Goal: Task Accomplishment & Management: Manage account settings

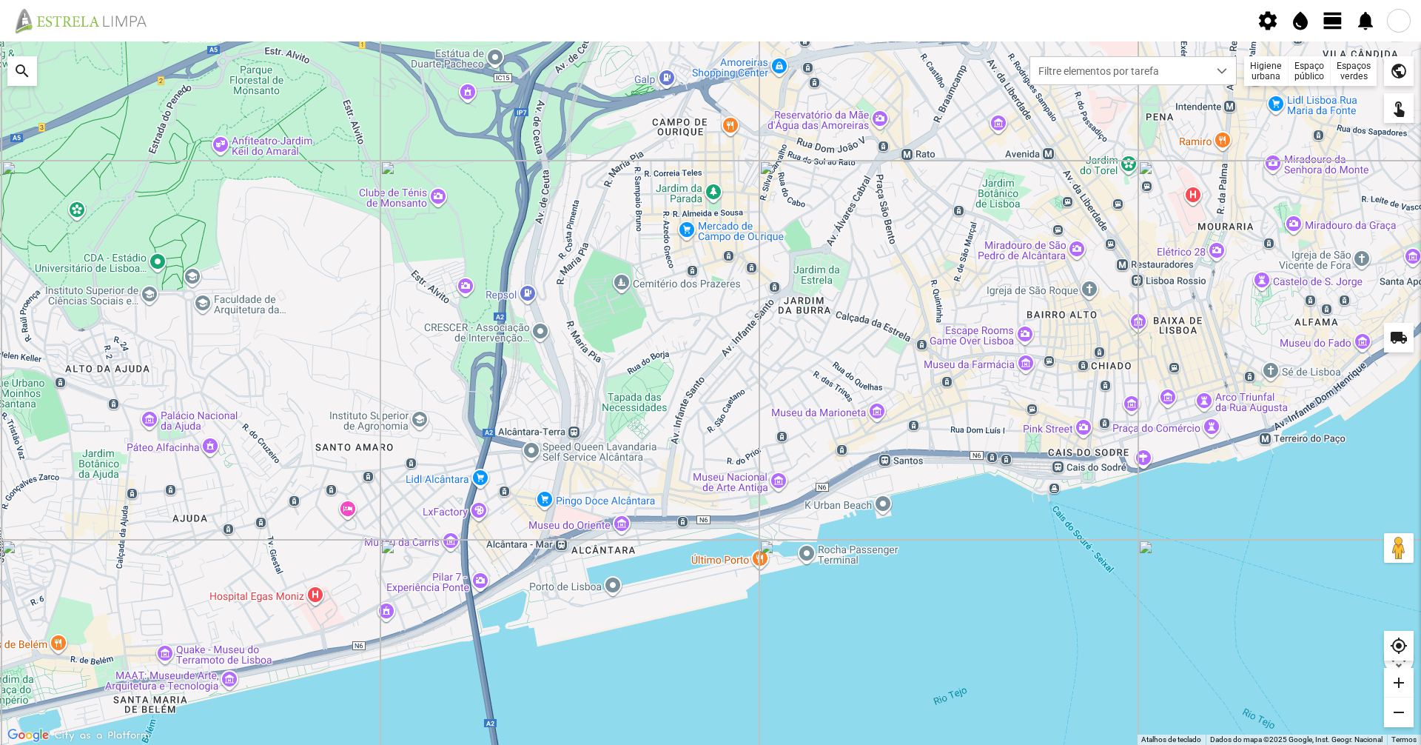
click at [1341, 17] on span "view_day" at bounding box center [1333, 21] width 22 height 22
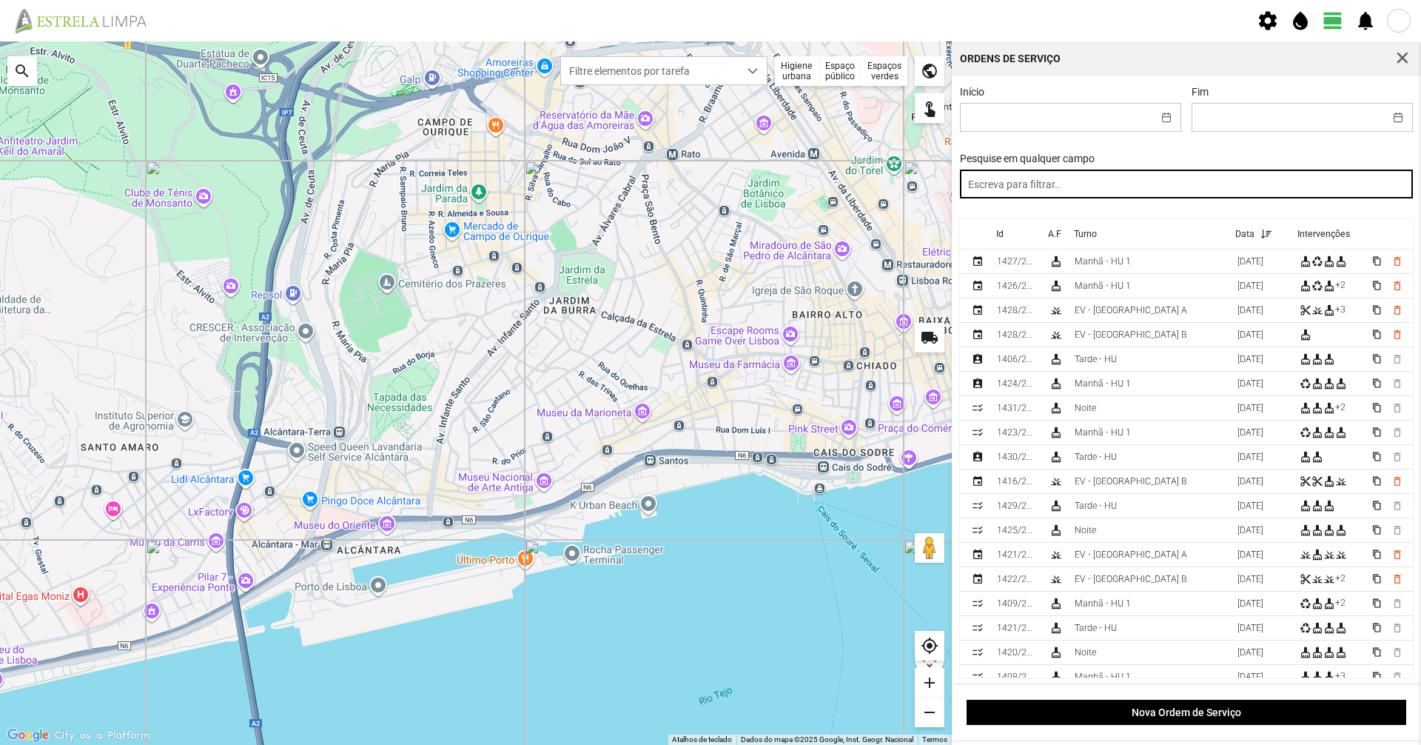
click at [1201, 184] on input "text" at bounding box center [1187, 183] width 454 height 29
type input "manhã"
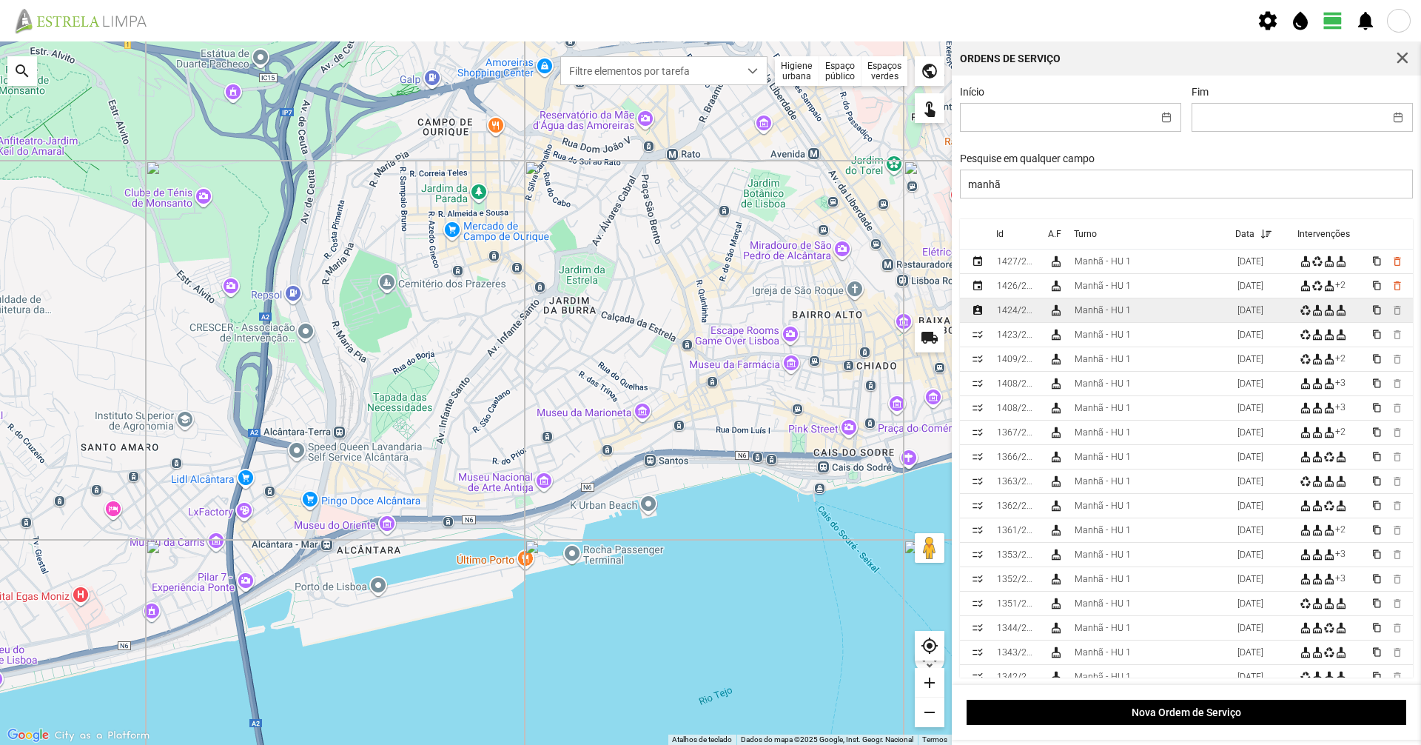
click at [1237, 313] on div "[DATE]" at bounding box center [1250, 310] width 26 height 10
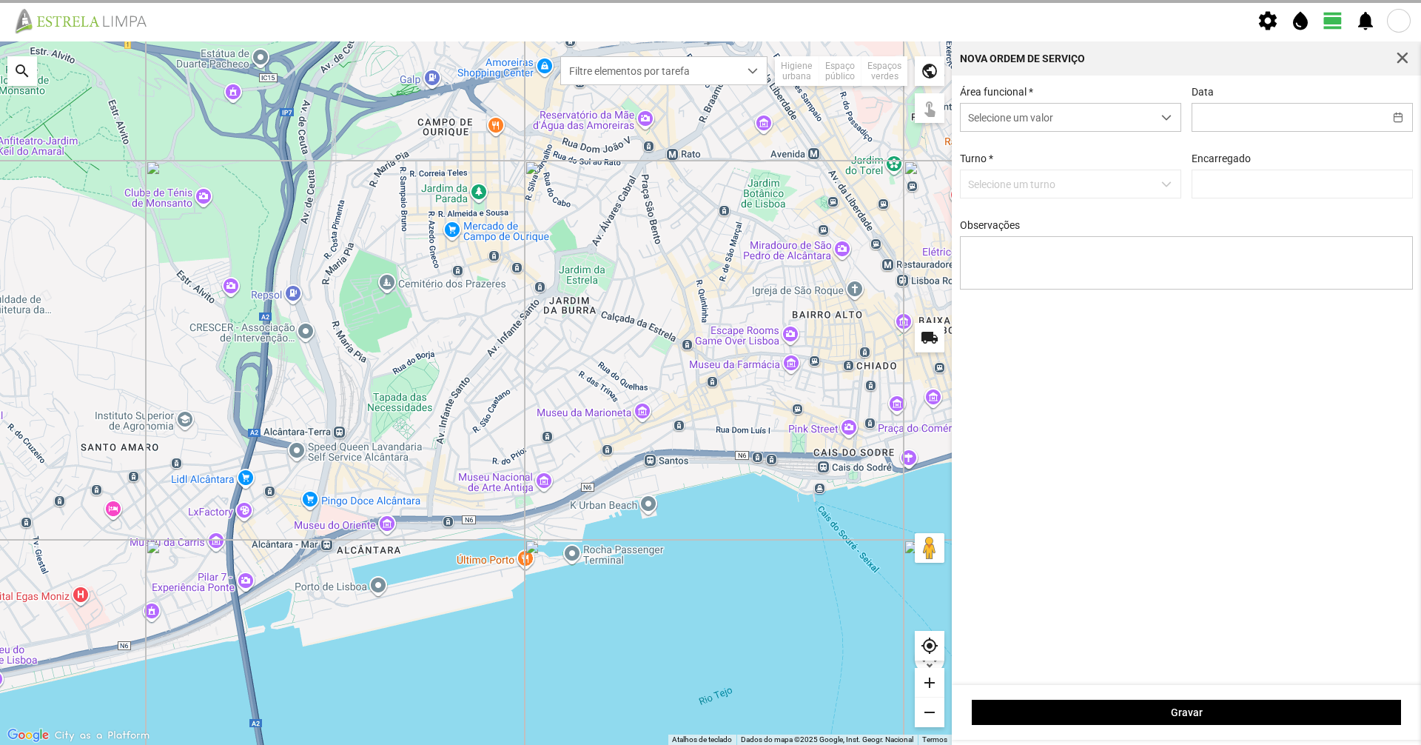
type input "[DATE]"
type textarea "39-baixa 6-10-25-44-49-descanso Ao serviço-17-22-36-45-47-50-Eo38"
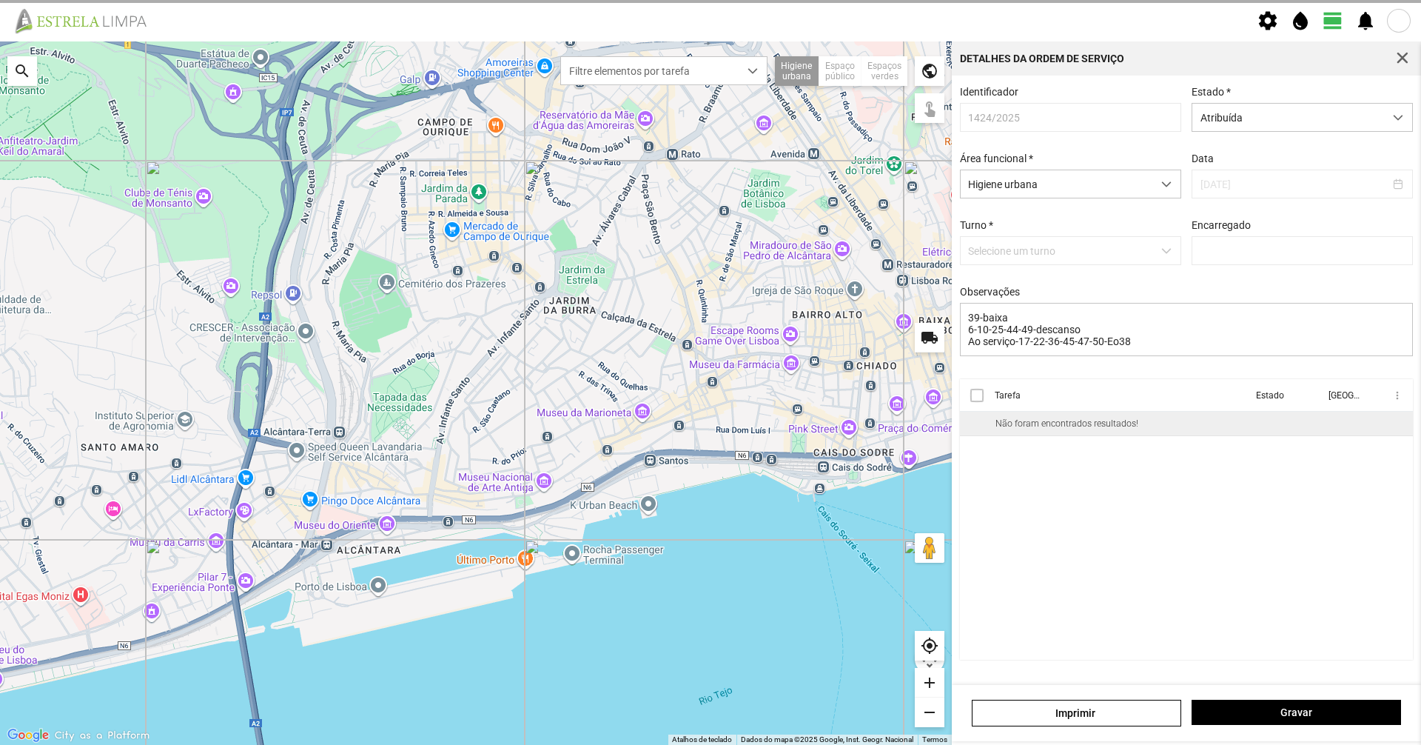
type input "[PERSON_NAME]"
click at [1108, 423] on td "Ecopontos - Recolha de lixo" at bounding box center [1121, 424] width 263 height 24
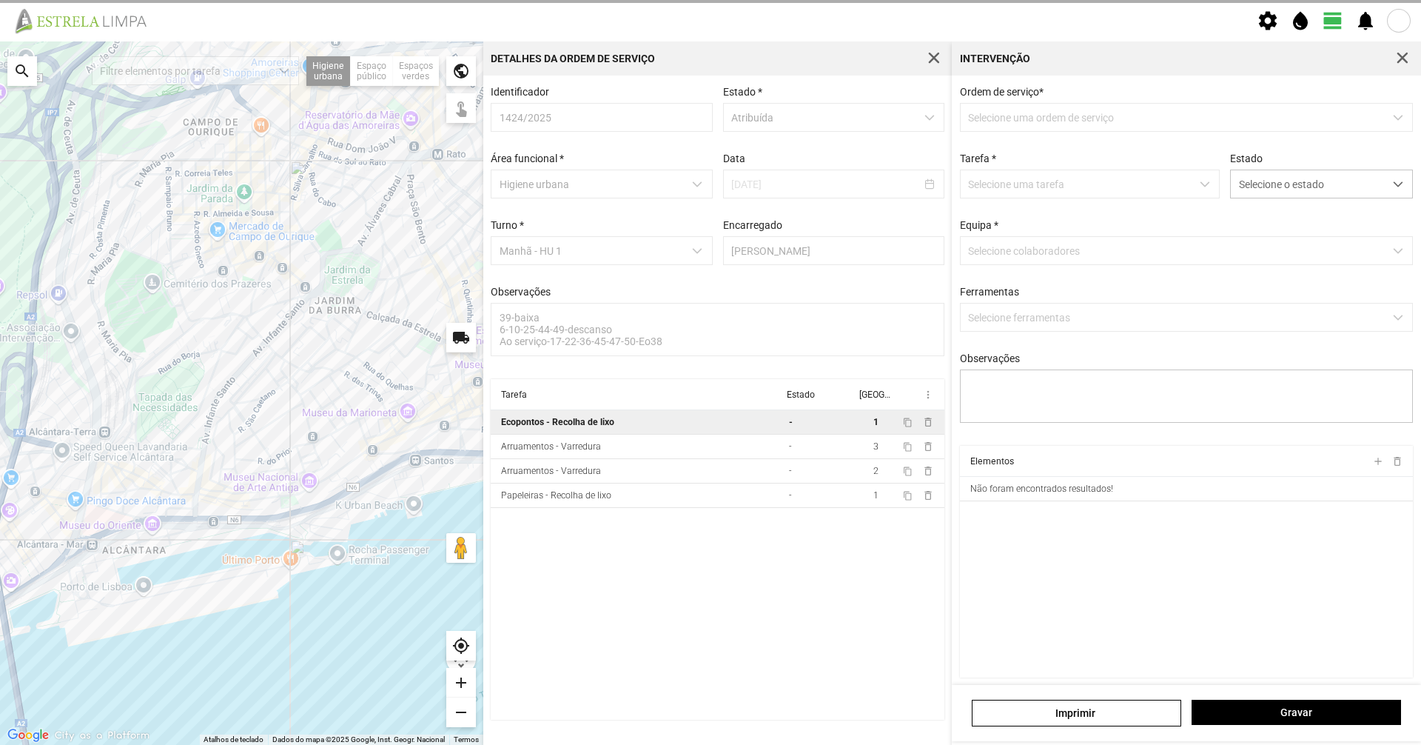
type textarea "condutor [PERSON_NAME] ajudante nabais tarefa atribuida por DT [PERSON_NAME]"
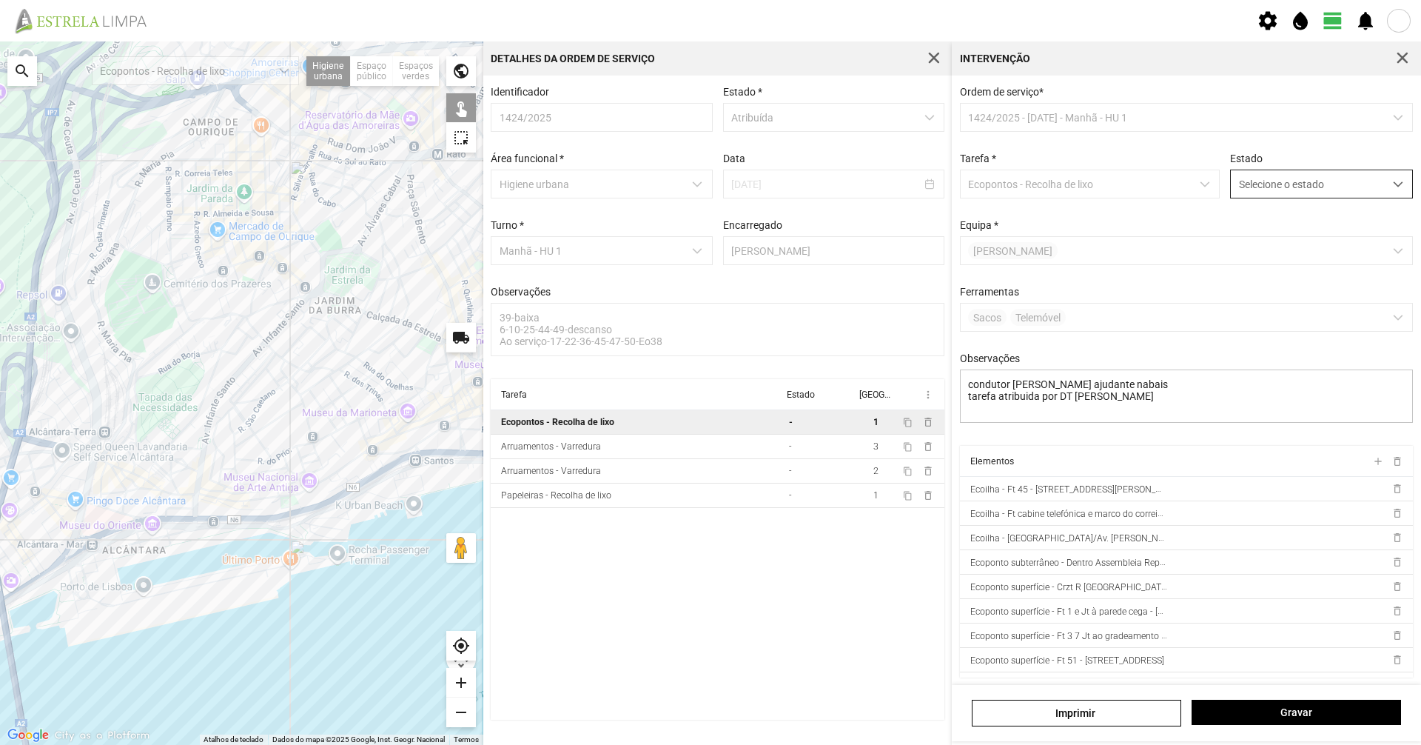
click at [1277, 190] on span "Selecione o estado" at bounding box center [1307, 183] width 153 height 27
click at [1265, 238] on li "Concluída" at bounding box center [1311, 242] width 176 height 27
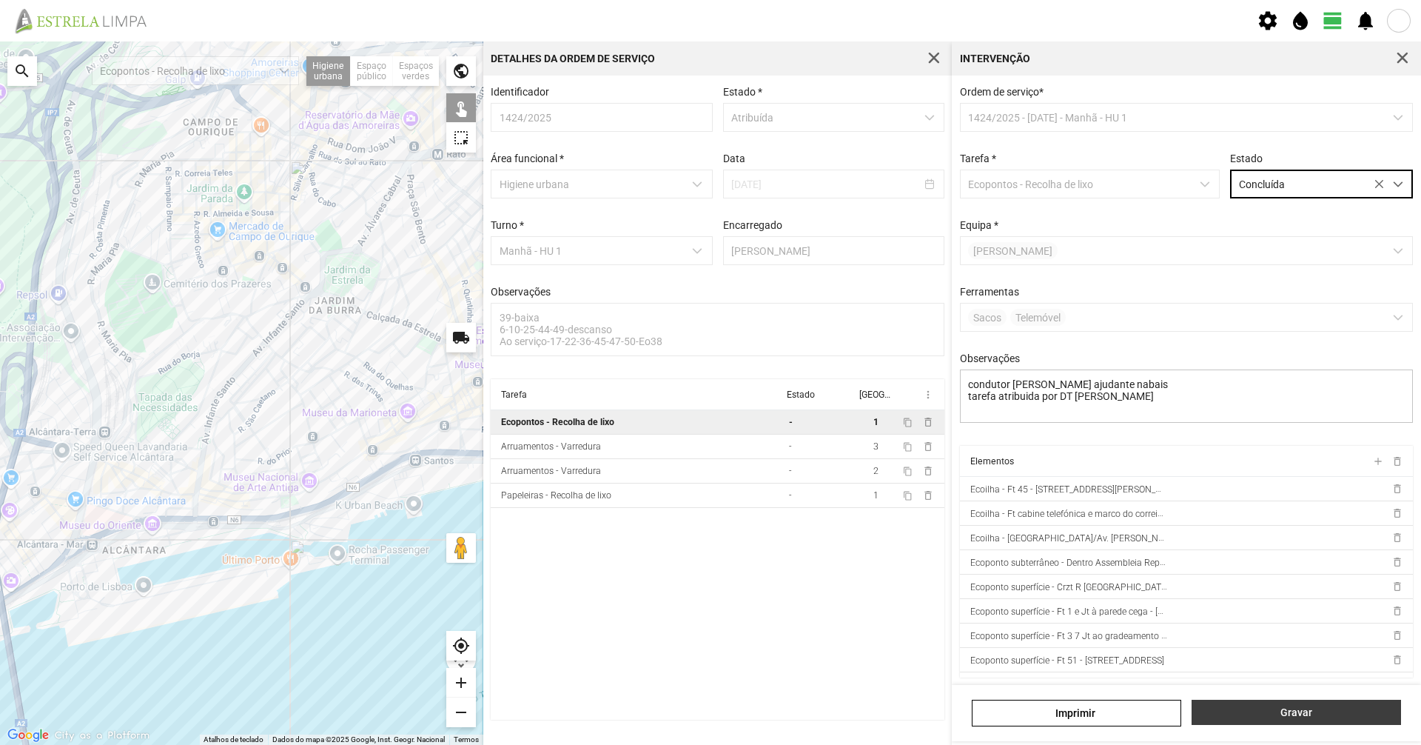
click at [1354, 716] on span "Gravar" at bounding box center [1297, 712] width 194 height 12
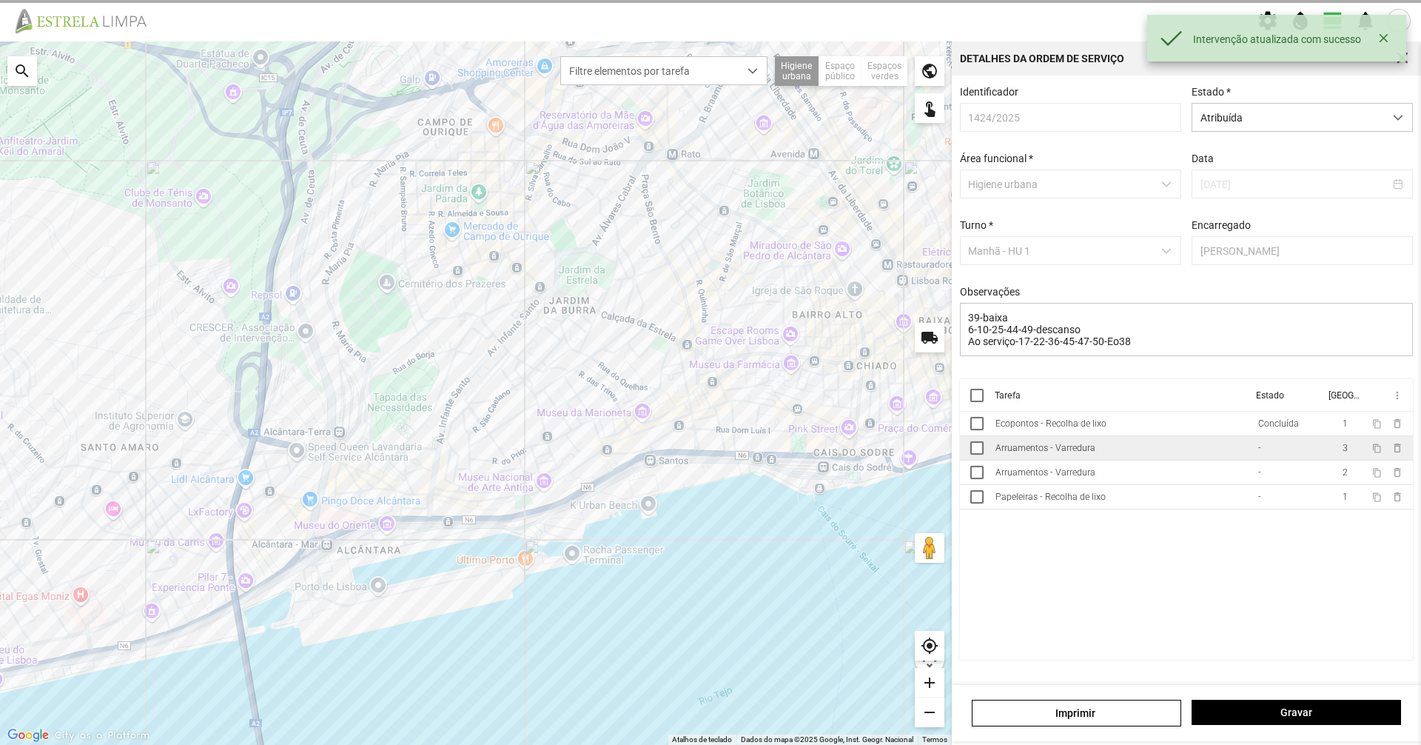
click at [1251, 460] on td "Arruamentos - Varredura" at bounding box center [1121, 448] width 263 height 24
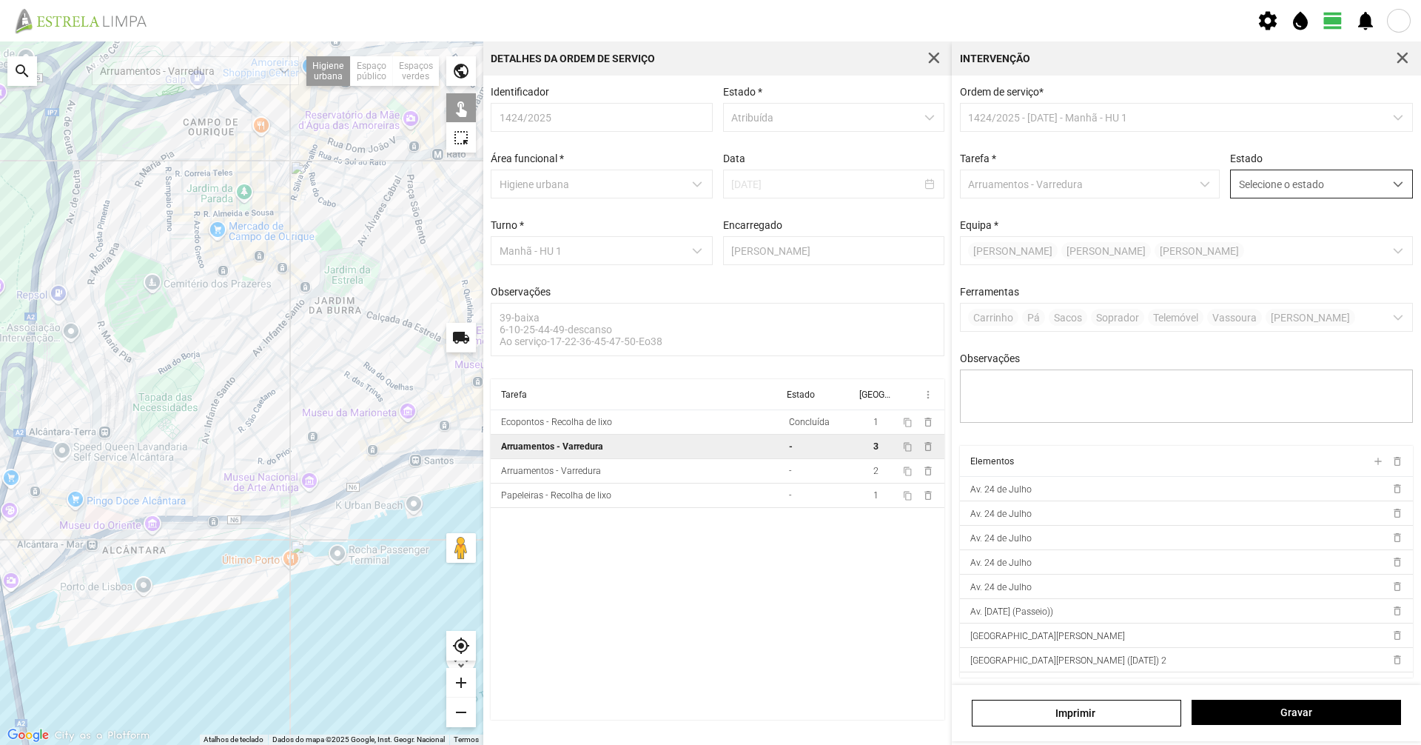
click at [1281, 175] on span "Selecione o estado" at bounding box center [1307, 183] width 153 height 27
click at [1283, 231] on li "Concluída" at bounding box center [1311, 242] width 176 height 27
click at [1304, 711] on span "Gravar" at bounding box center [1297, 712] width 194 height 12
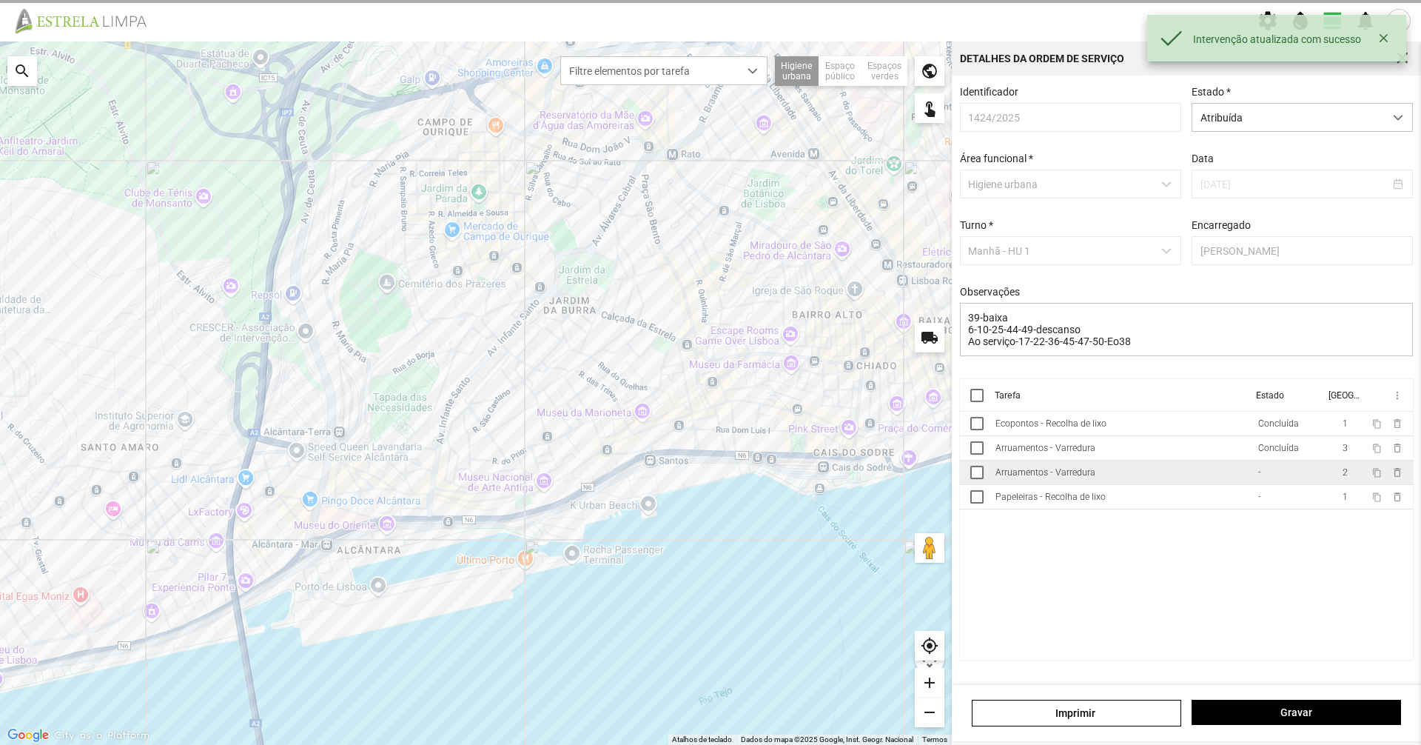
click at [1249, 483] on td "Arruamentos - Varredura" at bounding box center [1121, 472] width 263 height 24
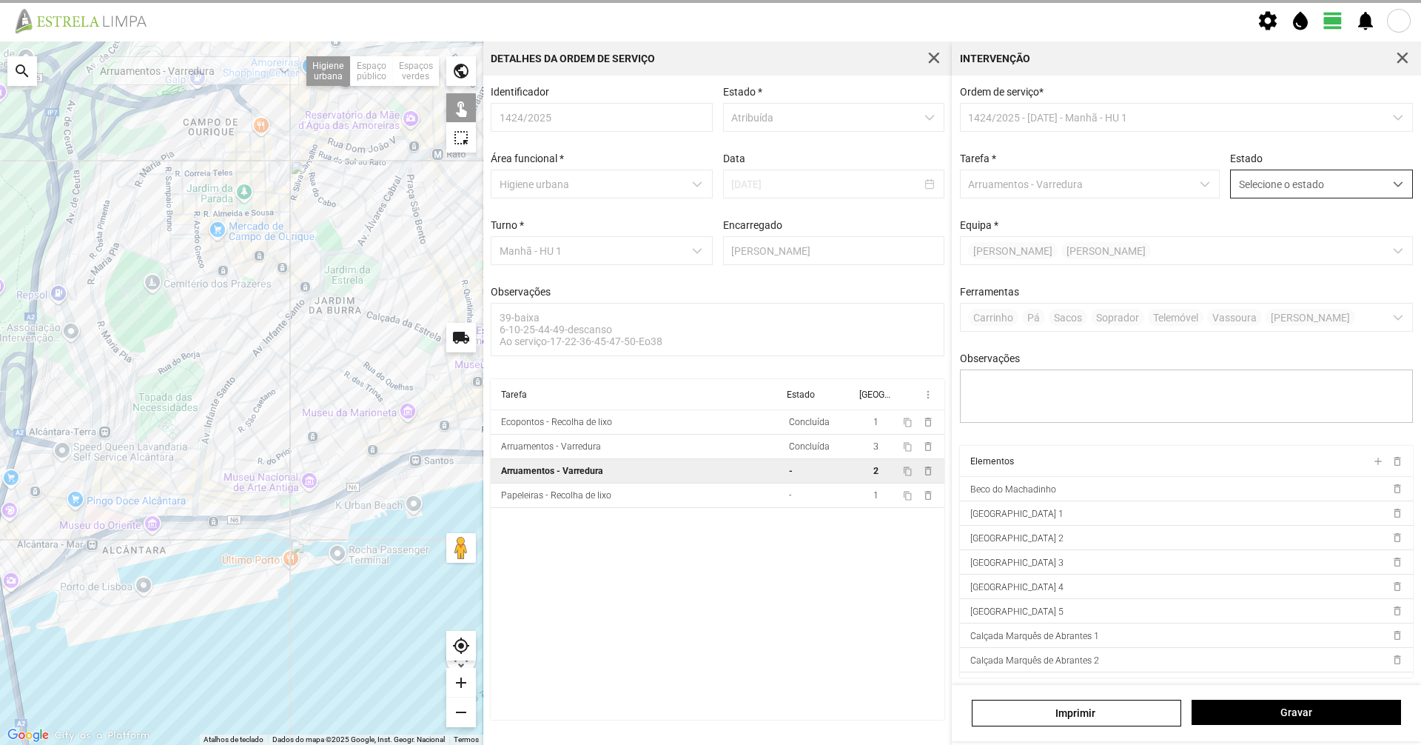
click at [1291, 181] on span "Selecione o estado" at bounding box center [1307, 183] width 153 height 27
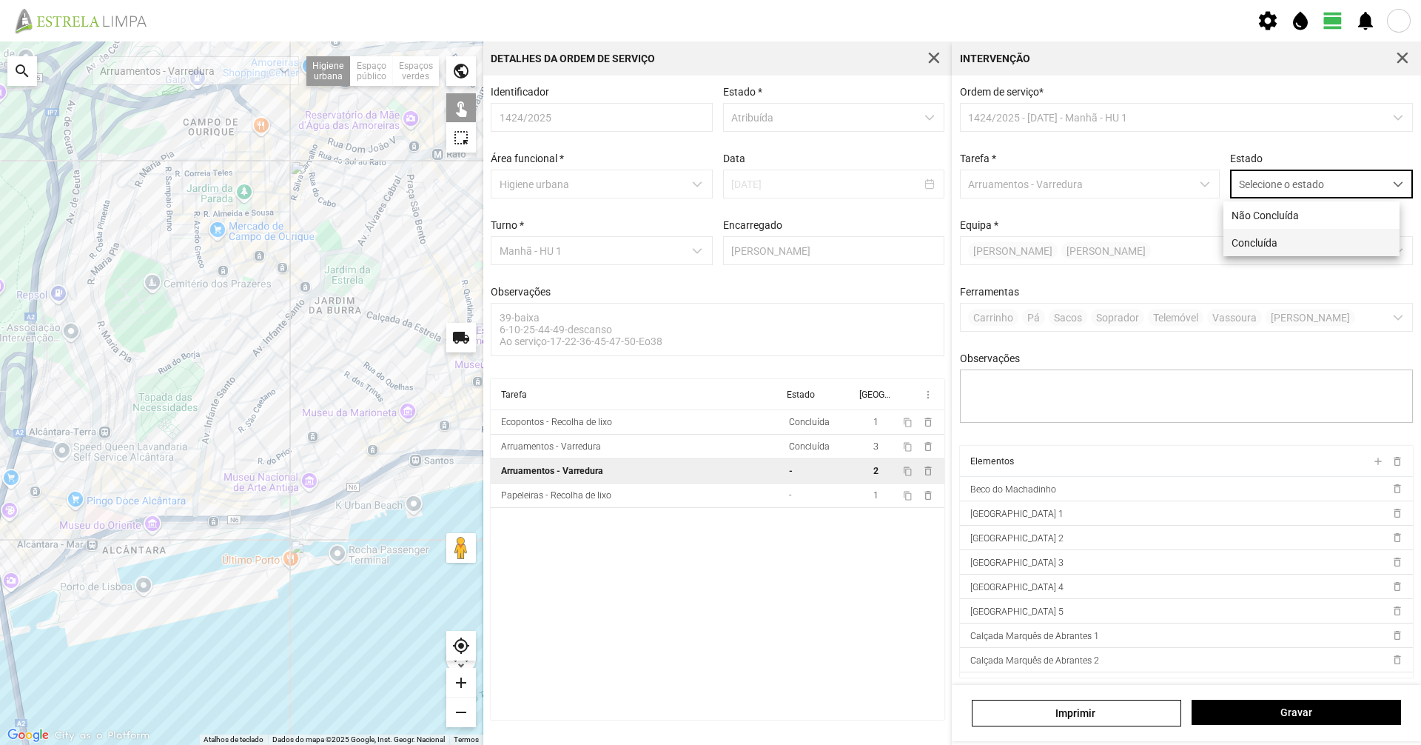
scroll to position [8, 66]
click at [1295, 246] on li "Concluída" at bounding box center [1311, 242] width 176 height 27
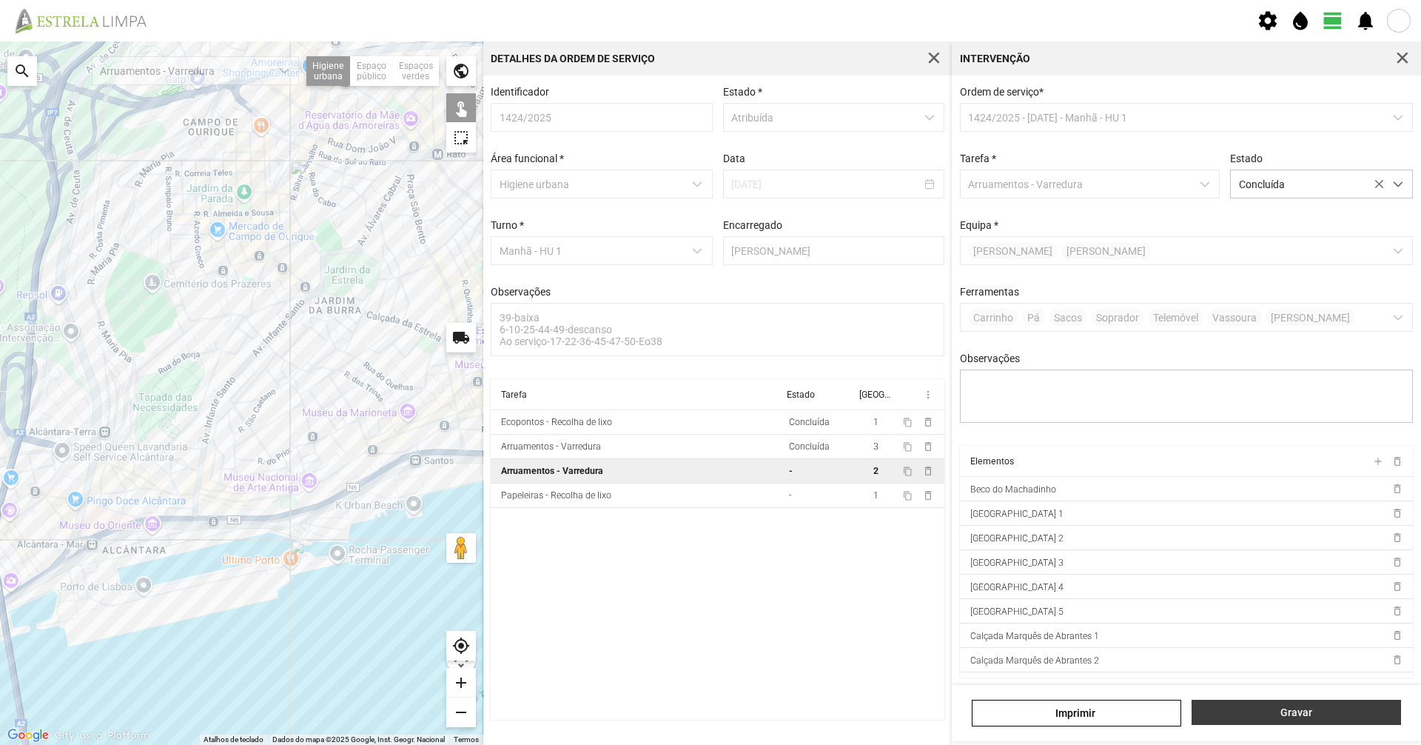
click at [1246, 719] on button "Gravar" at bounding box center [1296, 711] width 209 height 25
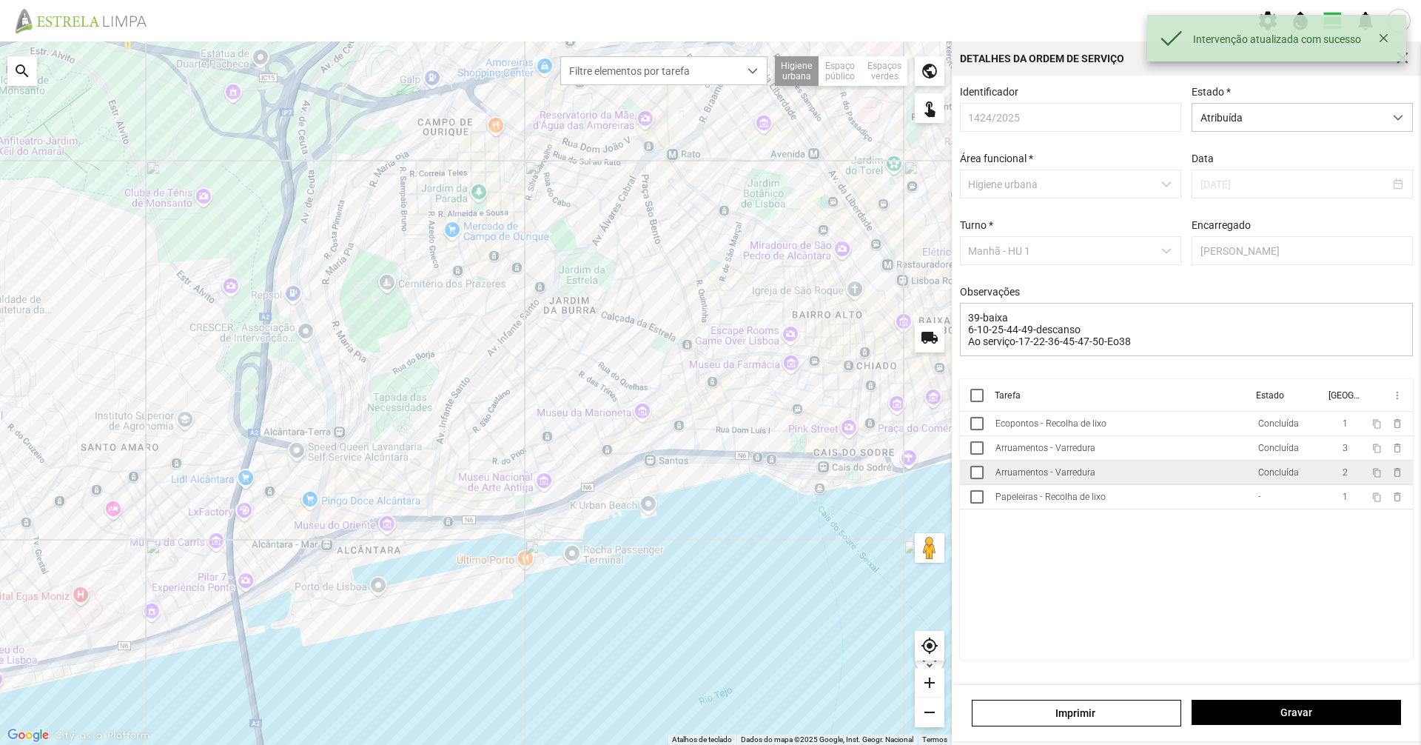
click at [1232, 478] on td "Arruamentos - Varredura" at bounding box center [1121, 472] width 263 height 24
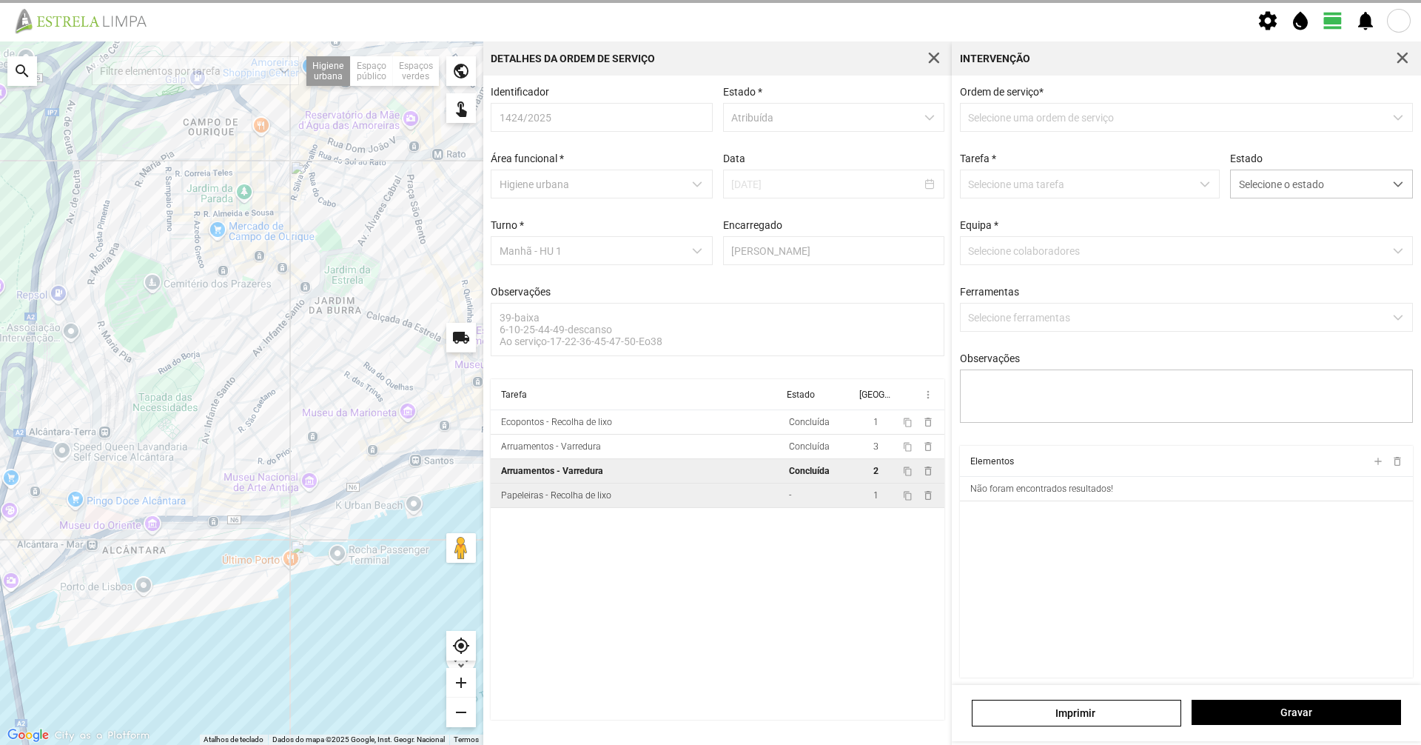
click at [779, 489] on td "Papeleiras - Recolha de lixo" at bounding box center [637, 495] width 292 height 24
type textarea "condutor [PERSON_NAME] ajudante nabais tarefa atribuida por DT [PERSON_NAME]"
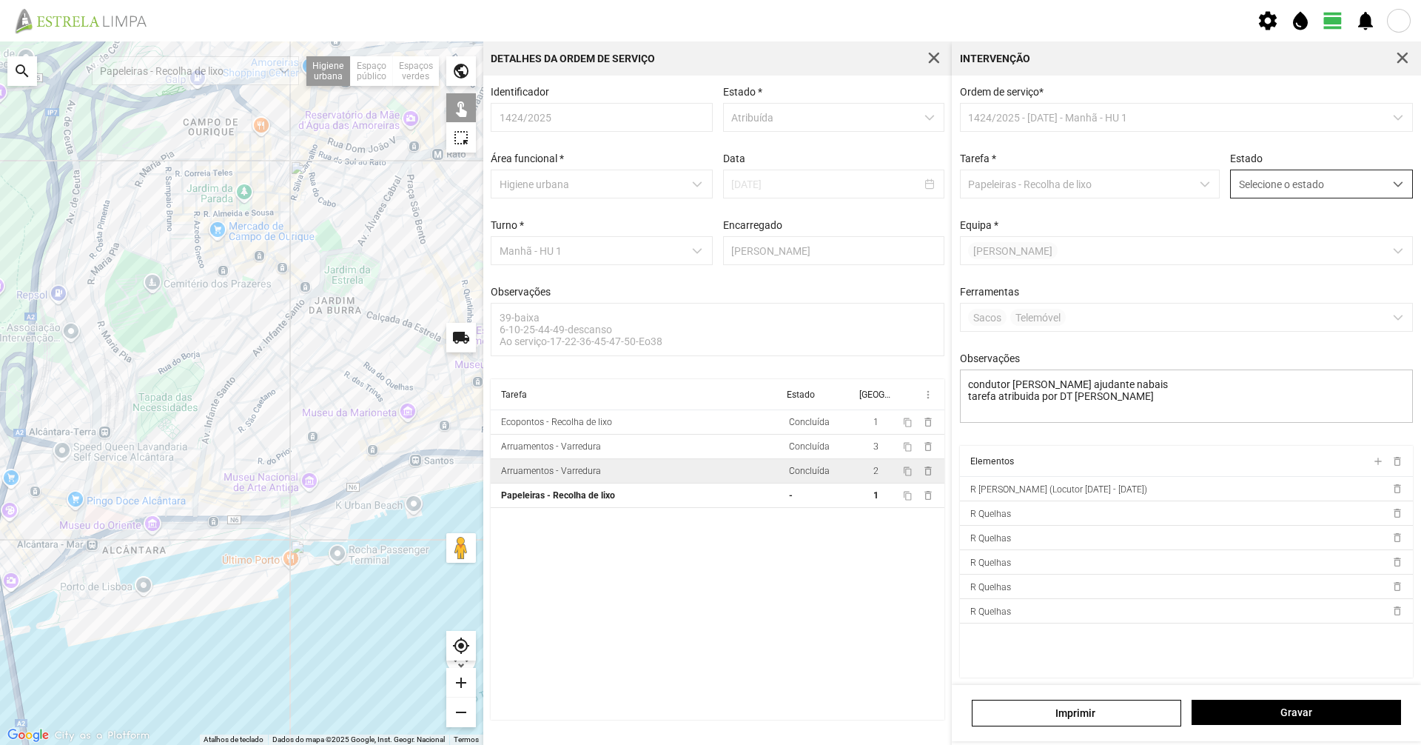
click at [1306, 195] on span "Selecione o estado" at bounding box center [1307, 183] width 153 height 27
click at [1288, 244] on li "Concluída" at bounding box center [1311, 242] width 176 height 27
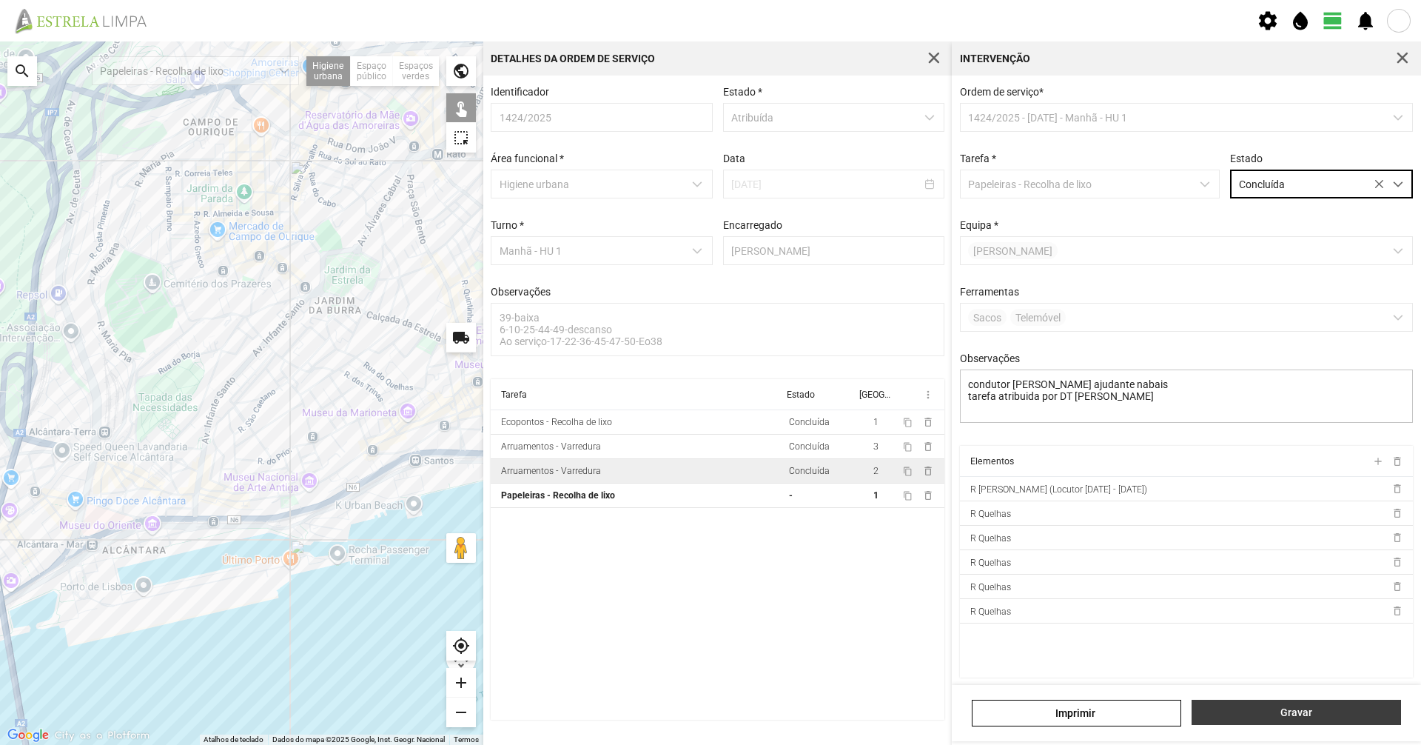
click at [1289, 711] on span "Gravar" at bounding box center [1297, 712] width 194 height 12
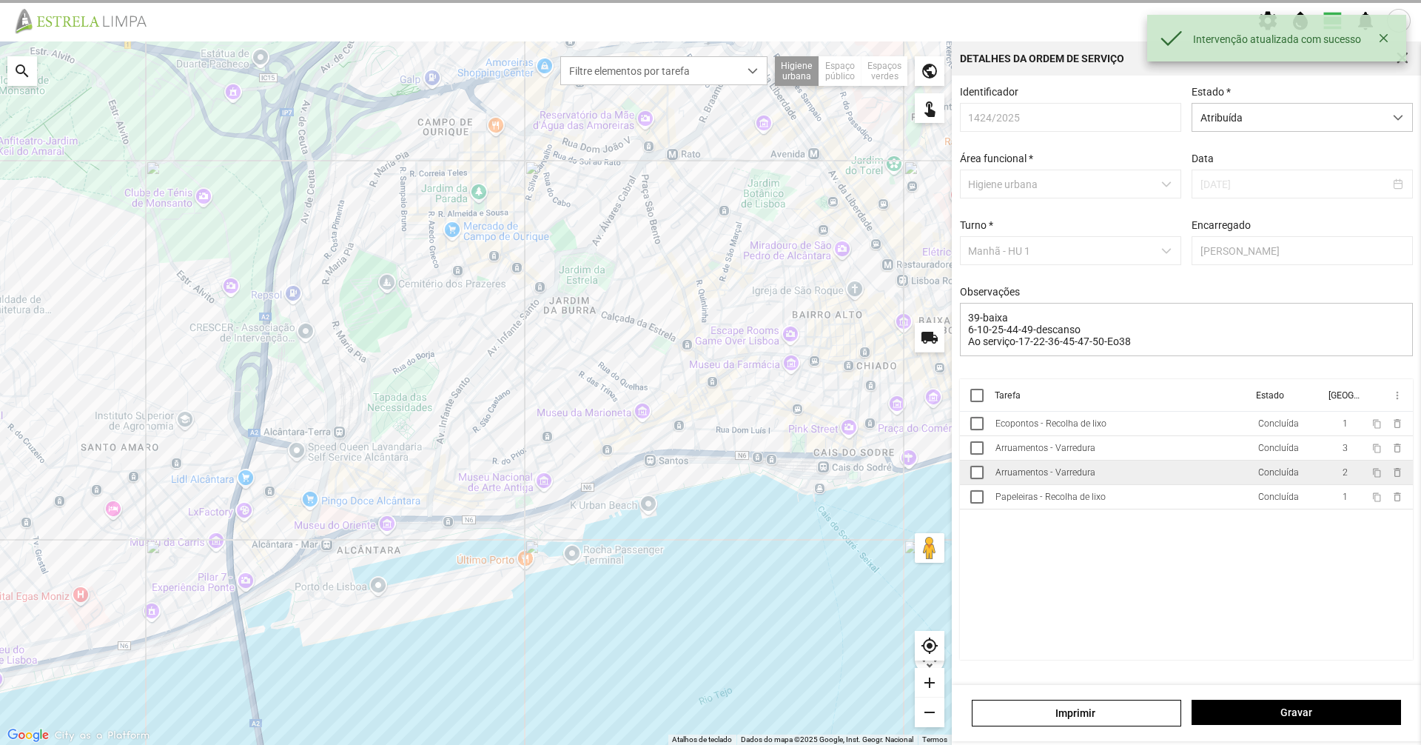
click at [1357, 133] on div "Identificador 1424/2025 Estado * Atribuída Área funcional * Higiene urbana Data…" at bounding box center [1187, 232] width 464 height 293
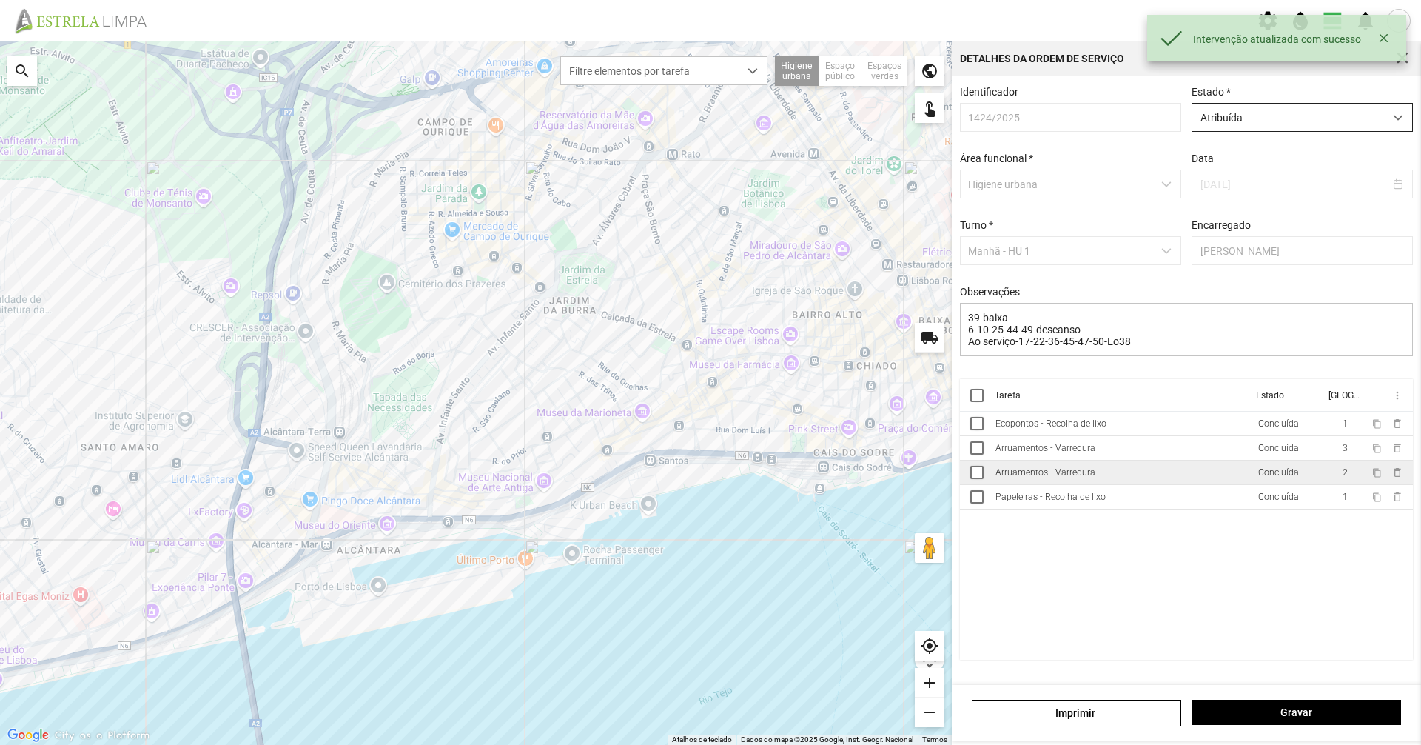
click at [1370, 130] on span "Atribuída" at bounding box center [1288, 117] width 192 height 27
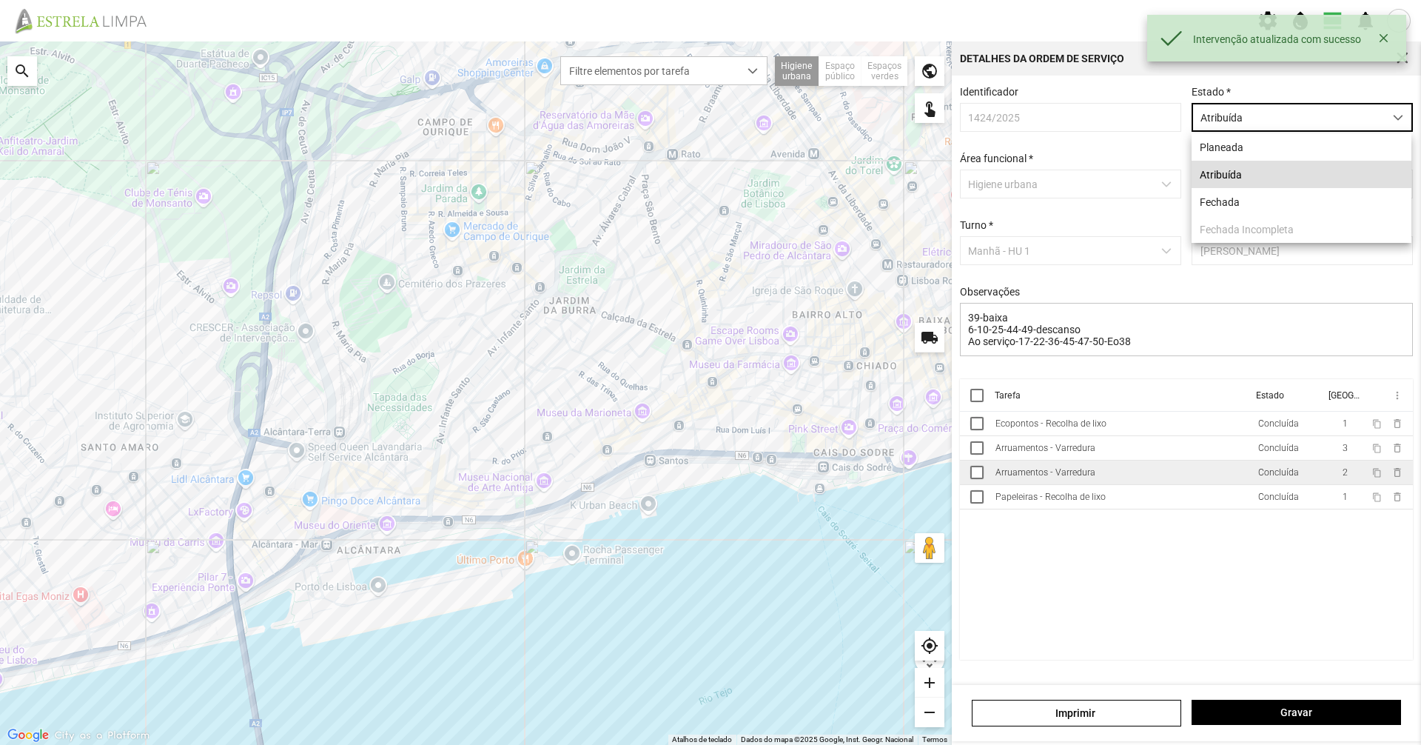
scroll to position [8, 66]
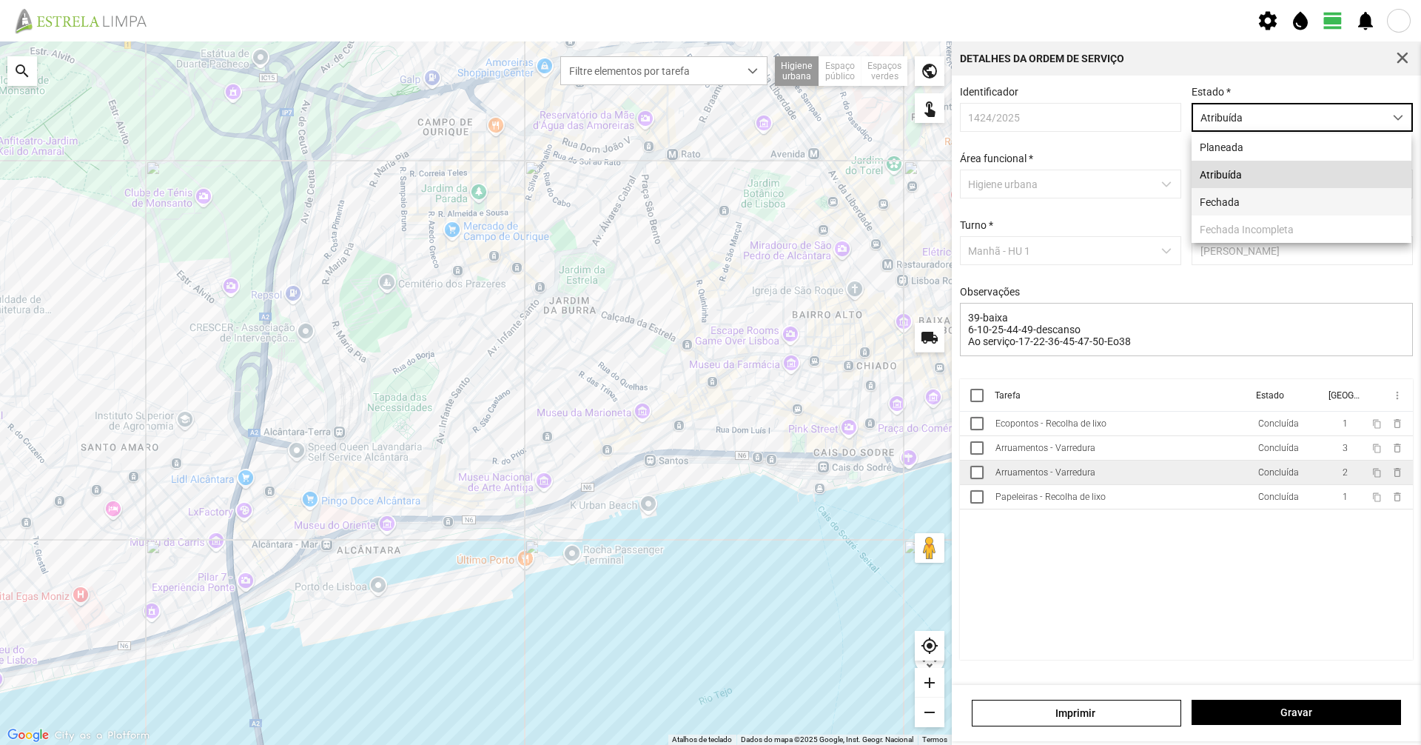
click at [1336, 215] on li "Fechada" at bounding box center [1302, 201] width 220 height 27
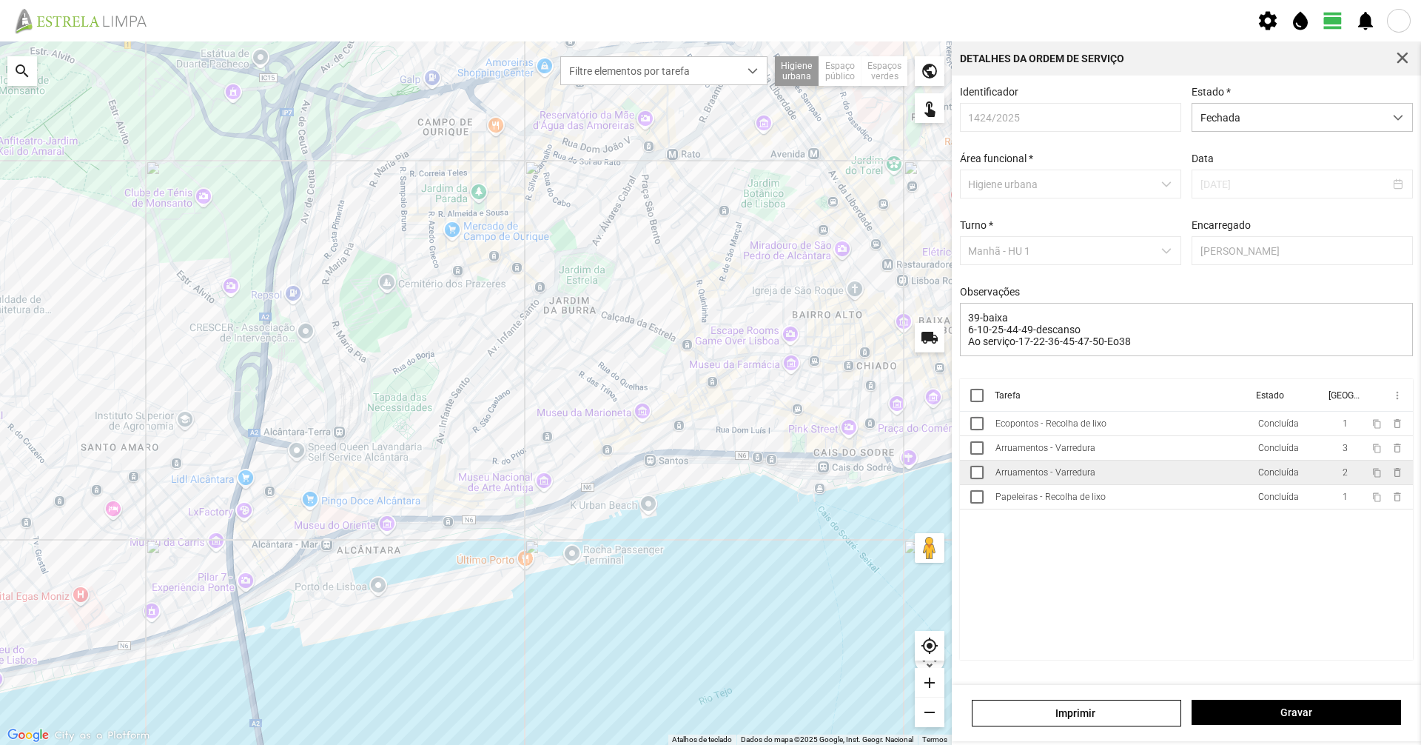
click at [1251, 725] on div "Gravar" at bounding box center [1296, 712] width 220 height 27
click at [1254, 719] on button "Gravar" at bounding box center [1296, 711] width 209 height 25
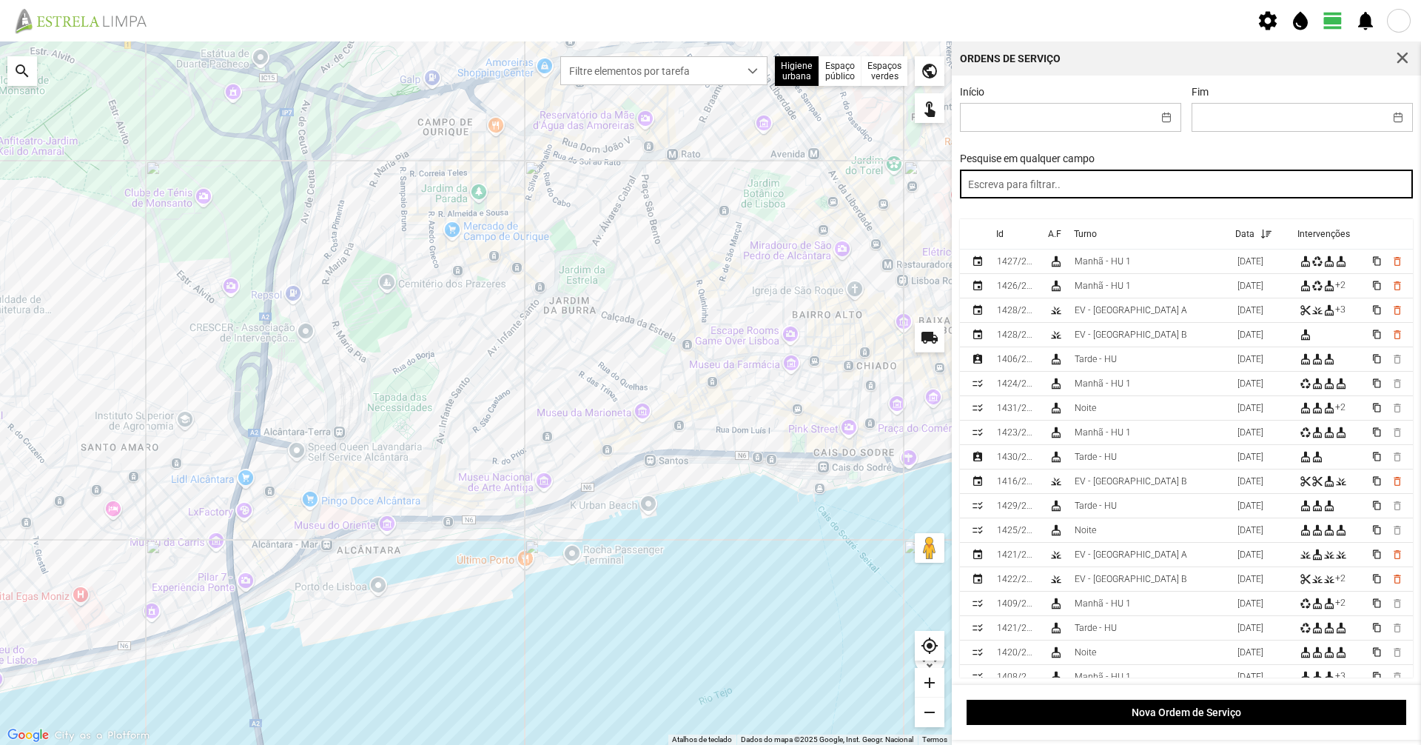
click at [1187, 181] on input "text" at bounding box center [1187, 183] width 454 height 29
type input "tarde"
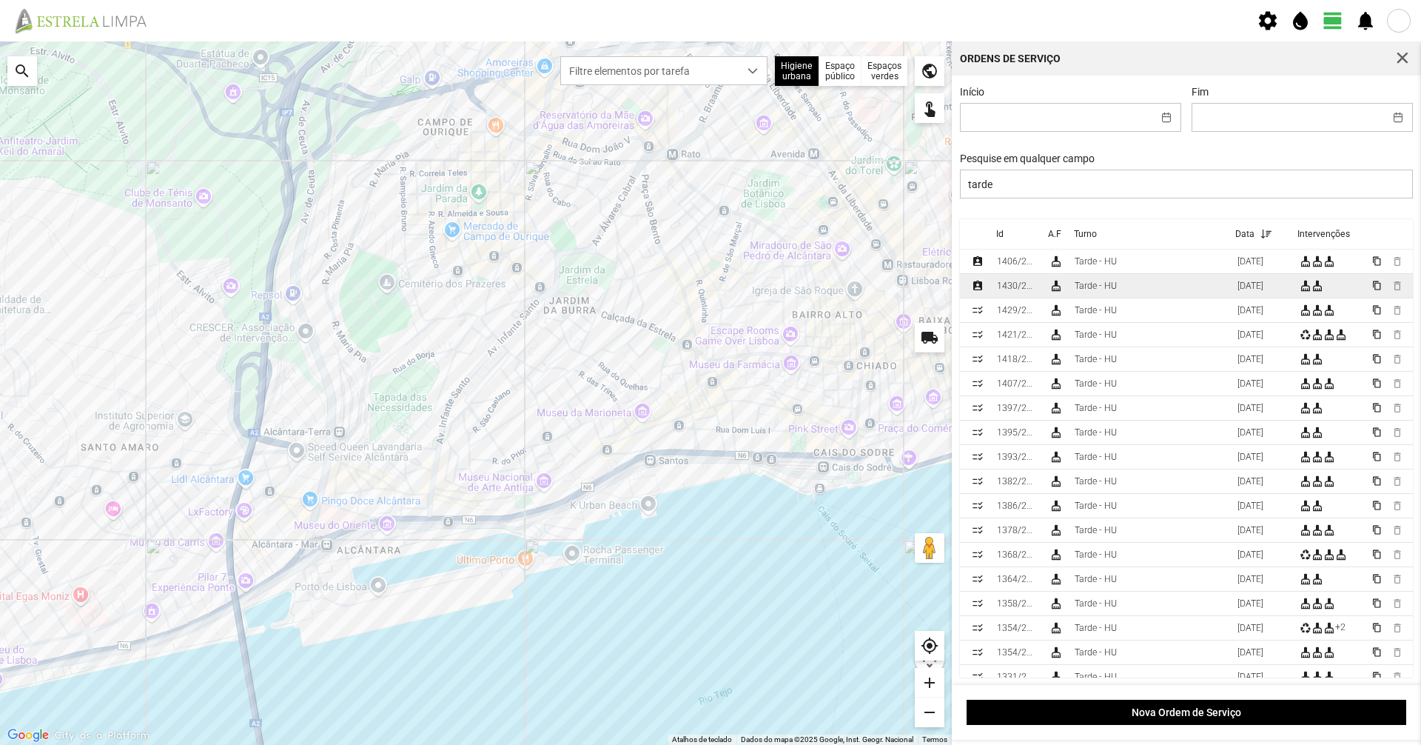
click at [1146, 283] on td "Tarde - HU" at bounding box center [1150, 286] width 163 height 24
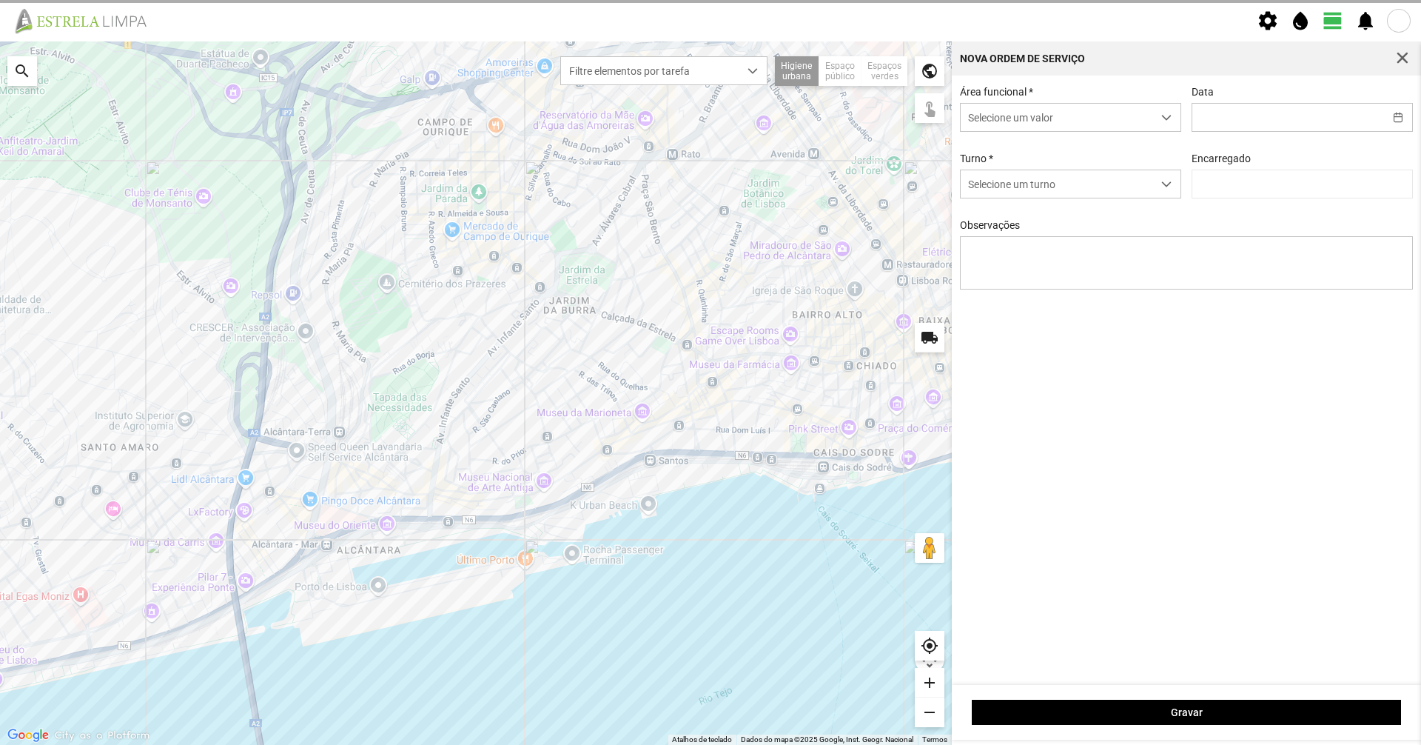
type input "[DATE]"
type textarea "[PERSON_NAME]. [PERSON_NAME]: Descanso"
type input "[PERSON_NAME]"
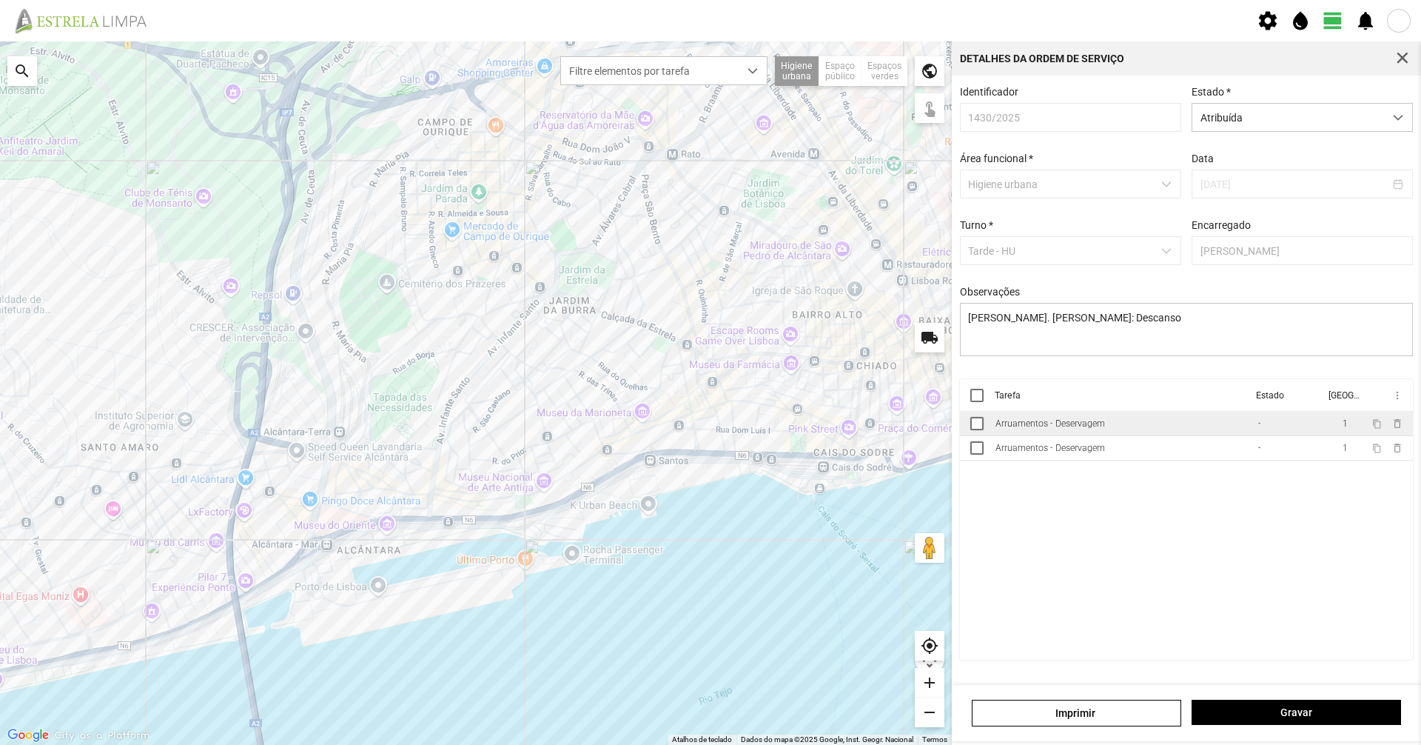
click at [1043, 423] on td "Arruamentos - Deservagem" at bounding box center [1121, 424] width 263 height 24
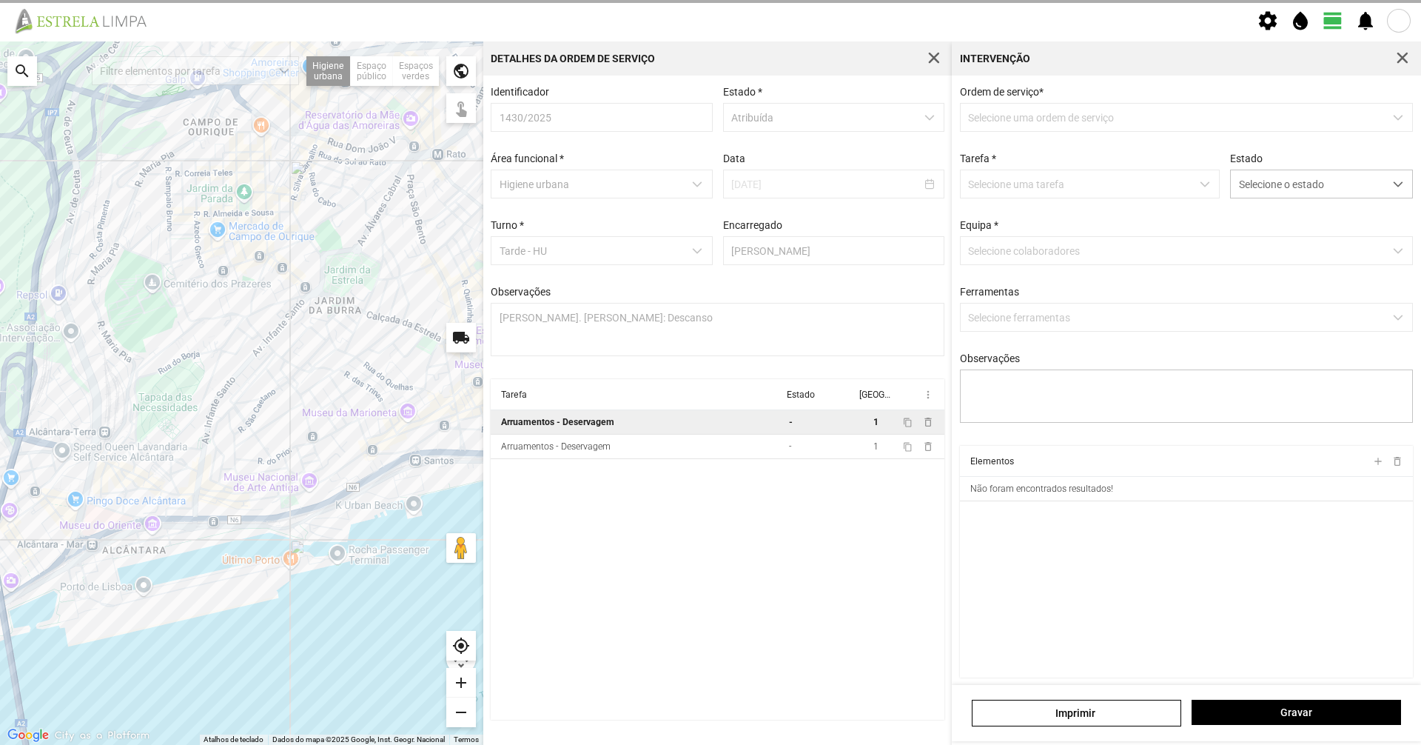
type textarea "Braima [PERSON_NAME]"
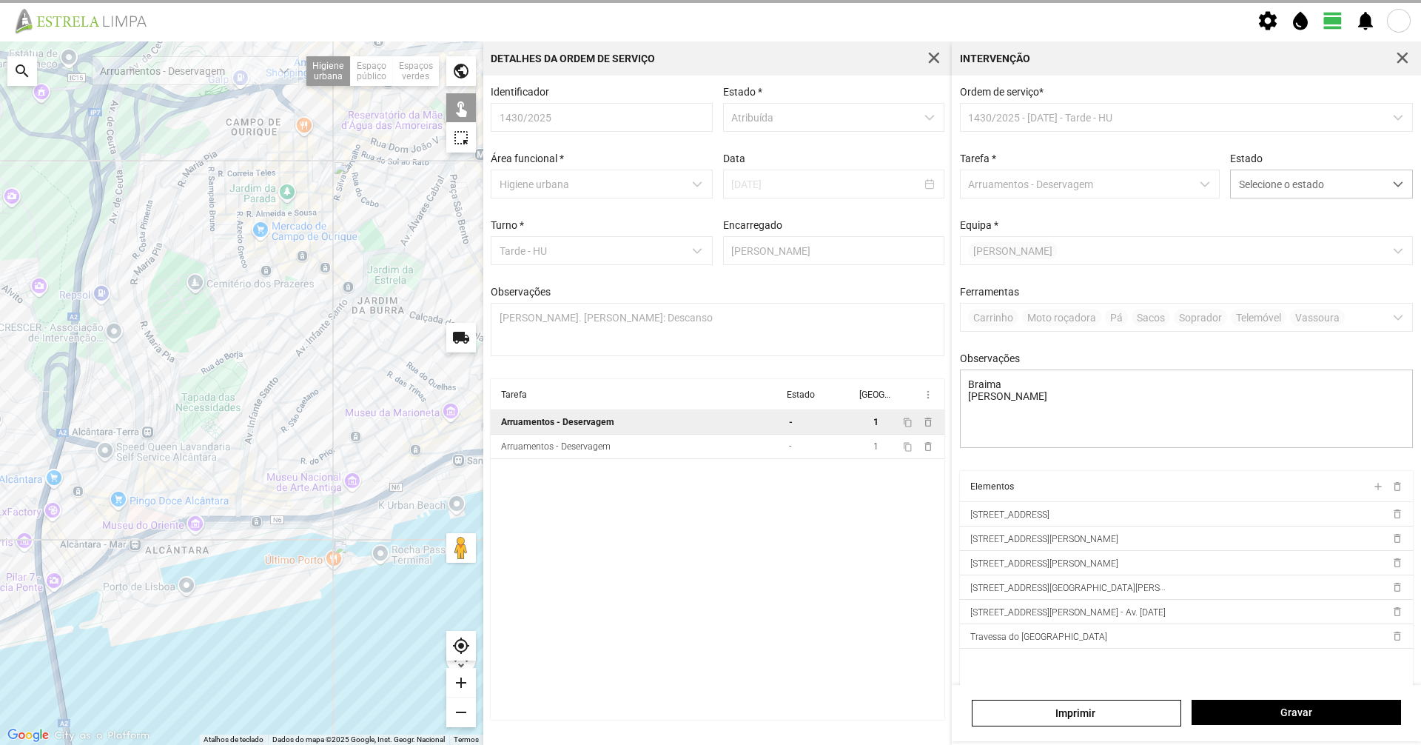
drag, startPoint x: 249, startPoint y: 566, endPoint x: 299, endPoint y: 577, distance: 51.4
click at [299, 577] on div at bounding box center [241, 392] width 483 height 703
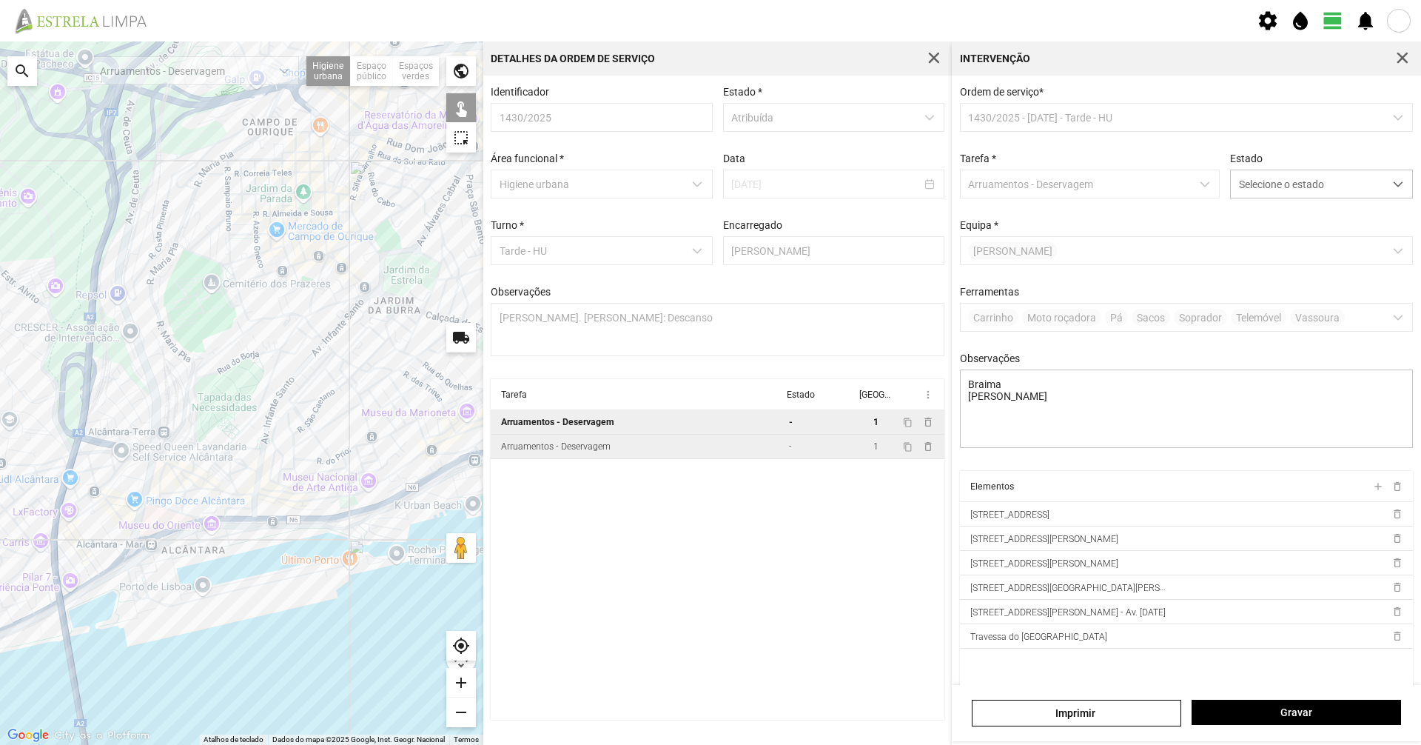
click at [591, 451] on div "Arruamentos - Deservagem" at bounding box center [556, 446] width 110 height 10
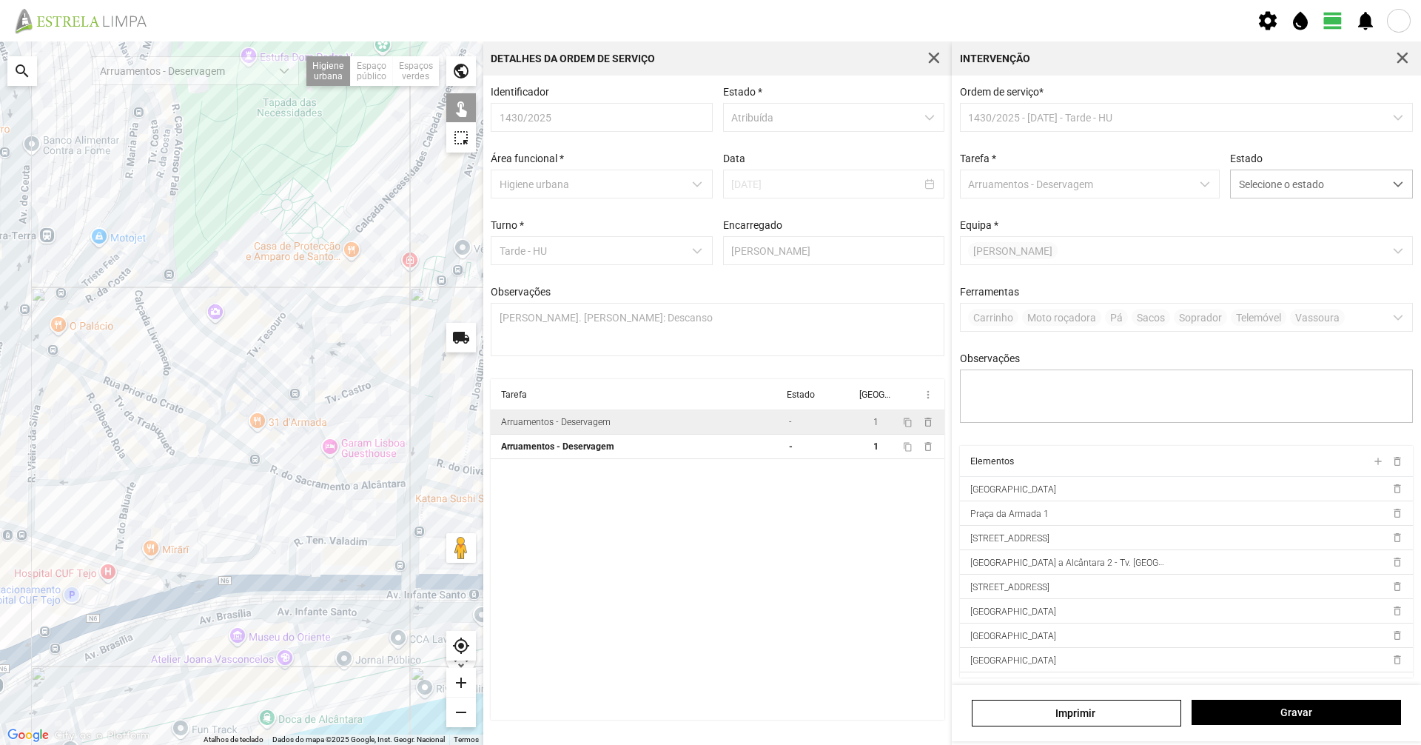
drag, startPoint x: 152, startPoint y: 466, endPoint x: 201, endPoint y: 551, distance: 98.1
click at [201, 551] on div at bounding box center [241, 392] width 483 height 703
click at [298, 480] on div at bounding box center [241, 392] width 483 height 703
click at [359, 485] on div at bounding box center [241, 392] width 483 height 703
click at [700, 430] on td "Arruamentos - Deservagem" at bounding box center [637, 422] width 292 height 24
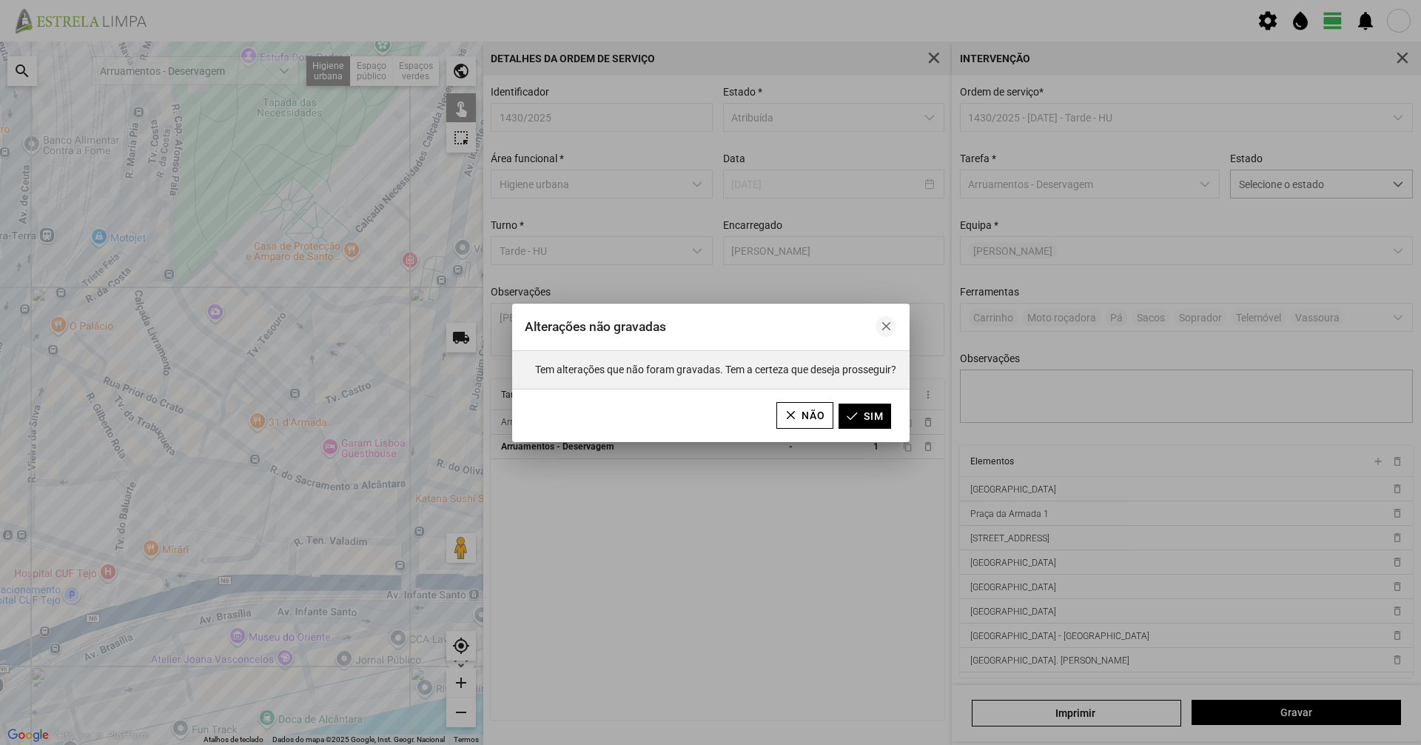
click at [891, 320] on button "button" at bounding box center [886, 326] width 21 height 21
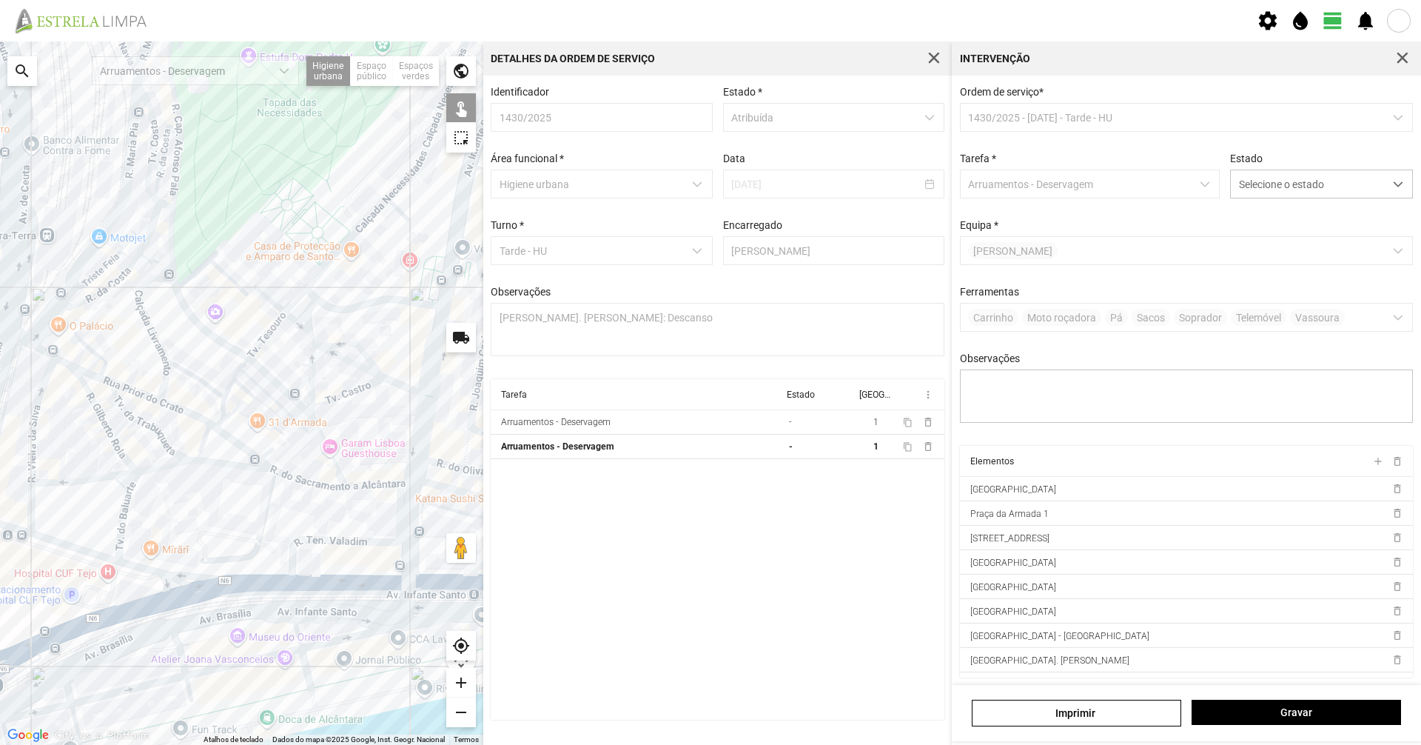
click at [1314, 696] on div "[PERSON_NAME]" at bounding box center [1186, 713] width 469 height 56
click at [1308, 703] on button "Gravar" at bounding box center [1296, 711] width 209 height 25
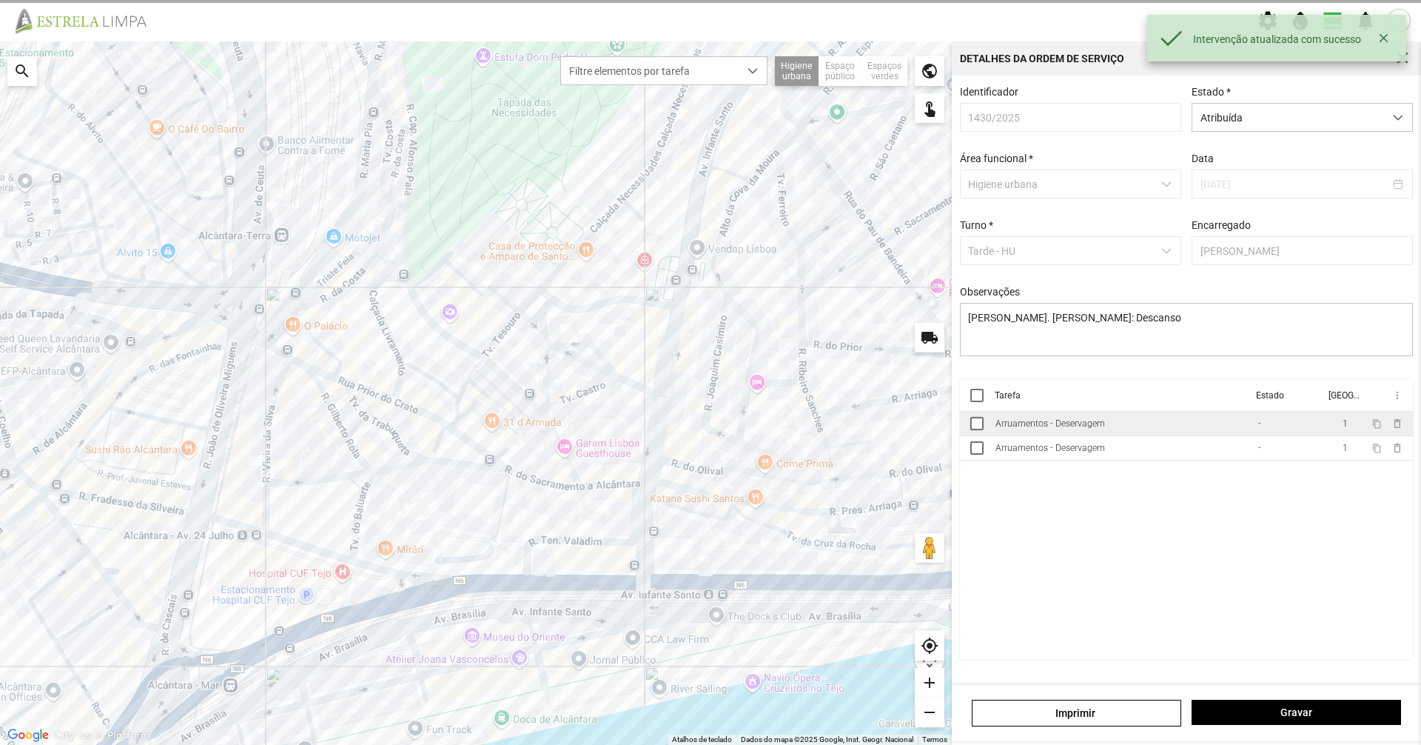
click at [1081, 426] on div "Arruamentos - Deservagem" at bounding box center [1050, 423] width 110 height 10
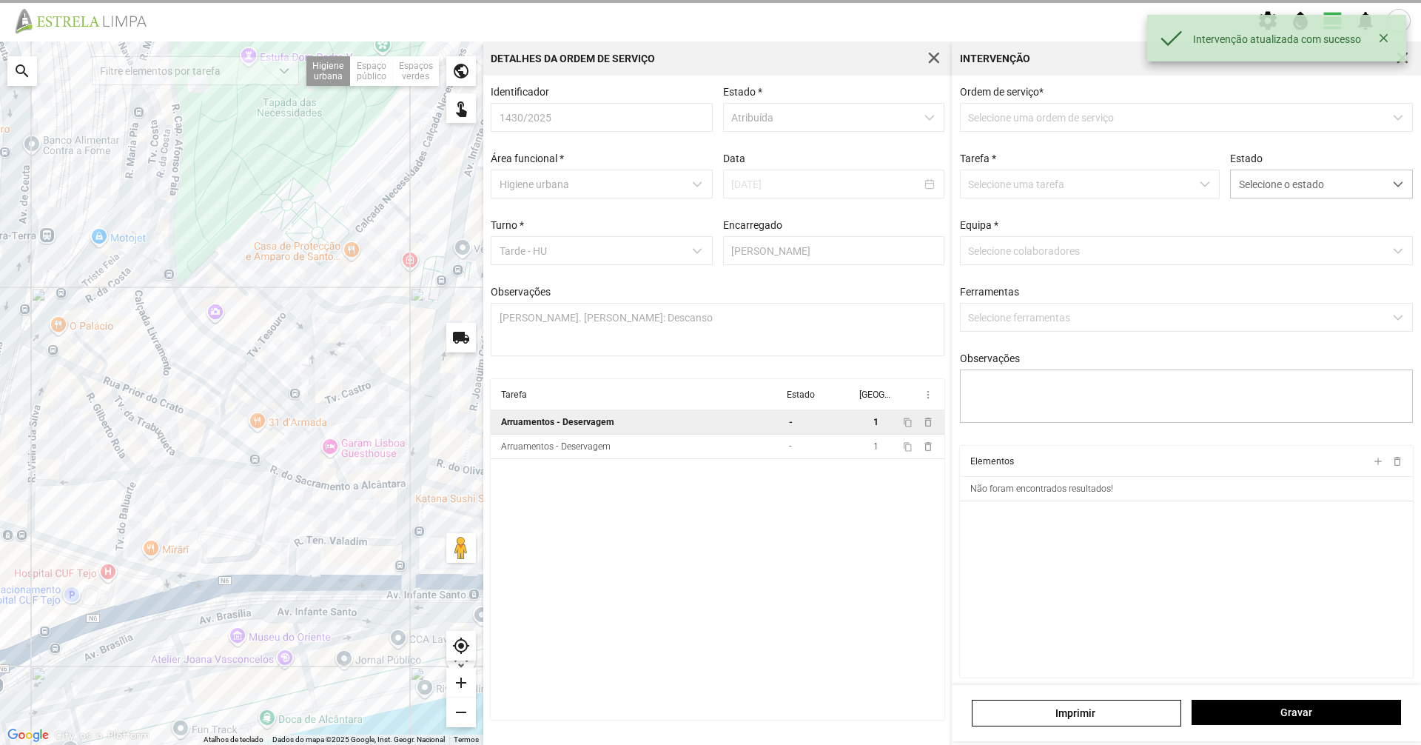
type textarea "Braima [PERSON_NAME]"
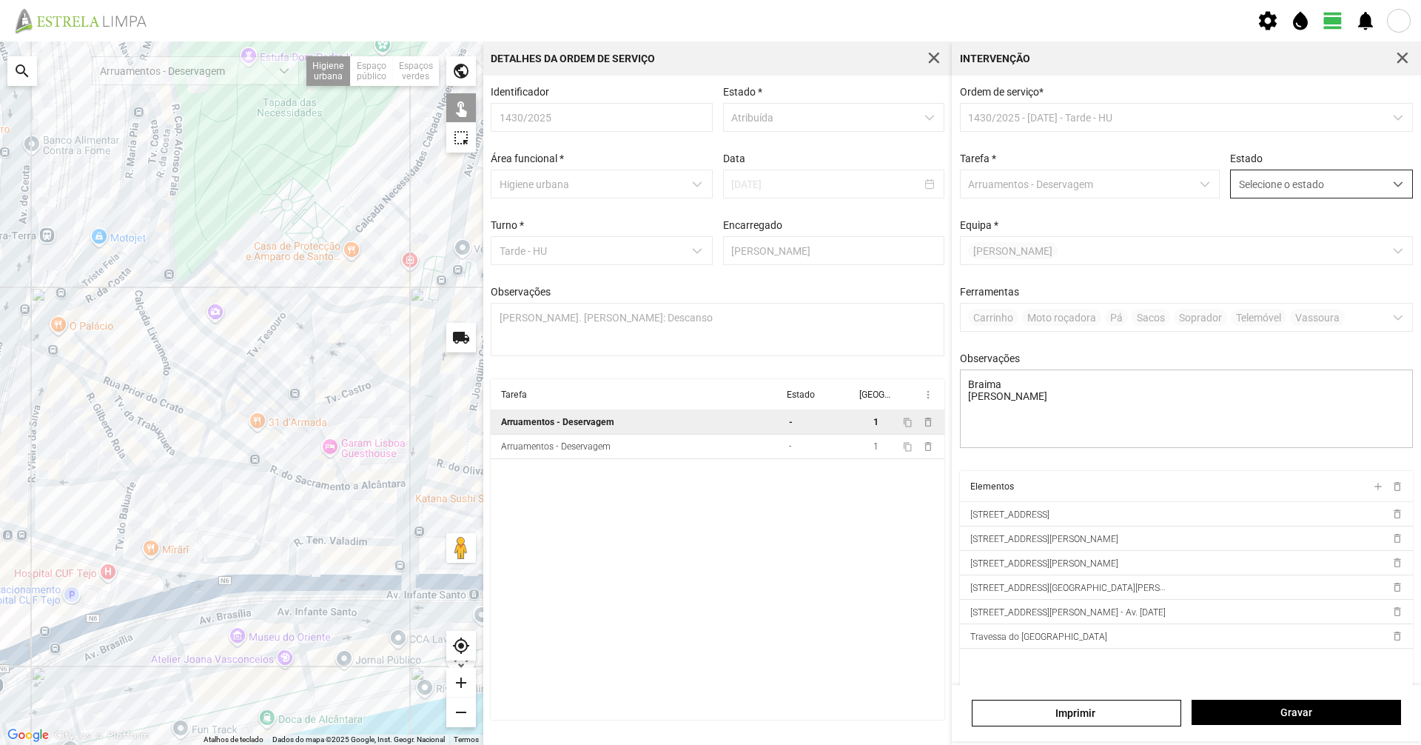
click at [1343, 189] on span "Selecione o estado" at bounding box center [1307, 183] width 153 height 27
click at [1326, 234] on li "Concluída" at bounding box center [1311, 242] width 176 height 27
click at [1334, 705] on button "Gravar" at bounding box center [1296, 711] width 209 height 25
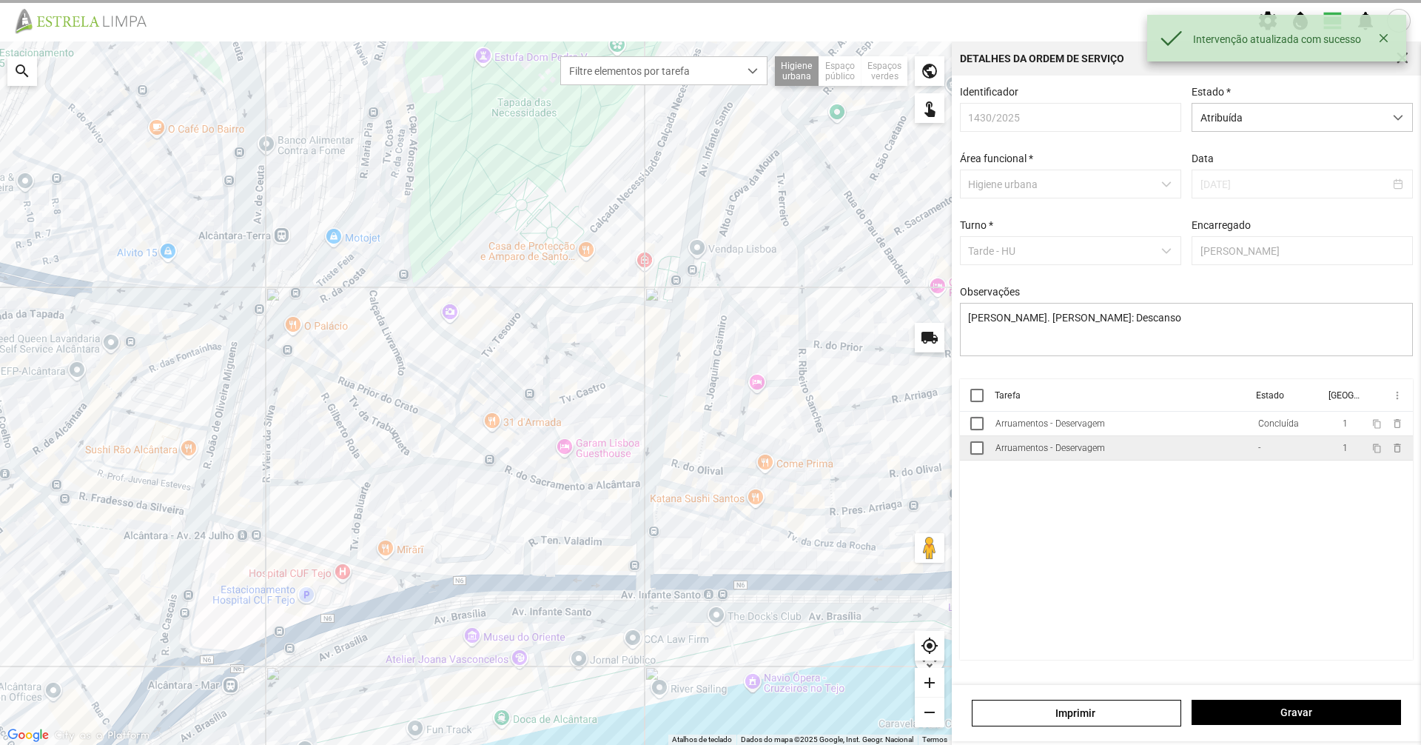
click at [1235, 453] on td "Arruamentos - Deservagem" at bounding box center [1121, 448] width 263 height 24
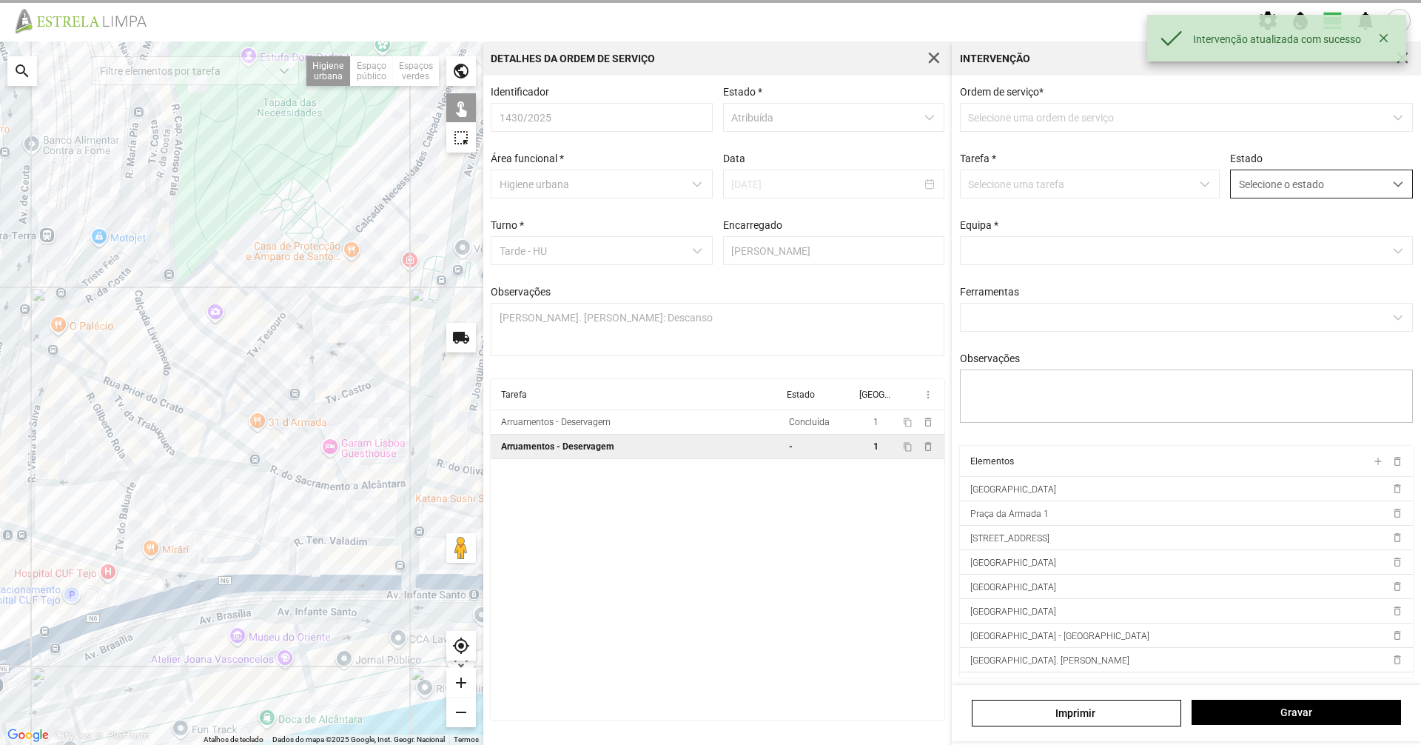
click at [1306, 187] on span "Selecione o estado" at bounding box center [1307, 183] width 153 height 27
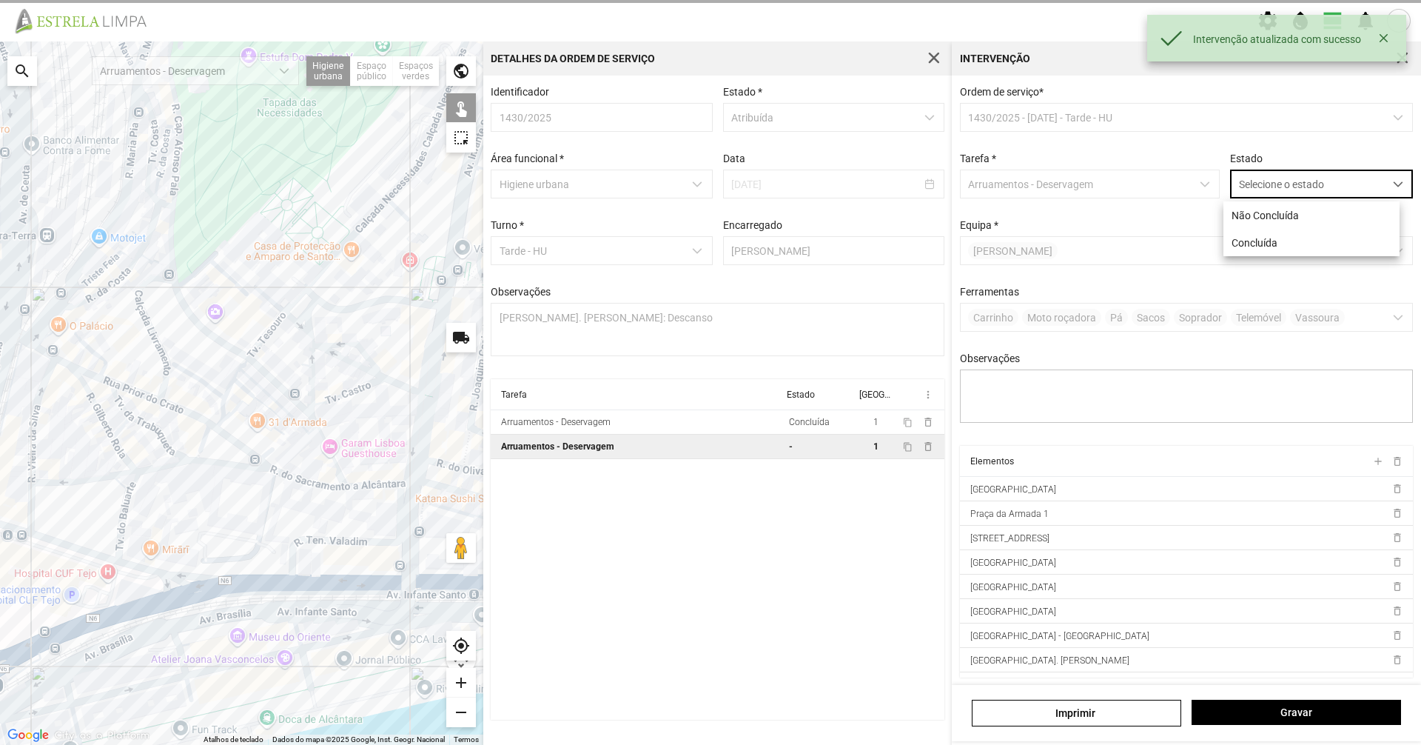
scroll to position [8, 66]
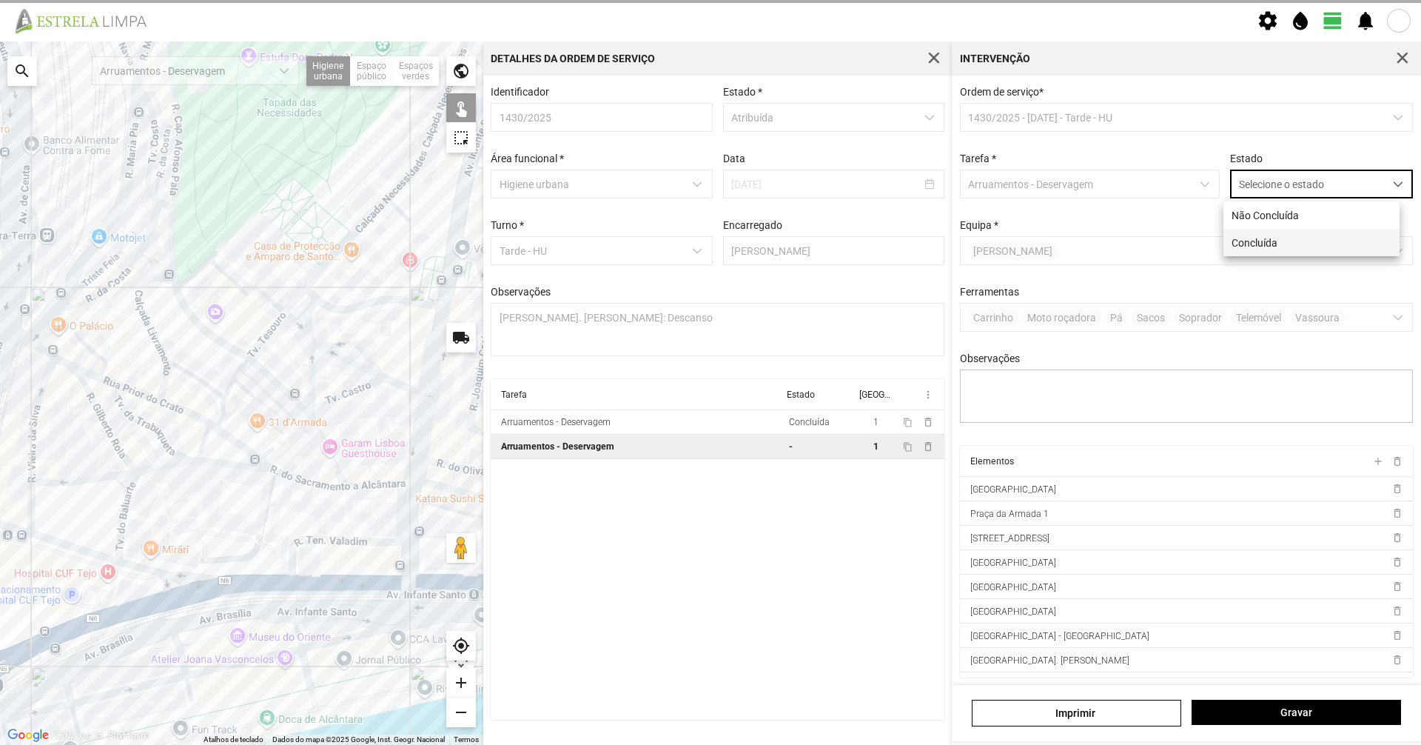
click at [1333, 238] on li "Concluída" at bounding box center [1311, 242] width 176 height 27
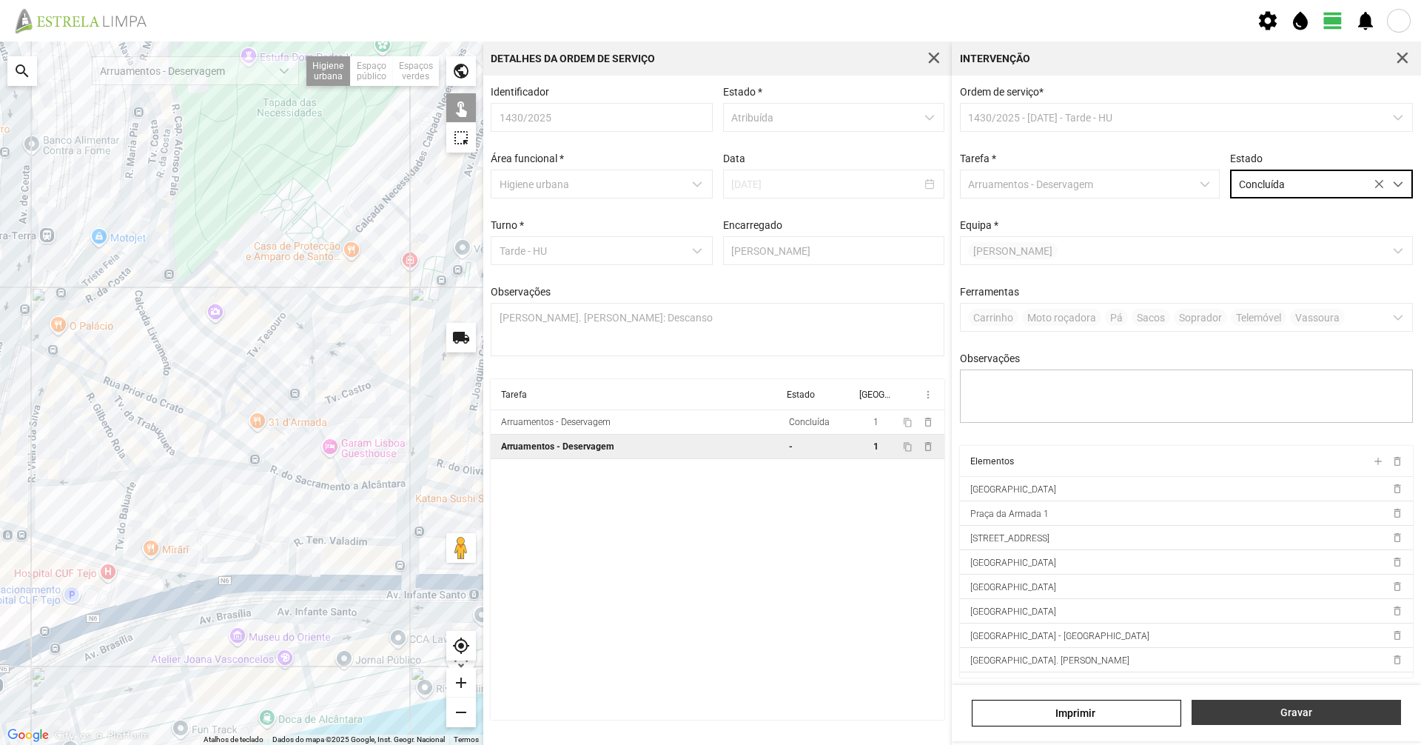
click at [1289, 713] on span "Gravar" at bounding box center [1297, 712] width 194 height 12
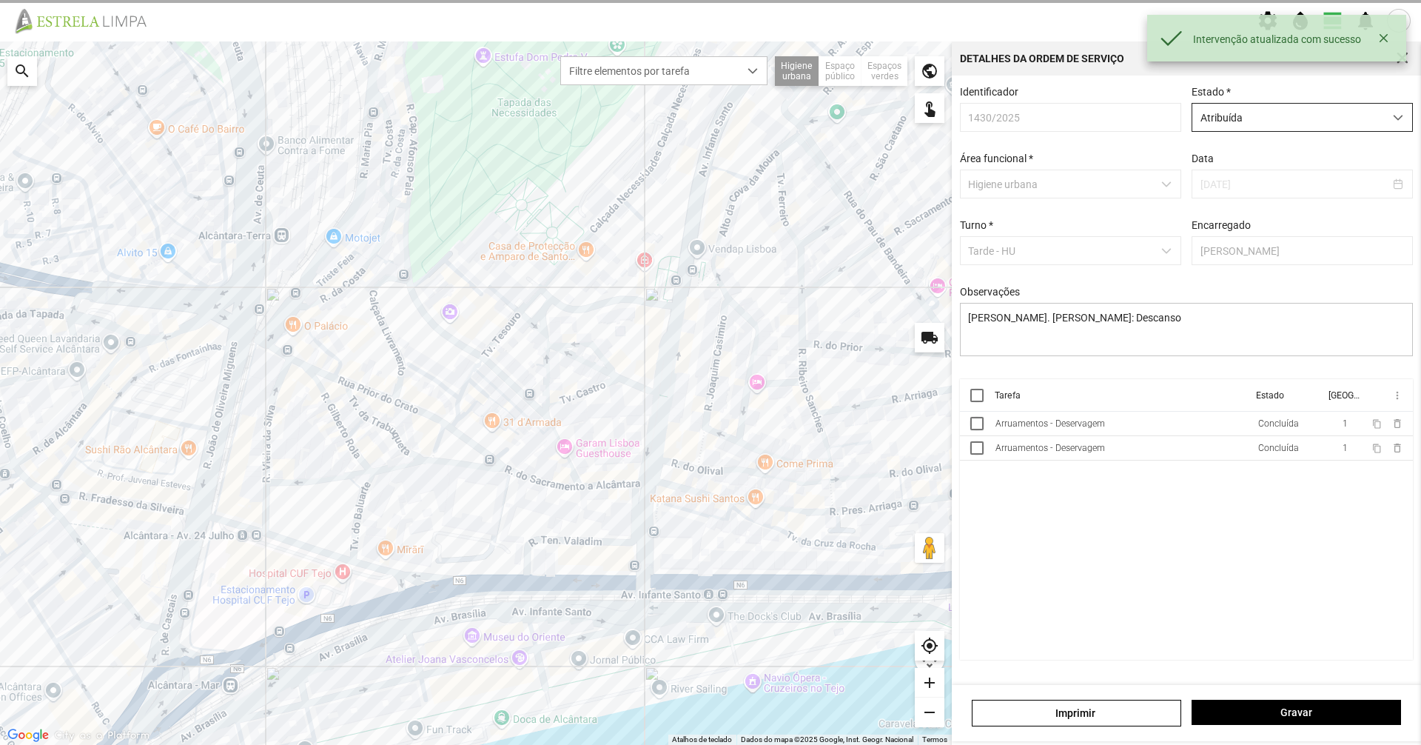
click at [1234, 124] on span "Atribuída" at bounding box center [1288, 117] width 192 height 27
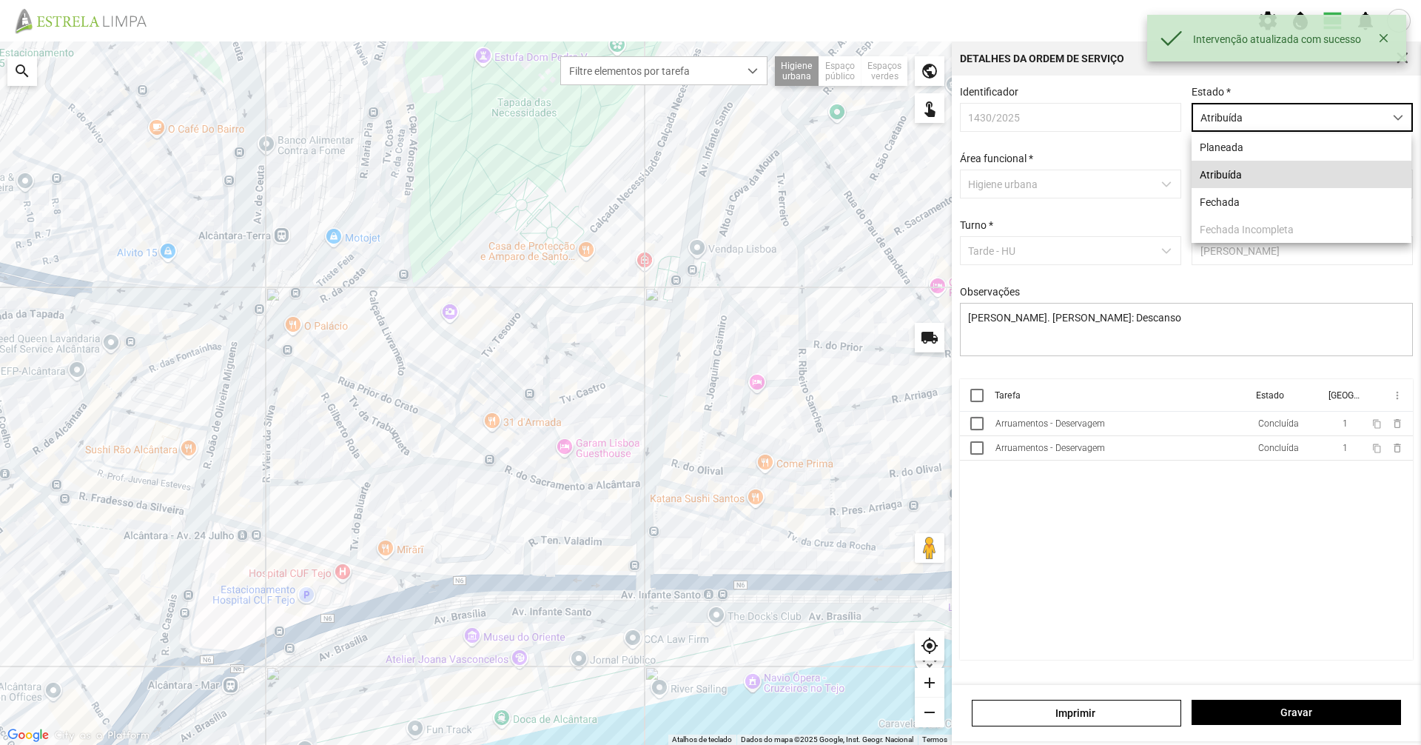
scroll to position [8, 66]
click at [1240, 194] on li "Fechada" at bounding box center [1302, 201] width 220 height 27
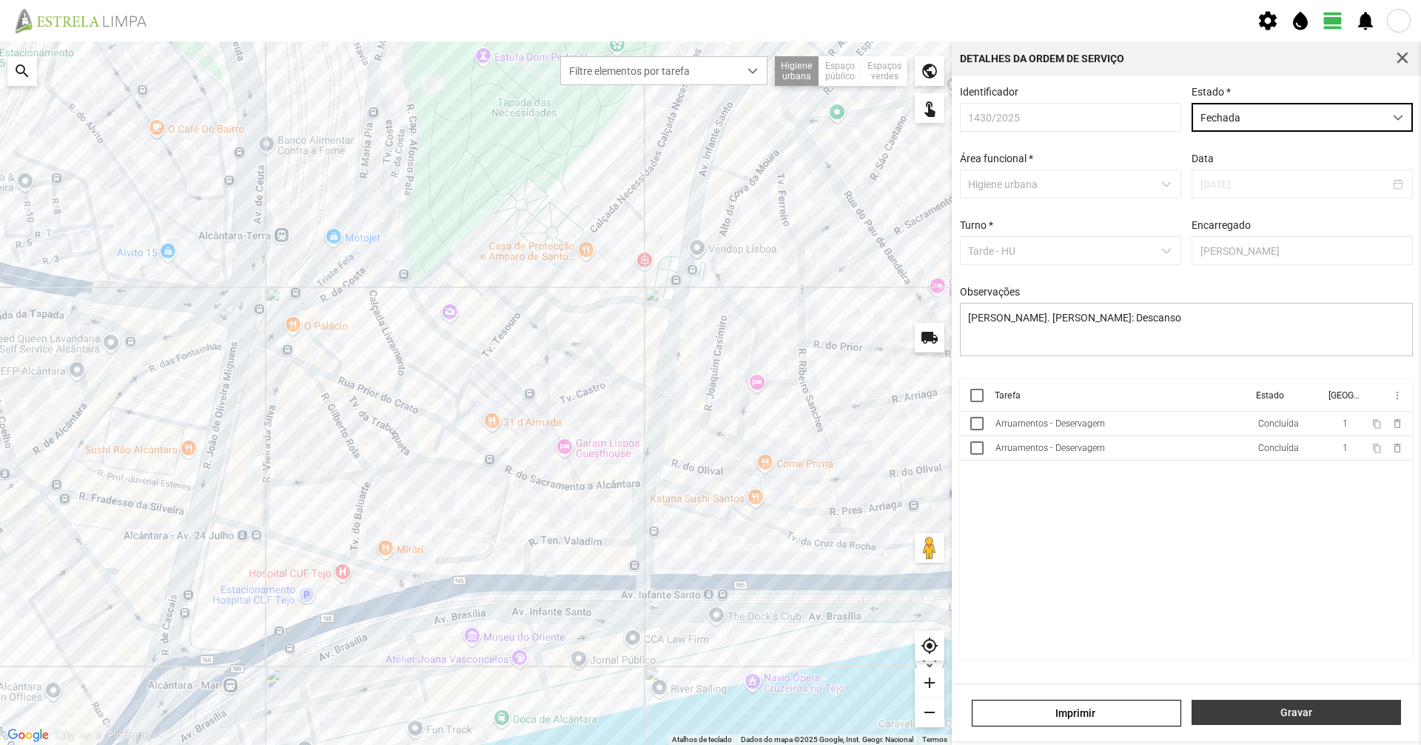
click at [1237, 707] on span "Gravar" at bounding box center [1297, 712] width 194 height 12
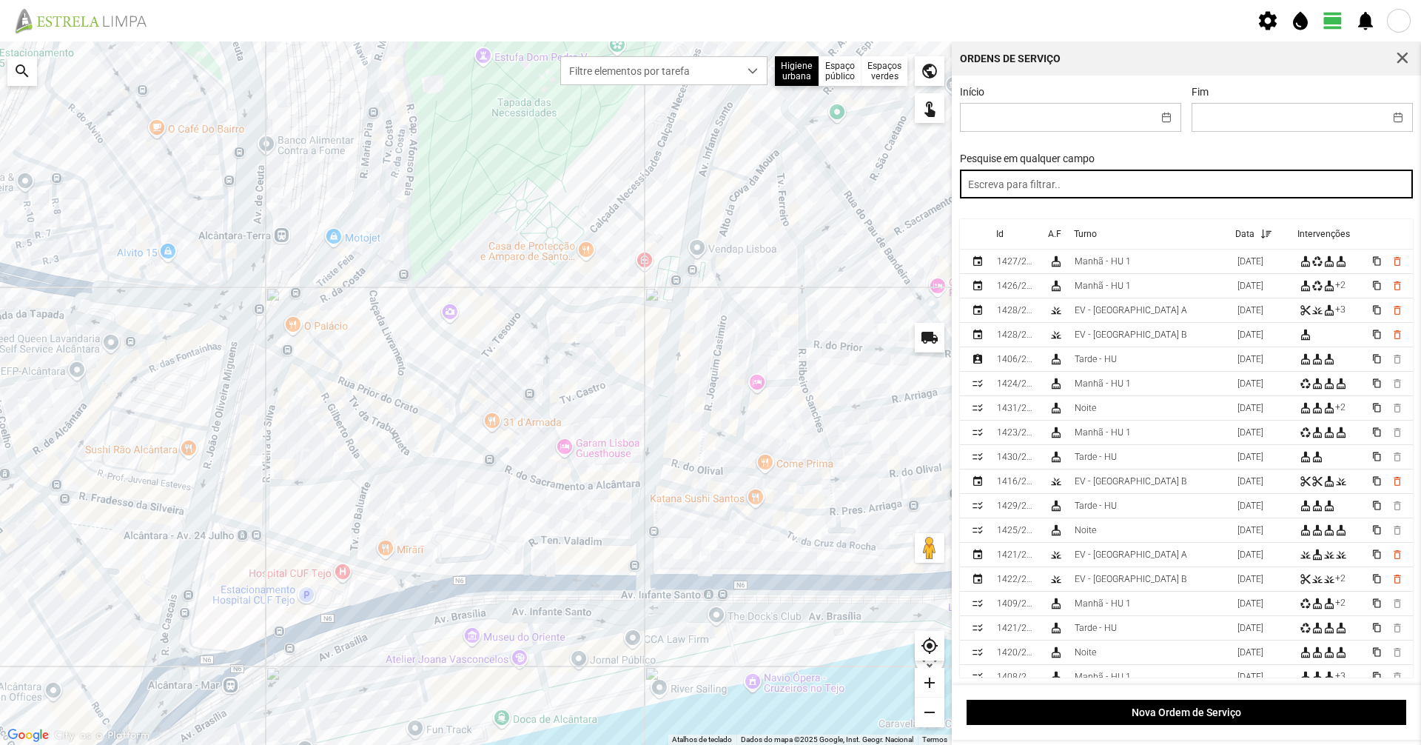
click at [1039, 187] on input "text" at bounding box center [1187, 183] width 454 height 29
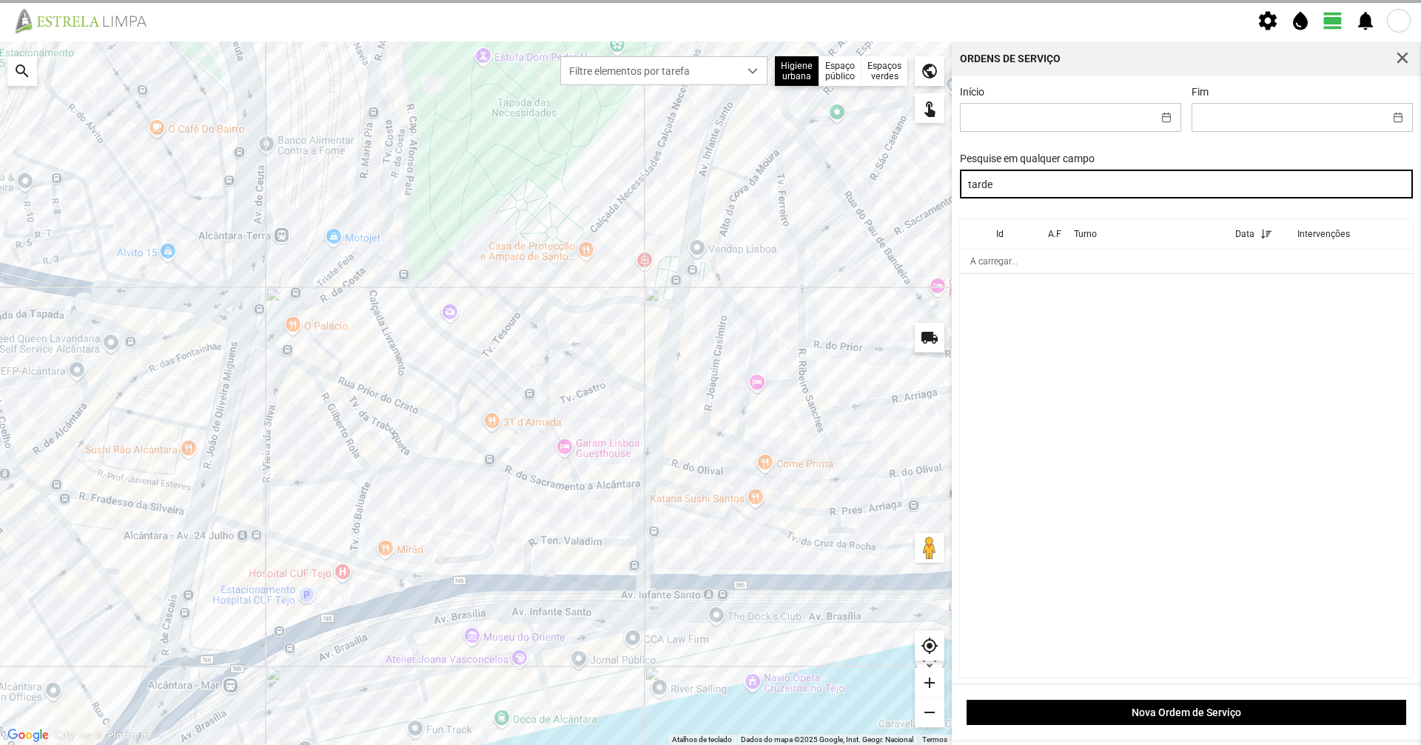
type input "tarde"
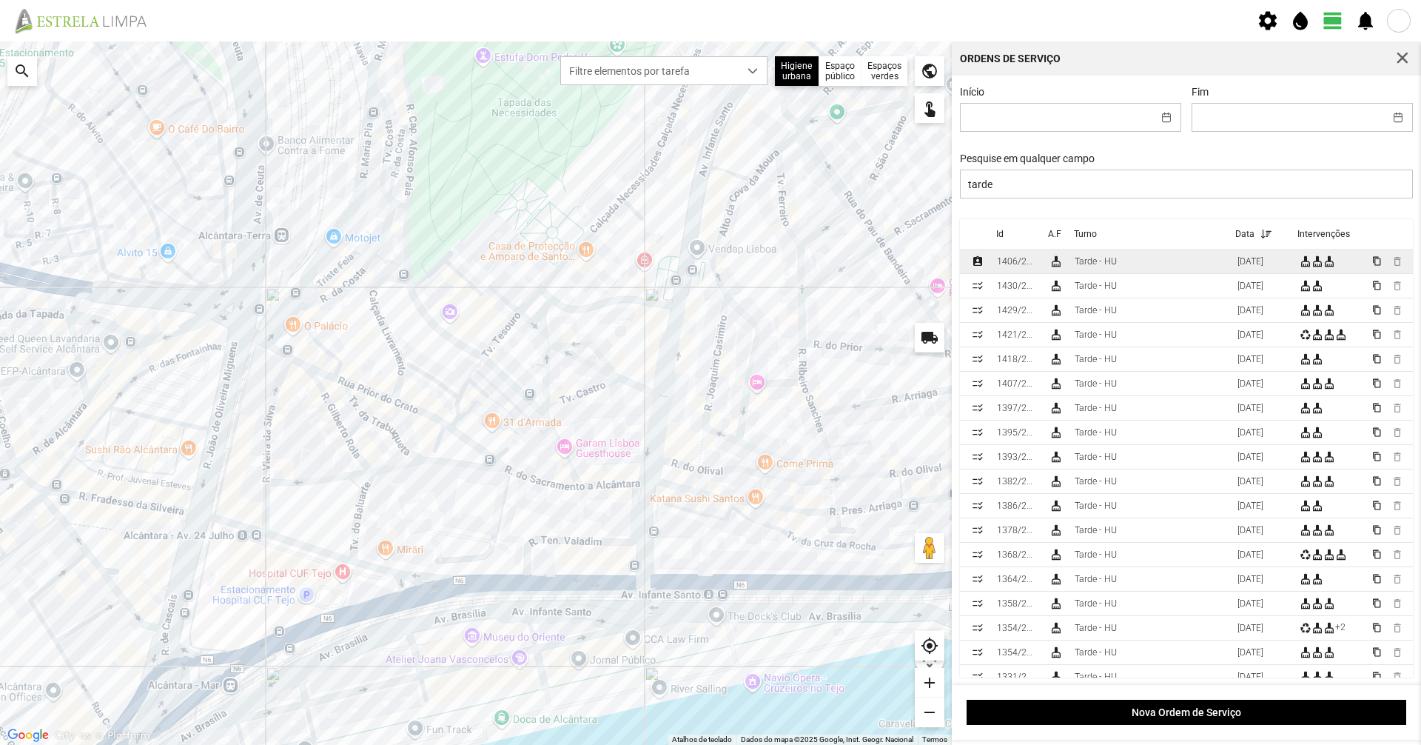
click at [1184, 270] on td "Tarde - HU" at bounding box center [1150, 261] width 163 height 24
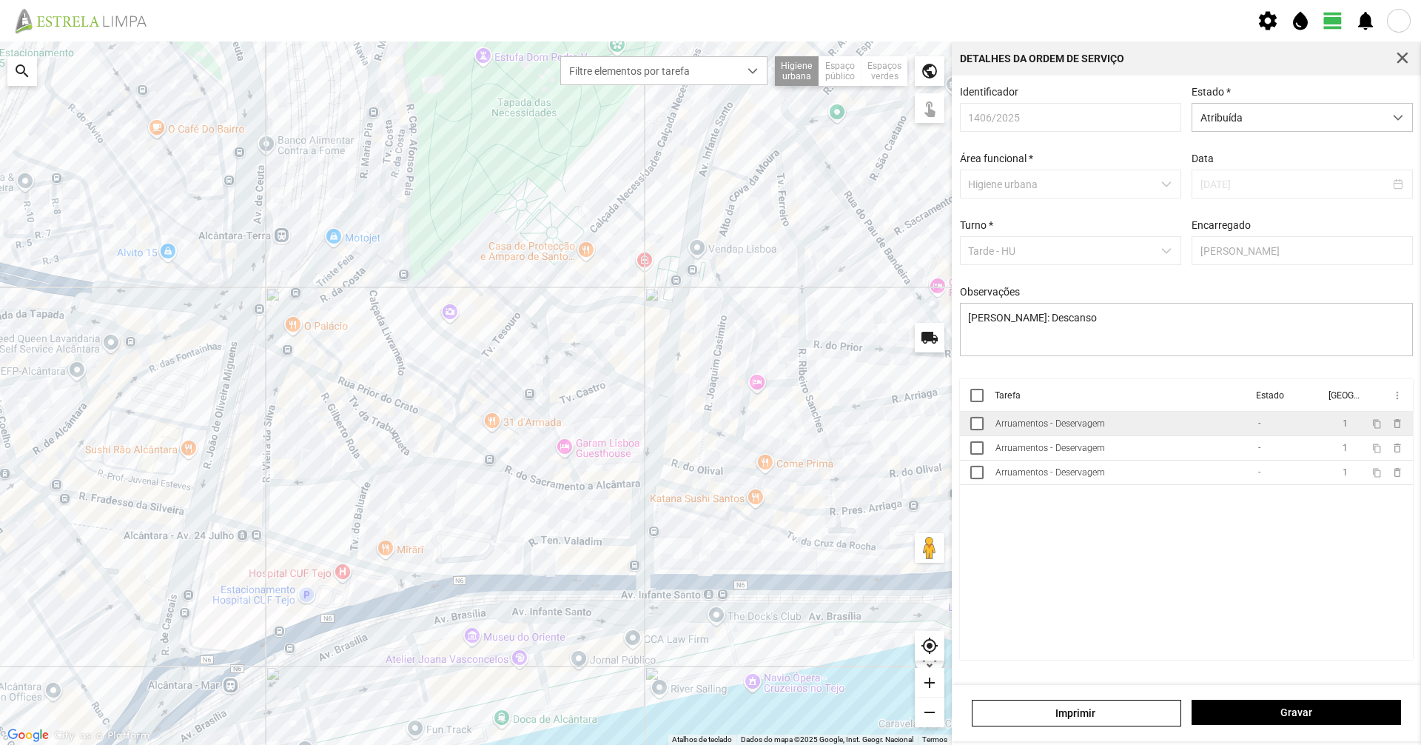
click at [1002, 426] on div "Arruamentos - Deservagem" at bounding box center [1050, 423] width 110 height 10
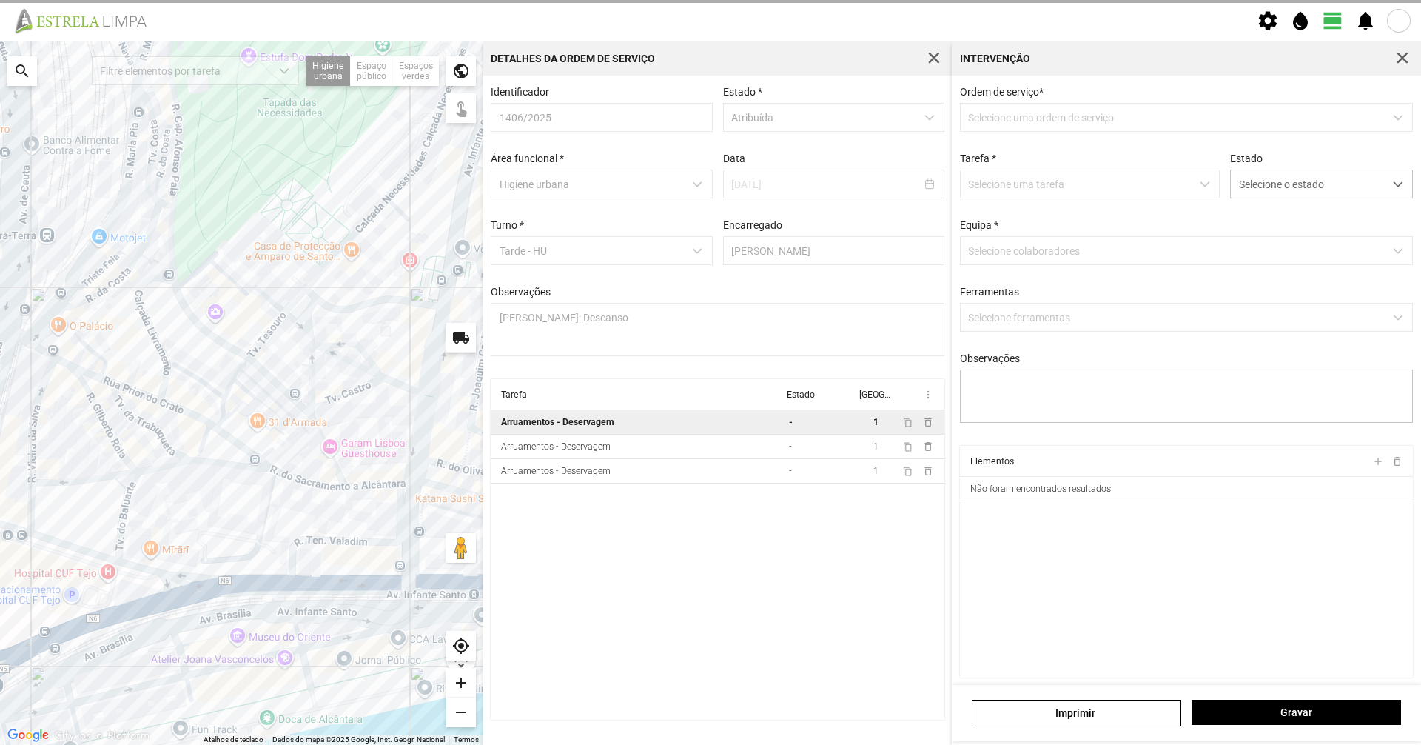
type textarea "[PERSON_NAME]"
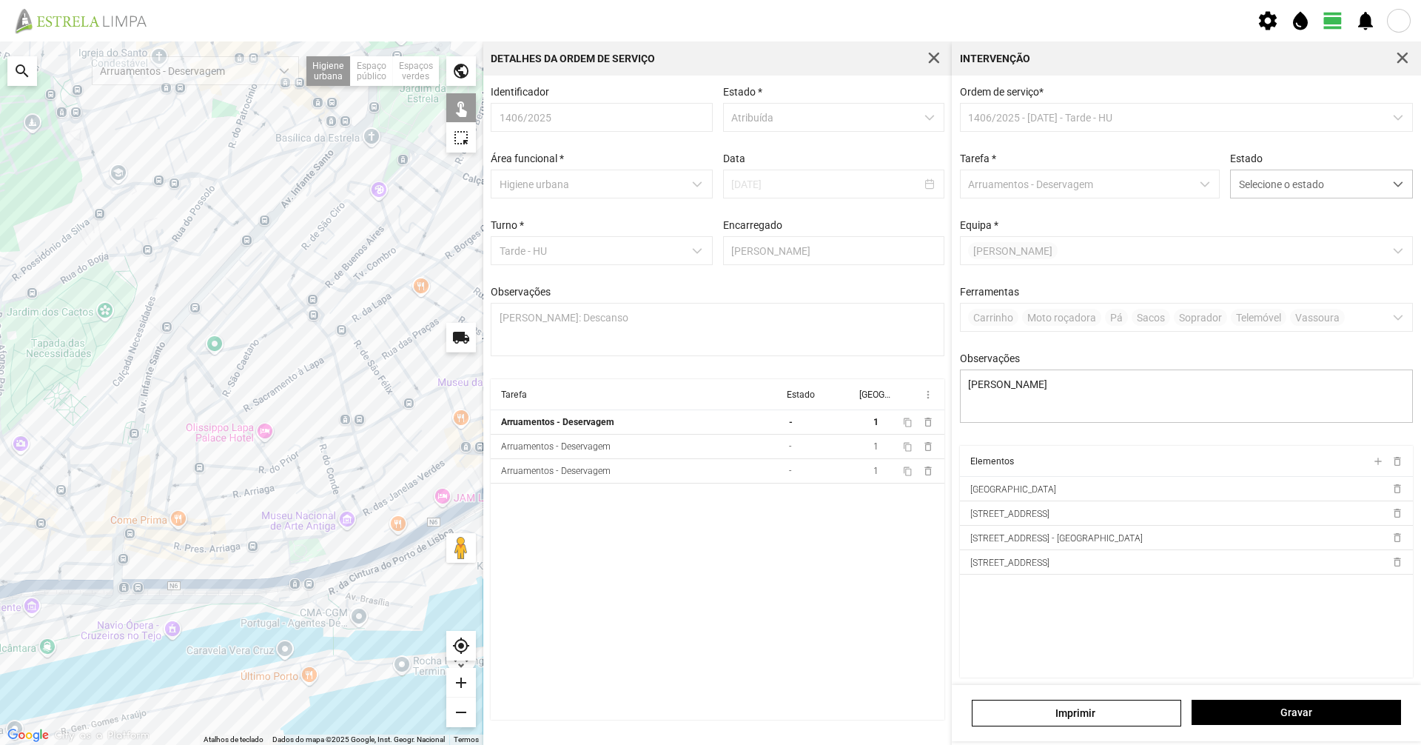
drag, startPoint x: 318, startPoint y: 320, endPoint x: 81, endPoint y: 374, distance: 242.9
click at [81, 374] on div at bounding box center [241, 392] width 483 height 703
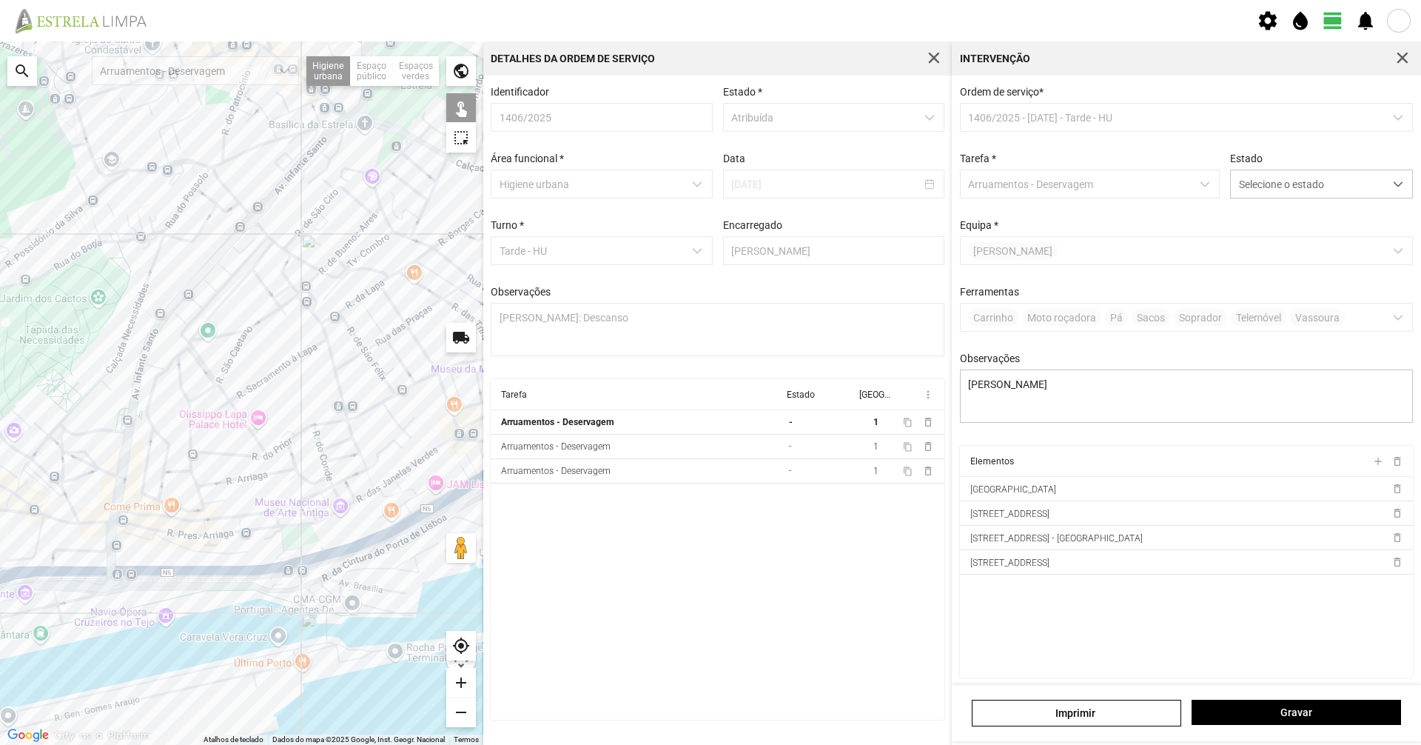
drag, startPoint x: 303, startPoint y: 403, endPoint x: 298, endPoint y: 392, distance: 12.6
click at [298, 392] on div at bounding box center [241, 392] width 483 height 703
click at [577, 451] on div "Arruamentos - Deservagem" at bounding box center [556, 446] width 110 height 10
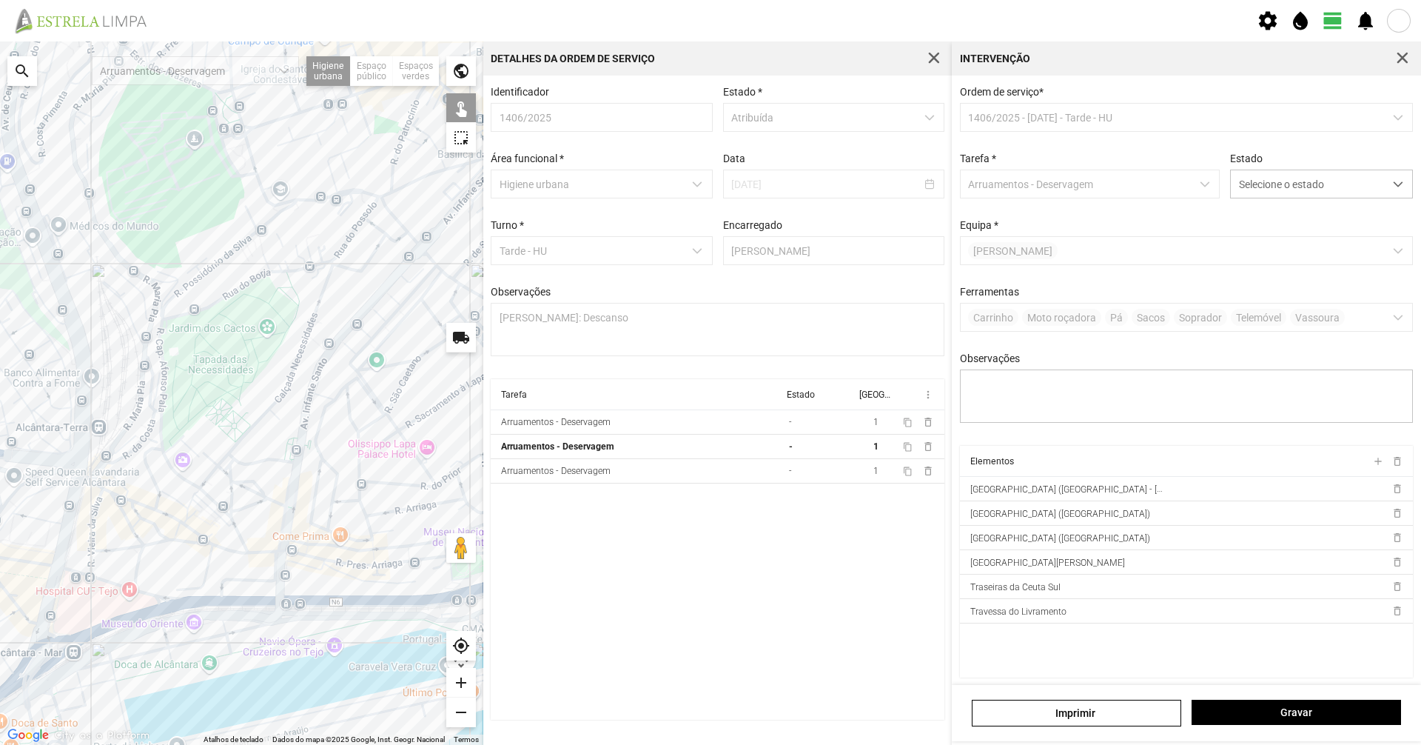
drag, startPoint x: 333, startPoint y: 386, endPoint x: 512, endPoint y: 414, distance: 181.2
click at [512, 414] on div "Para navegar no mapa com gestos de toque, toque duas vezes sem soltar no mapa e…" at bounding box center [710, 392] width 1421 height 703
click at [80, 503] on div at bounding box center [241, 392] width 483 height 703
click at [77, 505] on div at bounding box center [241, 392] width 483 height 703
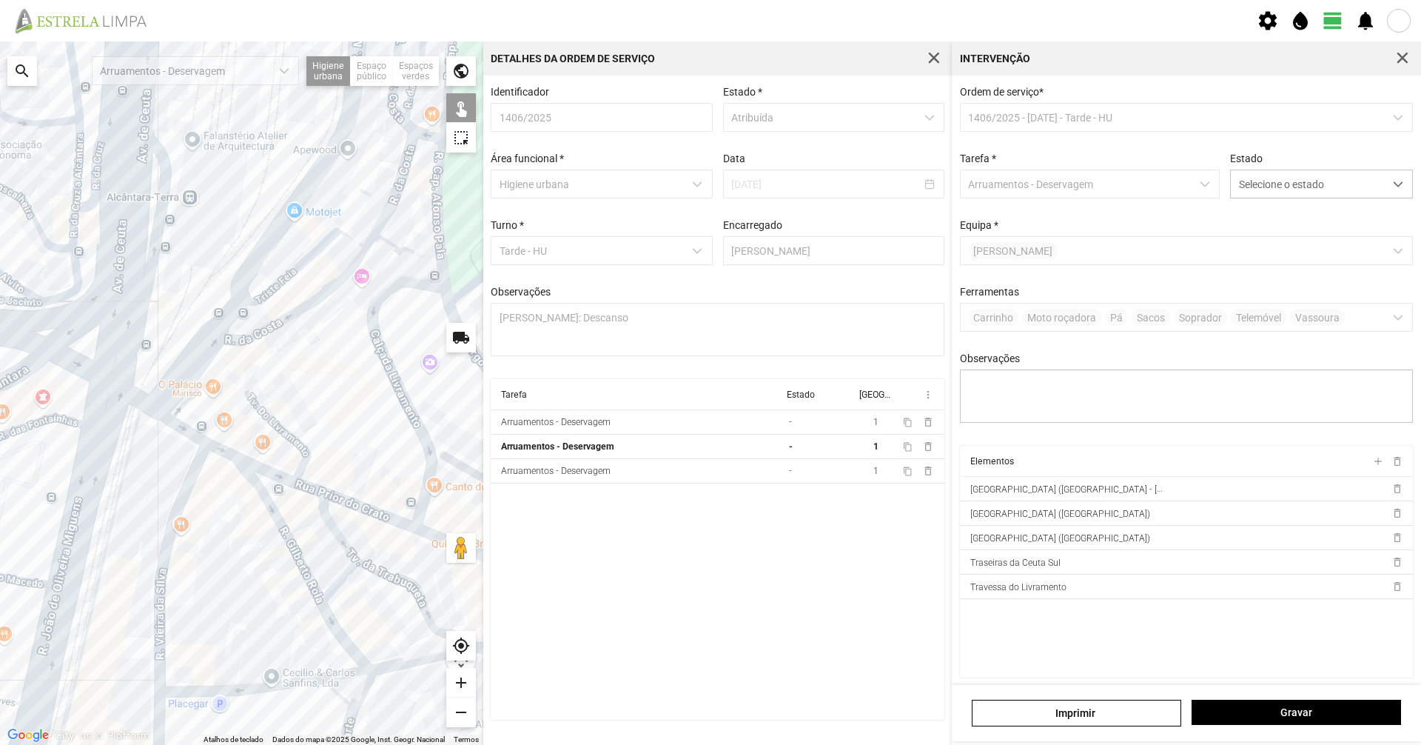
click at [74, 548] on div at bounding box center [241, 392] width 483 height 703
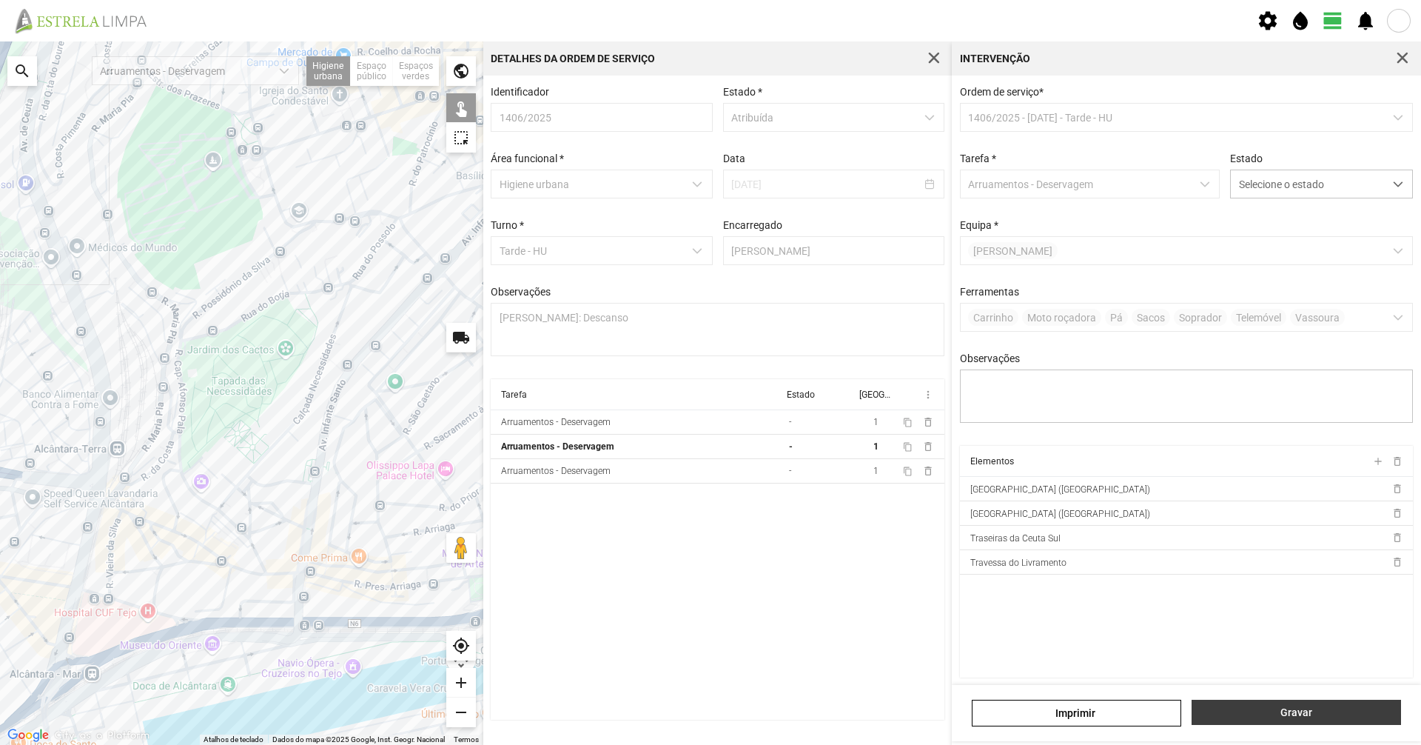
click at [1343, 709] on span "Gravar" at bounding box center [1297, 712] width 194 height 12
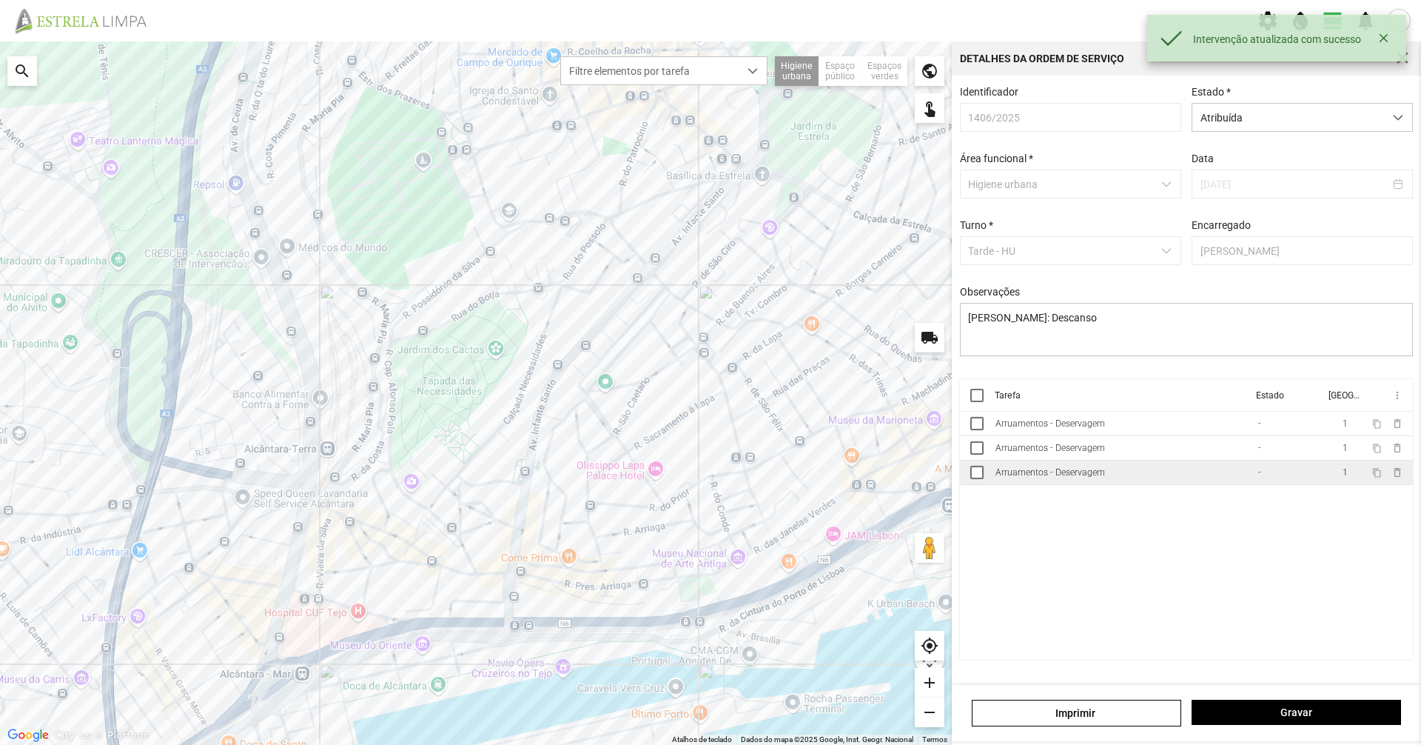
click at [1052, 471] on td "Arruamentos - Deservagem" at bounding box center [1121, 472] width 263 height 24
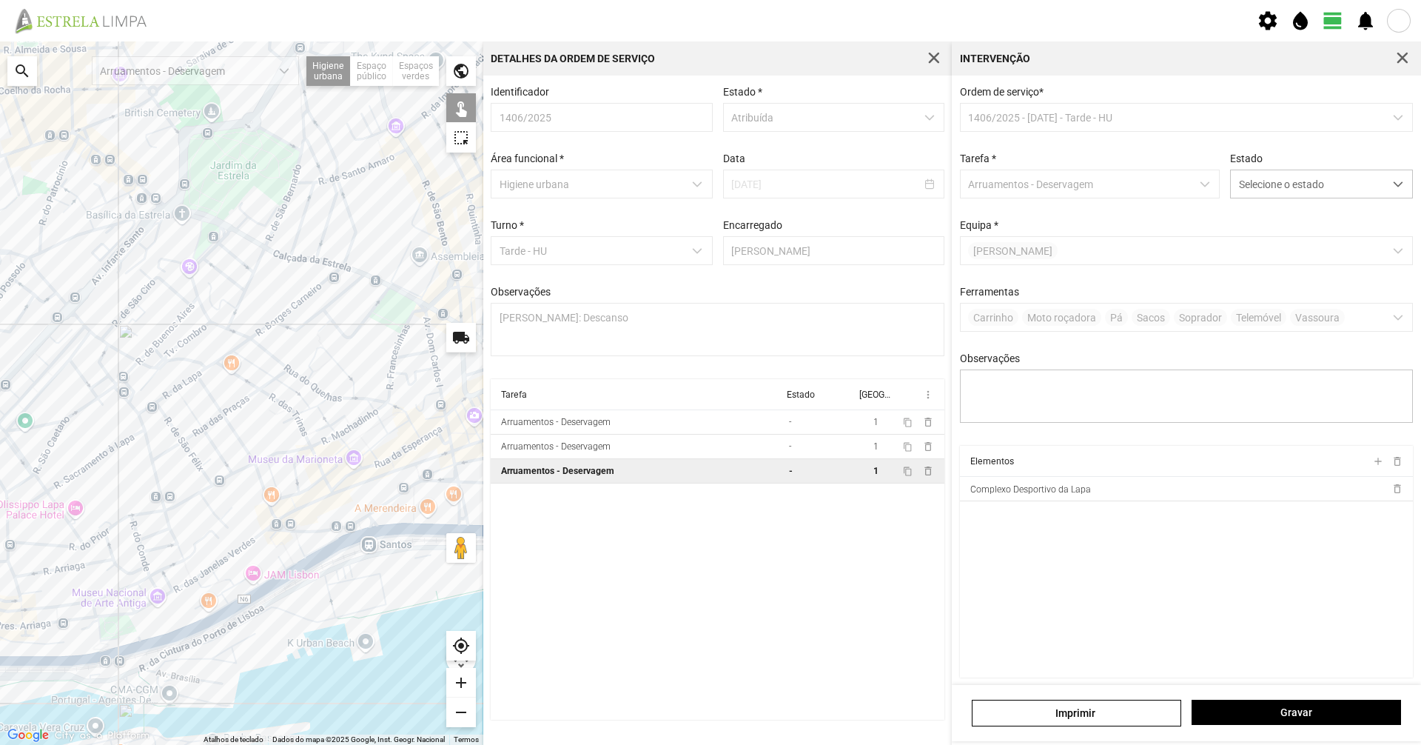
drag, startPoint x: 427, startPoint y: 391, endPoint x: 74, endPoint y: 430, distance: 355.2
click at [74, 430] on div at bounding box center [241, 392] width 483 height 703
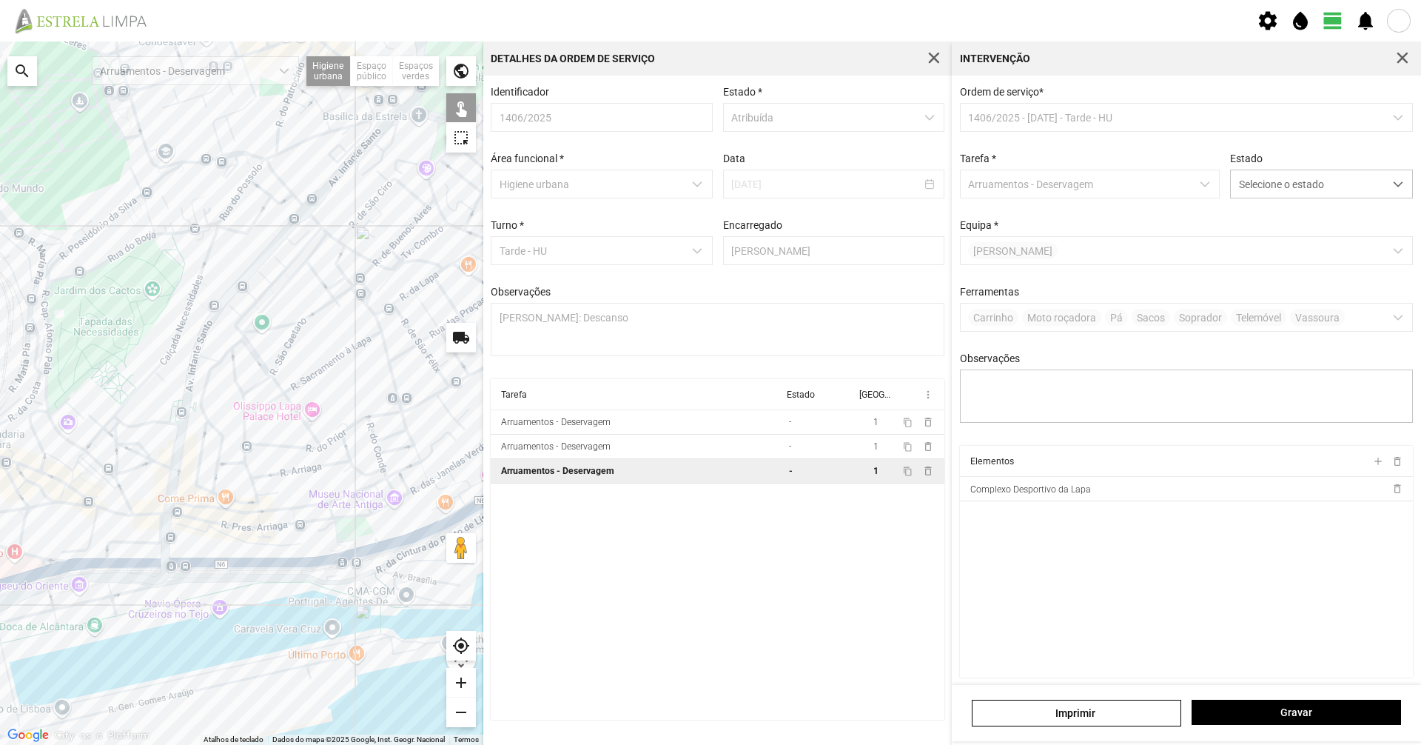
drag, startPoint x: 194, startPoint y: 469, endPoint x: 514, endPoint y: 371, distance: 334.5
click at [443, 369] on div at bounding box center [241, 392] width 483 height 703
click at [1384, 176] on div "dropdown trigger" at bounding box center [1398, 183] width 29 height 27
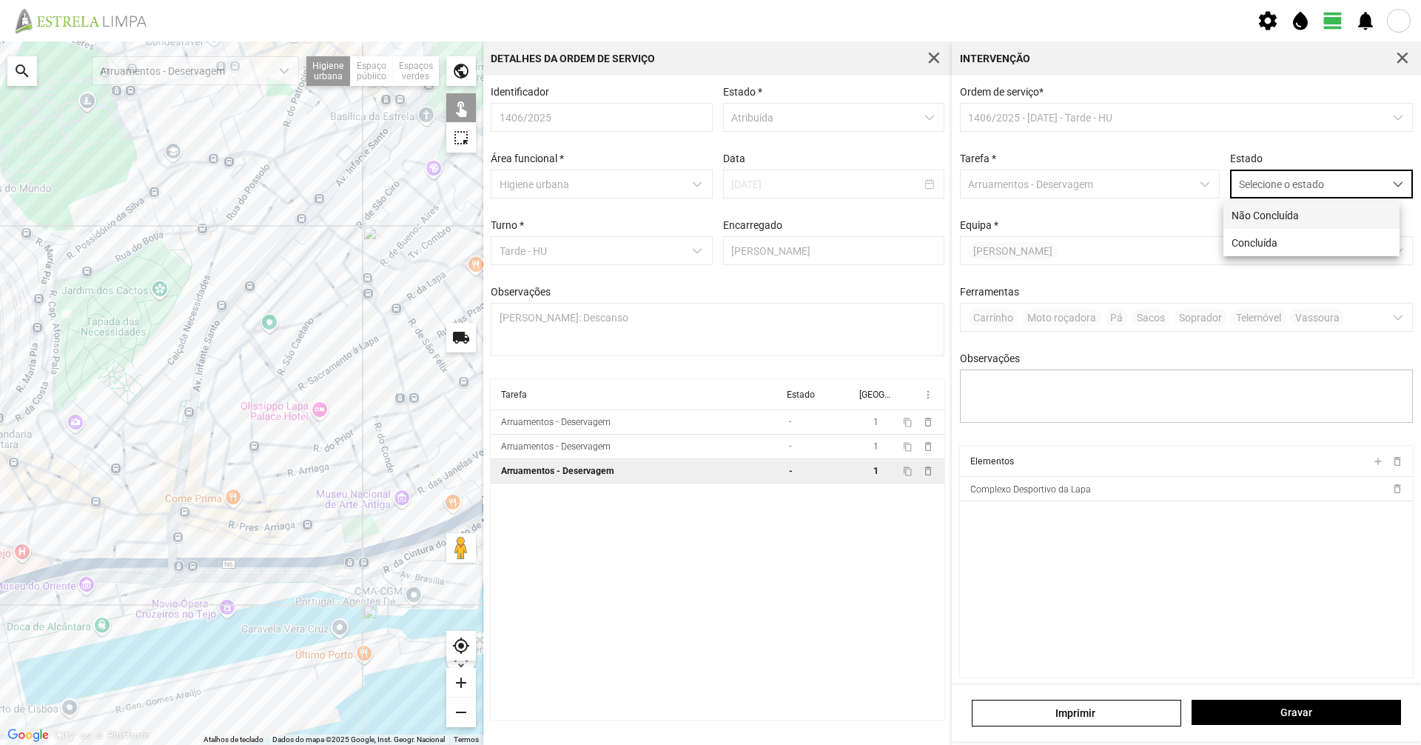
scroll to position [8, 66]
click at [1346, 232] on li "Concluída" at bounding box center [1311, 242] width 176 height 27
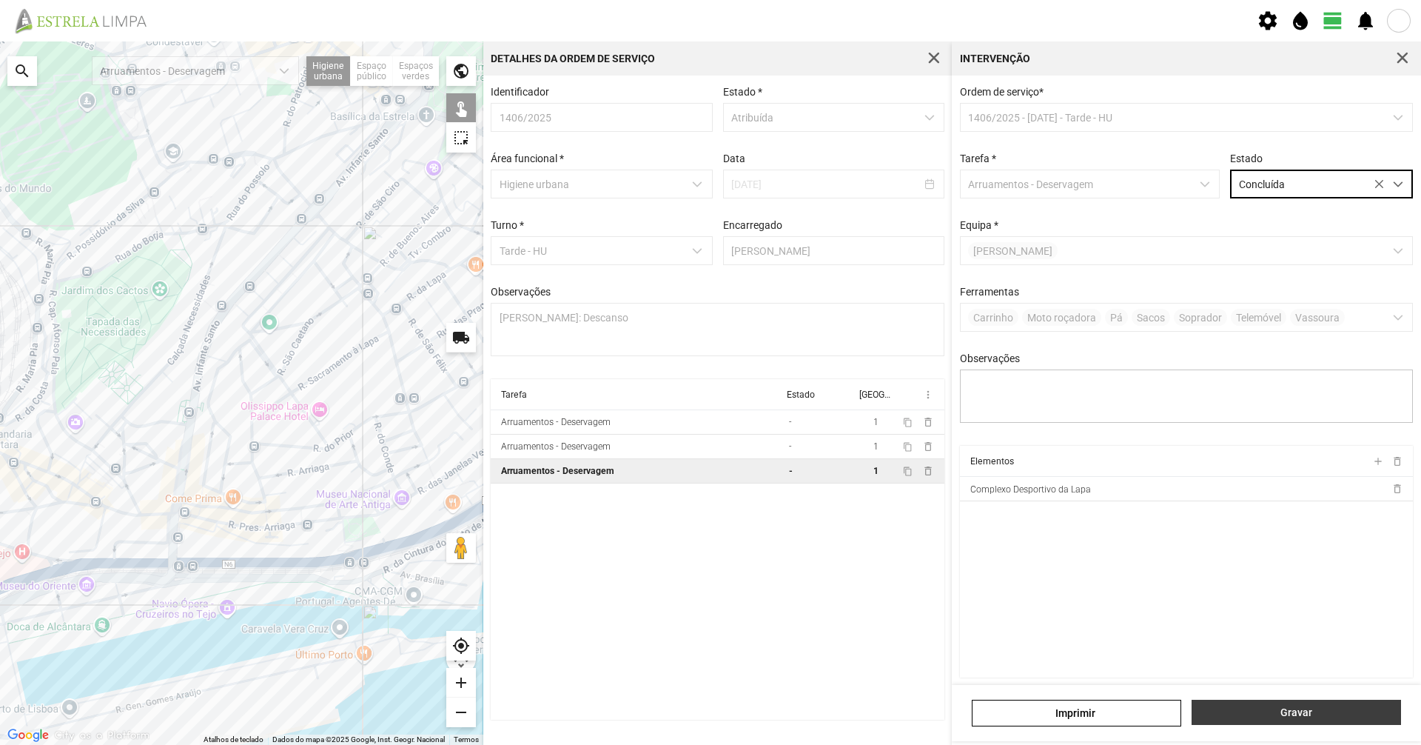
click at [1325, 716] on span "Gravar" at bounding box center [1297, 712] width 194 height 12
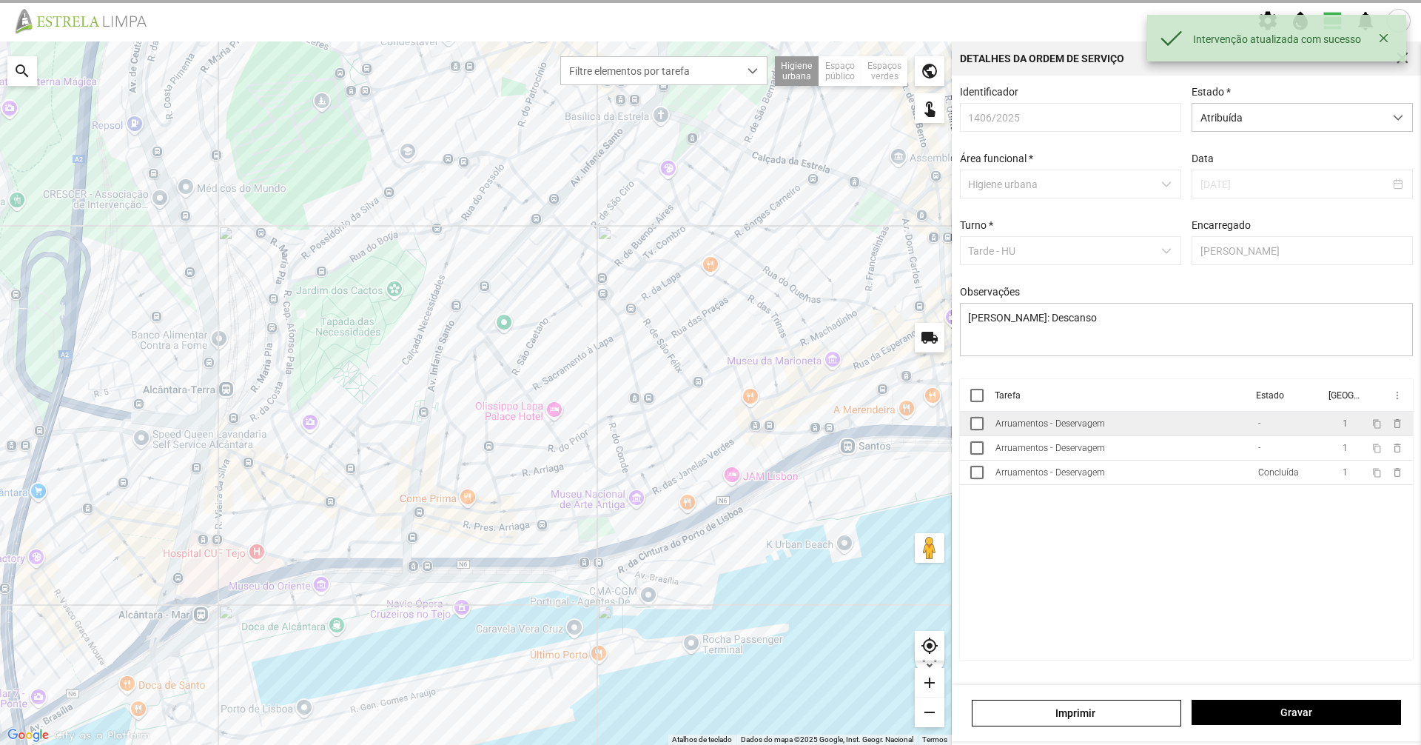
click at [1089, 424] on div "Arruamentos - Deservagem" at bounding box center [1050, 423] width 110 height 10
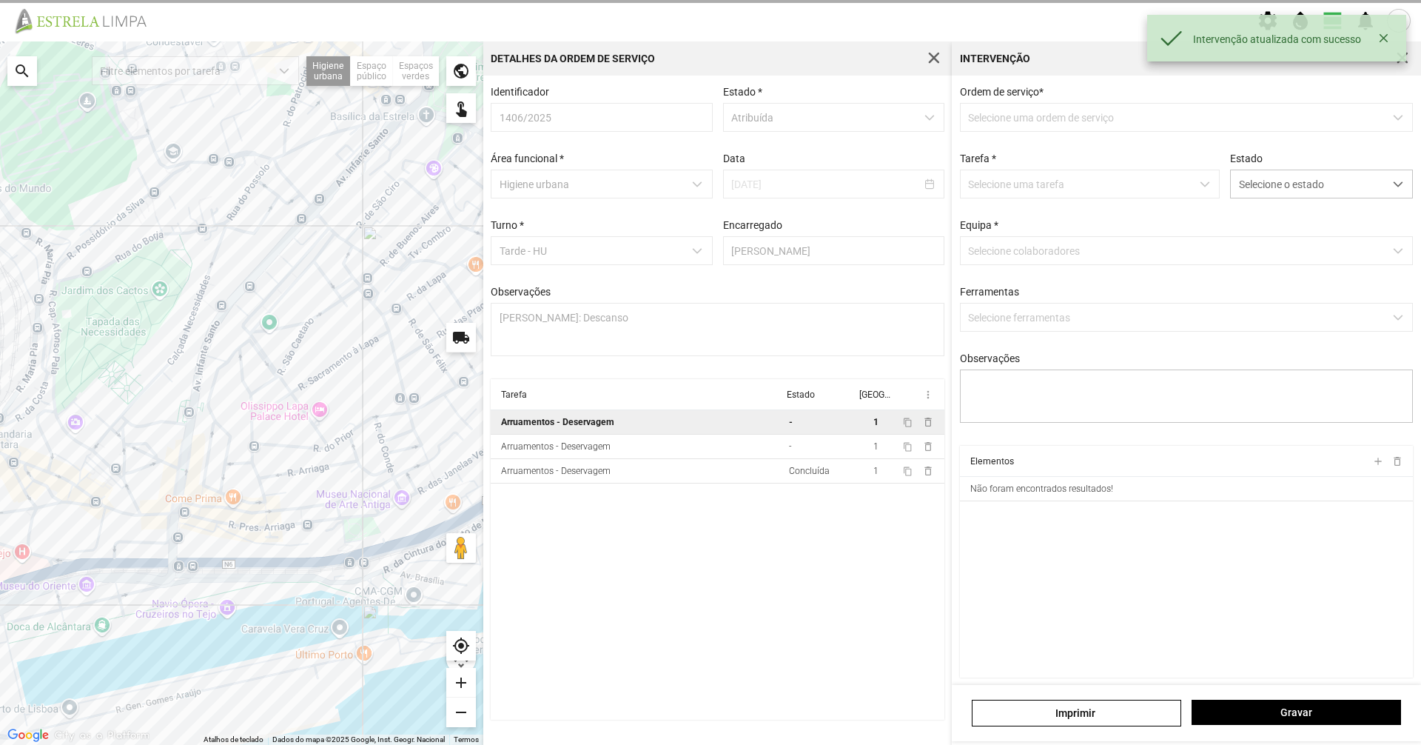
type textarea "[PERSON_NAME]"
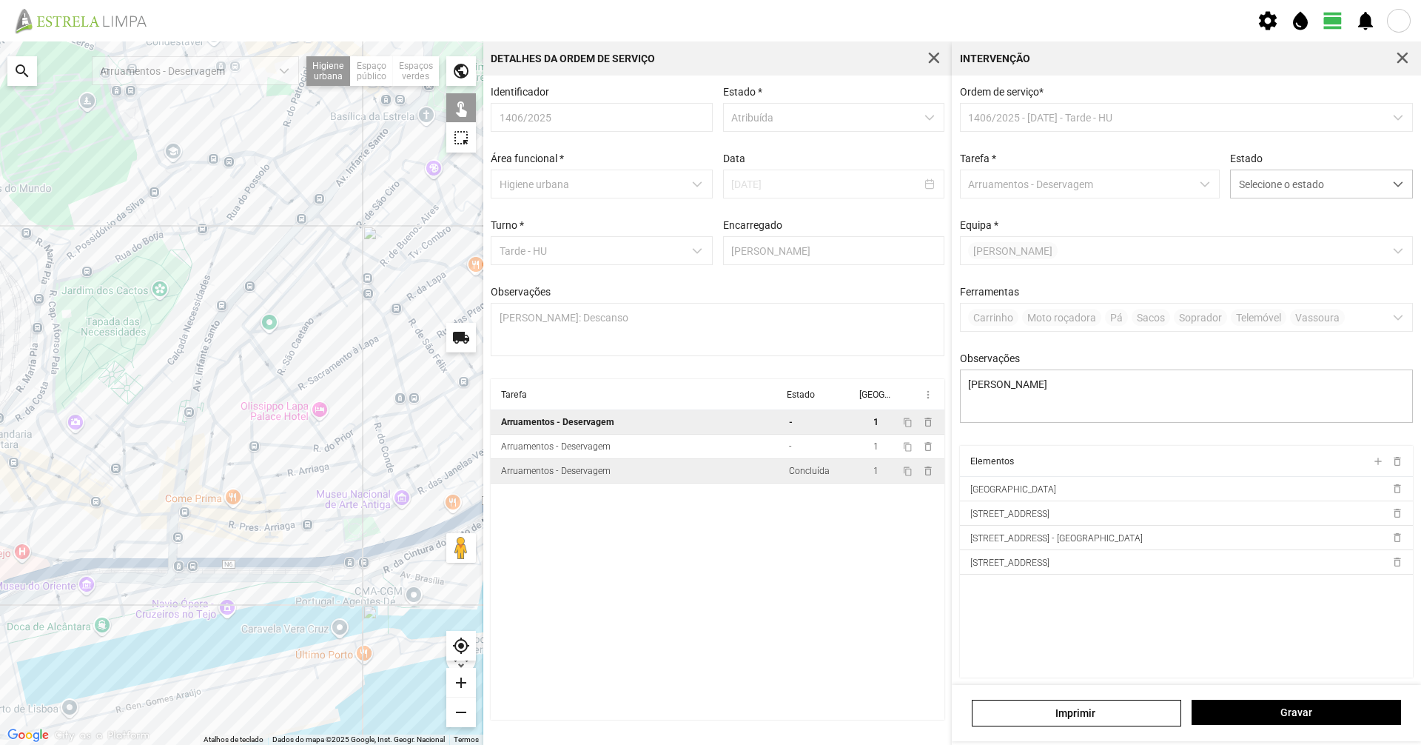
click at [820, 469] on td "Concluída" at bounding box center [819, 471] width 73 height 24
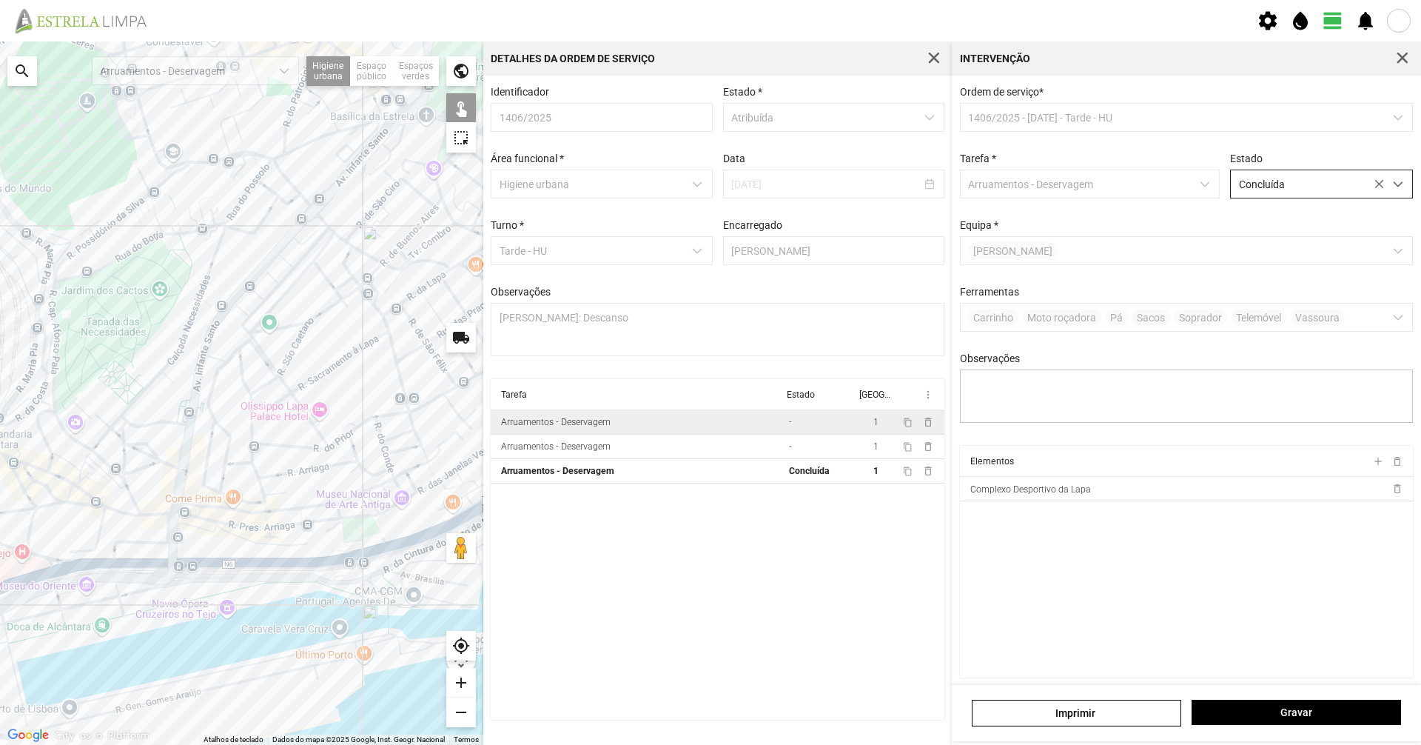
click at [1369, 178] on span "Concluída" at bounding box center [1307, 183] width 153 height 27
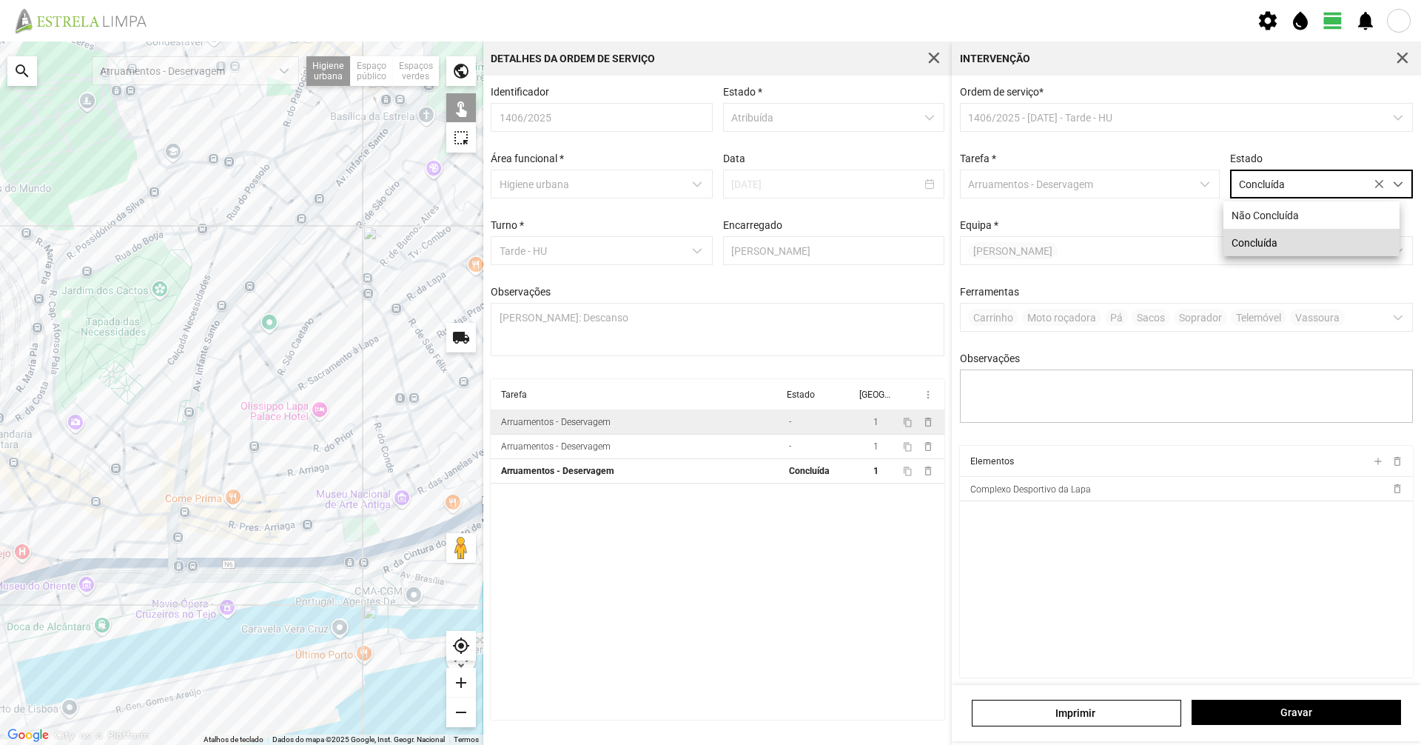
scroll to position [8, 66]
drag, startPoint x: 606, startPoint y: 561, endPoint x: 683, endPoint y: 557, distance: 77.1
click at [682, 557] on cdk-virtual-scroll-viewport "Tarefa Estado [GEOGRAPHIC_DATA] more_vert Arruamentos - Deservagem - 1 content_…" at bounding box center [718, 549] width 454 height 340
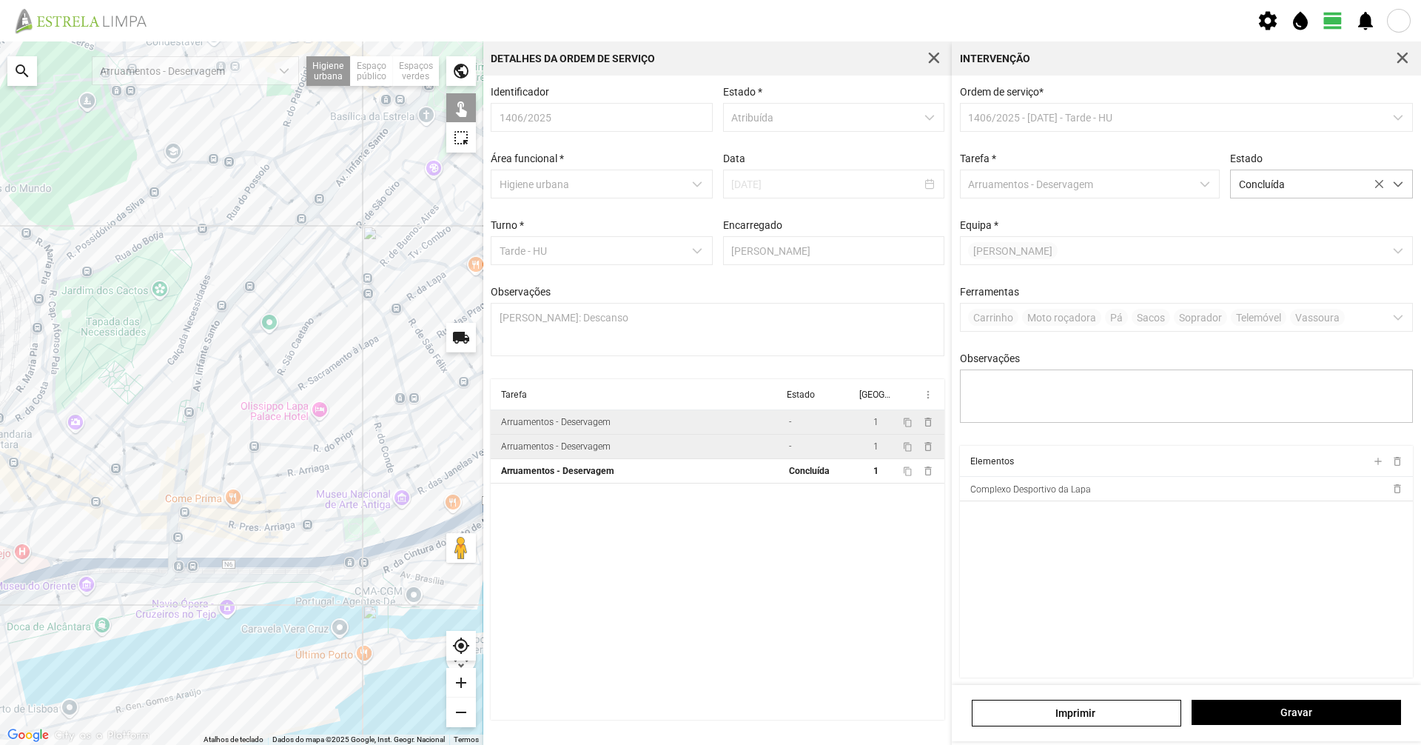
click at [700, 450] on td "Arruamentos - Deservagem" at bounding box center [637, 446] width 292 height 24
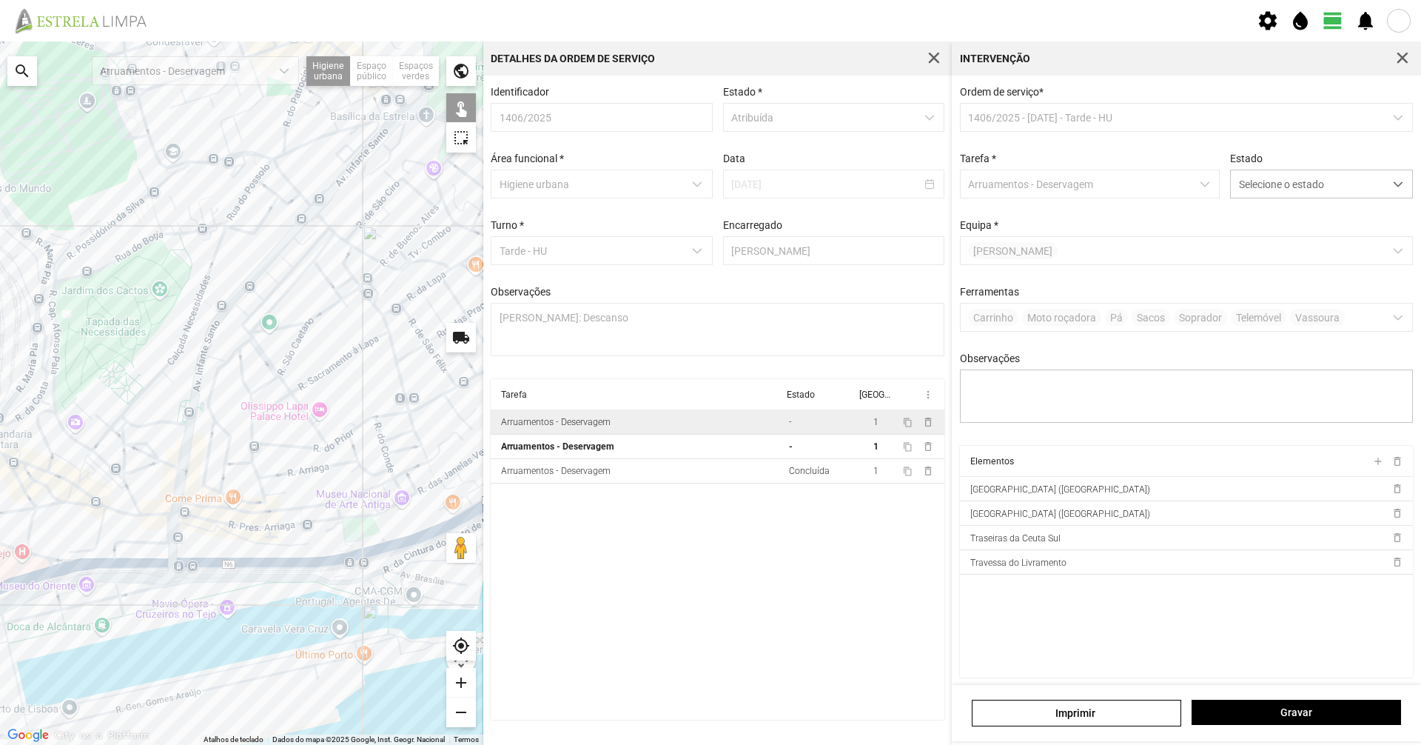
click at [563, 434] on td "Arruamentos - Deservagem" at bounding box center [637, 422] width 292 height 24
type textarea "[PERSON_NAME]"
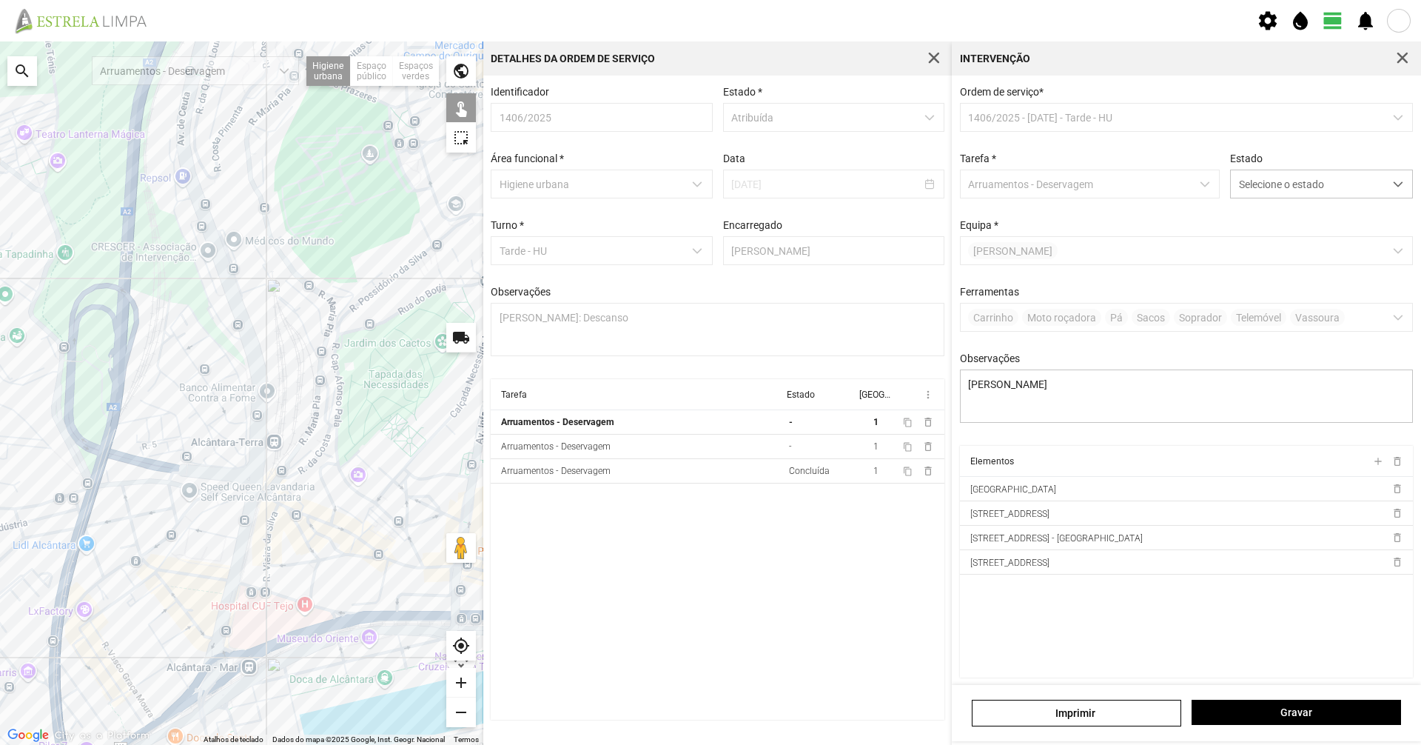
drag, startPoint x: 110, startPoint y: 389, endPoint x: 390, endPoint y: 437, distance: 284.5
click at [390, 437] on div at bounding box center [241, 392] width 483 height 703
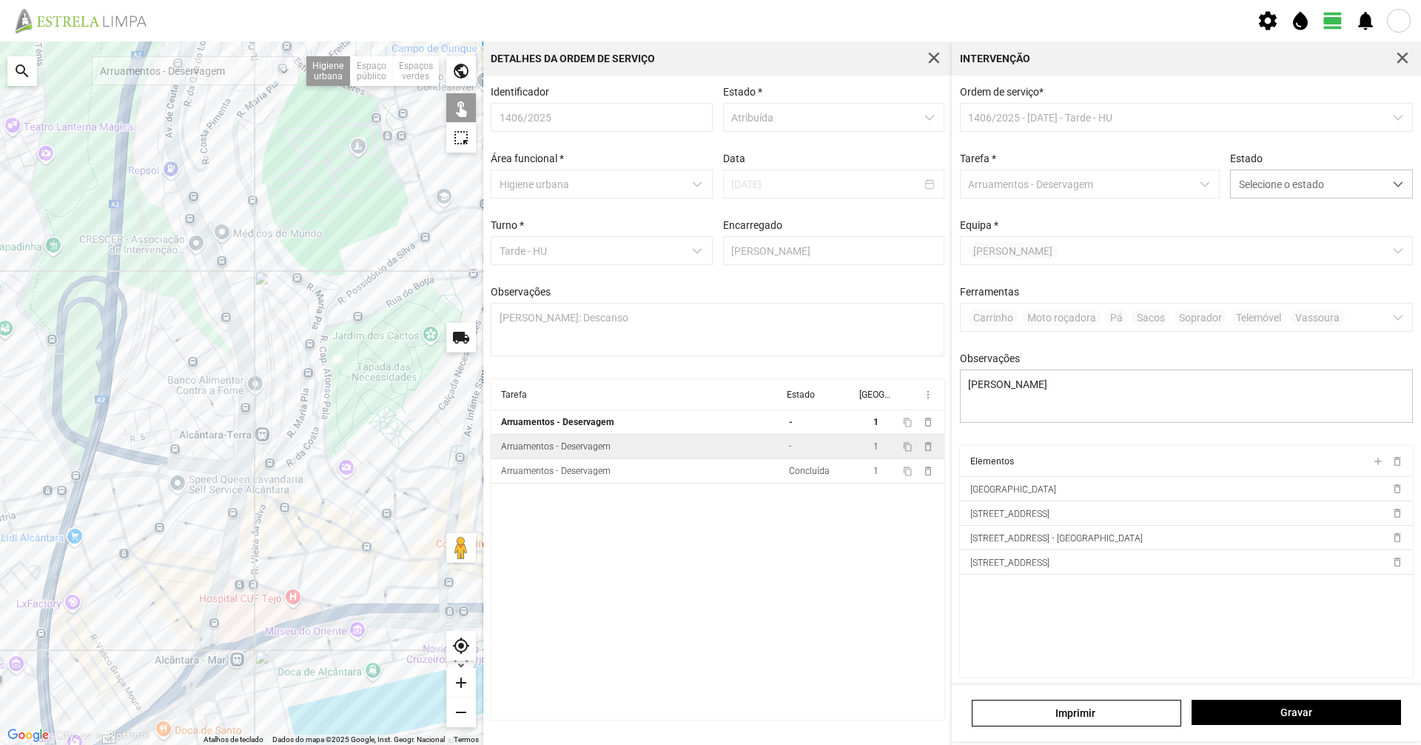
click at [623, 451] on td "Arruamentos - Deservagem" at bounding box center [637, 446] width 292 height 24
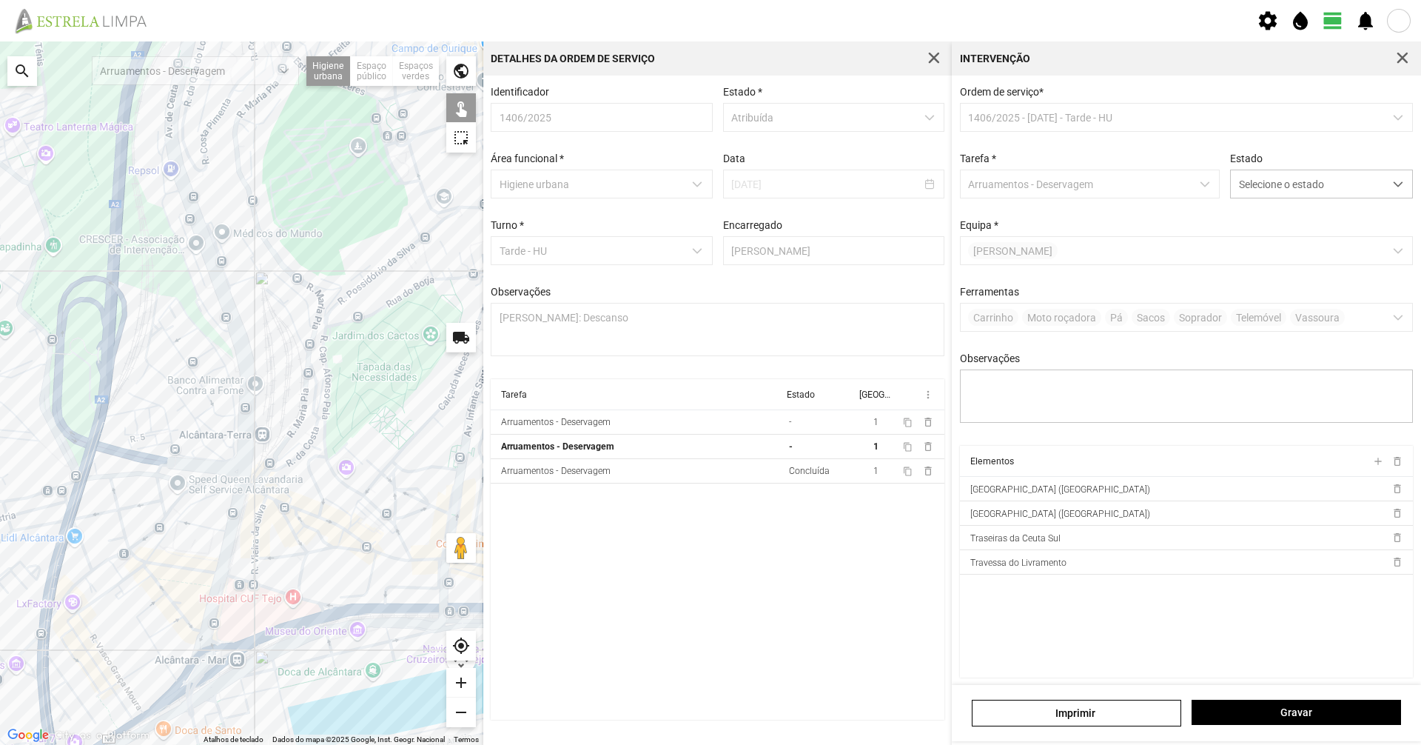
click at [232, 519] on div at bounding box center [241, 392] width 483 height 703
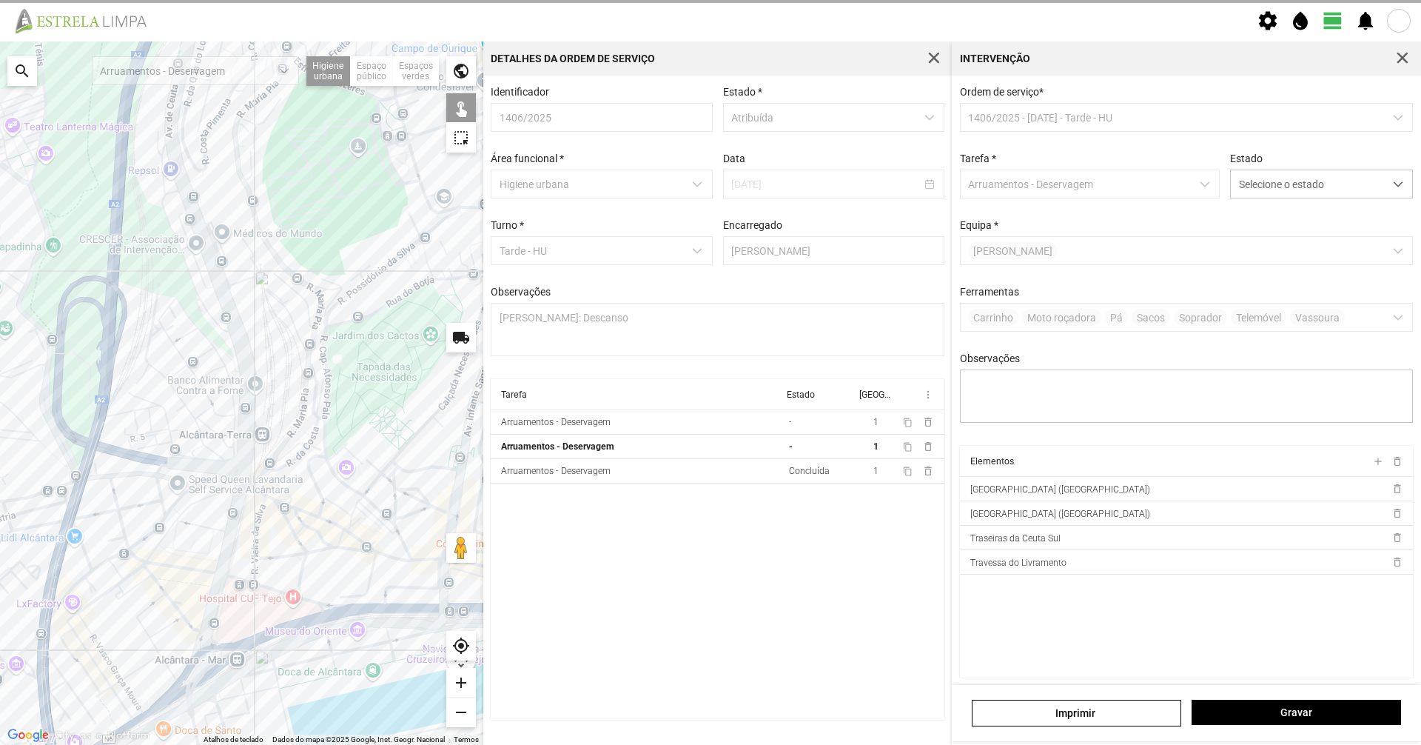
click at [238, 523] on div at bounding box center [241, 392] width 483 height 703
click at [232, 524] on div at bounding box center [241, 392] width 483 height 703
click at [238, 523] on div at bounding box center [241, 392] width 483 height 703
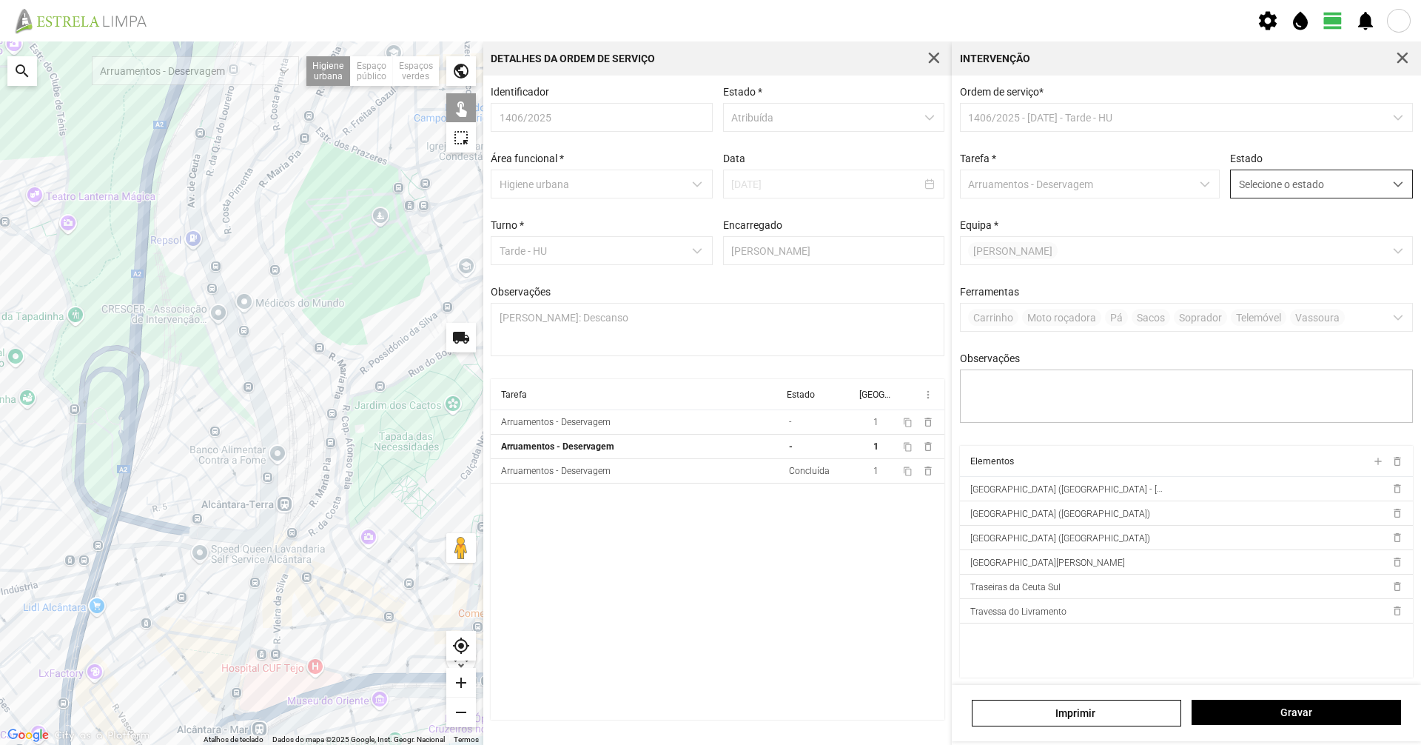
click at [1341, 181] on span "Selecione o estado" at bounding box center [1307, 183] width 153 height 27
click at [1304, 246] on li "Concluída" at bounding box center [1311, 242] width 176 height 27
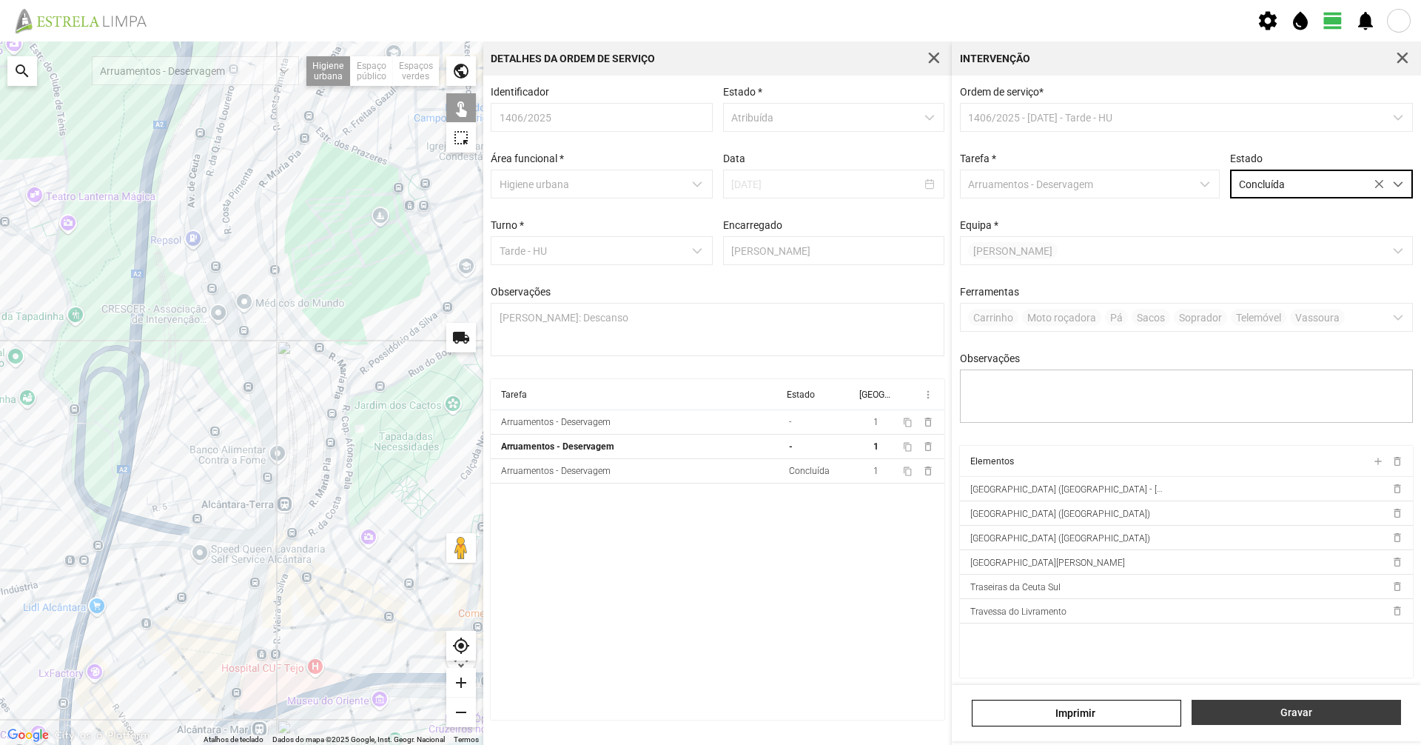
click at [1308, 714] on span "Gravar" at bounding box center [1297, 712] width 194 height 12
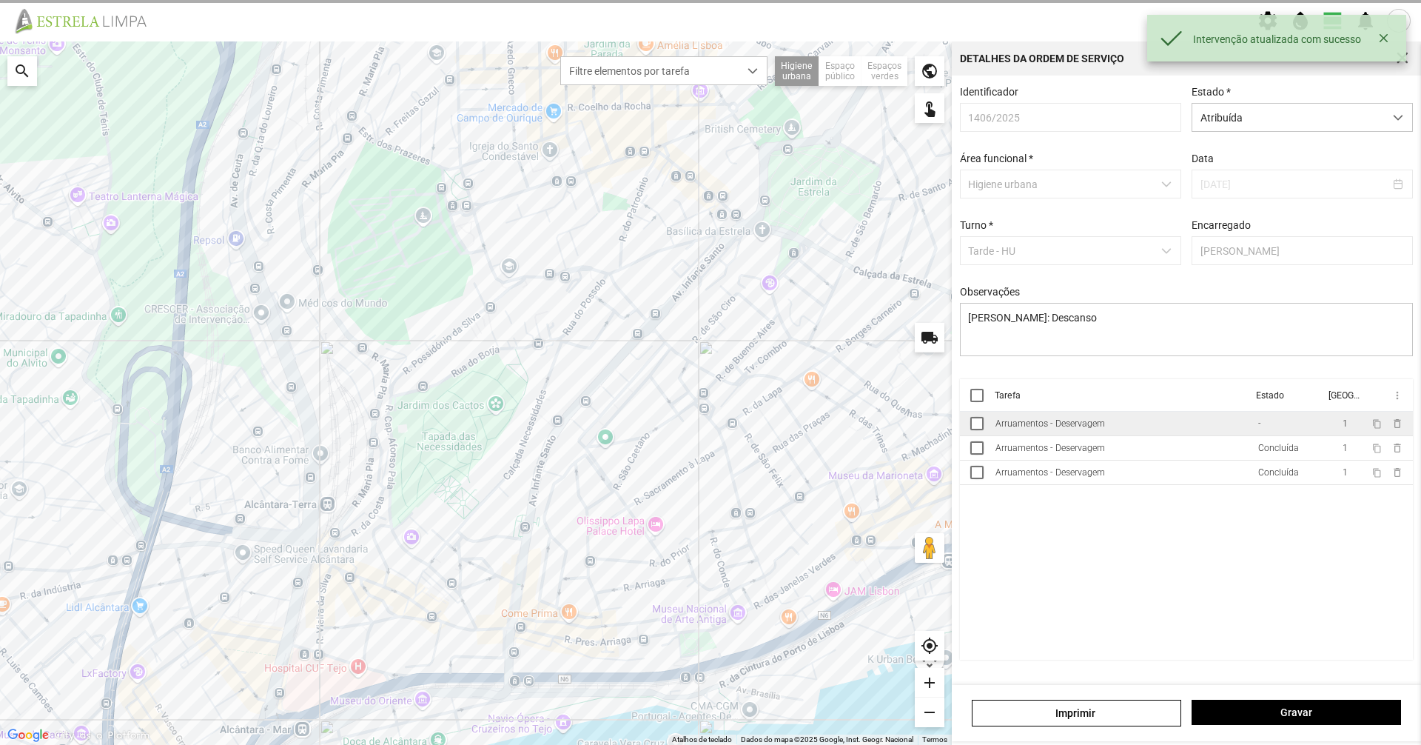
click at [1095, 429] on div "Arruamentos - Deservagem" at bounding box center [1050, 423] width 110 height 10
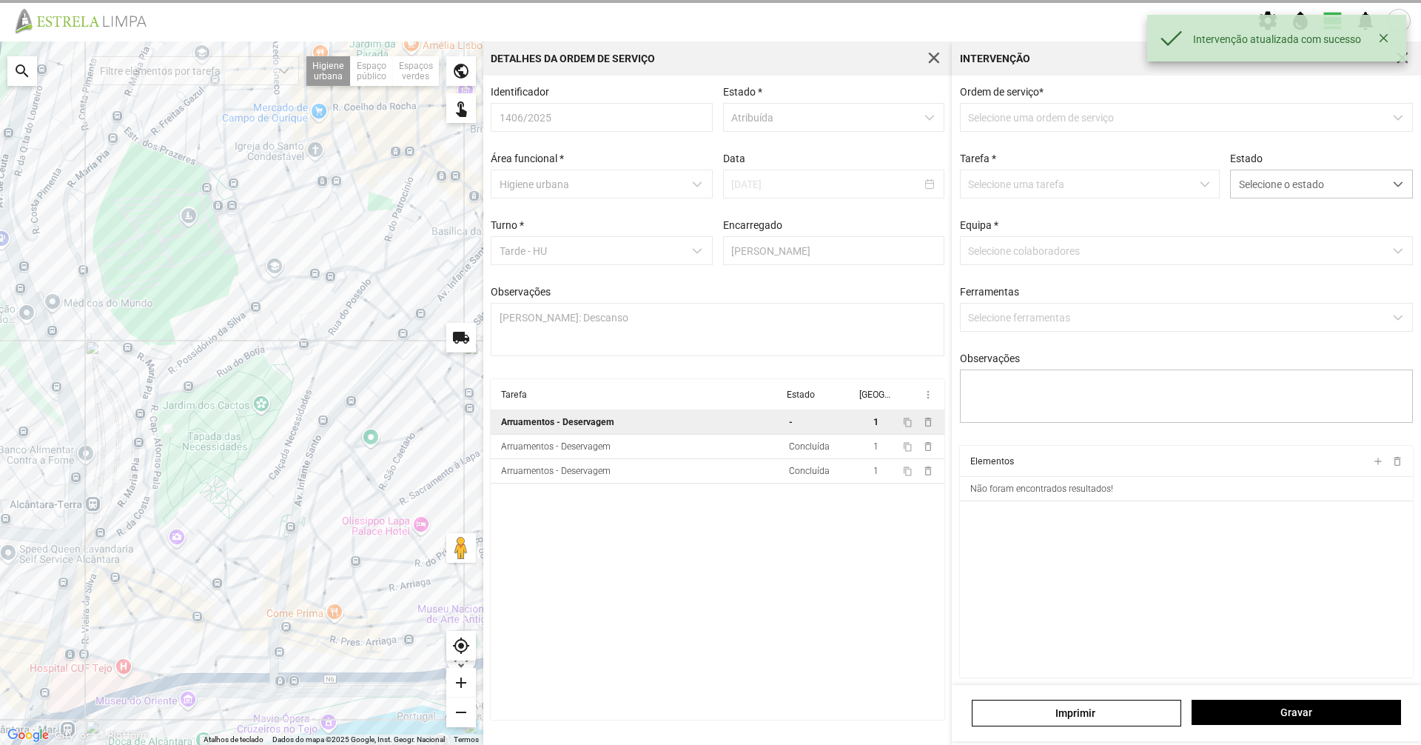
type textarea "[PERSON_NAME]"
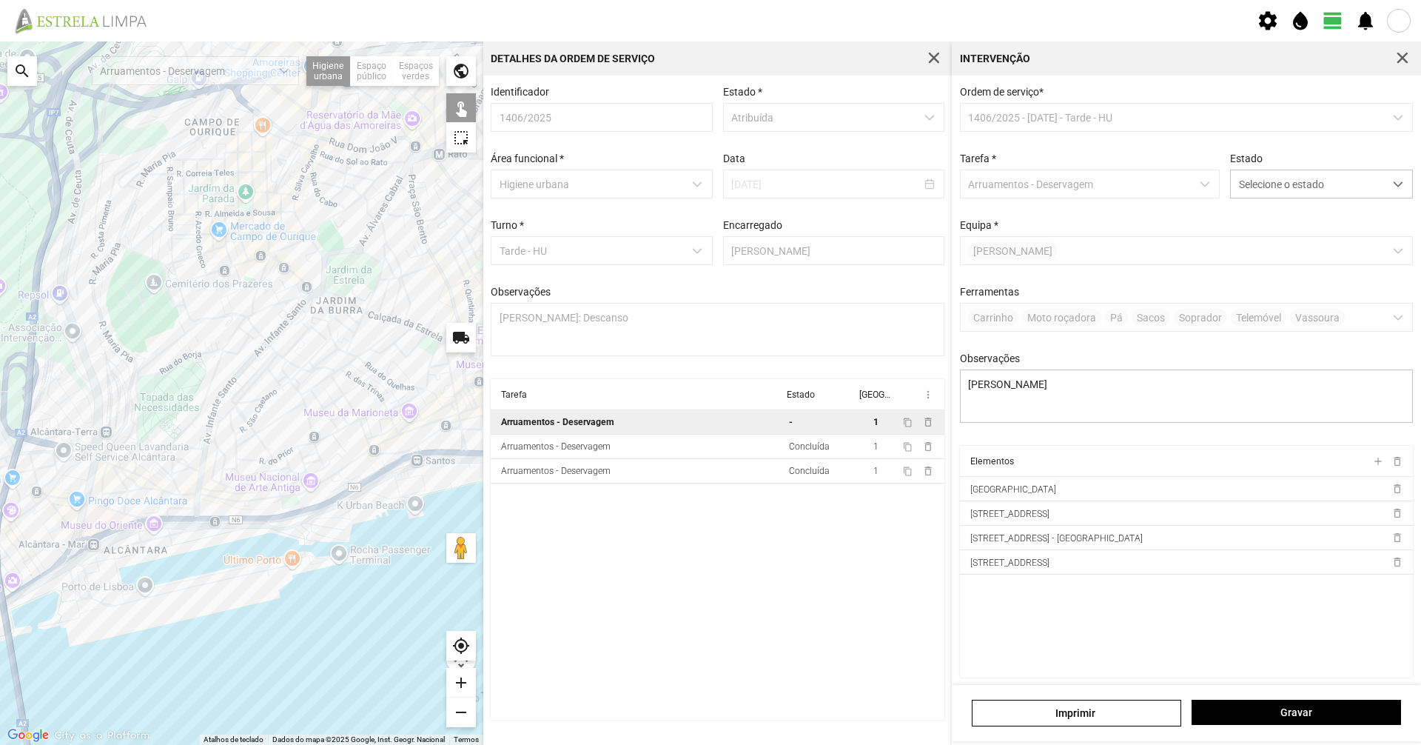
drag, startPoint x: 318, startPoint y: 434, endPoint x: 308, endPoint y: 515, distance: 81.2
click at [286, 436] on div at bounding box center [241, 392] width 483 height 703
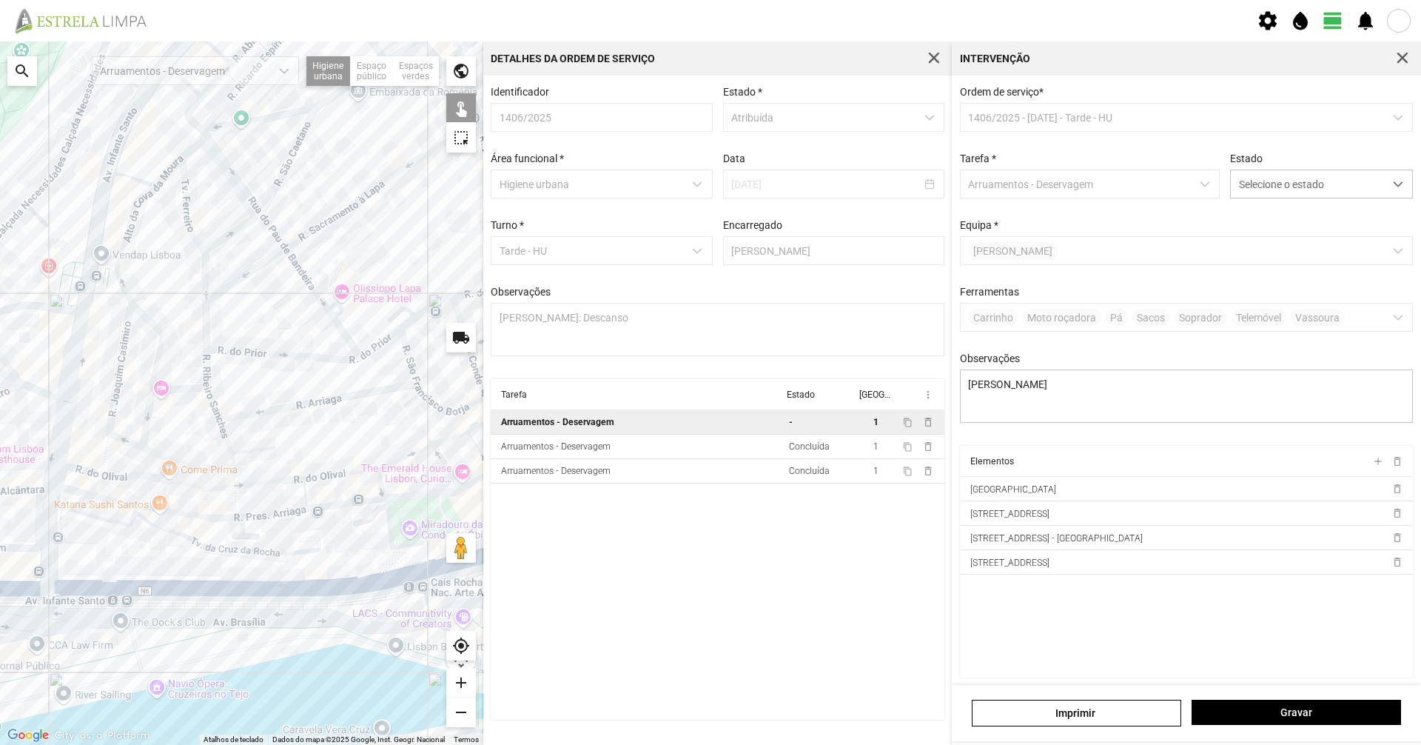
drag, startPoint x: 386, startPoint y: 443, endPoint x: 282, endPoint y: 505, distance: 120.8
click at [281, 504] on div at bounding box center [241, 392] width 483 height 703
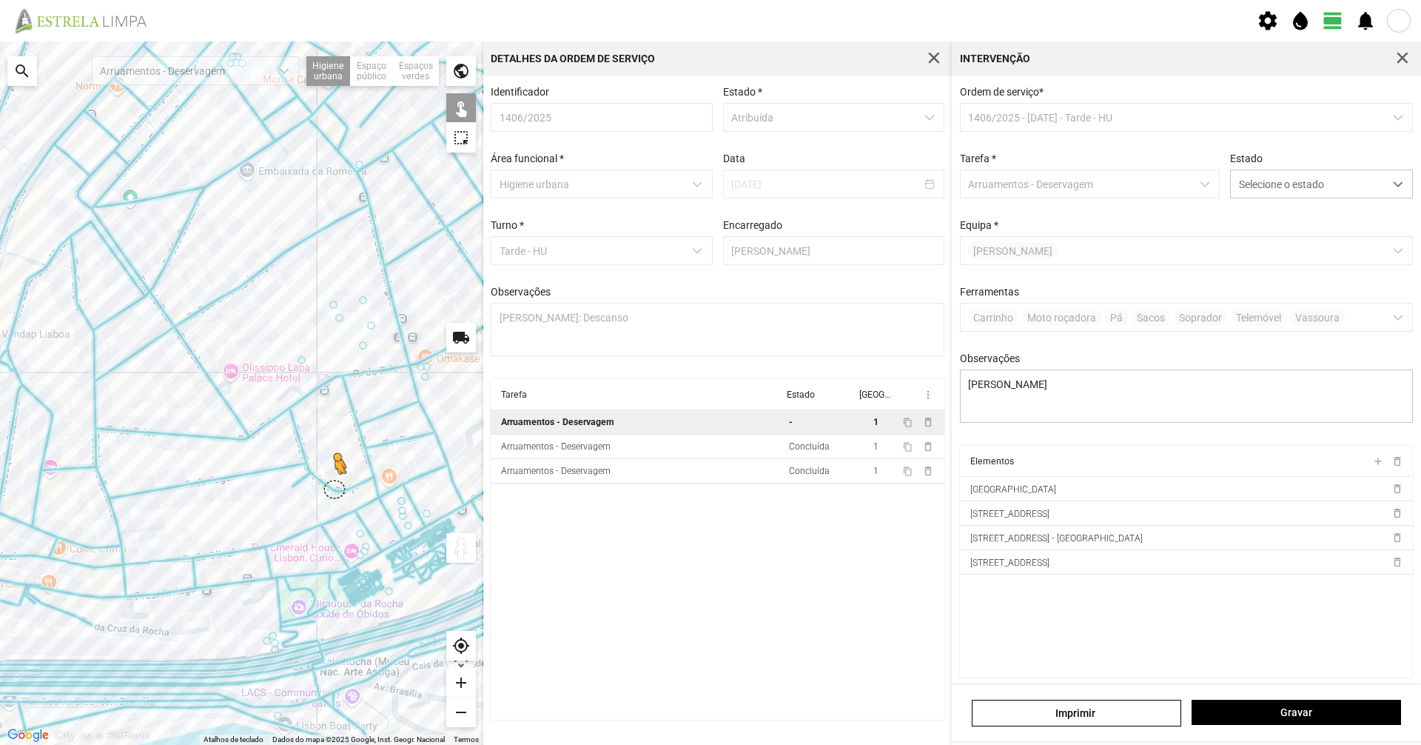
drag, startPoint x: 449, startPoint y: 545, endPoint x: 334, endPoint y: 481, distance: 132.2
click at [334, 481] on div "Para ativar a funcionalidade de arrastar com o teclado, prima Alt + Enter. Quan…" at bounding box center [241, 392] width 483 height 703
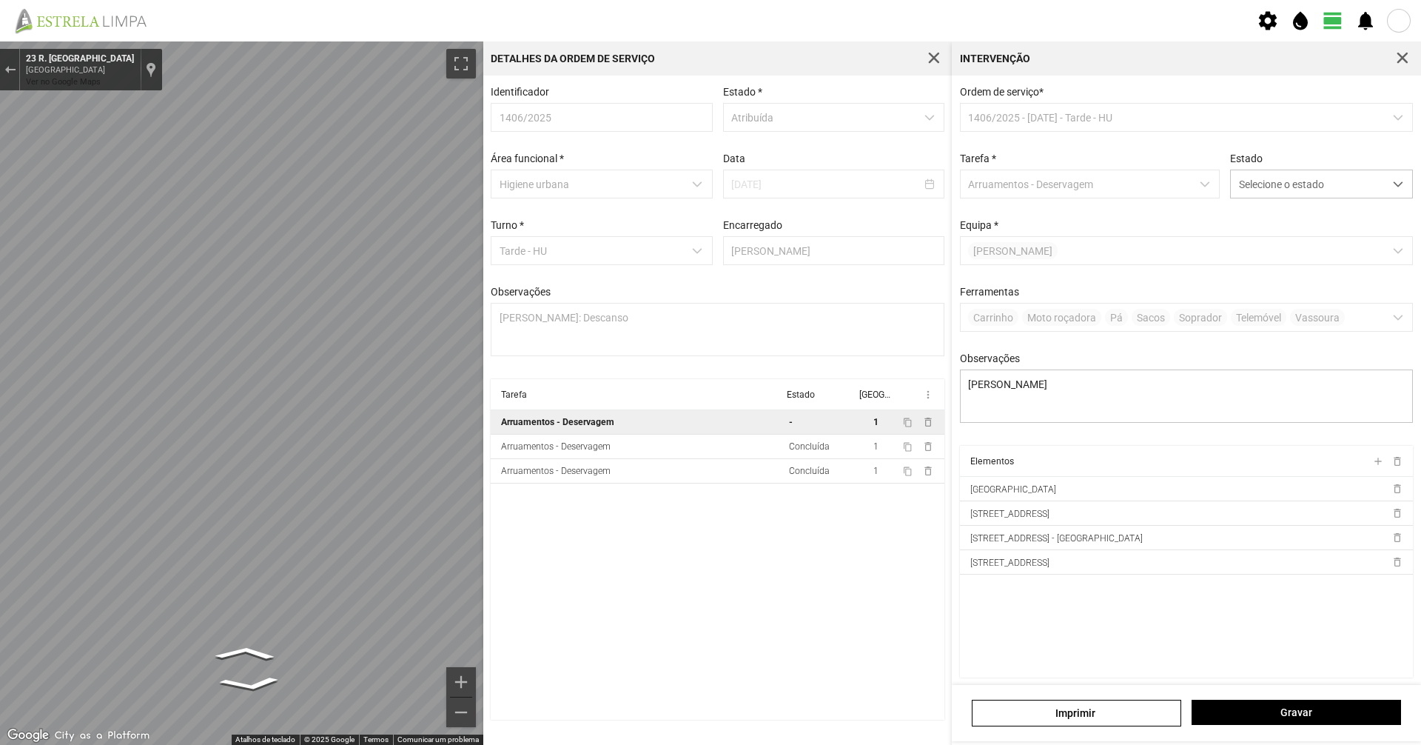
click at [540, 511] on div "Para navegar no mapa com gestos de toque, toque duas vezes sem soltar no mapa e…" at bounding box center [710, 392] width 1421 height 703
click at [13, 62] on button "Sair do Street View" at bounding box center [9, 70] width 19 height 20
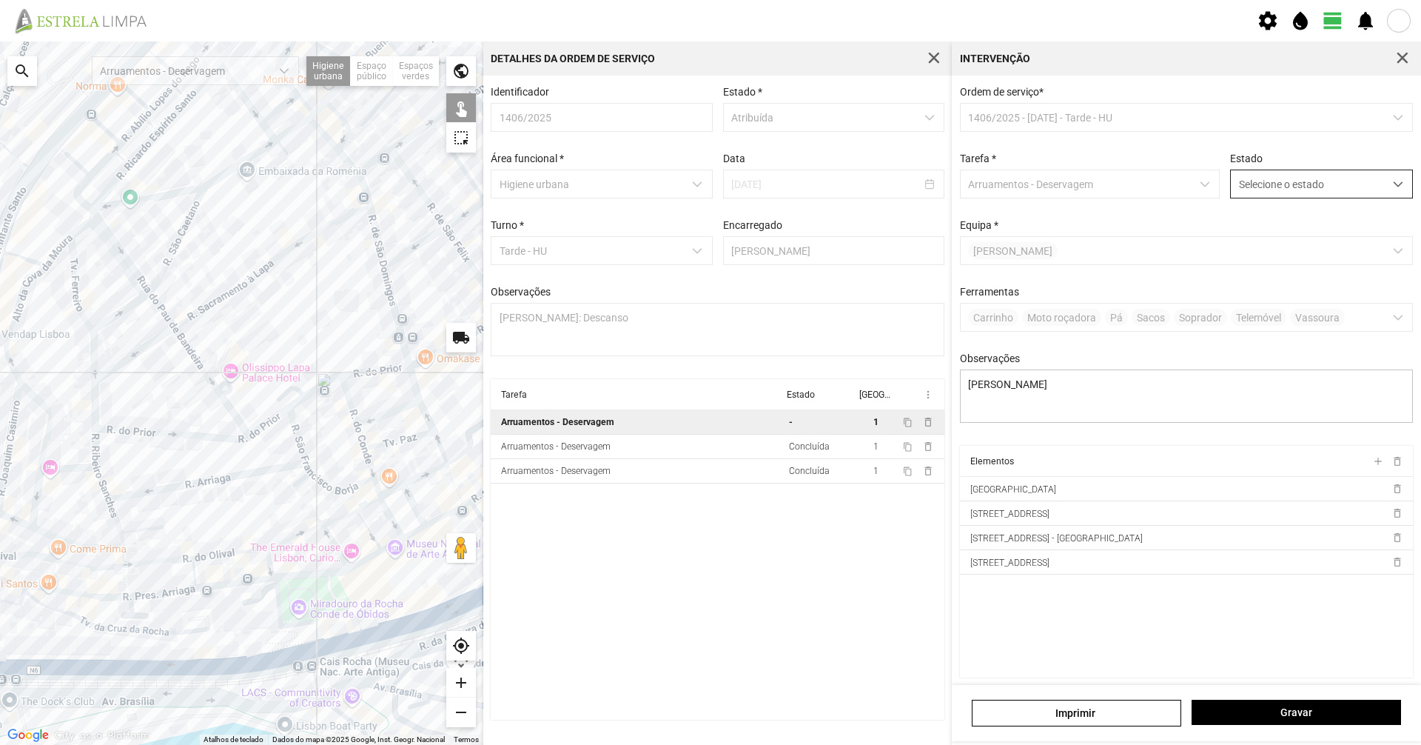
click at [1358, 193] on span "Selecione o estado" at bounding box center [1307, 183] width 153 height 27
click at [1342, 231] on li "Concluída" at bounding box center [1311, 242] width 176 height 27
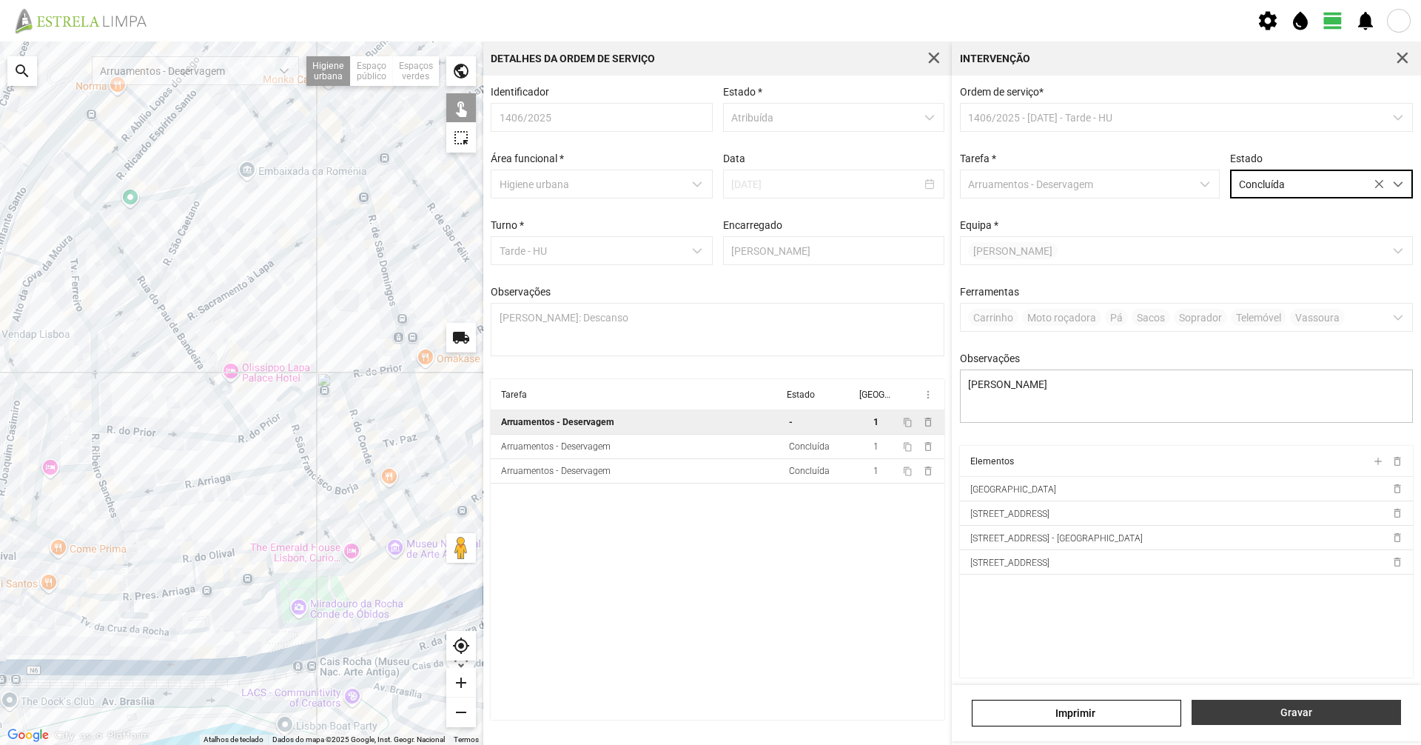
click at [1306, 719] on button "Gravar" at bounding box center [1296, 711] width 209 height 25
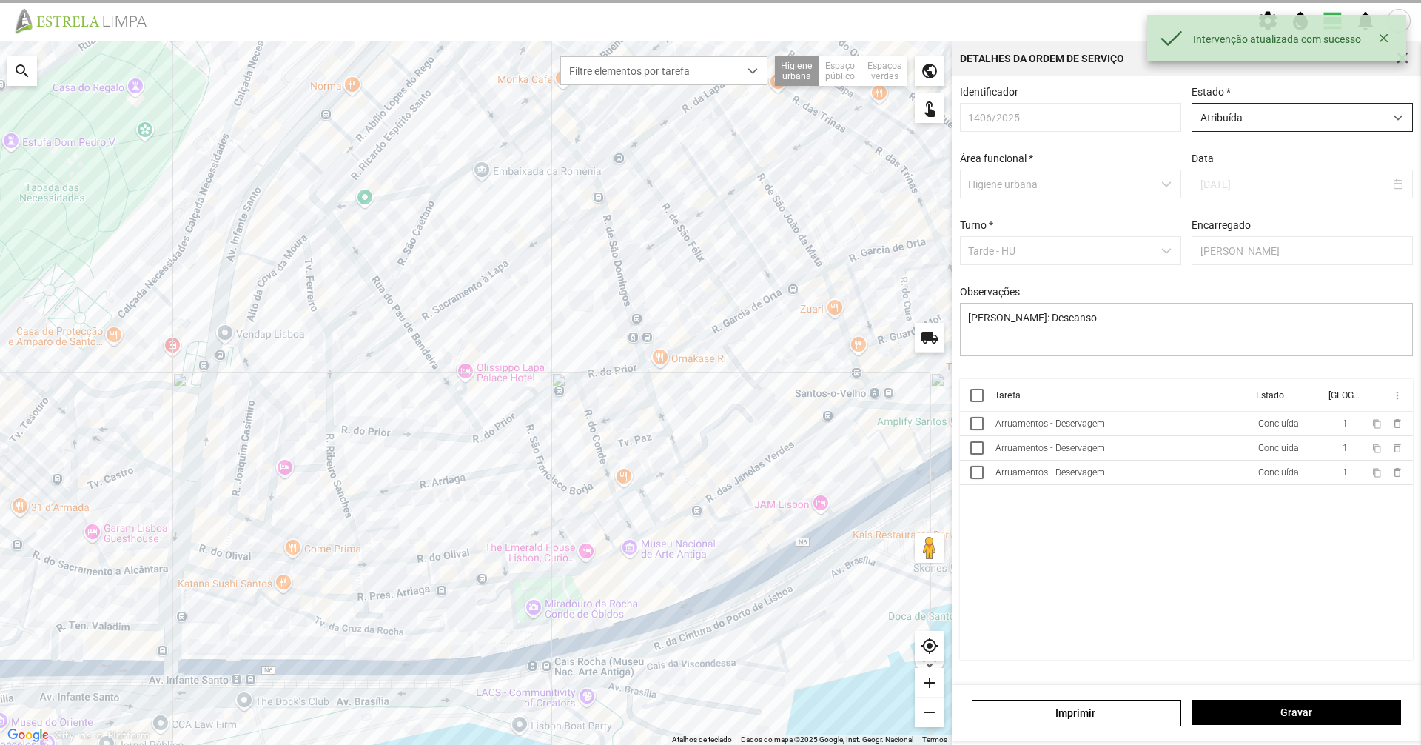
click at [1183, 125] on div "Identificador 1406/2025" at bounding box center [1071, 109] width 232 height 46
click at [1212, 123] on span "Atribuída" at bounding box center [1288, 117] width 192 height 27
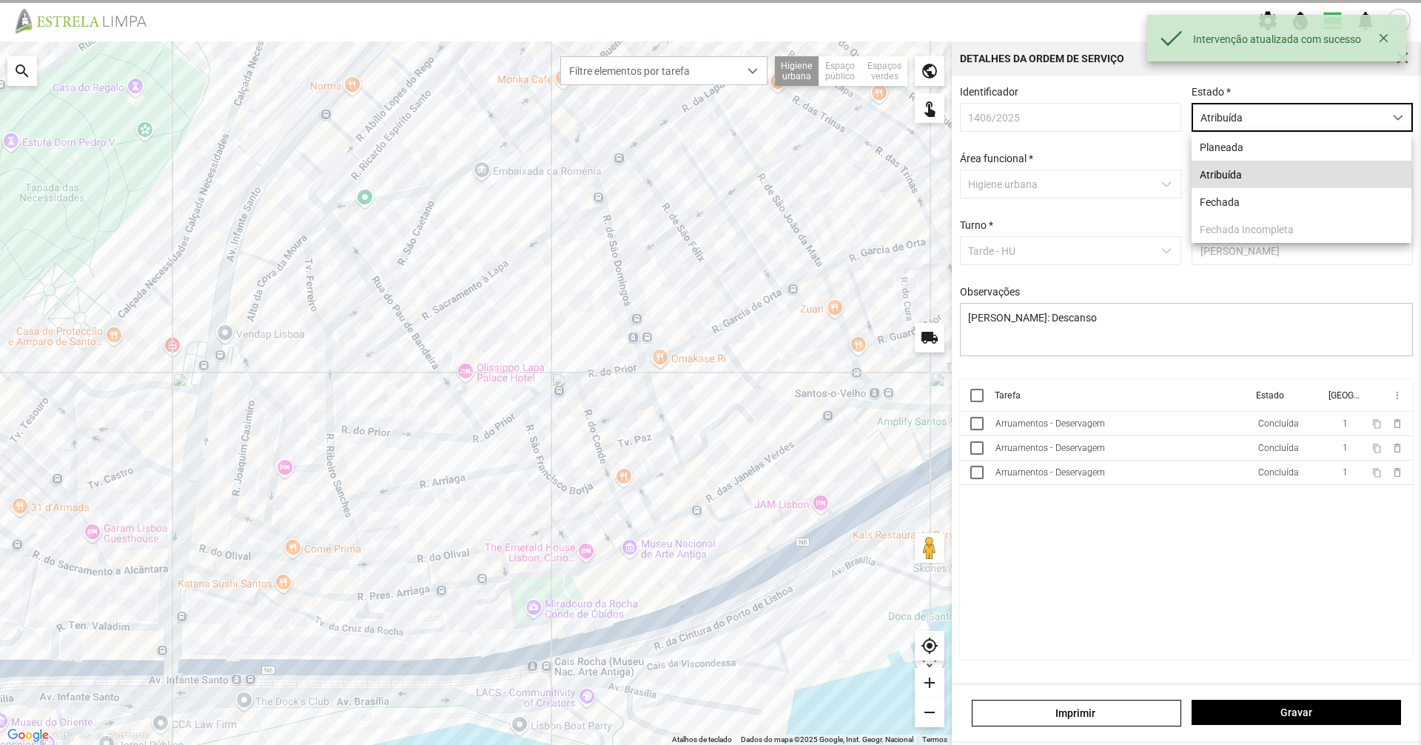
click at [1206, 187] on li "Atribuída" at bounding box center [1302, 174] width 220 height 27
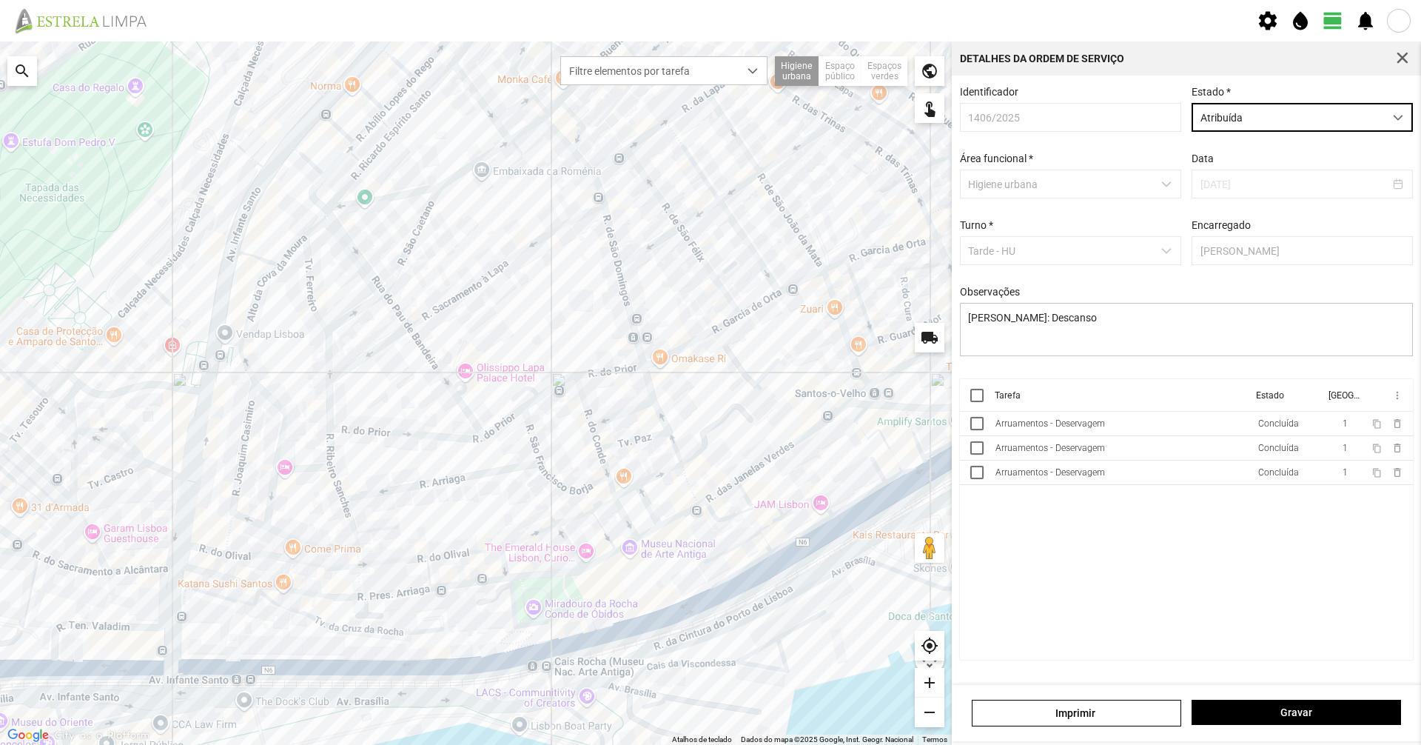
click at [1234, 124] on span "Atribuída" at bounding box center [1288, 117] width 192 height 27
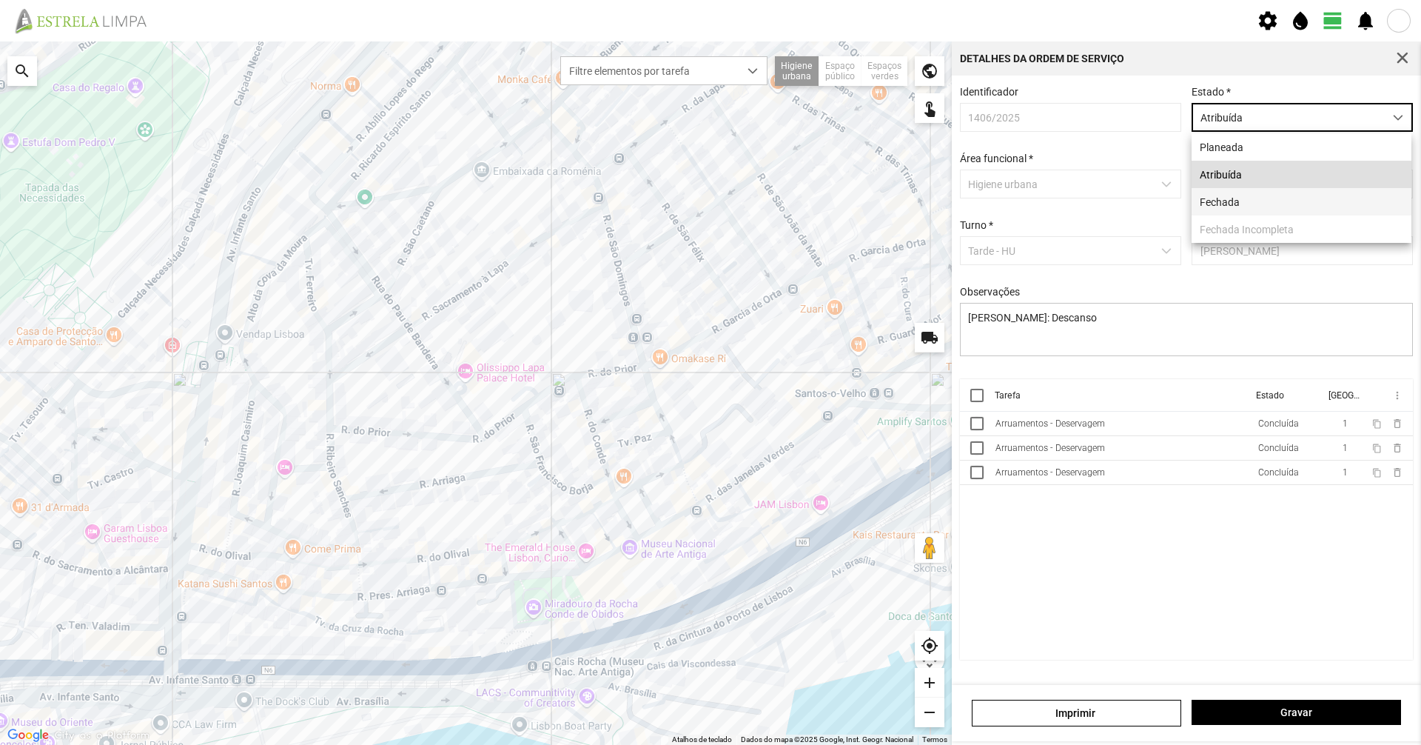
click at [1223, 201] on li "Fechada" at bounding box center [1302, 201] width 220 height 27
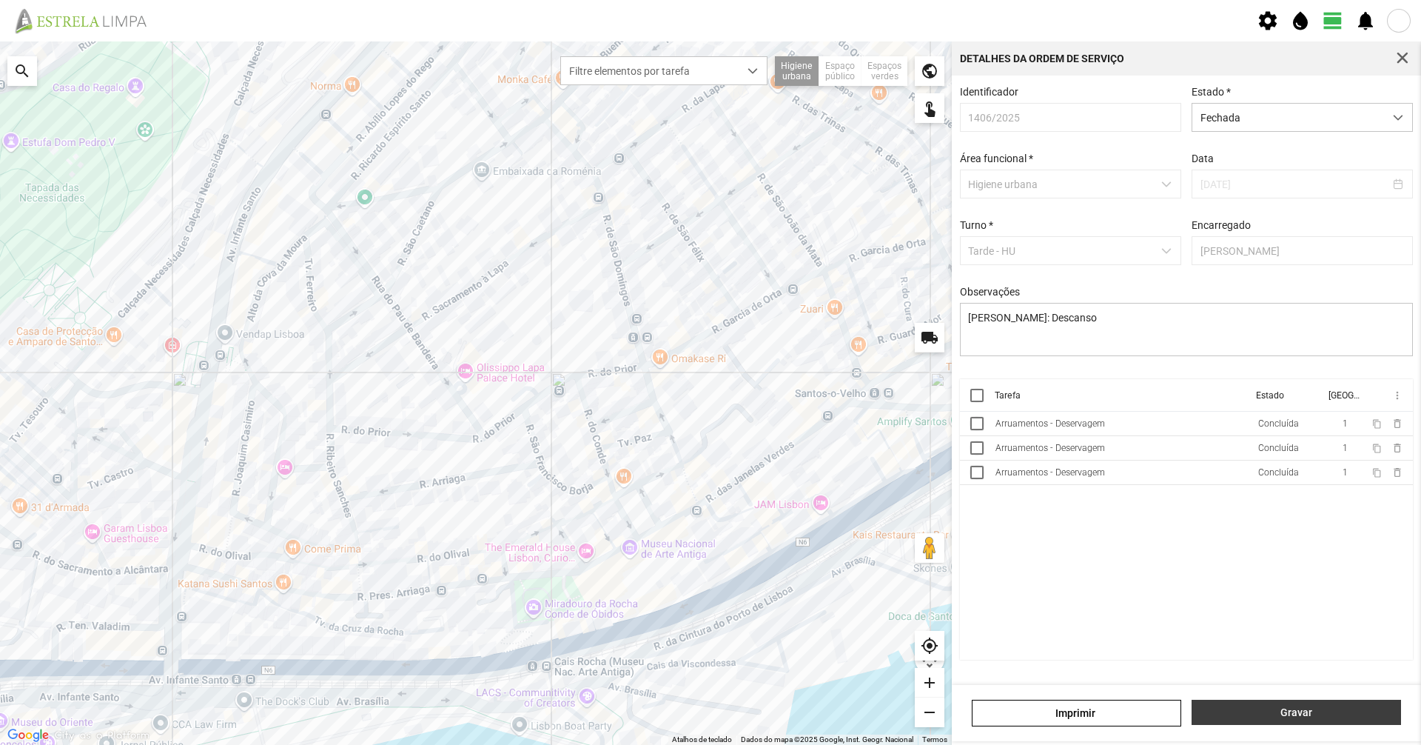
click at [1295, 701] on button "Gravar" at bounding box center [1296, 711] width 209 height 25
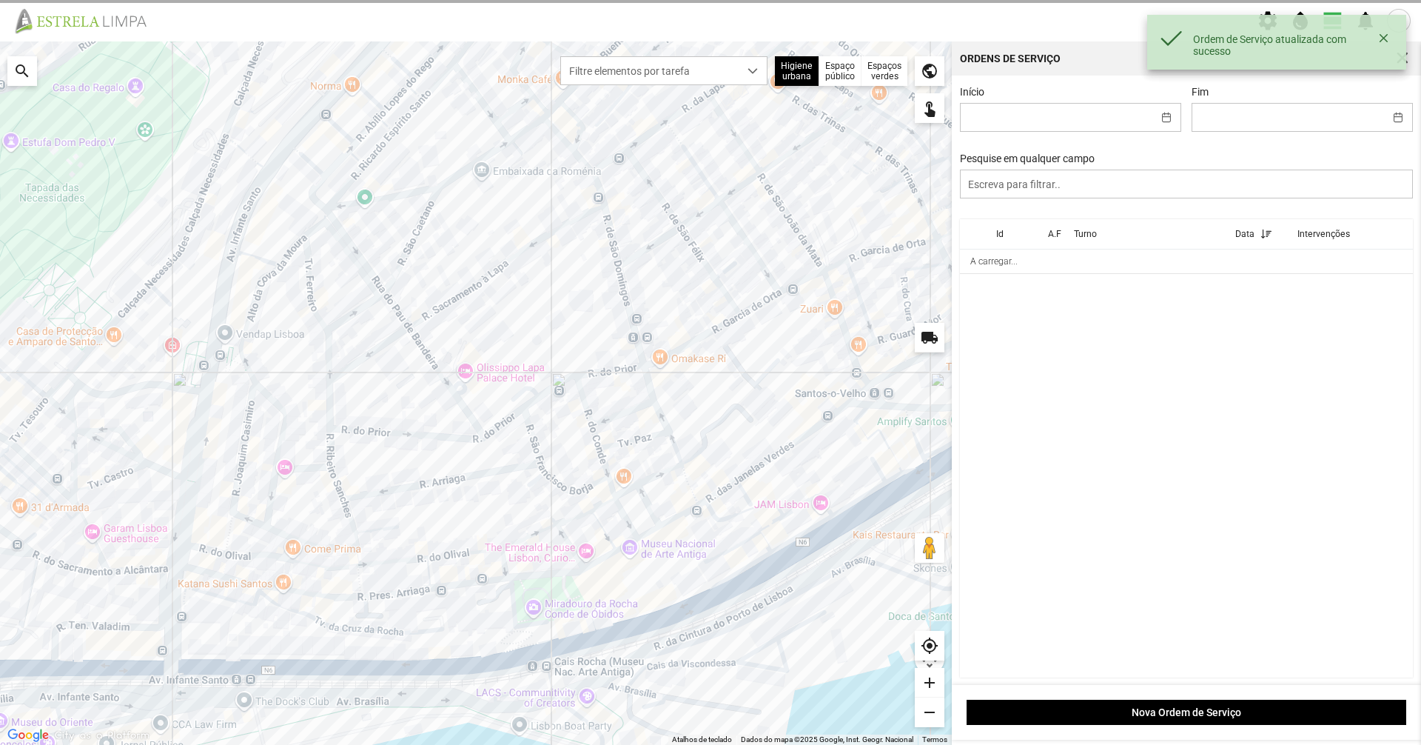
click at [638, 86] on div "A carregar..." at bounding box center [476, 392] width 952 height 703
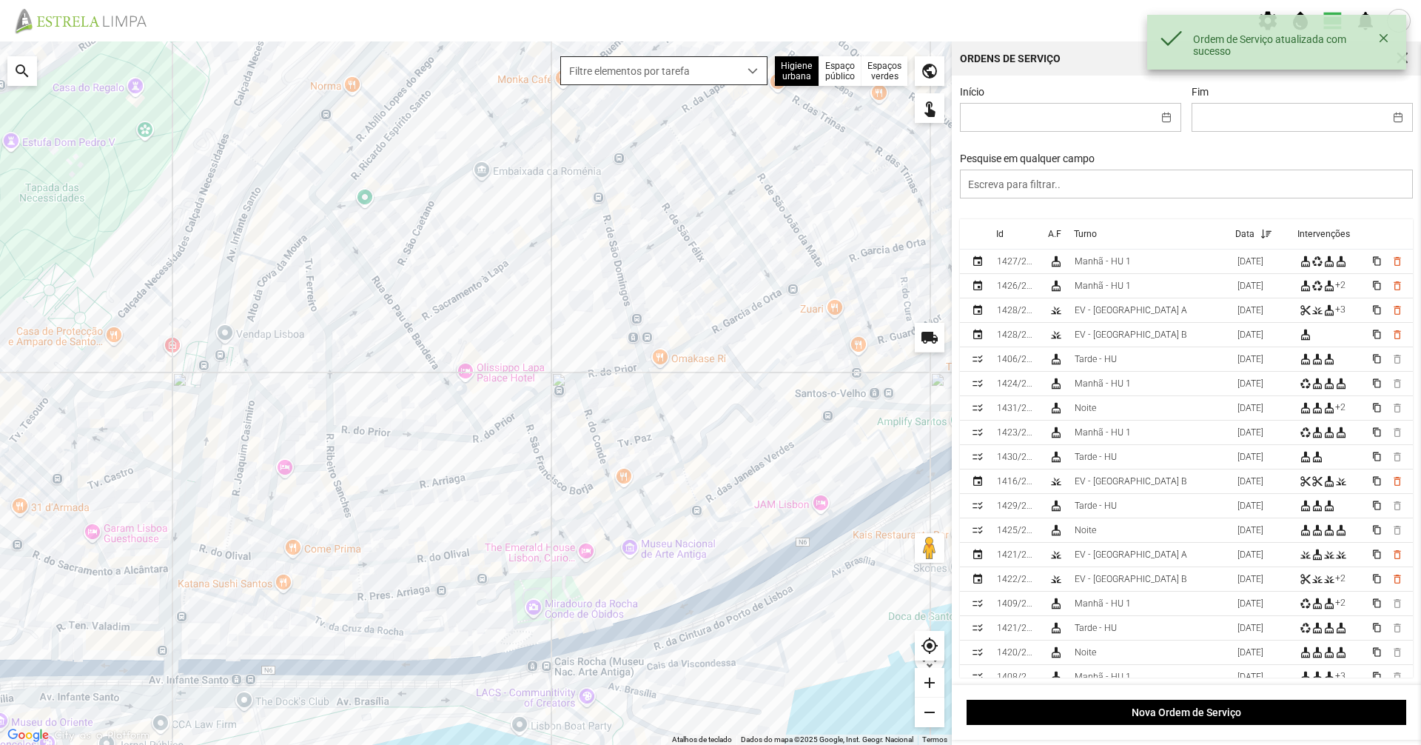
click at [639, 77] on span "Filtre elementos por tarefa" at bounding box center [650, 70] width 178 height 27
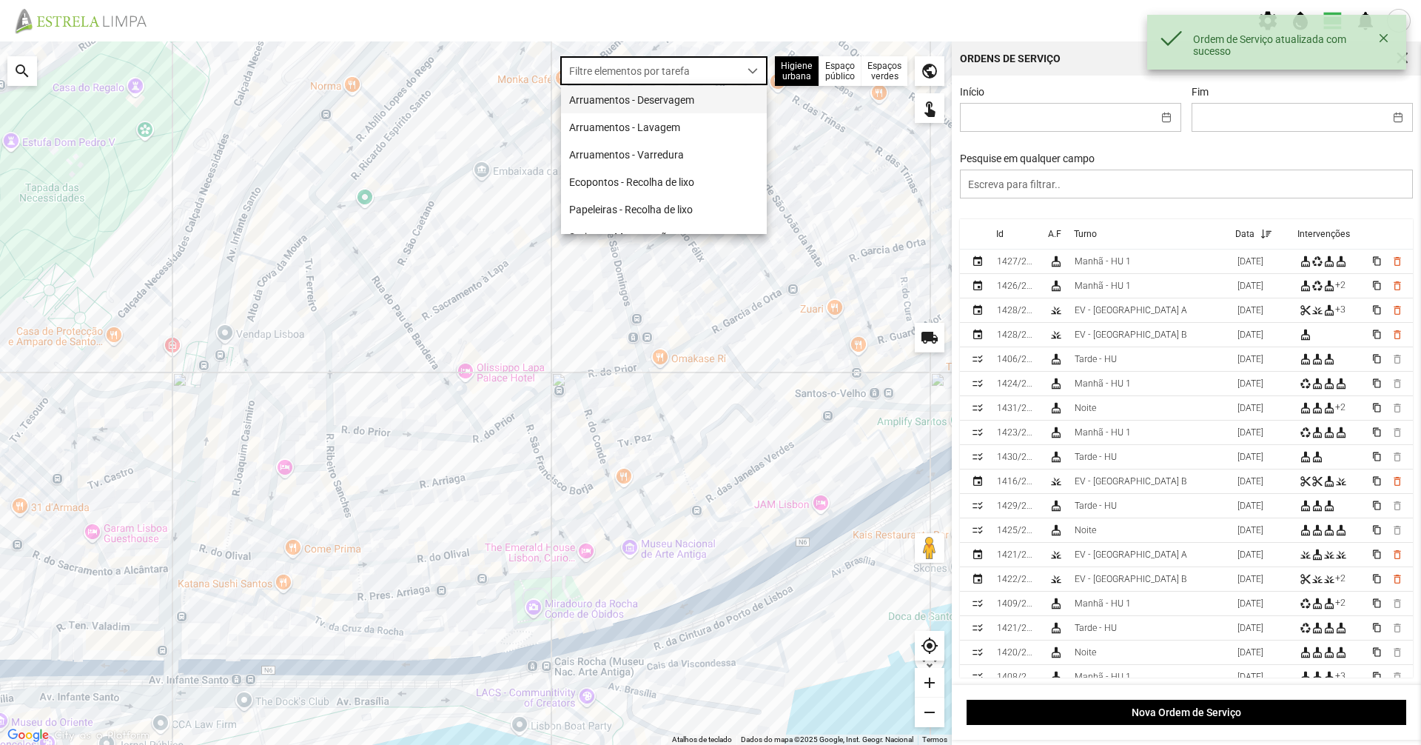
click at [637, 110] on li "Arruamentos - Deservagem" at bounding box center [664, 99] width 206 height 27
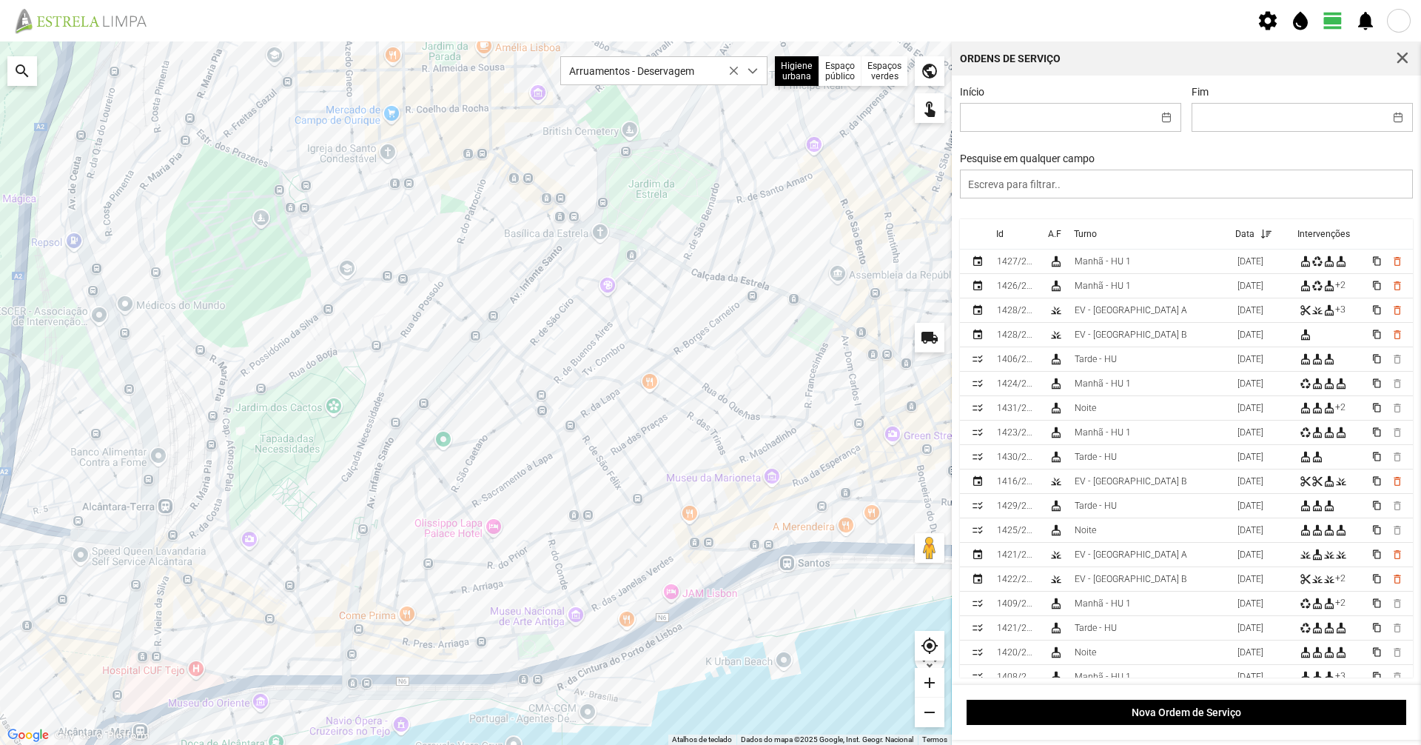
drag, startPoint x: 376, startPoint y: 382, endPoint x: 343, endPoint y: 410, distance: 43.0
click at [343, 410] on div "A carregar..." at bounding box center [476, 392] width 952 height 703
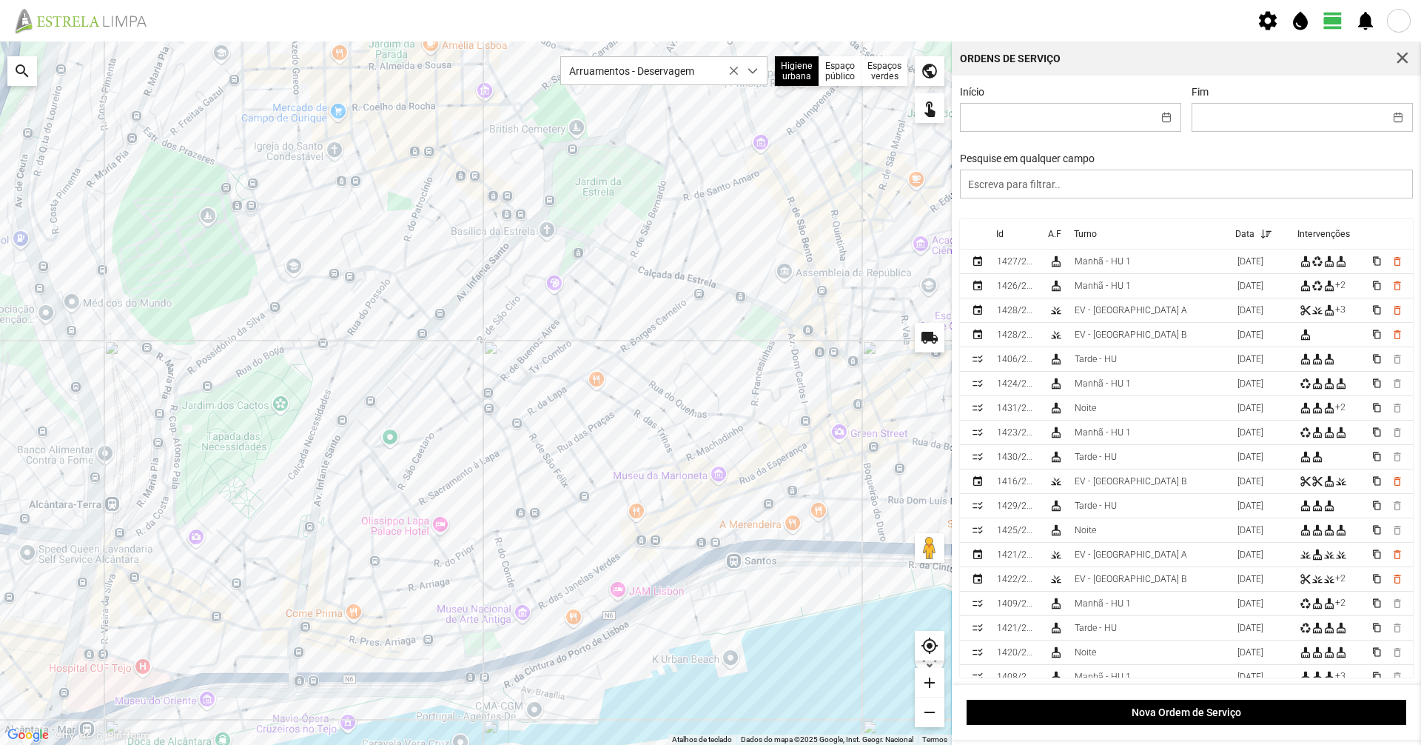
drag, startPoint x: 529, startPoint y: 438, endPoint x: 474, endPoint y: 437, distance: 54.8
click at [474, 437] on div "A carregar..." at bounding box center [476, 392] width 952 height 703
click at [291, 579] on div "A carregar..." at bounding box center [476, 392] width 952 height 703
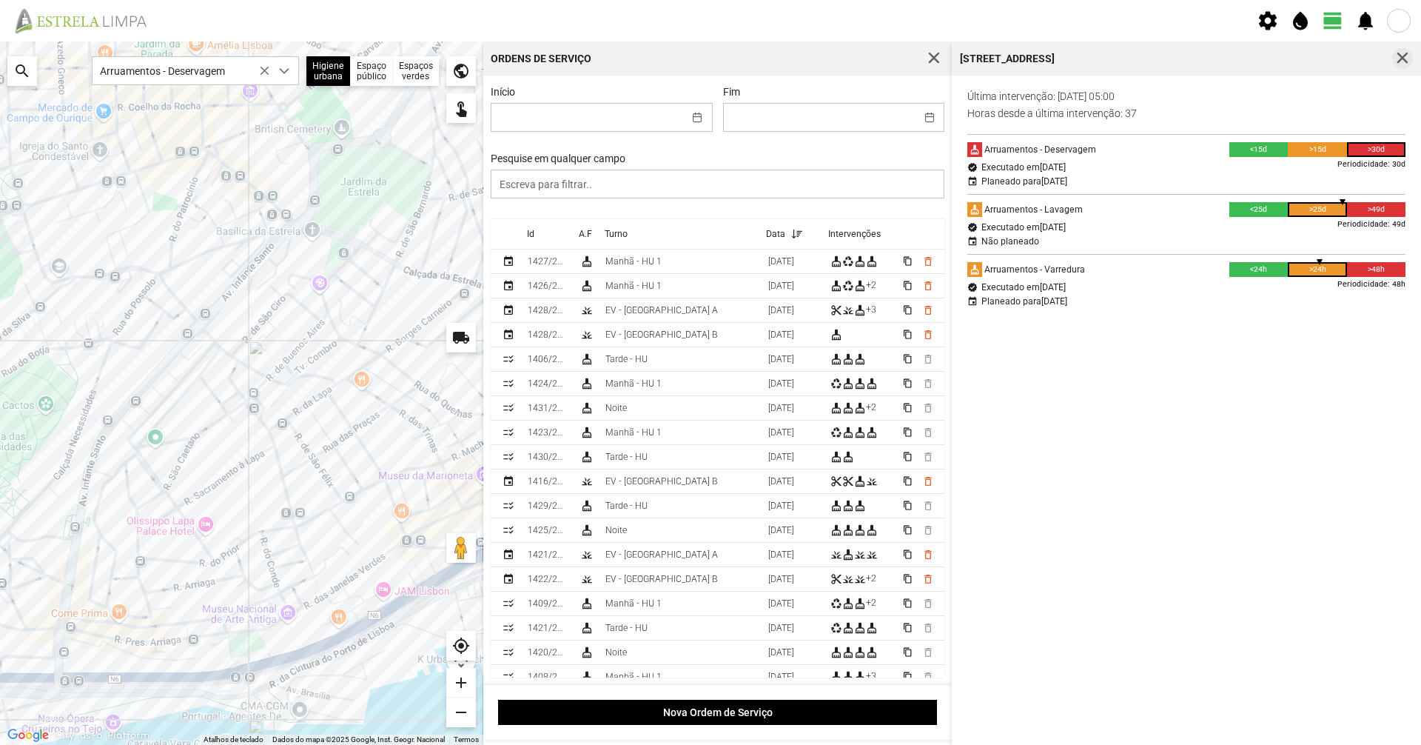
click at [1400, 58] on span "button" at bounding box center [1402, 58] width 13 height 13
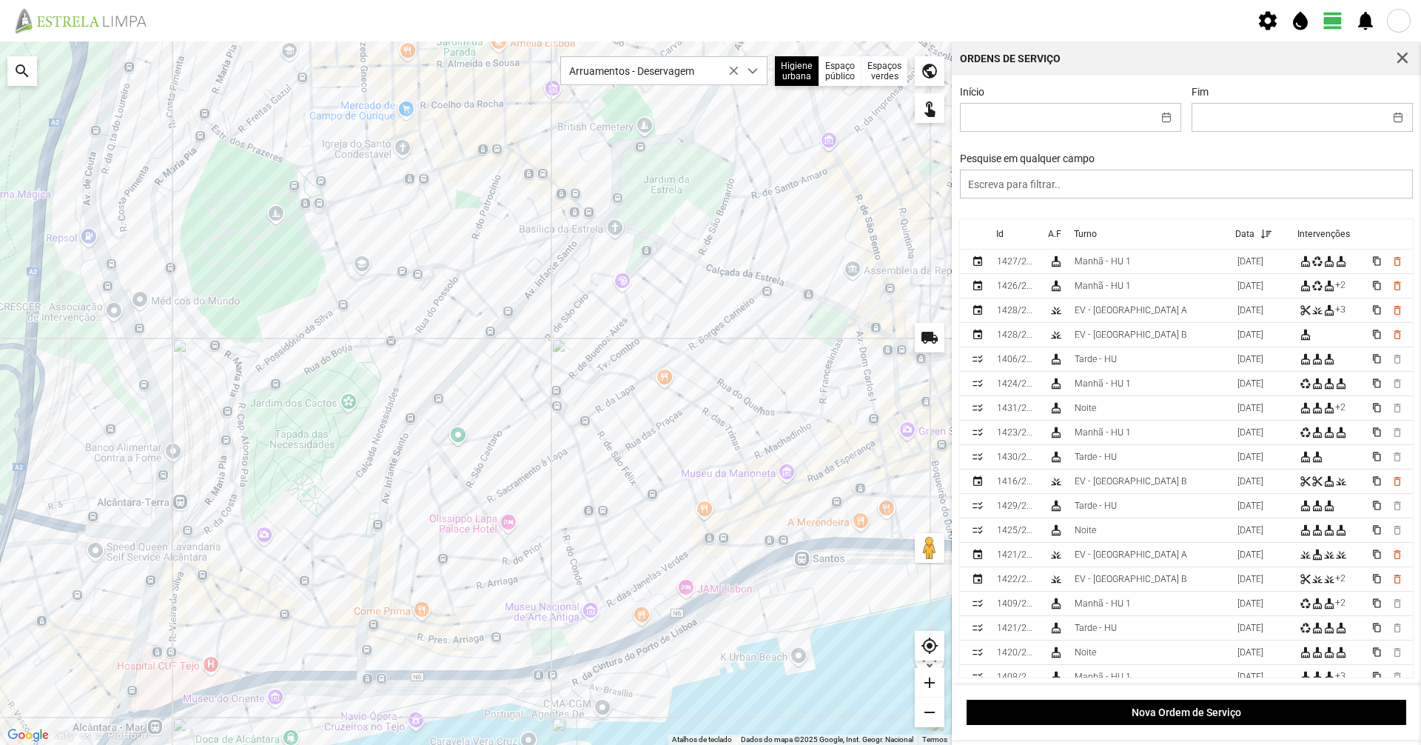
drag, startPoint x: 622, startPoint y: 189, endPoint x: 691, endPoint y: 187, distance: 68.1
click at [691, 187] on div "A carregar..." at bounding box center [476, 392] width 952 height 703
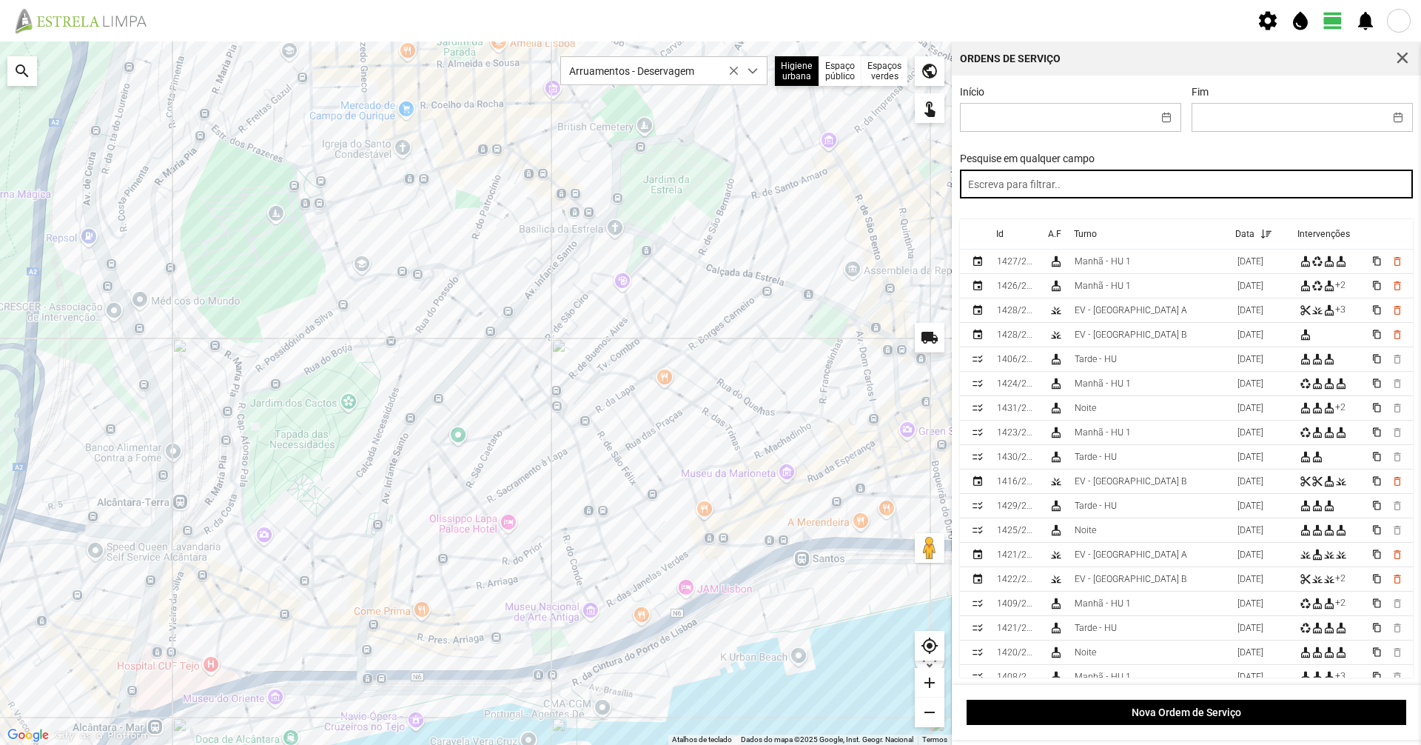
drag, startPoint x: 1370, startPoint y: 173, endPoint x: 1362, endPoint y: 186, distance: 15.0
click at [1368, 182] on input "text" at bounding box center [1187, 183] width 454 height 29
type input "noite"
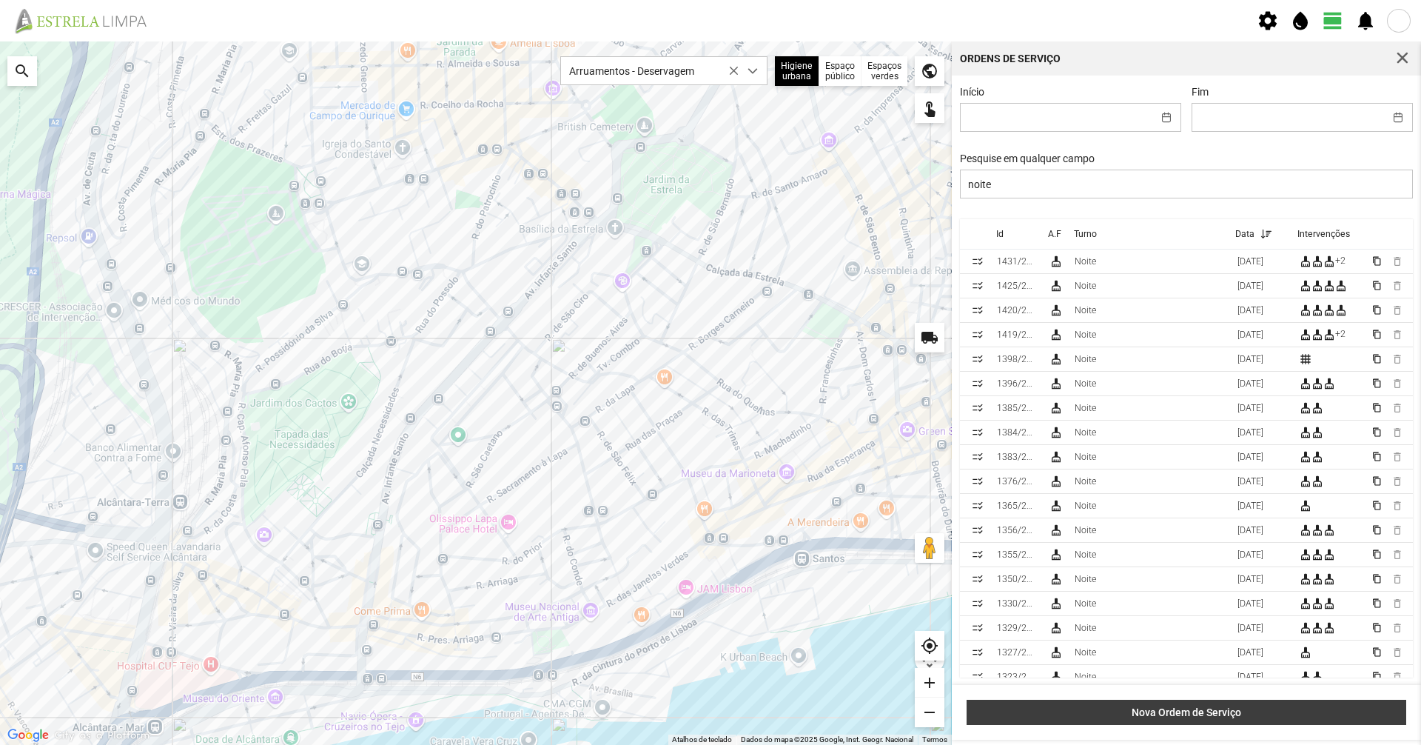
click at [1227, 711] on span "Nova Ordem de Serviço" at bounding box center [1187, 712] width 424 height 12
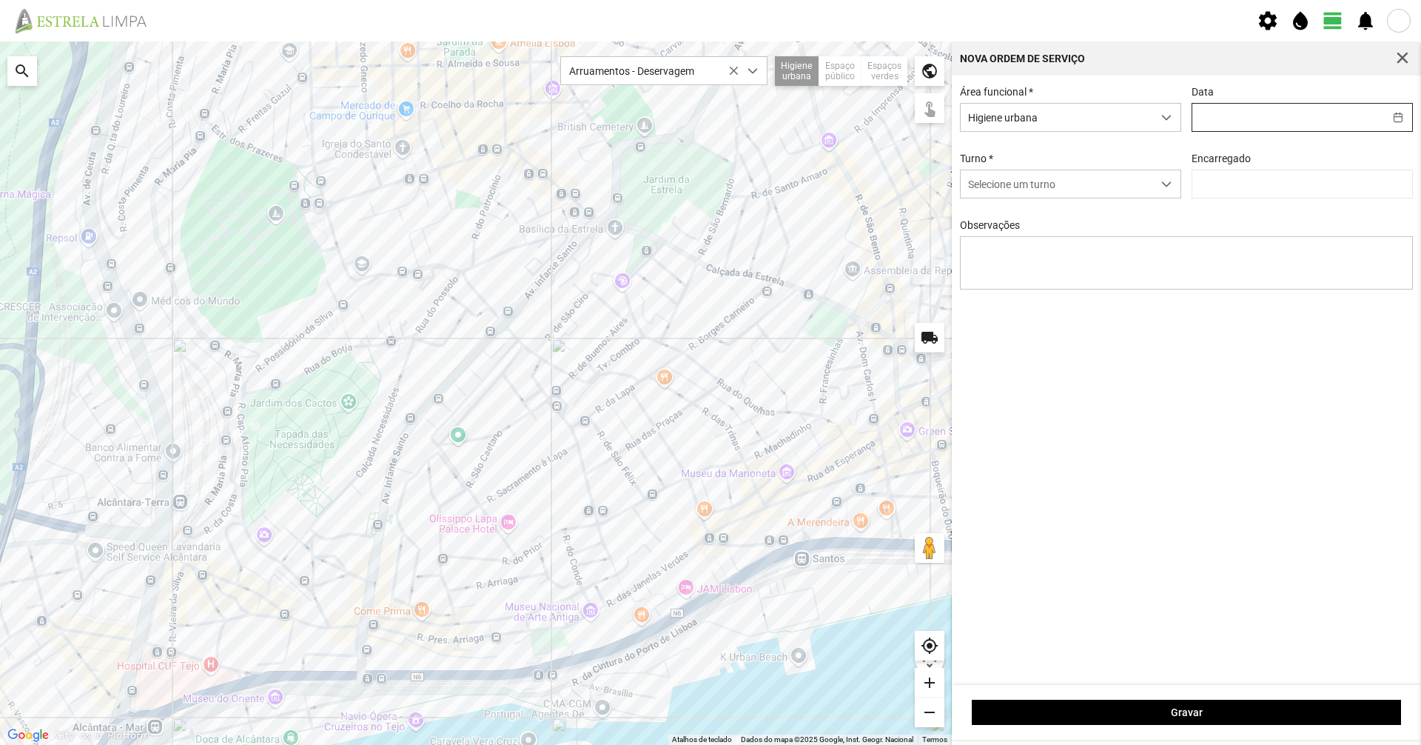
click at [1291, 112] on input "text" at bounding box center [1288, 117] width 192 height 27
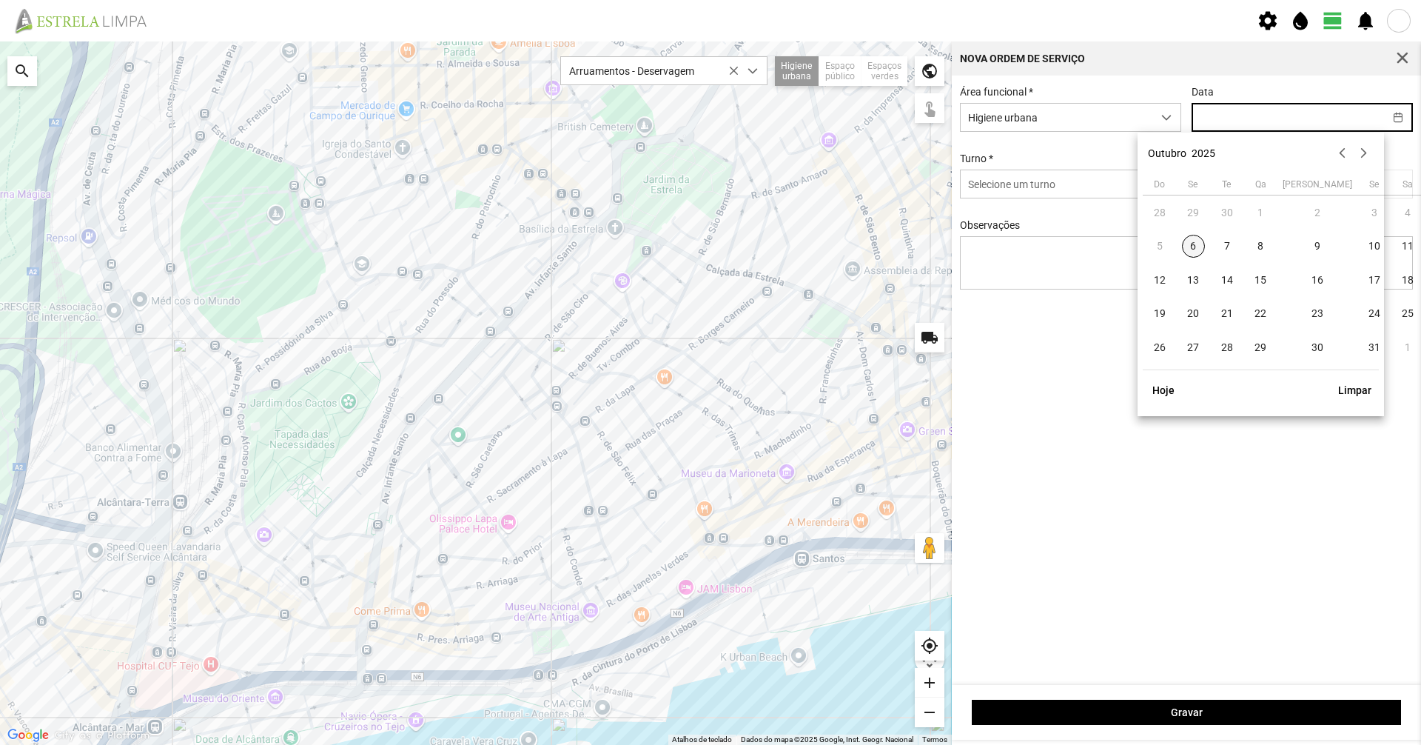
click at [1198, 246] on span "6" at bounding box center [1194, 247] width 24 height 24
type input "[DATE]"
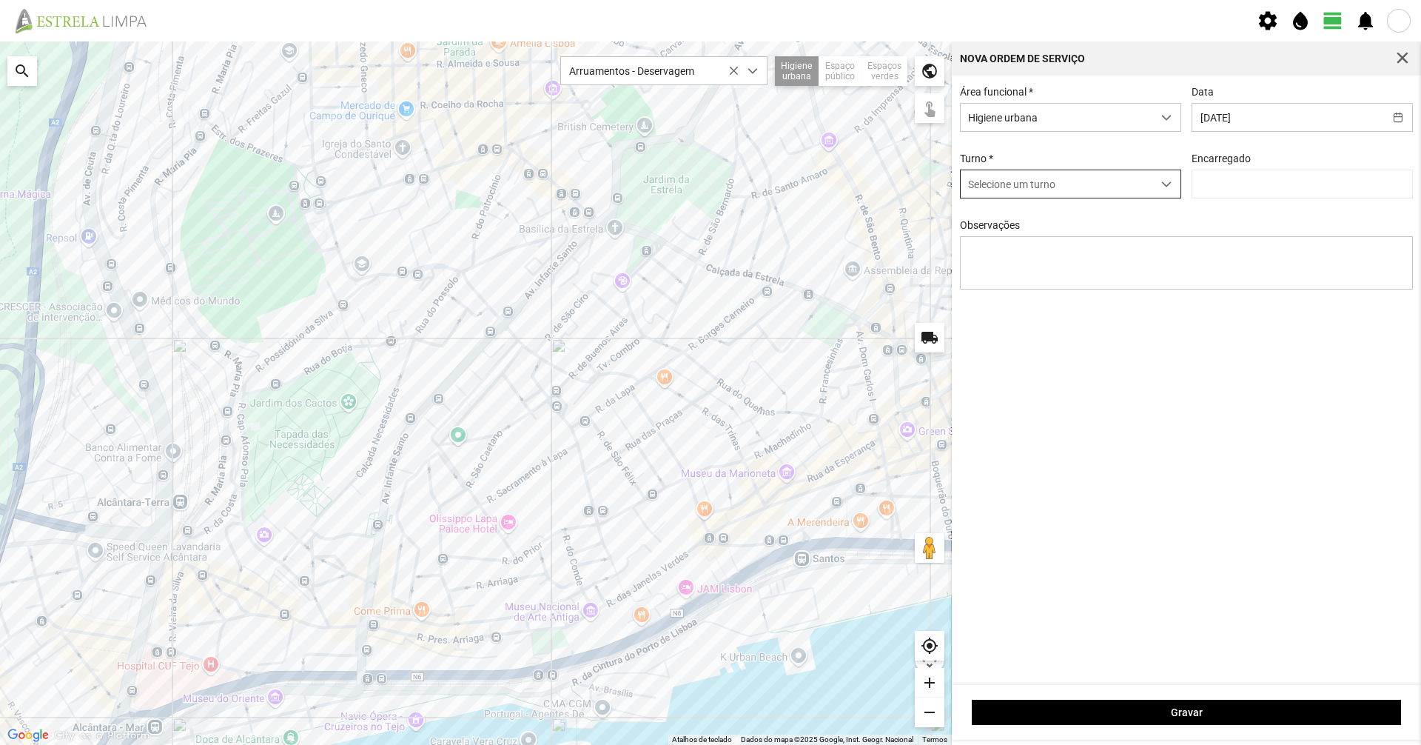
click at [1133, 191] on span "Selecione um turno" at bounding box center [1057, 183] width 192 height 27
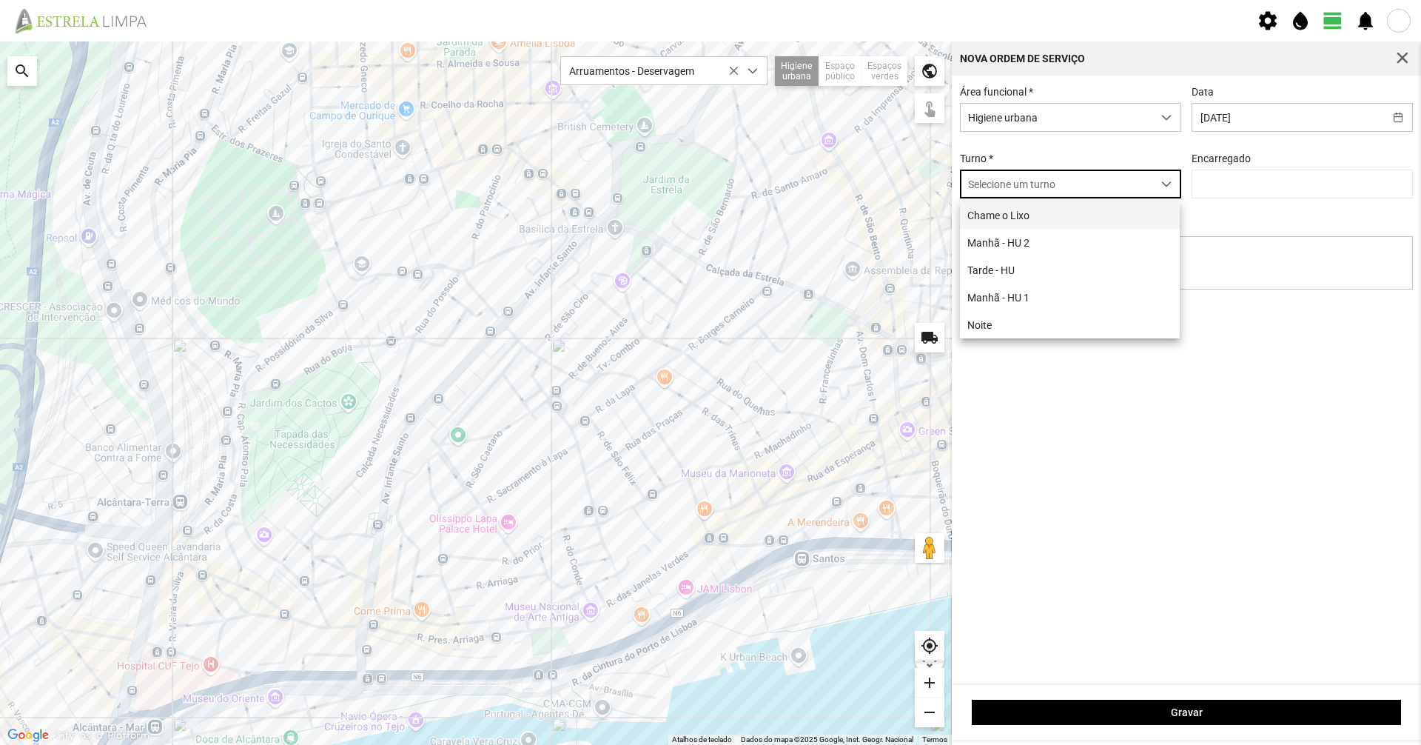
scroll to position [8, 66]
click at [1043, 342] on div "Área funcional * Higiene urbana Data [DATE] Turno * Selecione um turno Encarreg…" at bounding box center [1186, 379] width 469 height 609
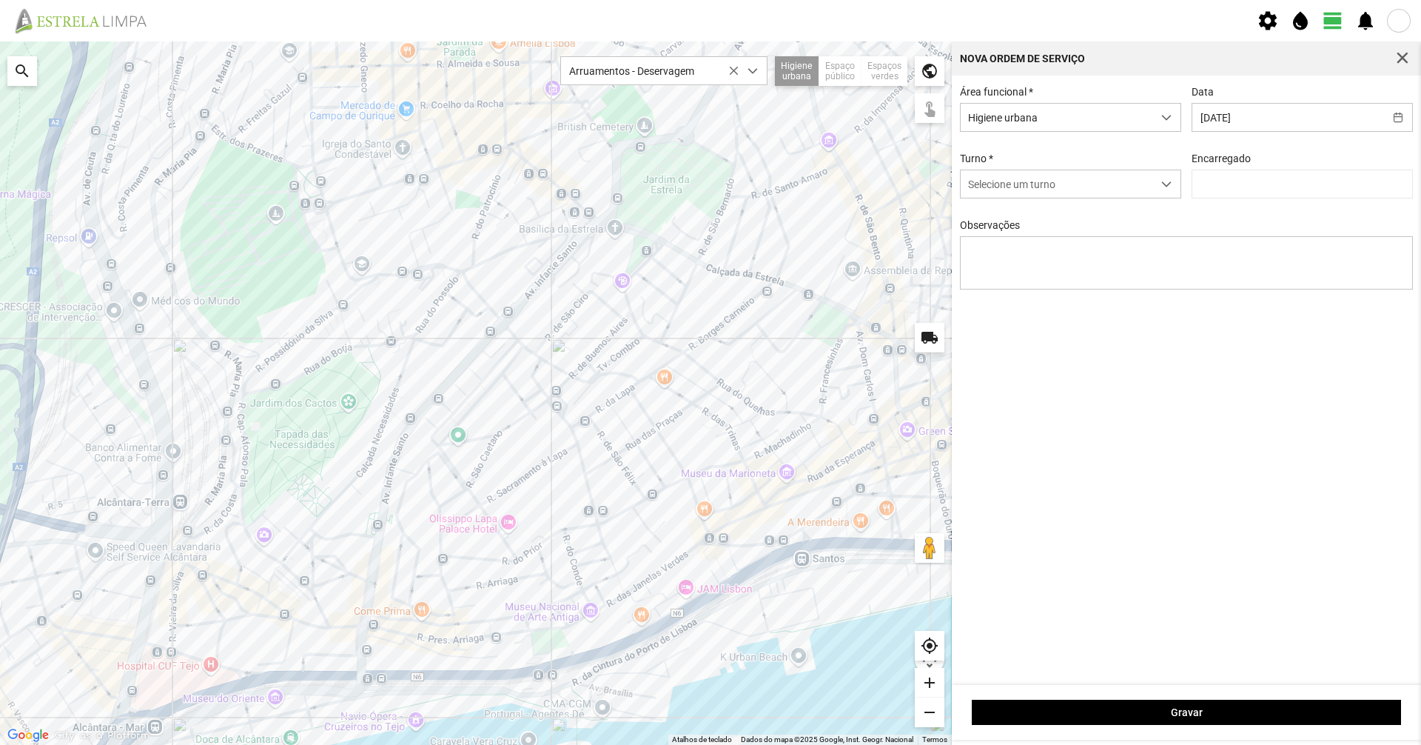
click at [1051, 204] on div "Área funcional * Higiene urbana Data [DATE] Turno * Selecione um turno Encarreg…" at bounding box center [1187, 199] width 464 height 226
click at [1063, 189] on span "Selecione um turno" at bounding box center [1057, 183] width 192 height 27
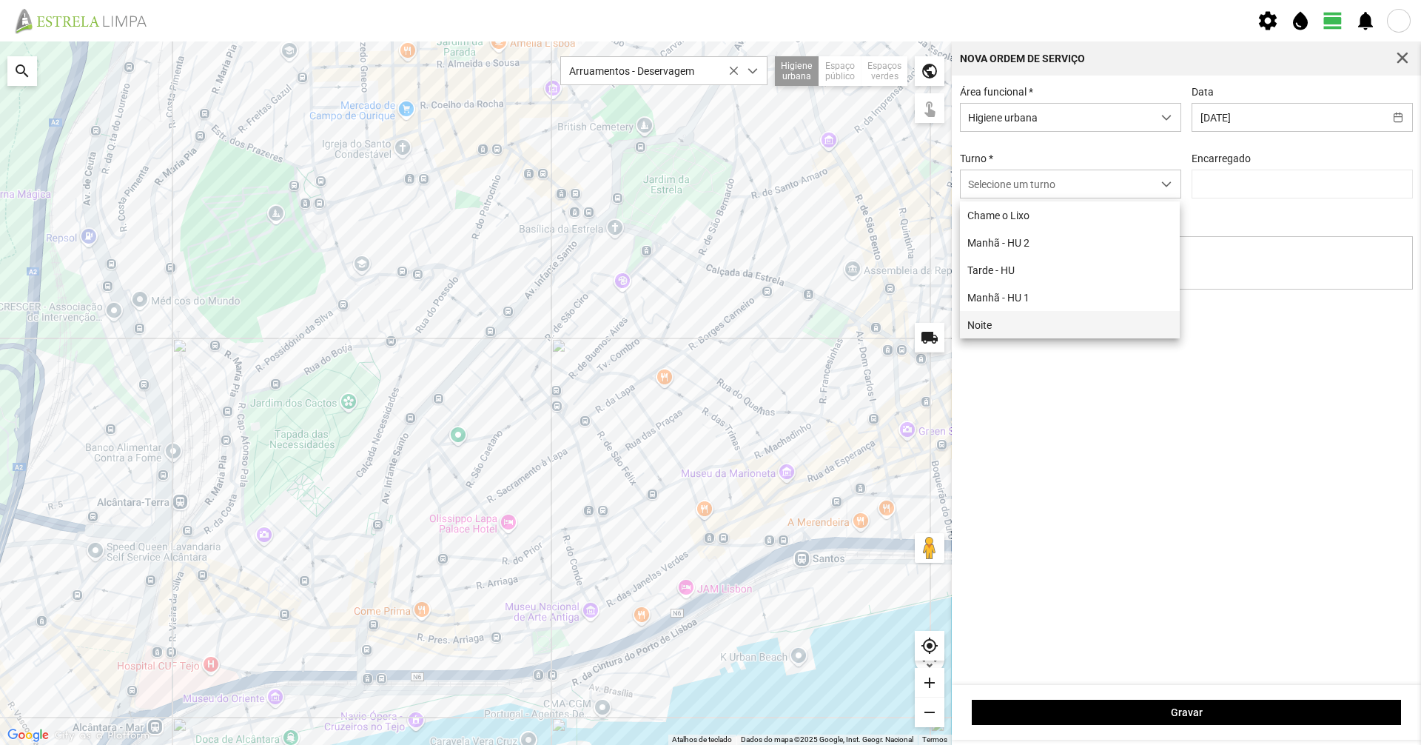
click at [1007, 321] on li "Noite" at bounding box center [1070, 324] width 220 height 27
type input "[PERSON_NAME]"
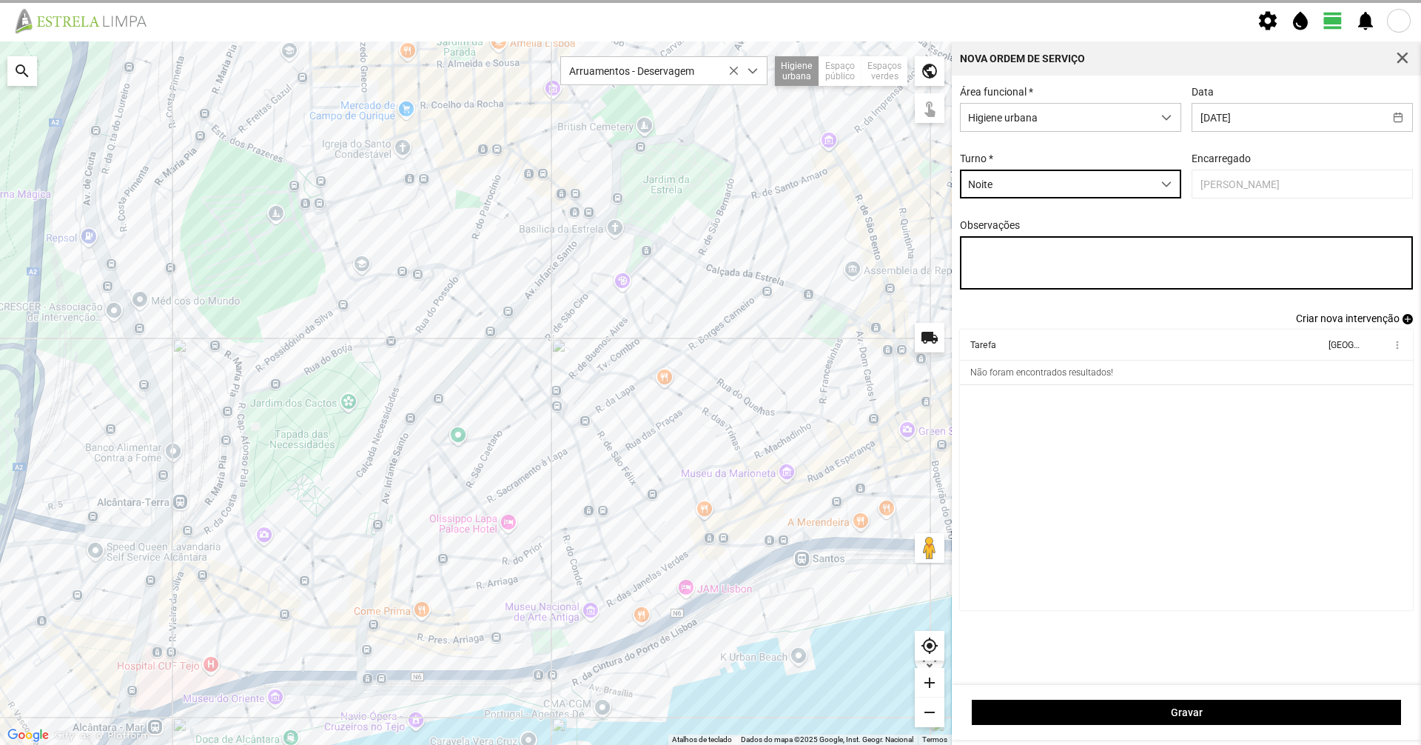
click at [1038, 256] on textarea "Observações" at bounding box center [1187, 262] width 454 height 53
type textarea "05-10"
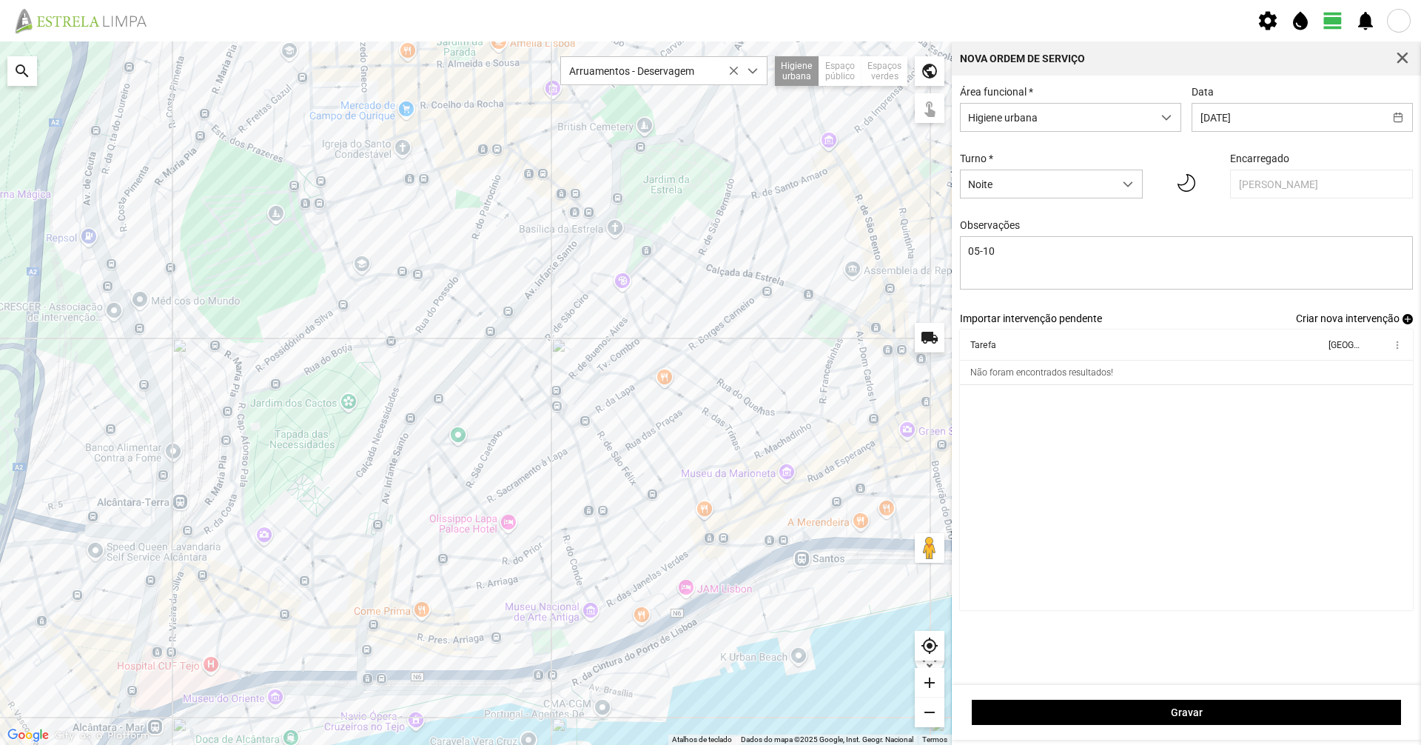
click at [1339, 312] on div "Área funcional * Higiene urbana Data [DATE] Turno * Noite Encarregado [PERSON_N…" at bounding box center [1187, 199] width 464 height 226
click at [1339, 318] on span "Criar nova intervenção" at bounding box center [1348, 318] width 104 height 12
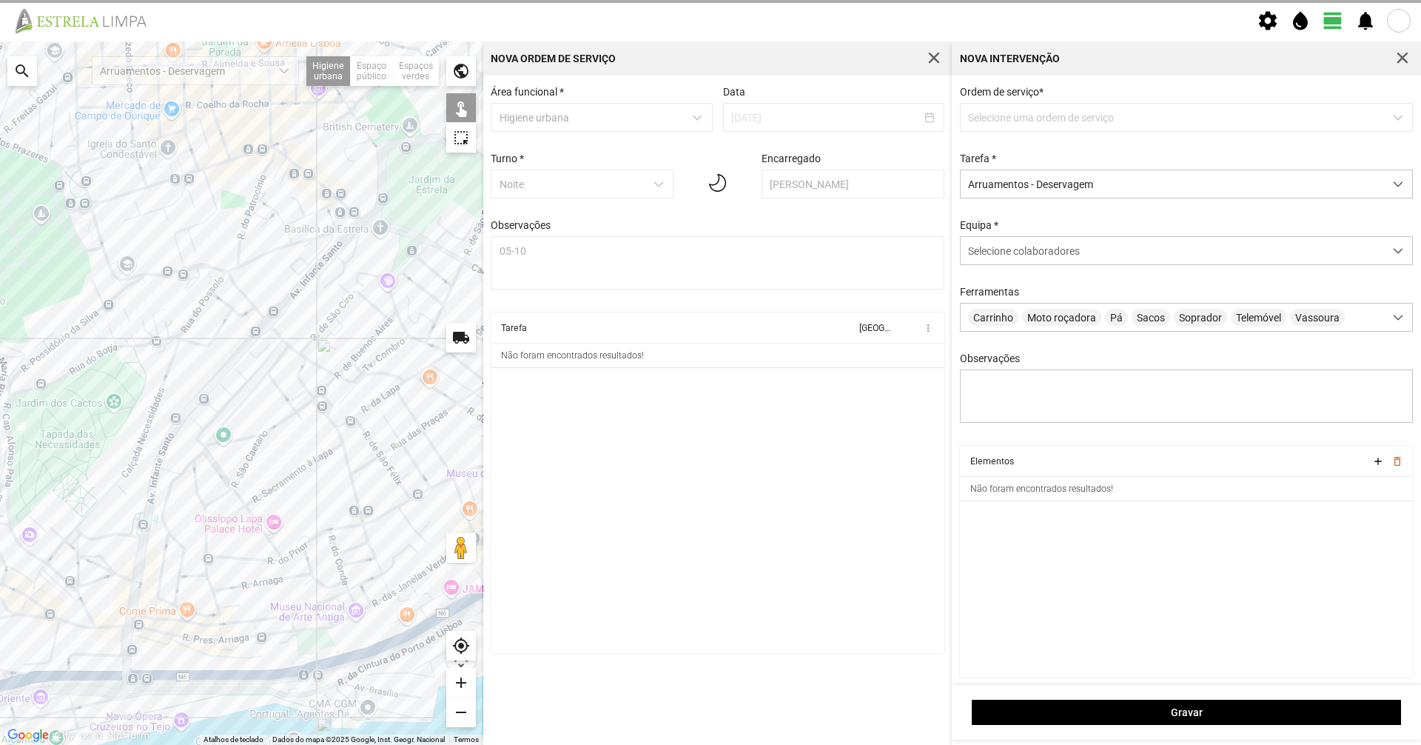
click at [1078, 134] on div "Ordem de serviço * Selecione uma ordem de serviço Tarefa * Arruamentos - Deserv…" at bounding box center [1187, 266] width 464 height 360
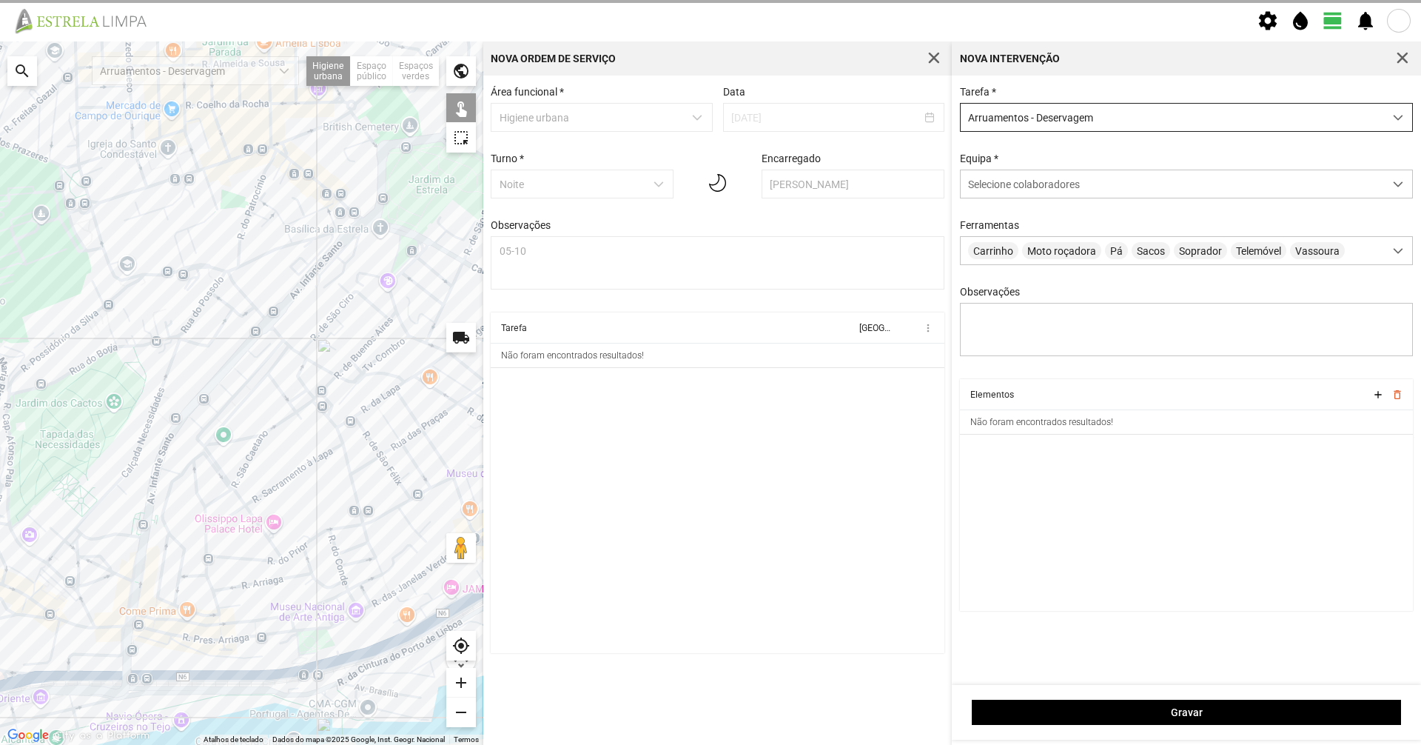
click at [1078, 124] on span "Arruamentos - Deservagem" at bounding box center [1172, 117] width 423 height 27
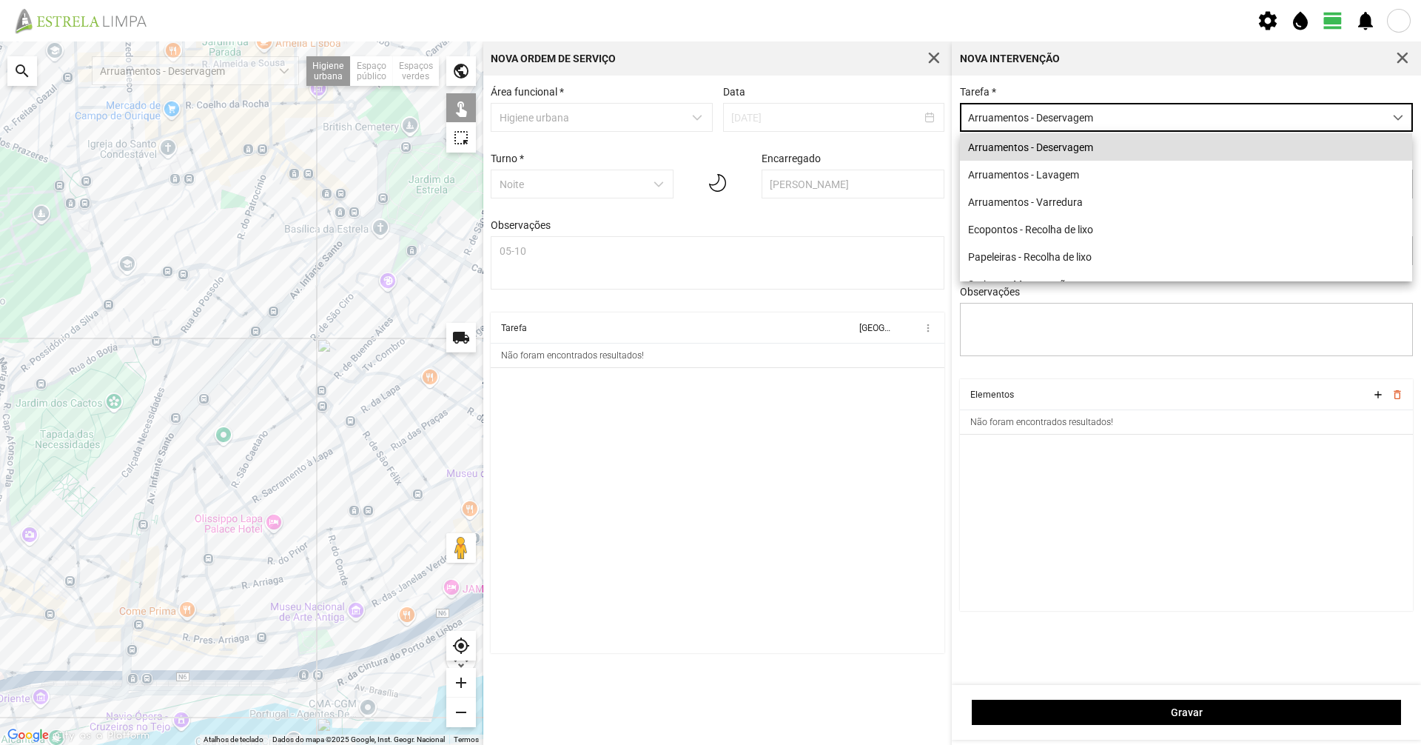
scroll to position [8, 66]
click at [1059, 178] on li "Arruamentos - Lavagem" at bounding box center [1186, 174] width 452 height 27
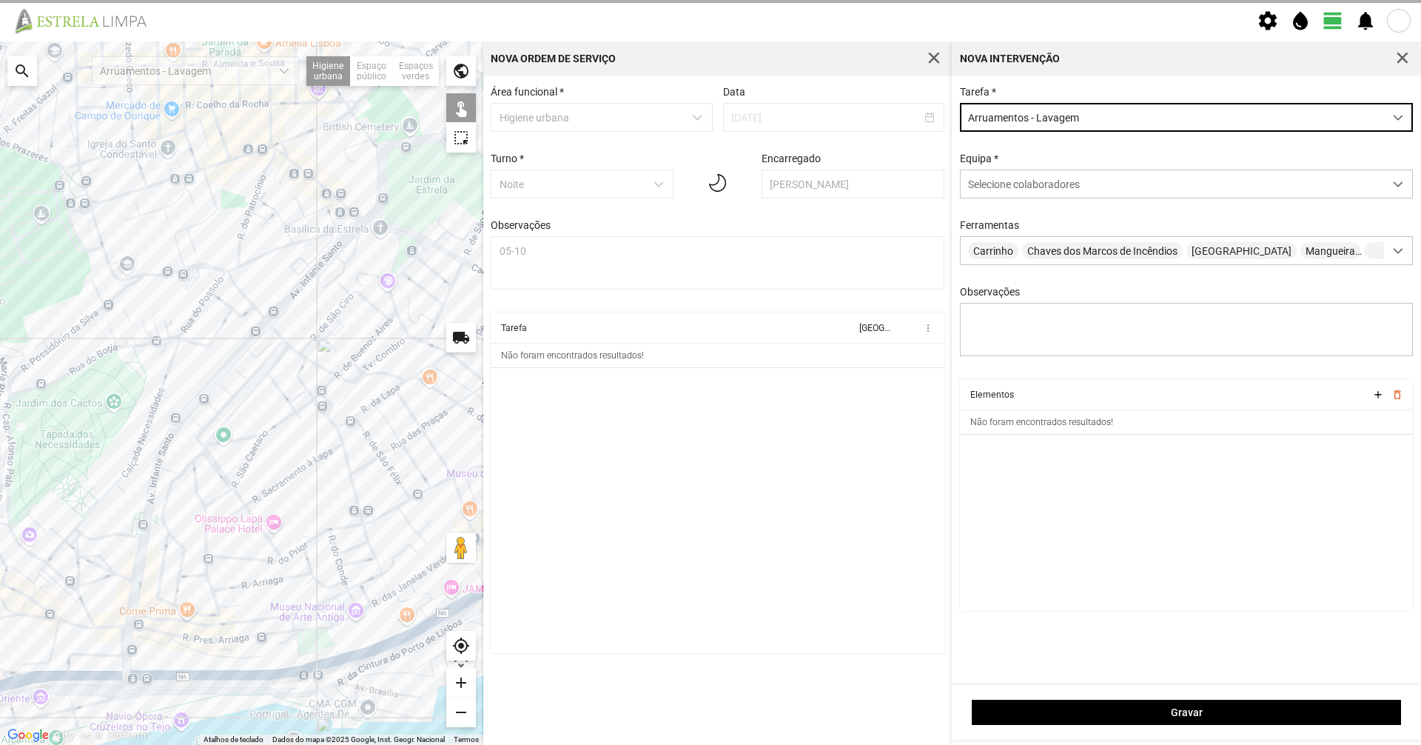
click at [1067, 128] on span "Arruamentos - Lavagem" at bounding box center [1172, 117] width 423 height 27
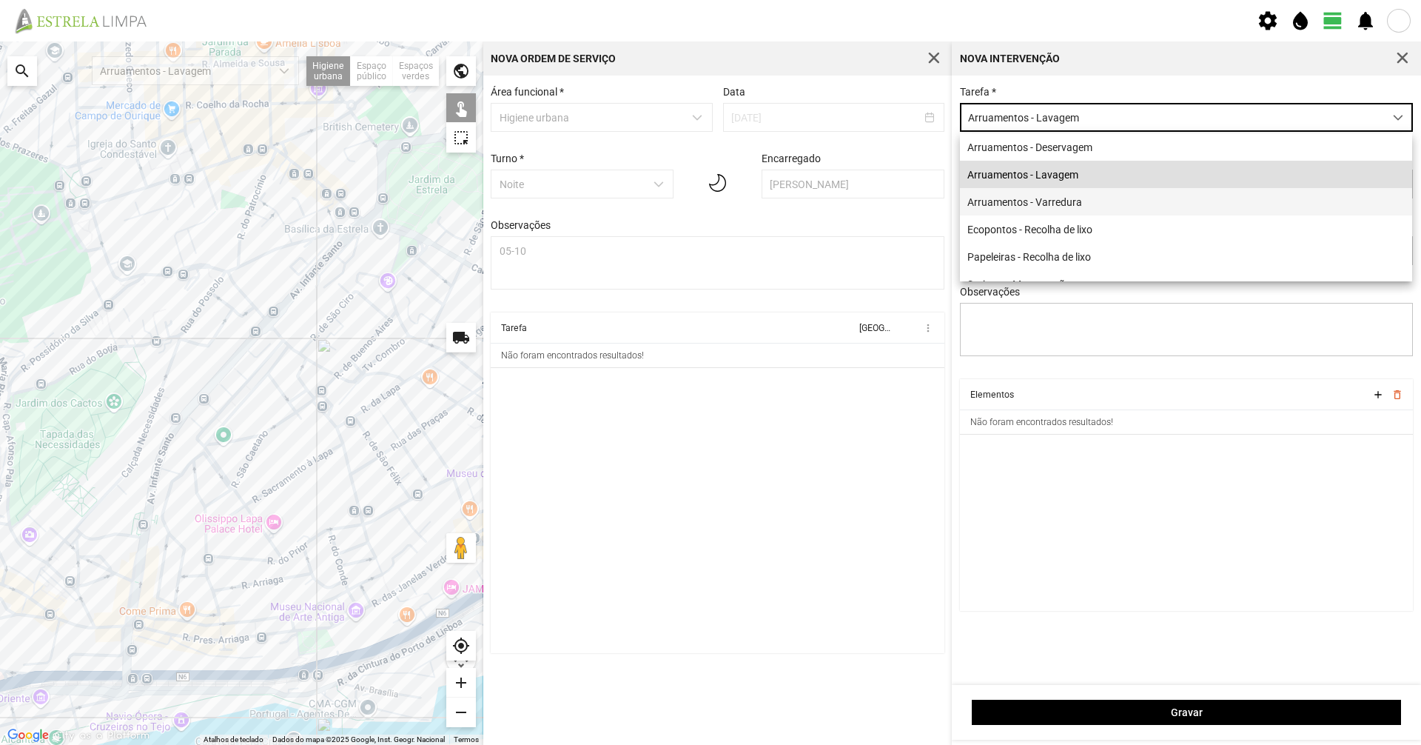
click at [1045, 212] on li "Arruamentos - Varredura" at bounding box center [1186, 201] width 452 height 27
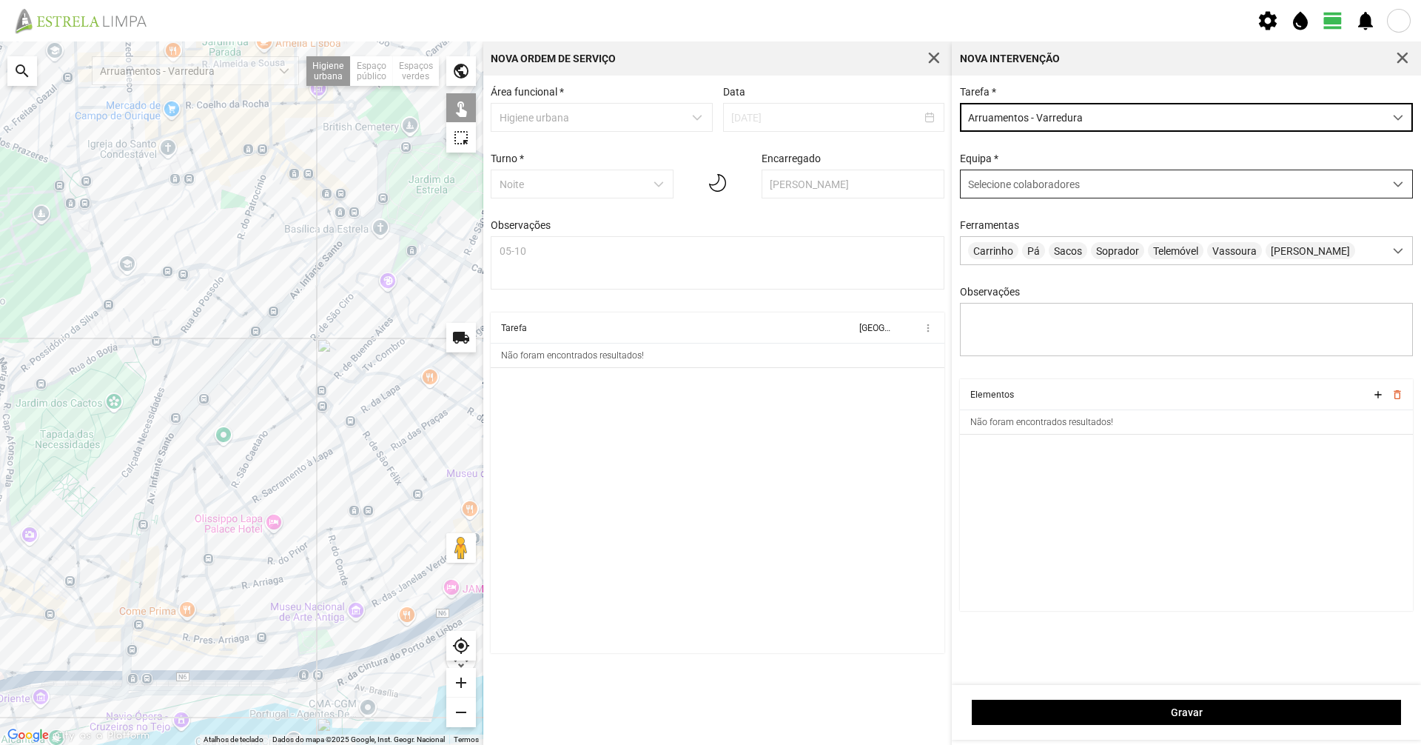
click at [973, 184] on span "Selecione colaboradores" at bounding box center [1024, 184] width 112 height 12
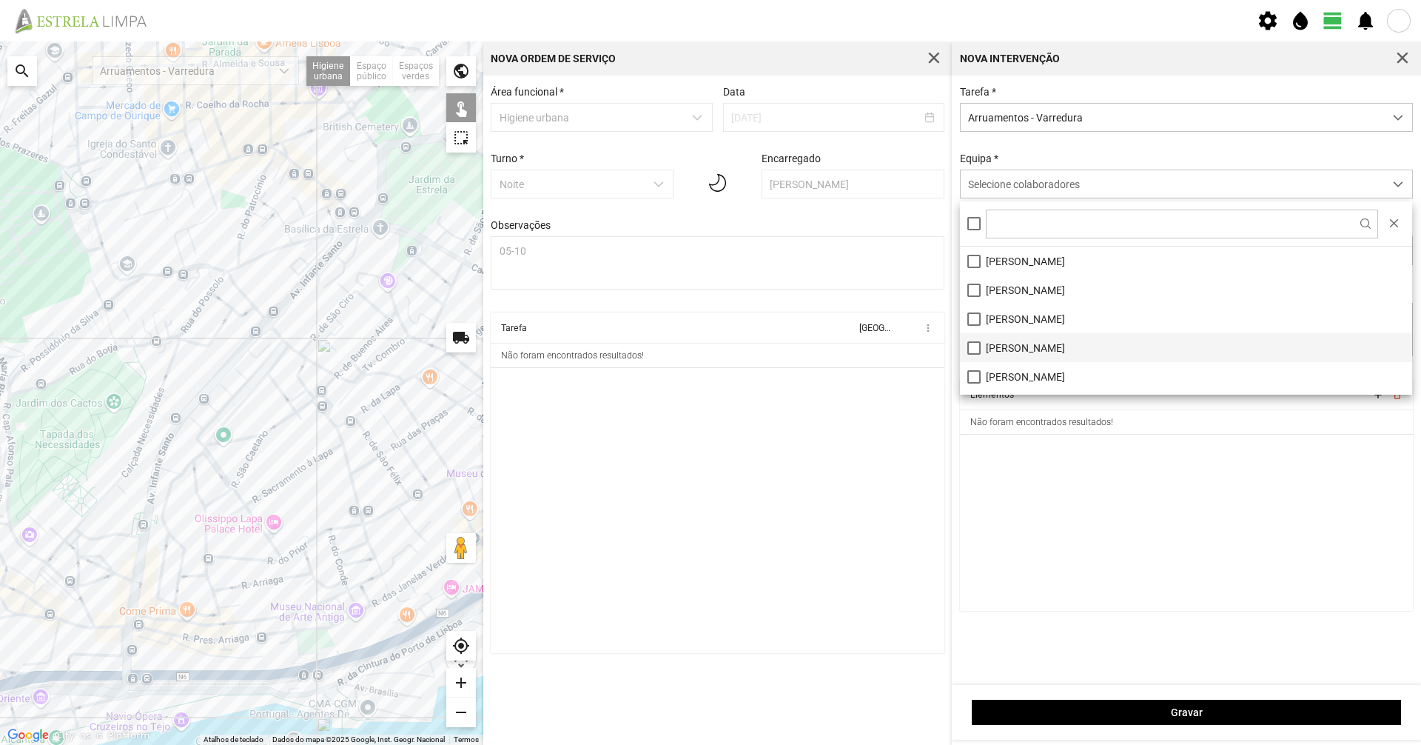
click at [1029, 345] on li "[PERSON_NAME]" at bounding box center [1186, 347] width 452 height 29
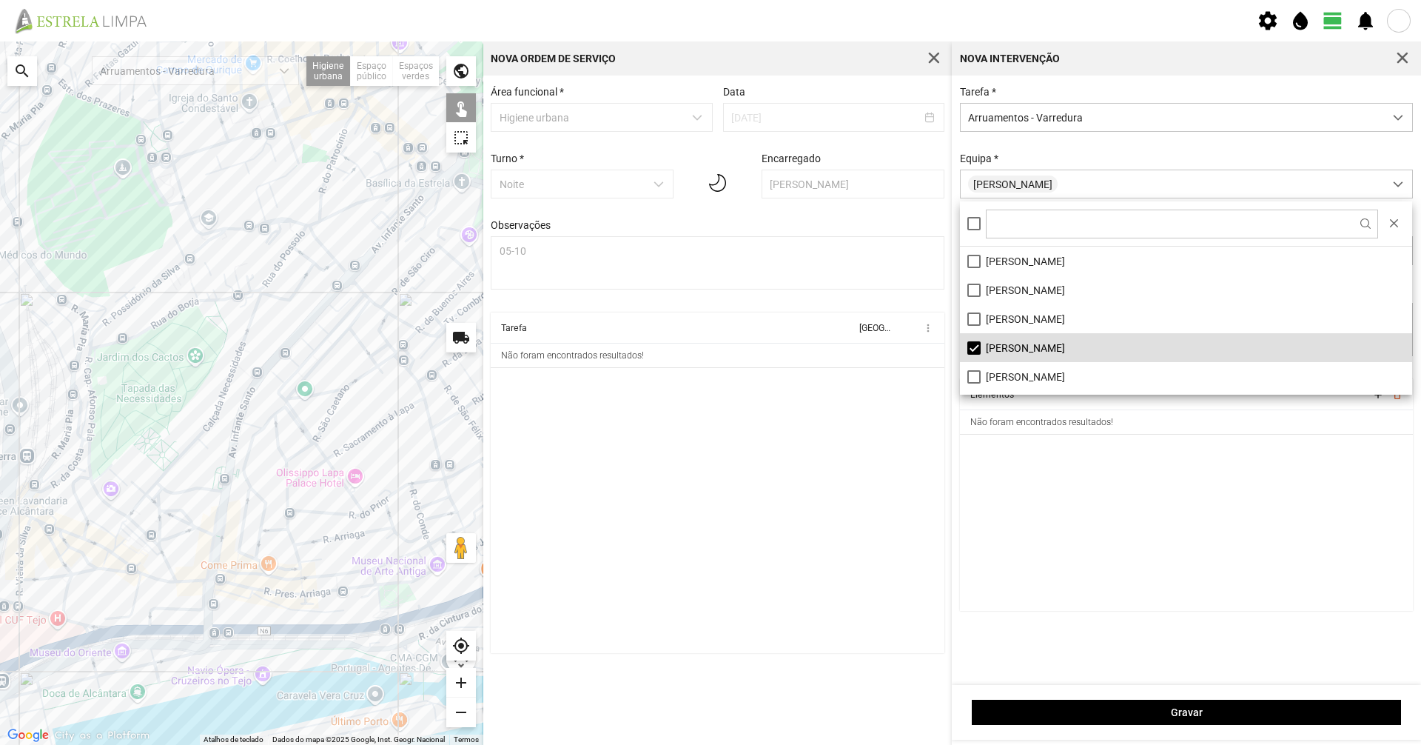
drag, startPoint x: 70, startPoint y: 456, endPoint x: 241, endPoint y: 389, distance: 183.8
click at [237, 380] on div "A carregar..." at bounding box center [241, 392] width 483 height 703
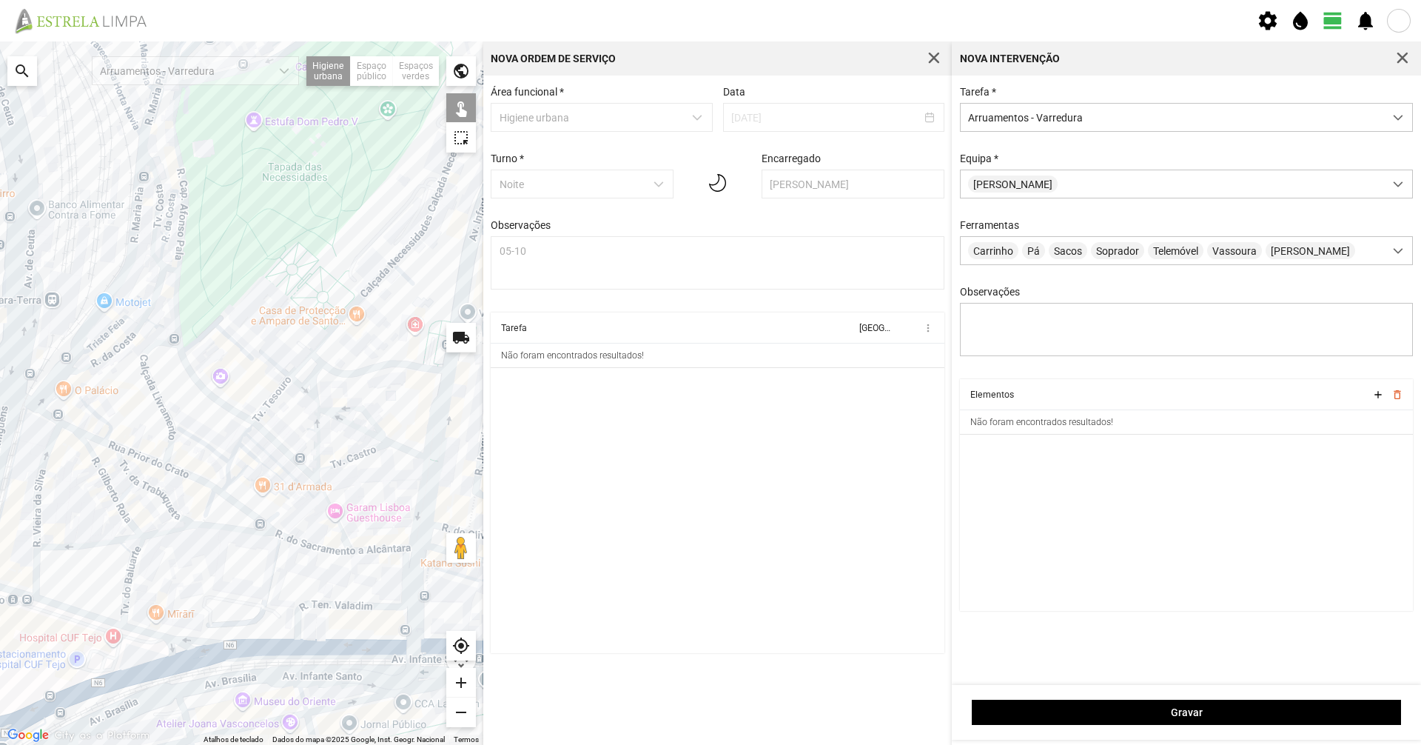
click at [316, 547] on div "A carregar..." at bounding box center [241, 392] width 483 height 703
click at [380, 549] on div "A carregar..." at bounding box center [241, 392] width 483 height 703
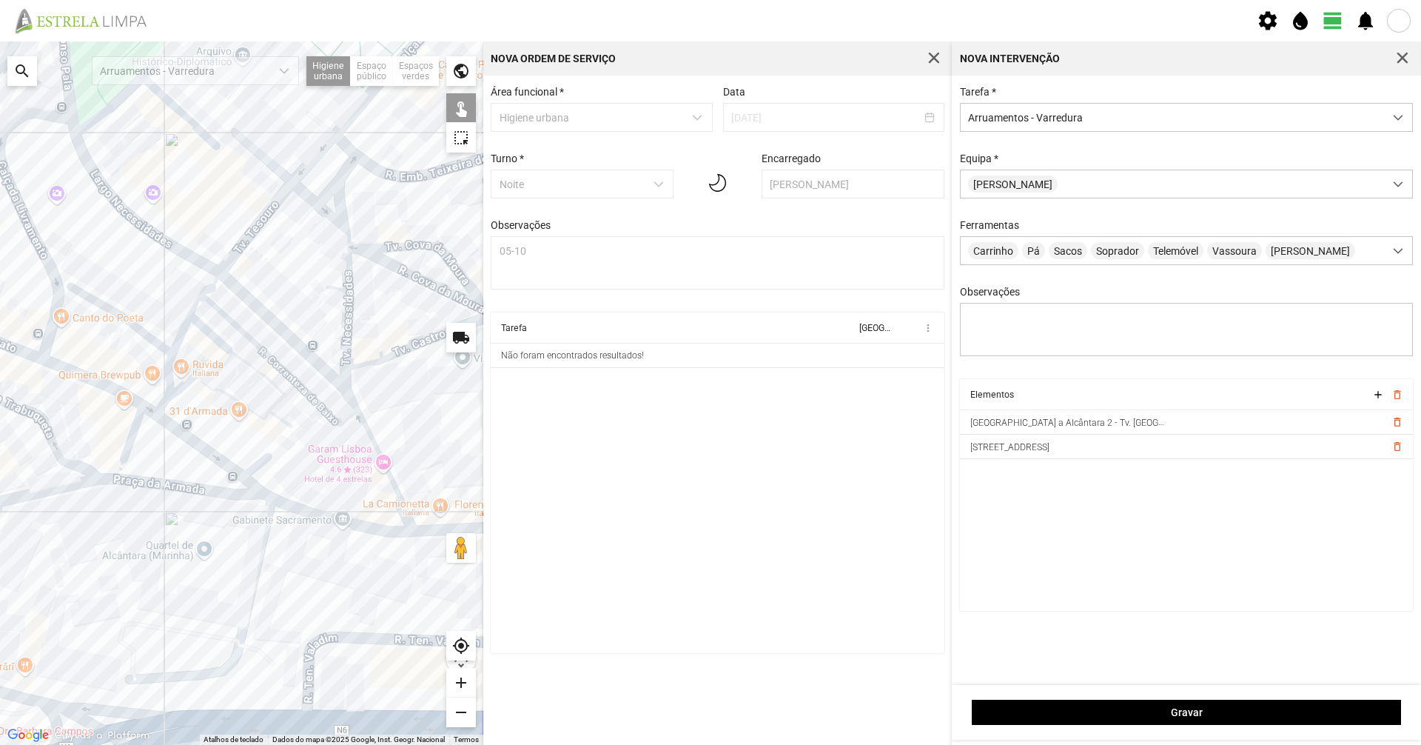
click at [221, 493] on div "A carregar..." at bounding box center [241, 392] width 483 height 703
click at [235, 470] on div "A carregar..." at bounding box center [241, 392] width 483 height 703
click at [150, 410] on div "A carregar..." at bounding box center [241, 392] width 483 height 703
click at [139, 414] on div "A carregar..." at bounding box center [241, 392] width 483 height 703
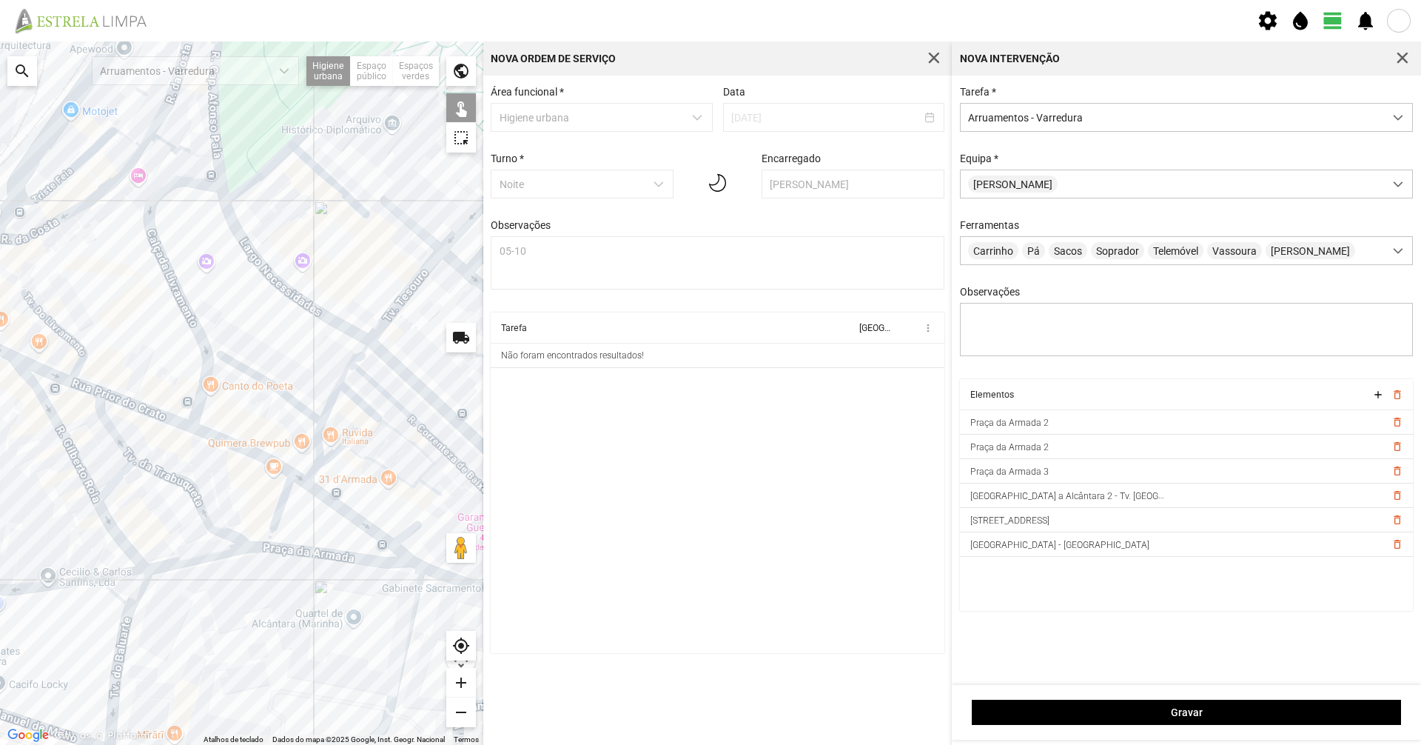
drag, startPoint x: 78, startPoint y: 551, endPoint x: 242, endPoint y: 632, distance: 183.0
click at [241, 632] on div "A carregar..." at bounding box center [241, 392] width 483 height 703
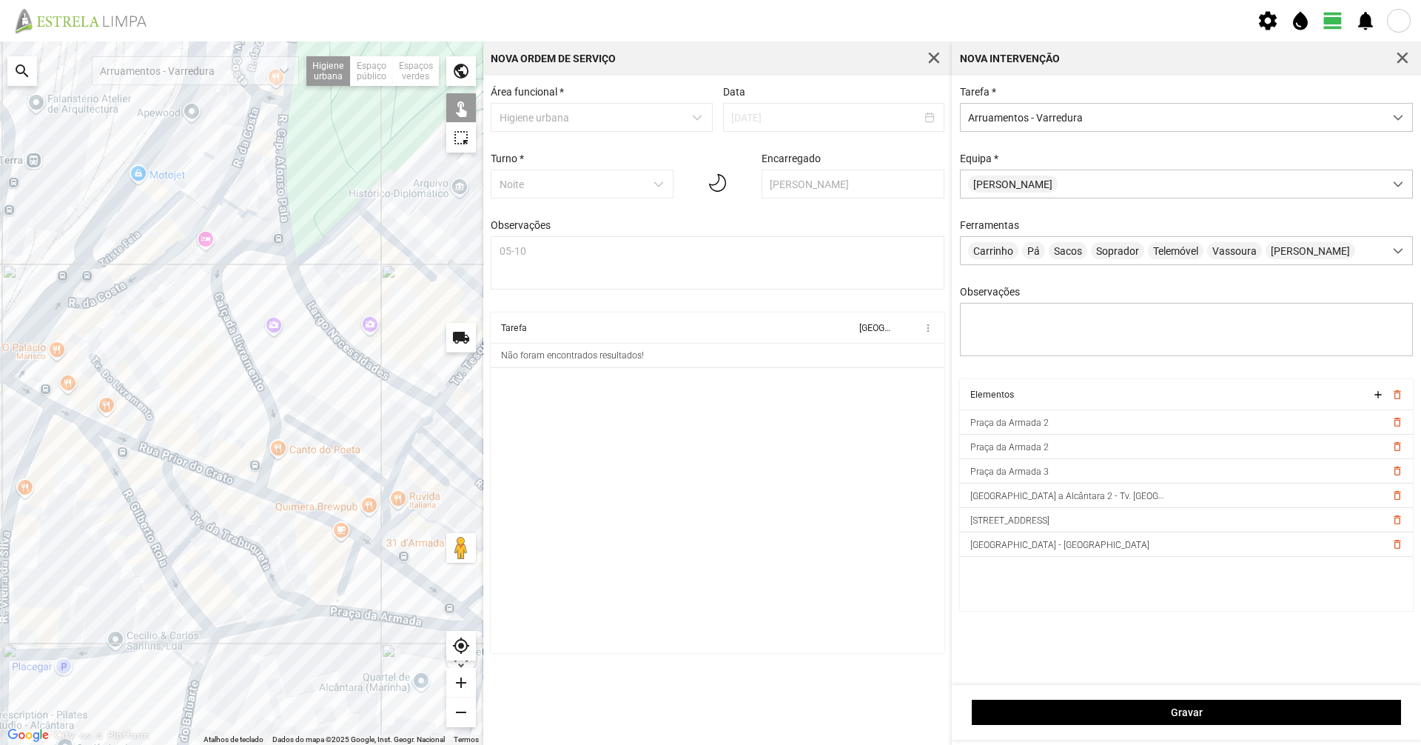
click at [299, 504] on div "A carregar..." at bounding box center [241, 392] width 483 height 703
click at [241, 480] on div "A carregar..." at bounding box center [241, 392] width 483 height 703
click at [149, 449] on div "A carregar..." at bounding box center [241, 392] width 483 height 703
click at [120, 436] on div "A carregar..." at bounding box center [241, 392] width 483 height 703
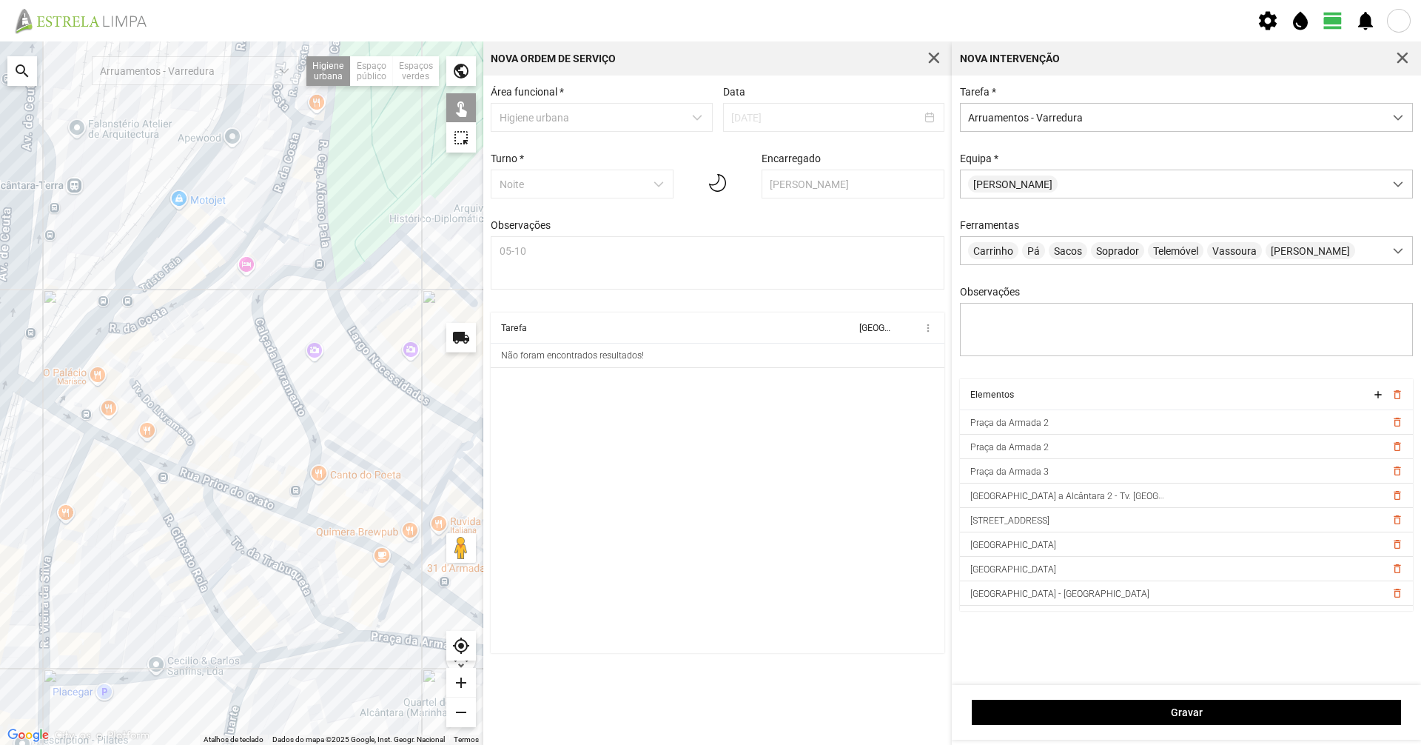
drag, startPoint x: 120, startPoint y: 436, endPoint x: 262, endPoint y: 529, distance: 170.0
click at [262, 529] on div "A carregar..." at bounding box center [241, 392] width 483 height 703
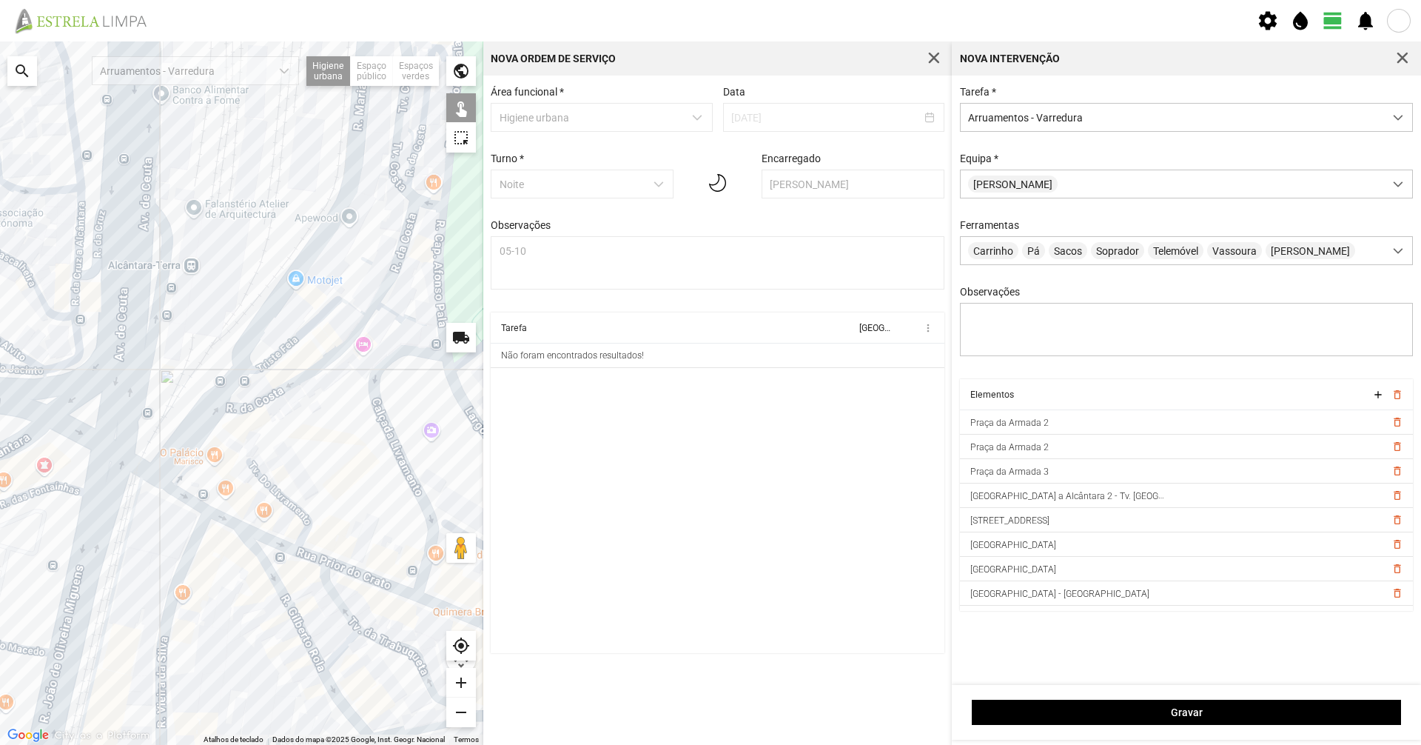
click at [181, 492] on div "A carregar..." at bounding box center [241, 392] width 483 height 703
click at [220, 514] on div "A carregar..." at bounding box center [241, 392] width 483 height 703
click at [138, 463] on div "A carregar..." at bounding box center [241, 392] width 483 height 703
click at [412, 477] on div "A carregar..." at bounding box center [241, 392] width 483 height 703
click at [407, 478] on div "A carregar..." at bounding box center [241, 392] width 483 height 703
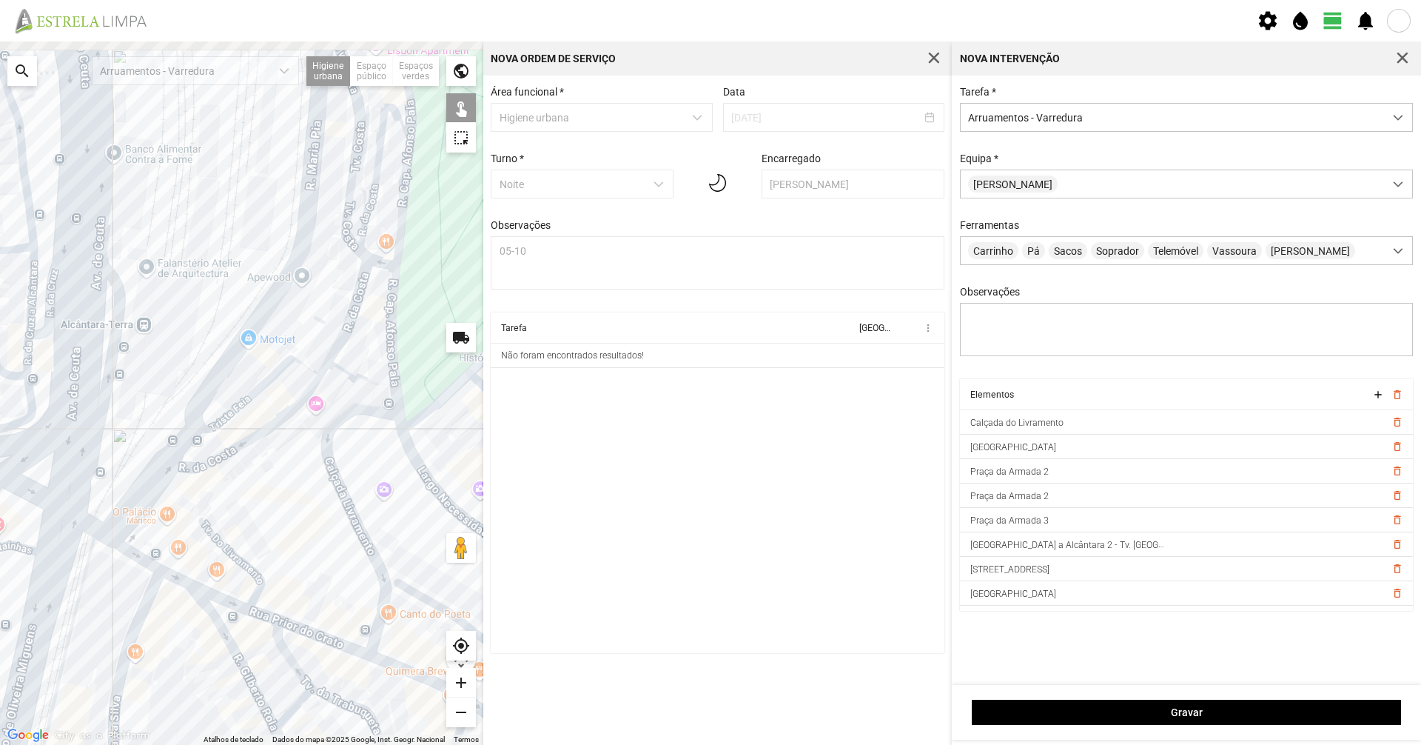
drag, startPoint x: 360, startPoint y: 478, endPoint x: 298, endPoint y: 596, distance: 132.8
click at [298, 596] on div "A carregar..." at bounding box center [241, 392] width 483 height 703
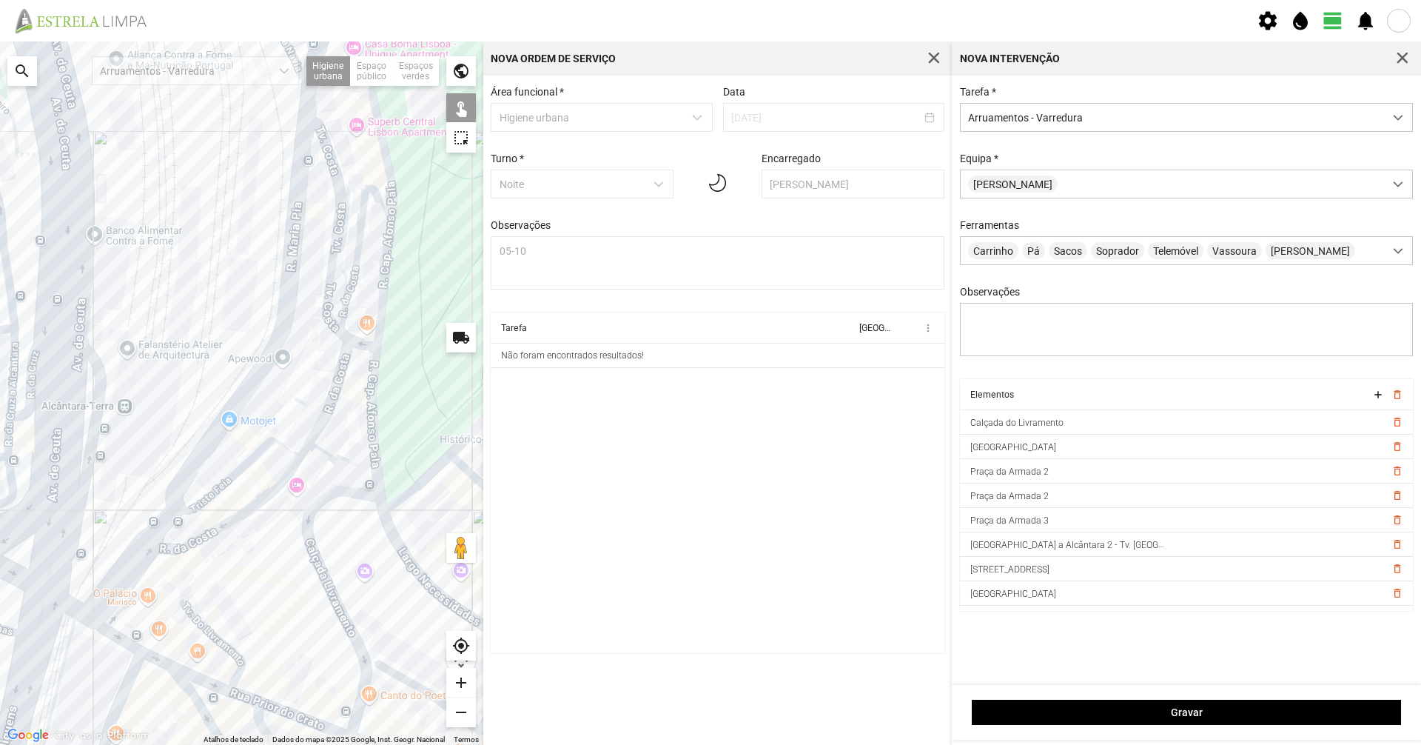
click at [235, 474] on div "A carregar..." at bounding box center [241, 392] width 483 height 703
click at [315, 433] on div "A carregar..." at bounding box center [241, 392] width 483 height 703
click at [295, 463] on div "A carregar..." at bounding box center [241, 392] width 483 height 703
click at [300, 454] on div "A carregar..." at bounding box center [241, 392] width 483 height 703
click at [323, 406] on div "A carregar..." at bounding box center [241, 392] width 483 height 703
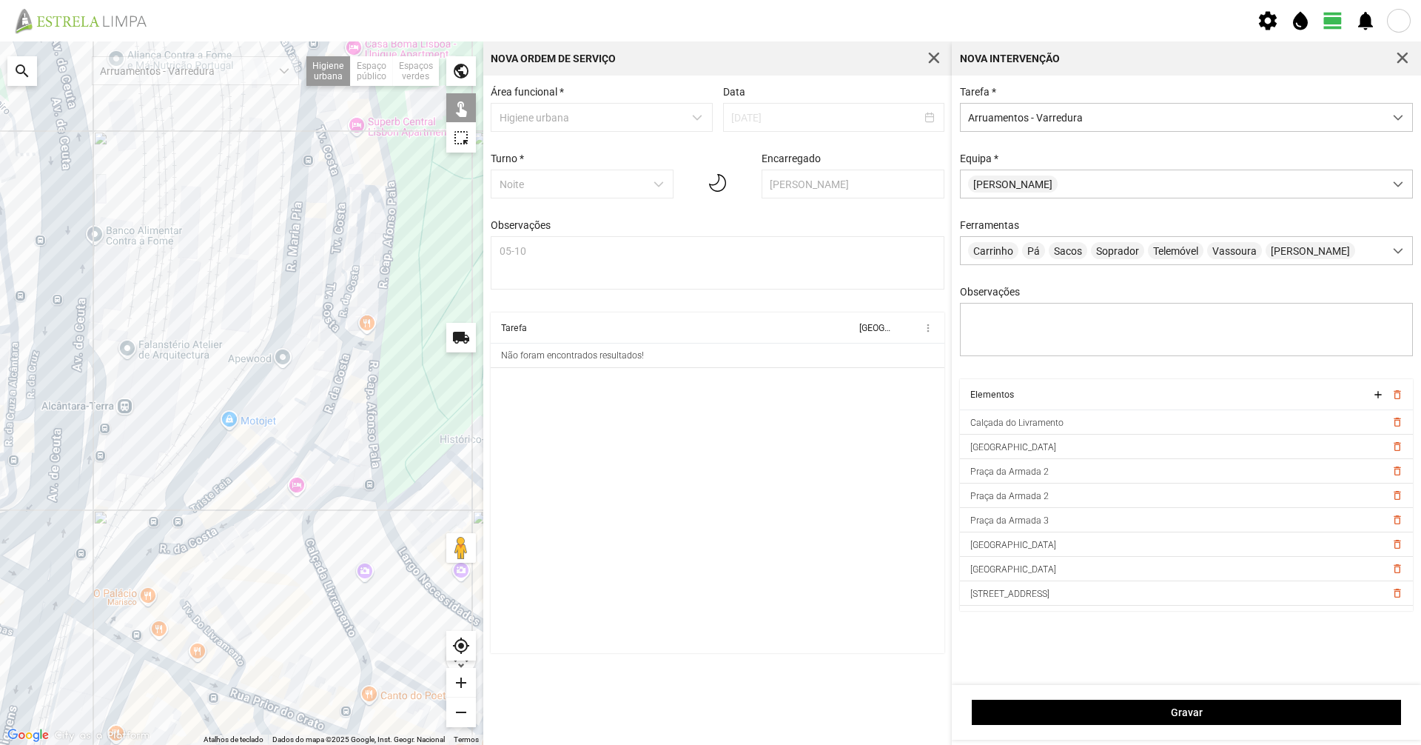
click at [342, 309] on div "A carregar..." at bounding box center [241, 392] width 483 height 703
click at [138, 614] on div "A carregar..." at bounding box center [241, 392] width 483 height 703
click at [109, 603] on div "A carregar..." at bounding box center [241, 392] width 483 height 703
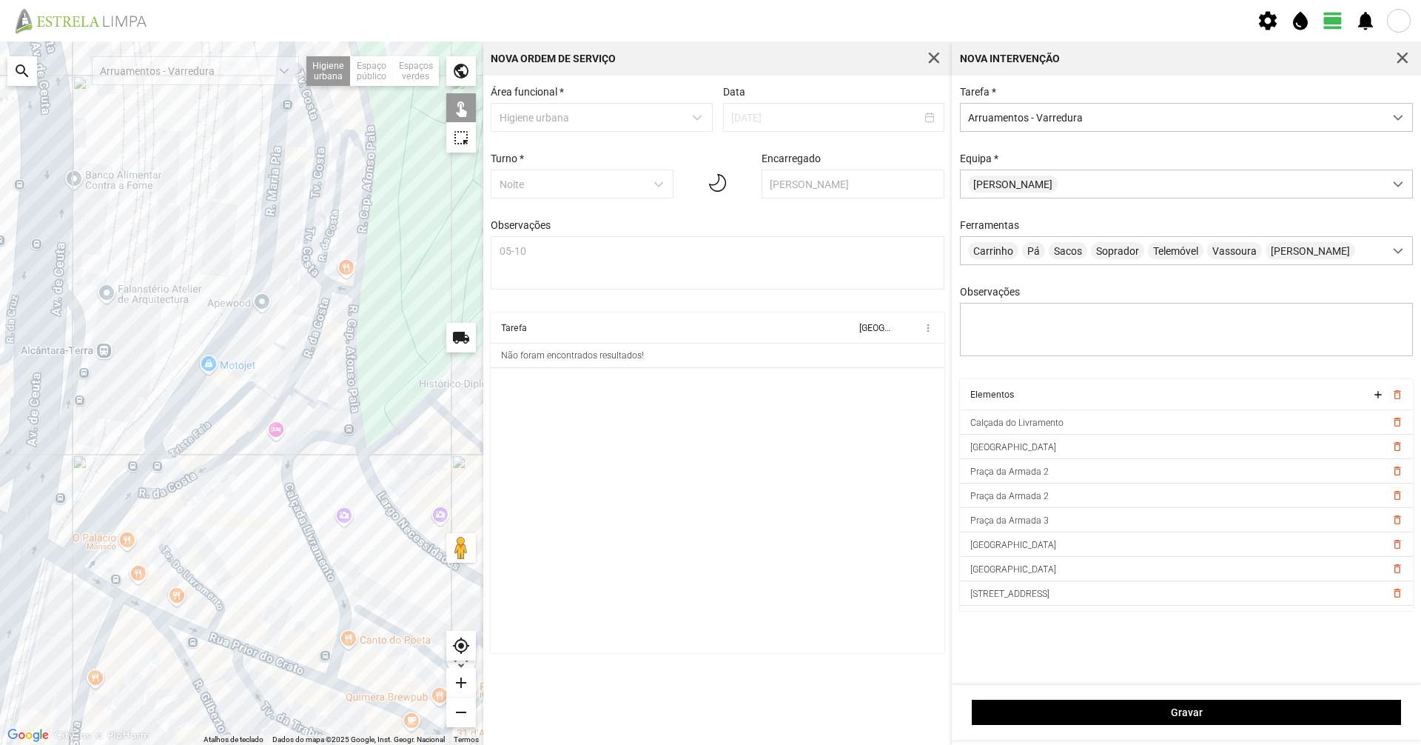
drag, startPoint x: 98, startPoint y: 611, endPoint x: 75, endPoint y: 477, distance: 135.3
click at [75, 477] on div "A carregar..." at bounding box center [241, 392] width 483 height 703
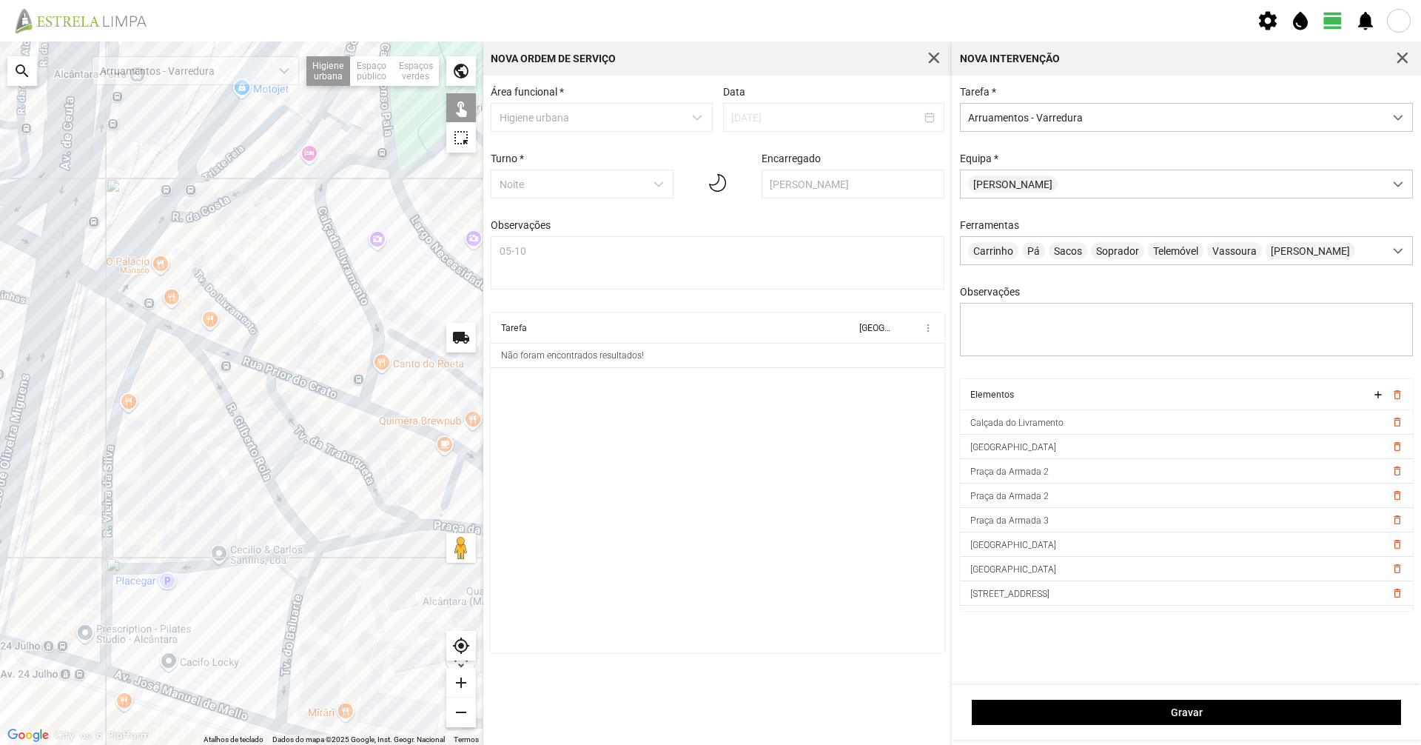
drag, startPoint x: 132, startPoint y: 540, endPoint x: 172, endPoint y: 440, distance: 107.9
click at [171, 443] on div "A carregar..." at bounding box center [241, 392] width 483 height 703
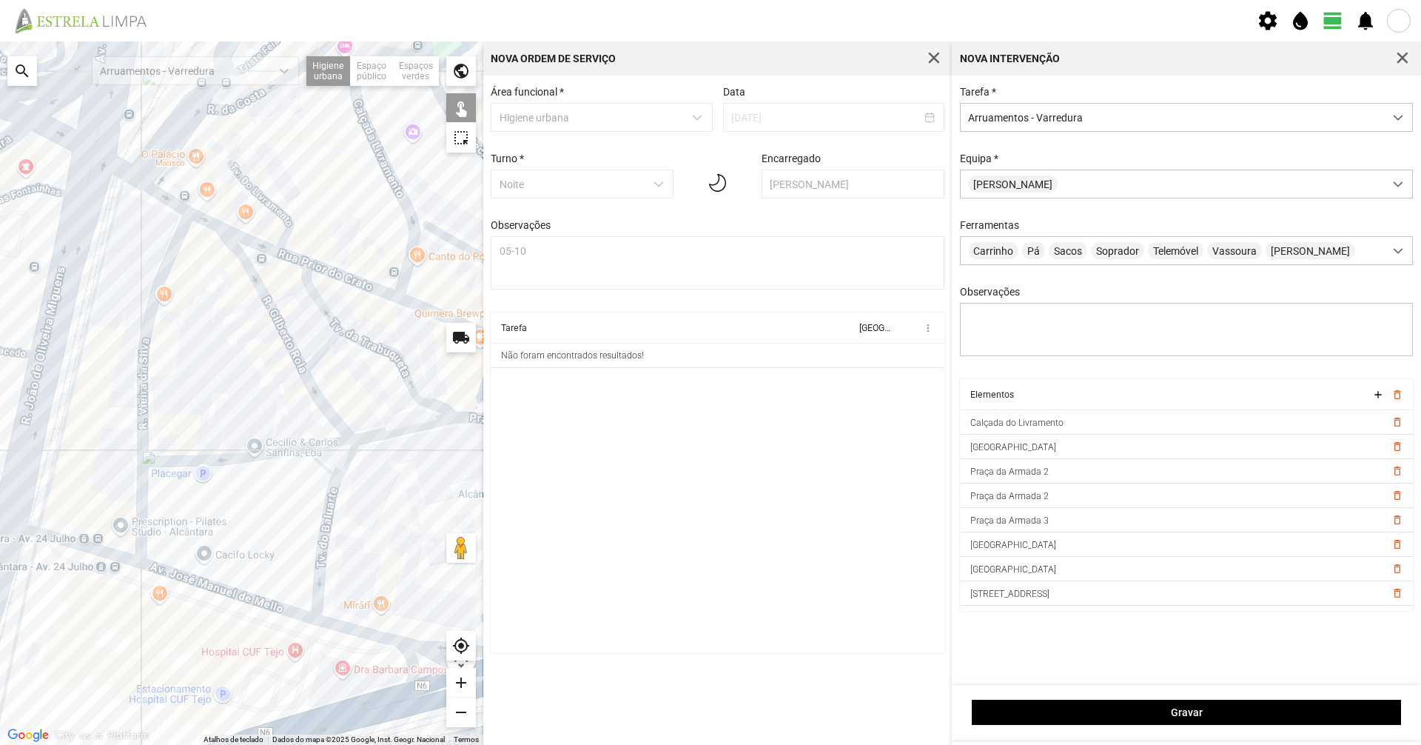
click at [80, 542] on div "A carregar..." at bounding box center [241, 392] width 483 height 703
click at [81, 545] on div "A carregar..." at bounding box center [241, 392] width 483 height 703
click at [158, 568] on div "A carregar..." at bounding box center [241, 392] width 483 height 703
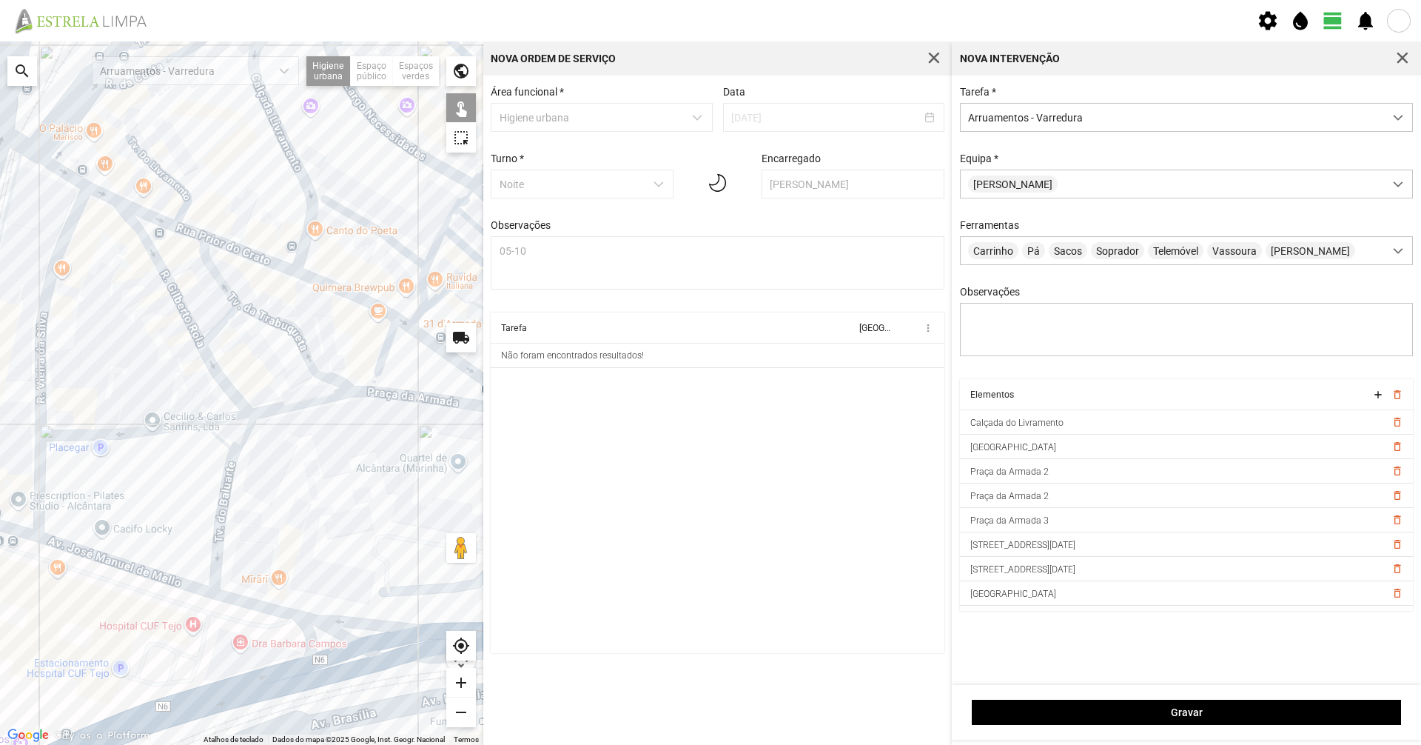
drag, startPoint x: 180, startPoint y: 564, endPoint x: 83, endPoint y: 535, distance: 101.2
click at [83, 535] on div "A carregar..." at bounding box center [241, 392] width 483 height 703
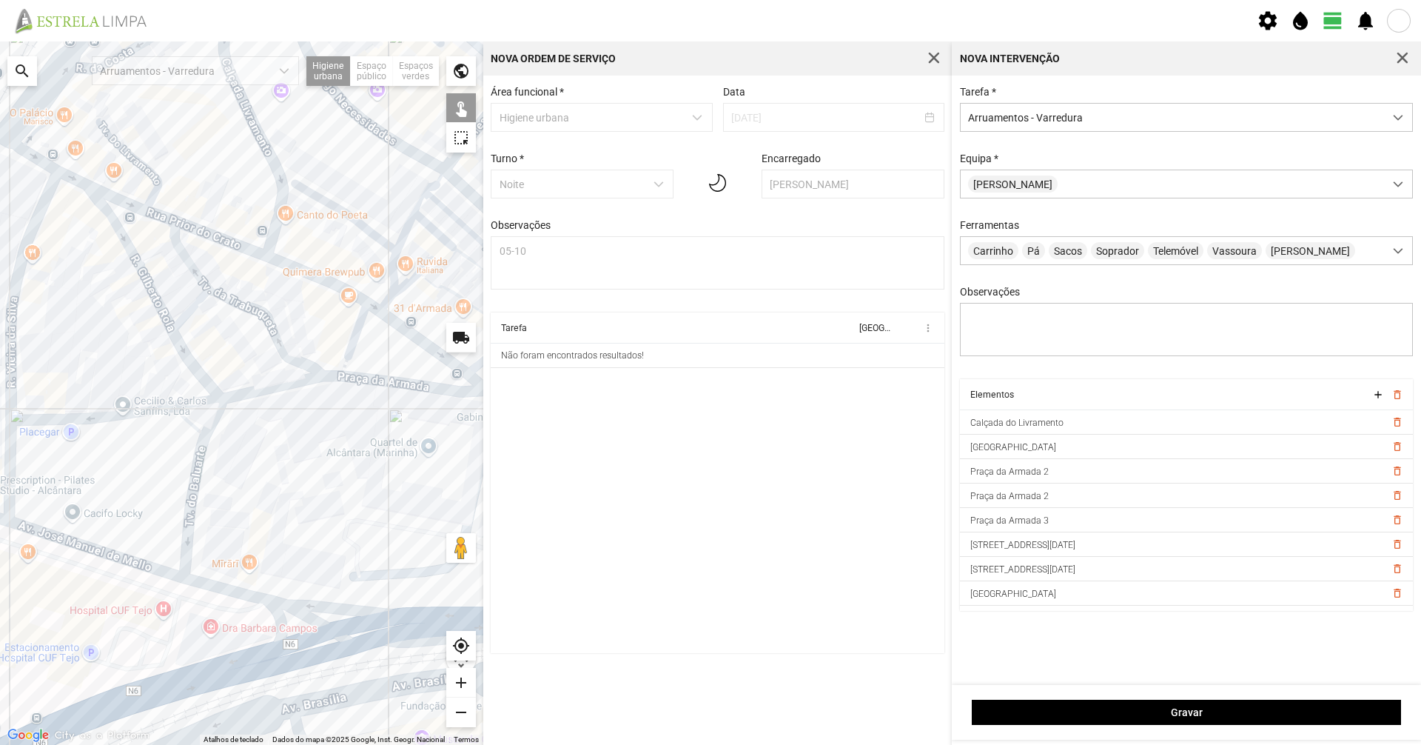
click at [236, 591] on div "A carregar..." at bounding box center [241, 392] width 483 height 703
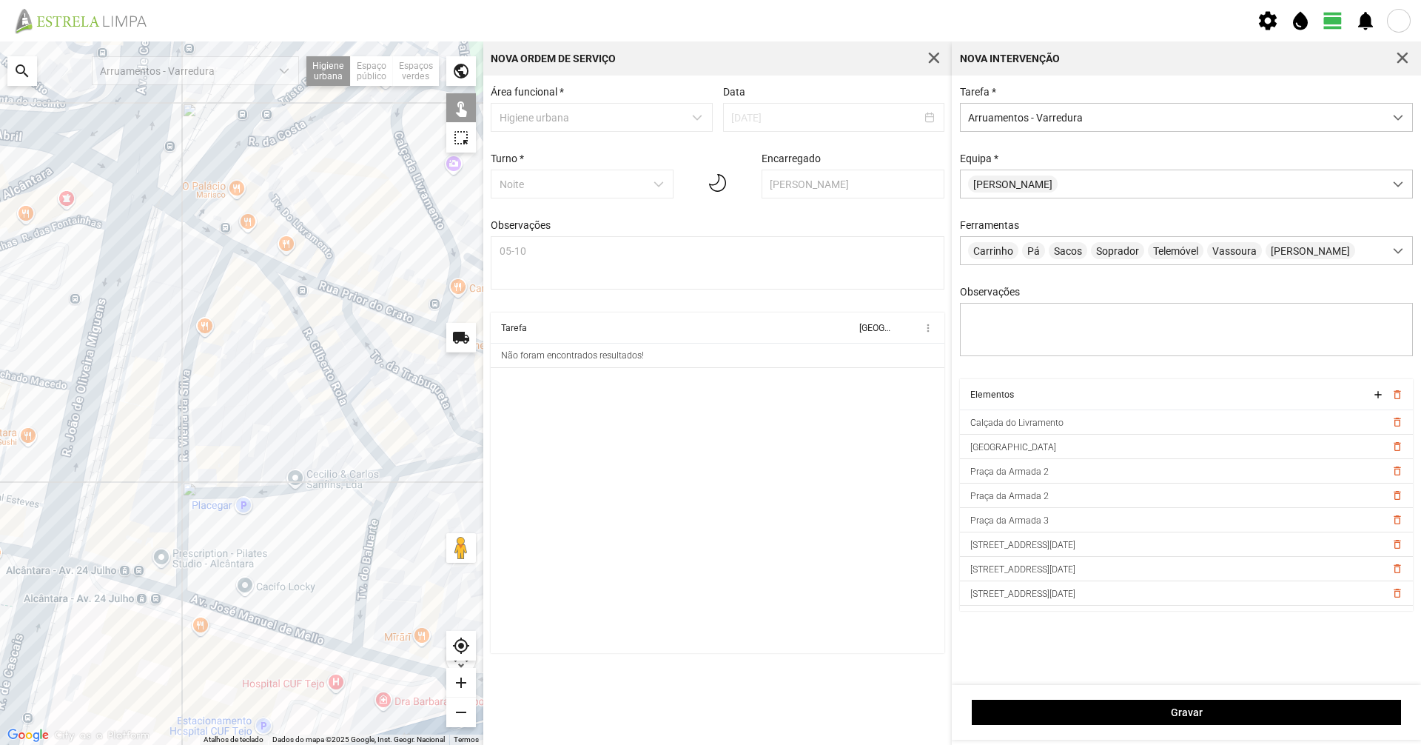
drag, startPoint x: 192, startPoint y: 471, endPoint x: 308, endPoint y: 636, distance: 201.9
click at [308, 636] on div "A carregar..." at bounding box center [241, 392] width 483 height 703
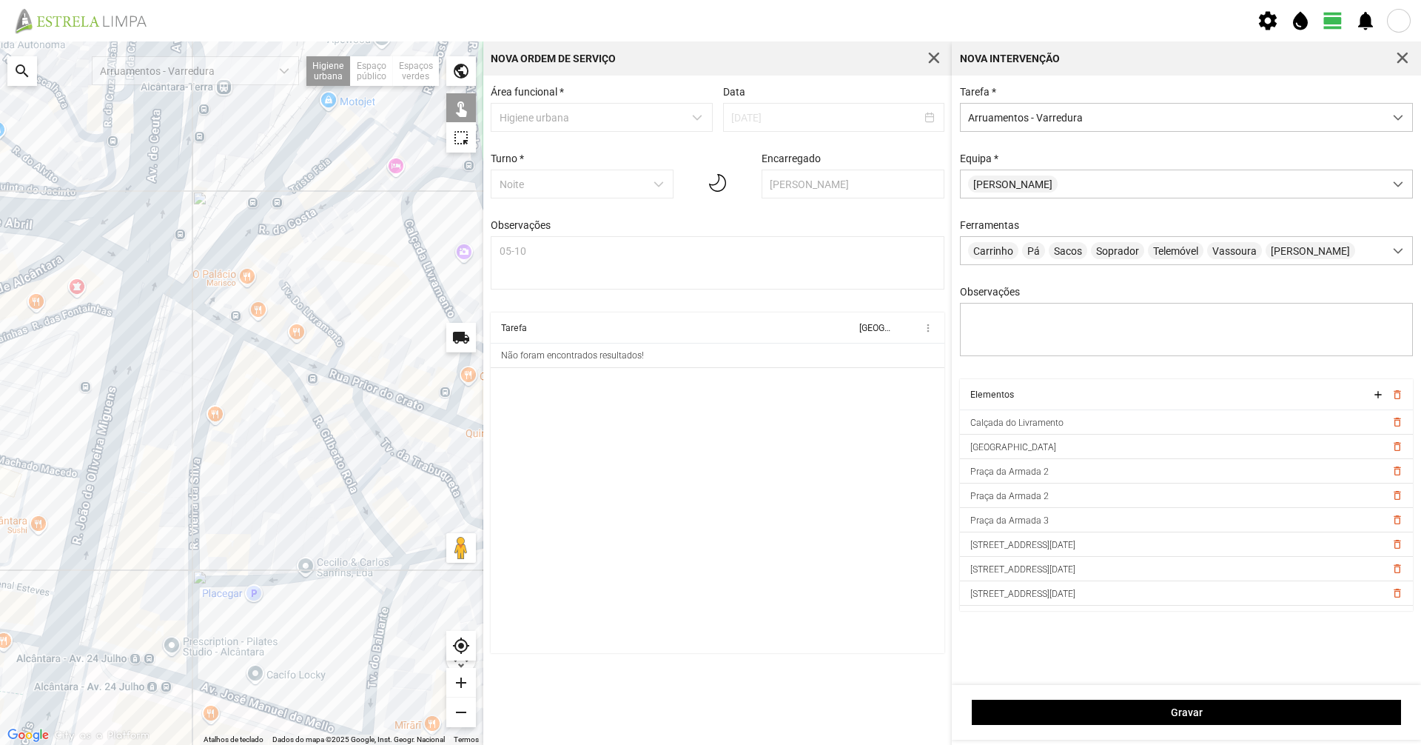
click at [173, 215] on div "A carregar..." at bounding box center [241, 392] width 483 height 703
click at [199, 431] on div "A carregar..." at bounding box center [241, 392] width 483 height 703
click at [190, 609] on div "A carregar..." at bounding box center [241, 392] width 483 height 703
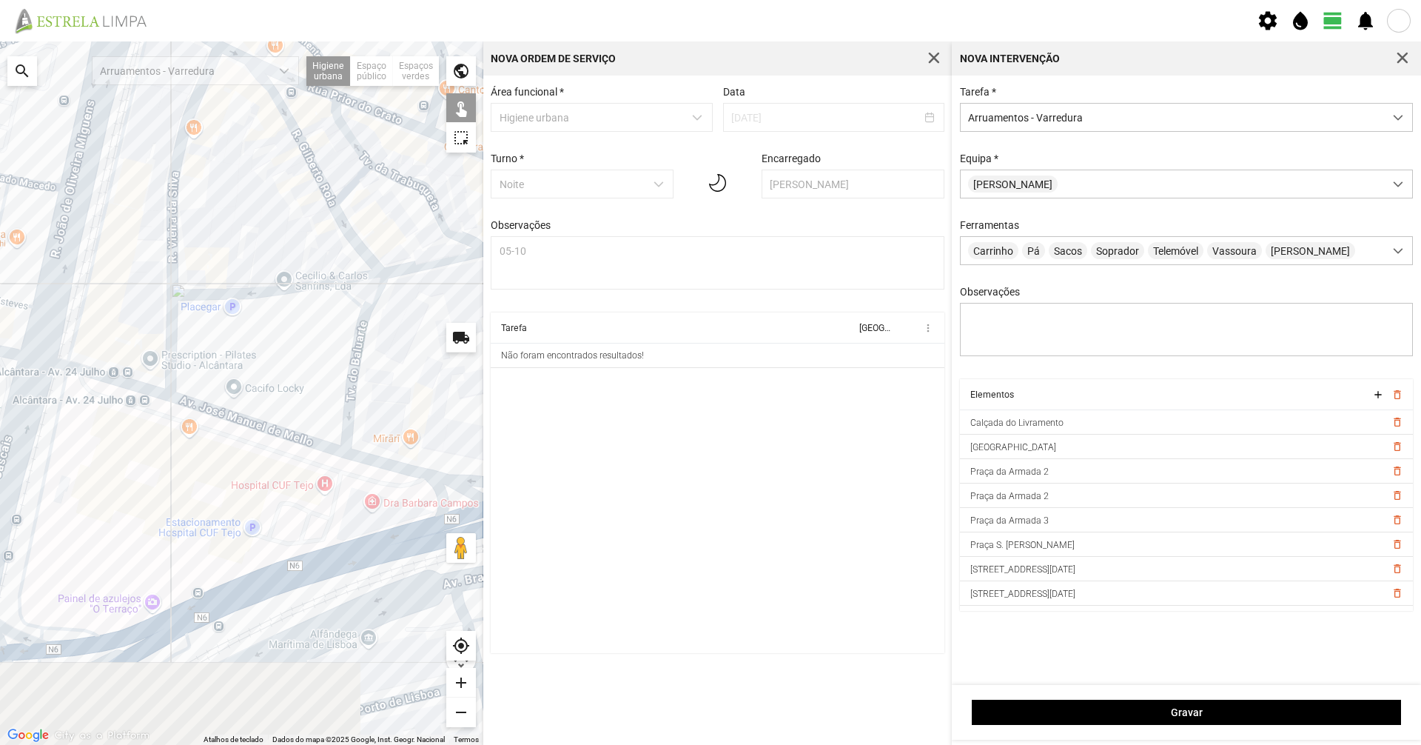
drag, startPoint x: 242, startPoint y: 416, endPoint x: 258, endPoint y: 336, distance: 81.6
click at [258, 336] on div "A carregar..." at bounding box center [241, 392] width 483 height 703
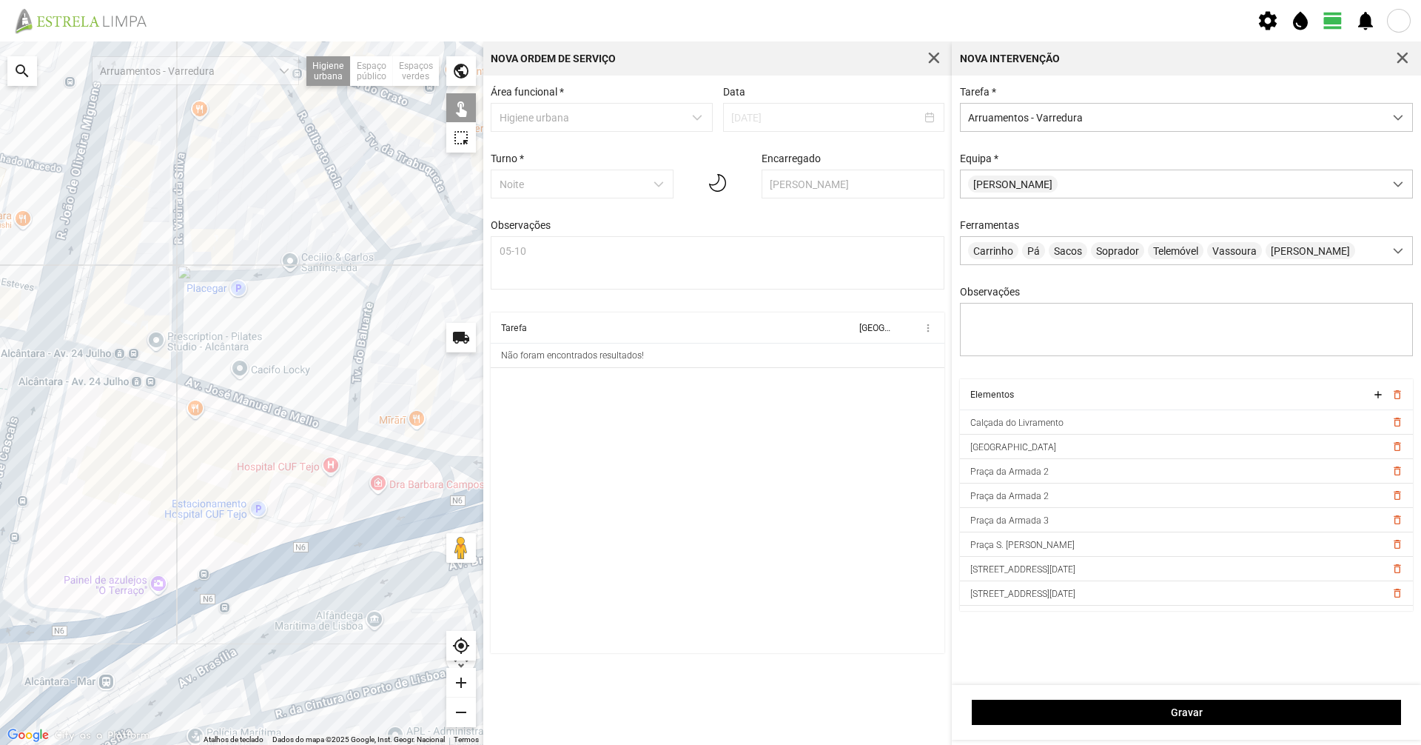
click at [257, 576] on div "A carregar..." at bounding box center [241, 392] width 483 height 703
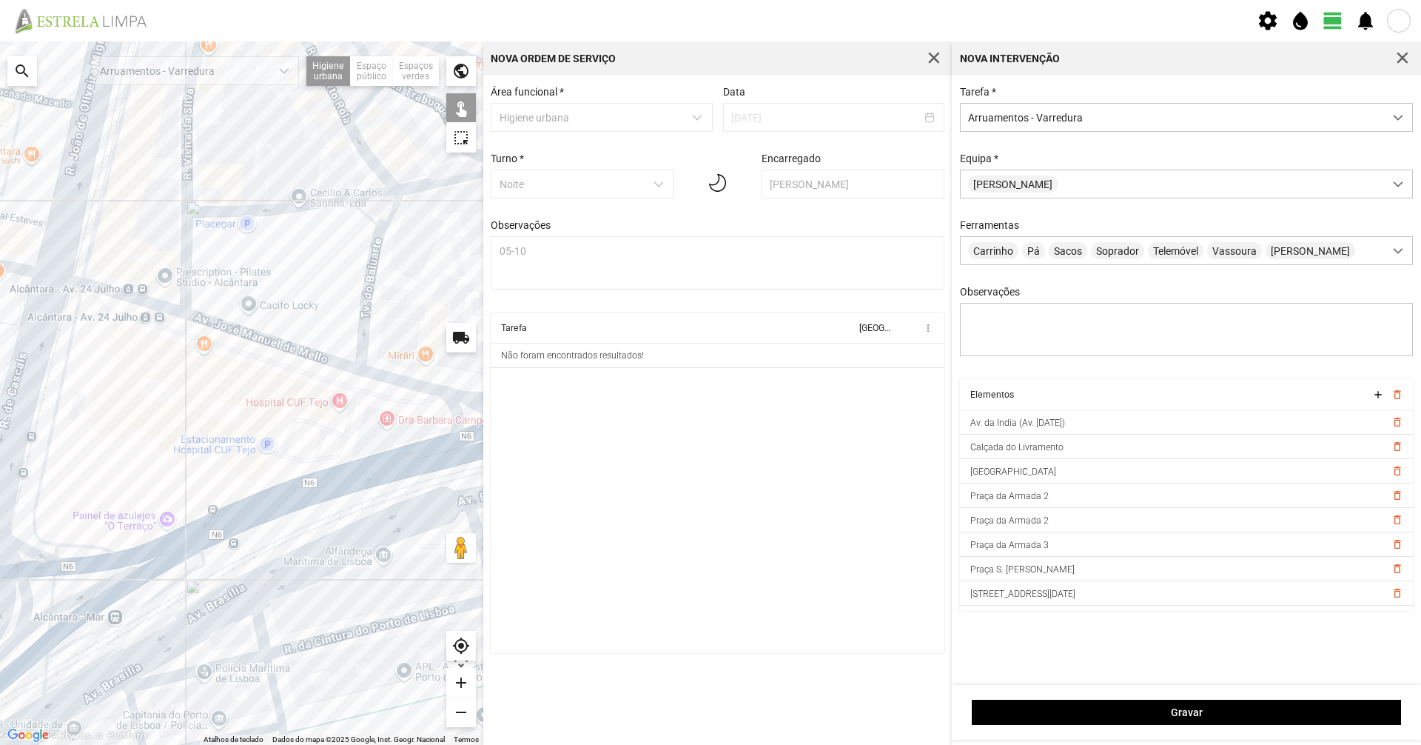
drag, startPoint x: 319, startPoint y: 534, endPoint x: 327, endPoint y: 468, distance: 66.4
click at [327, 468] on div "A carregar..." at bounding box center [241, 392] width 483 height 703
click at [164, 557] on div "A carregar..." at bounding box center [241, 392] width 483 height 703
click at [158, 552] on div "A carregar..." at bounding box center [241, 392] width 483 height 703
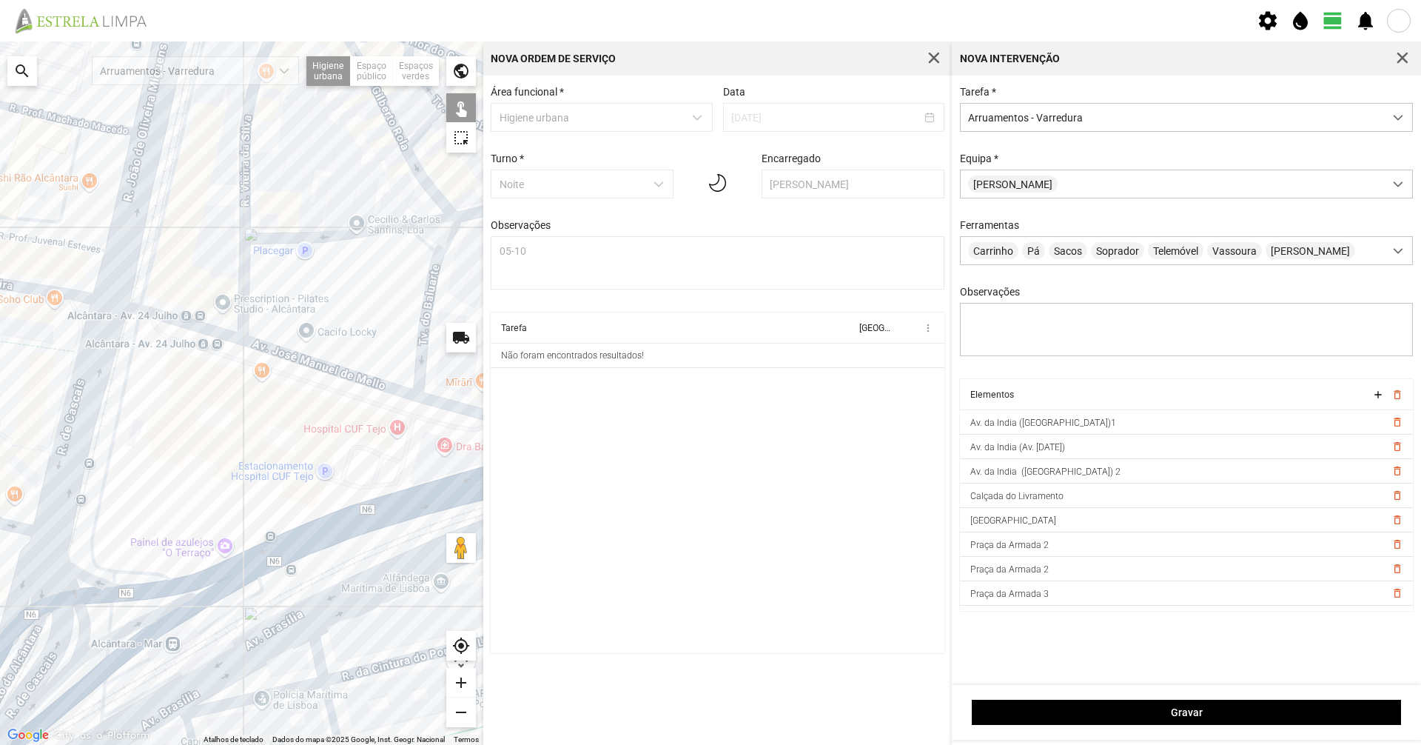
click at [131, 389] on div "A carregar..." at bounding box center [241, 392] width 483 height 703
click at [93, 377] on div "A carregar..." at bounding box center [241, 392] width 483 height 703
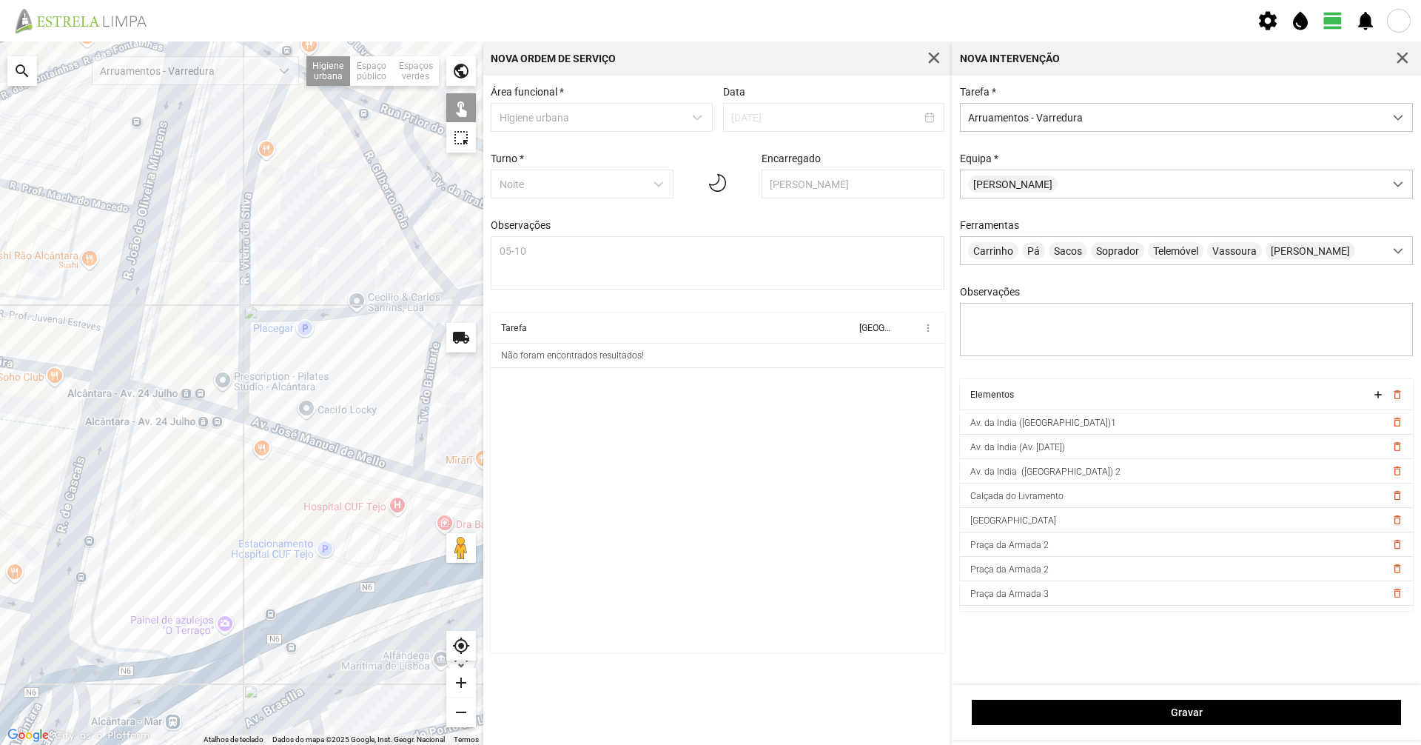
drag, startPoint x: 117, startPoint y: 352, endPoint x: 112, endPoint y: 466, distance: 114.8
click at [105, 504] on div "A carregar..." at bounding box center [241, 392] width 483 height 703
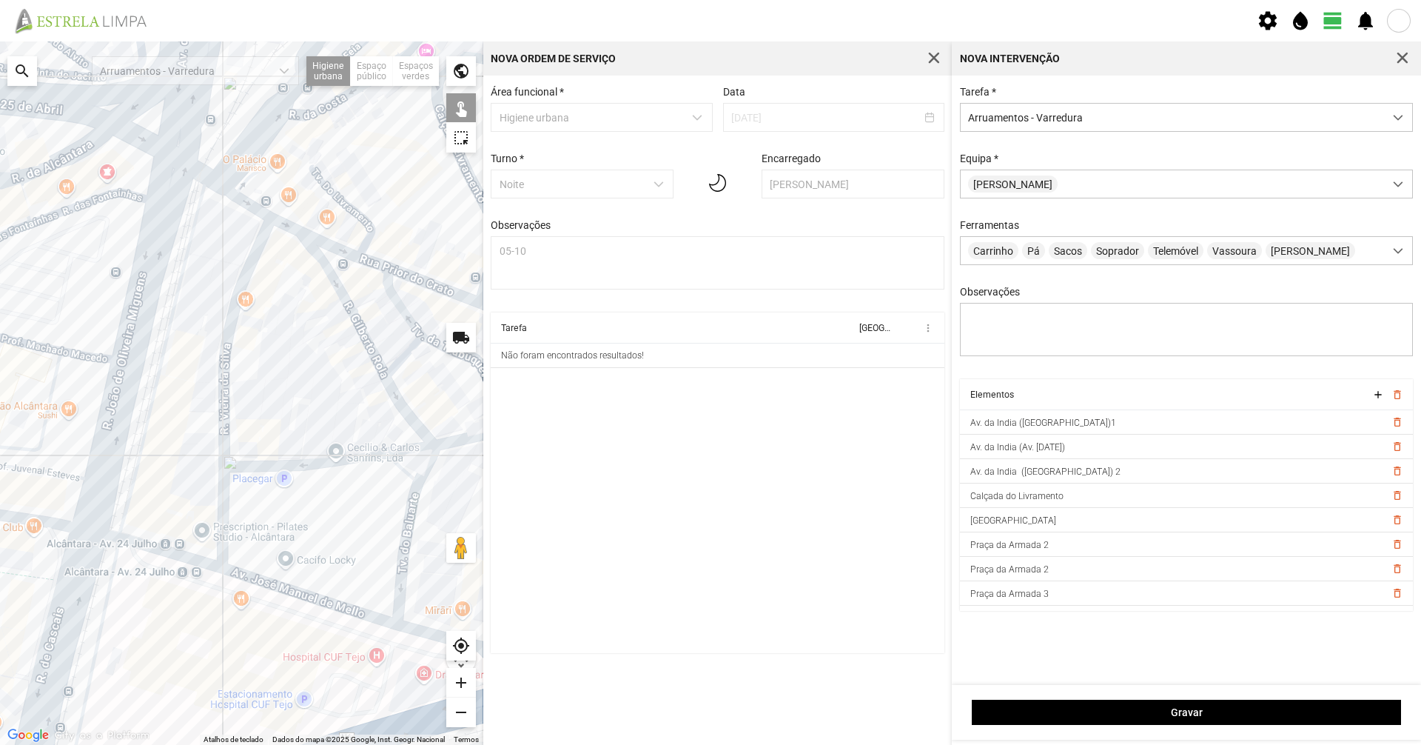
click at [138, 433] on div "A carregar..." at bounding box center [241, 392] width 483 height 703
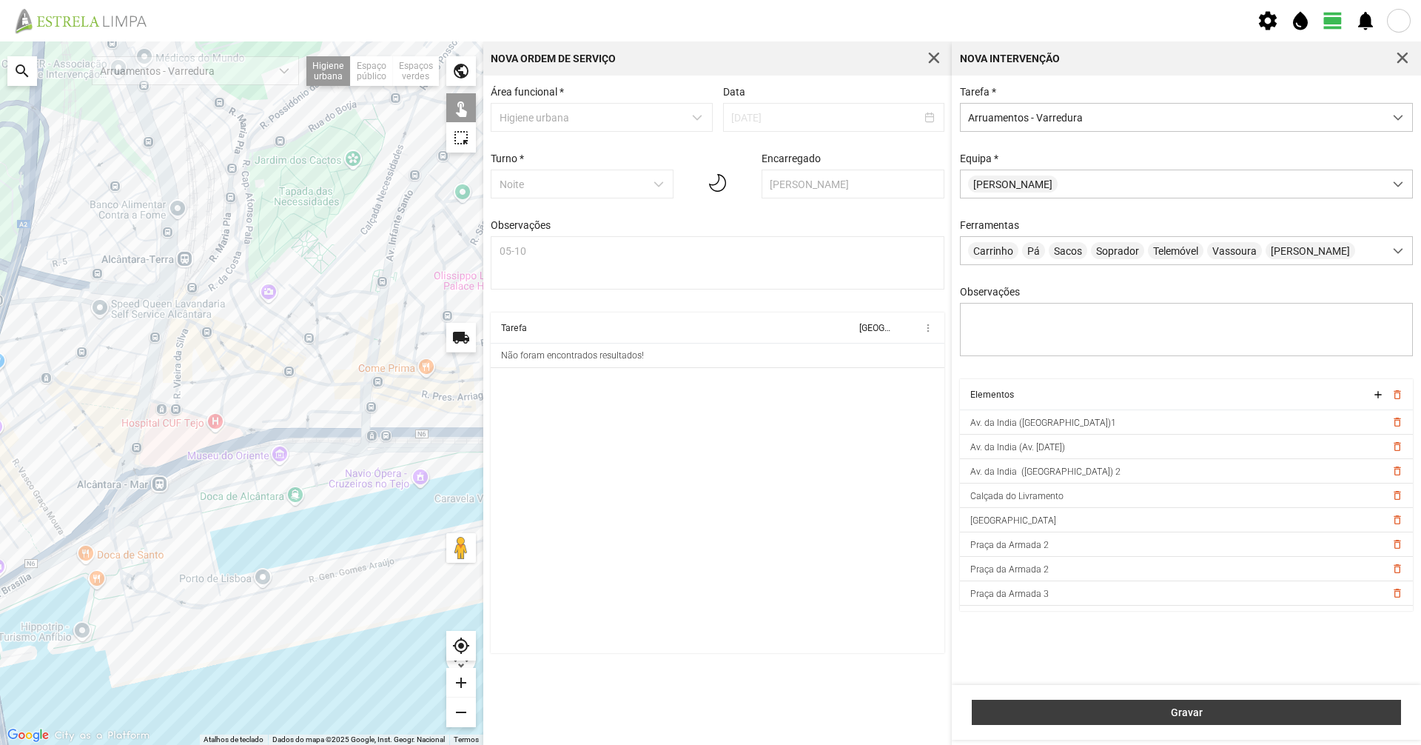
click at [1144, 724] on button "Gravar" at bounding box center [1186, 711] width 429 height 25
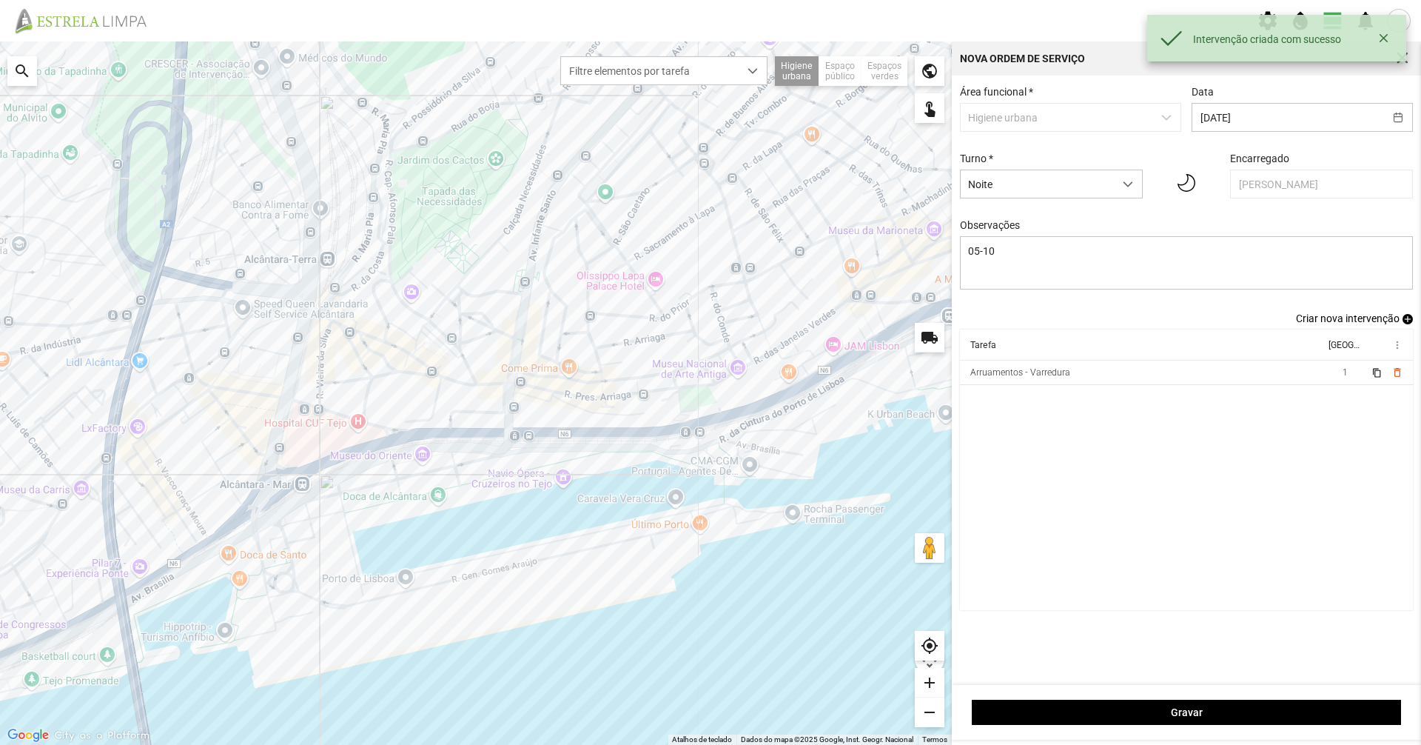
click at [1332, 324] on span "Criar nova intervenção" at bounding box center [1348, 318] width 104 height 12
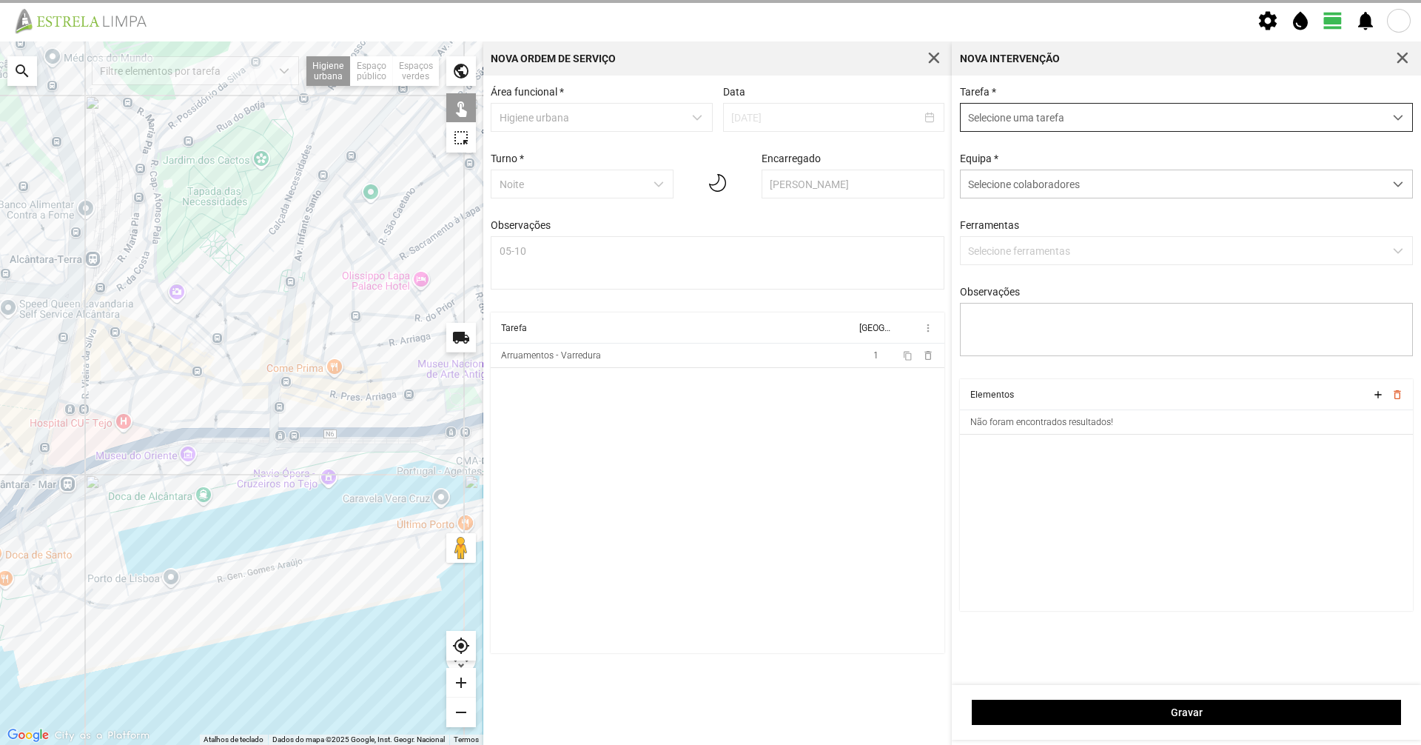
click at [1055, 127] on span "Selecione uma tarefa" at bounding box center [1172, 117] width 423 height 27
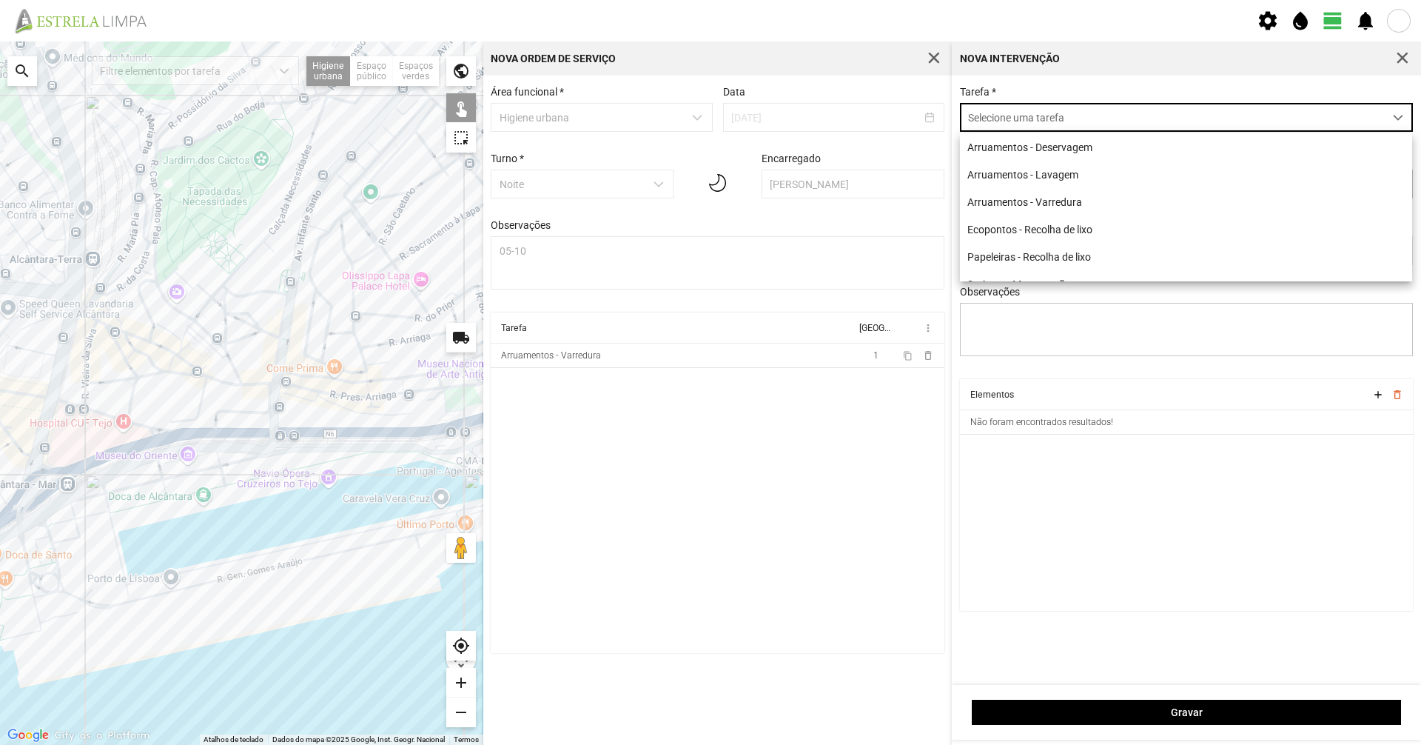
scroll to position [8, 66]
click at [1047, 199] on li "Arruamentos - Varredura" at bounding box center [1186, 201] width 452 height 27
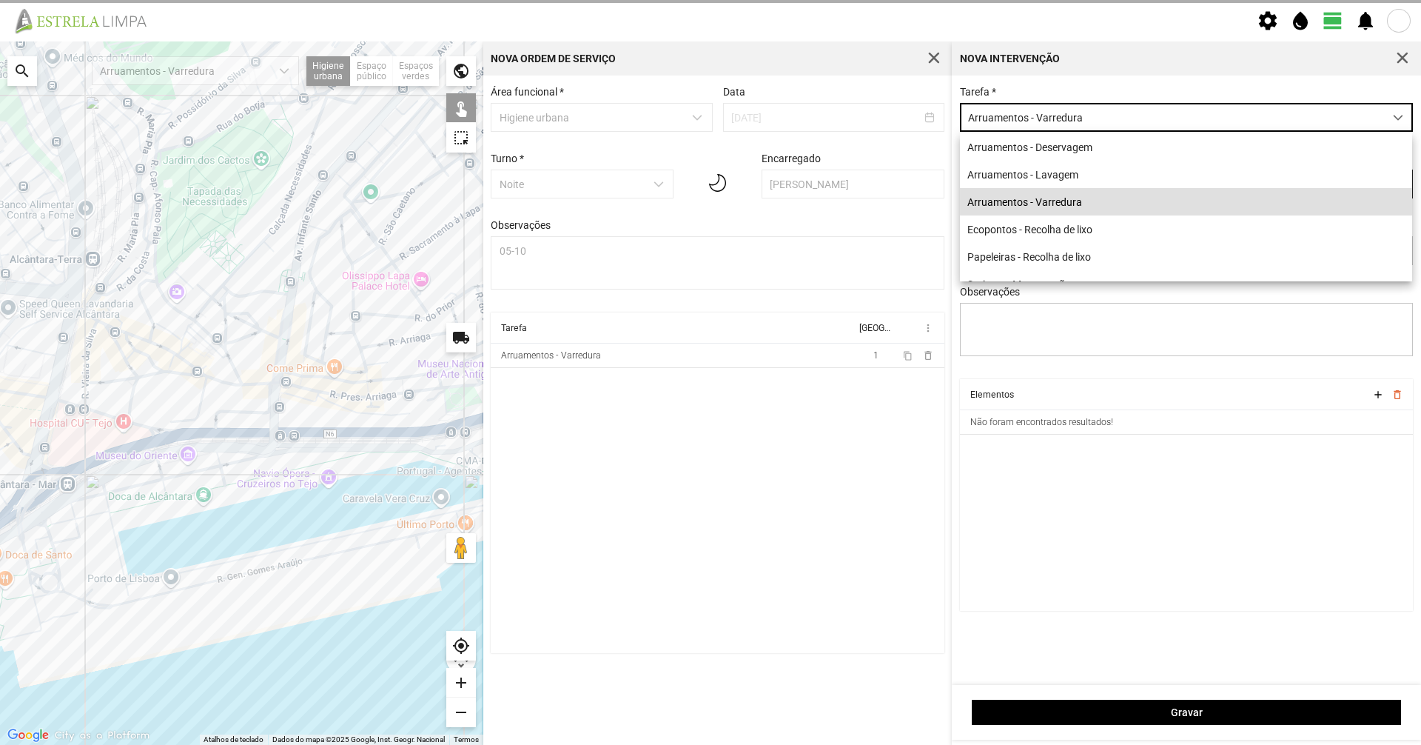
click at [1046, 181] on span "Selecione colaboradores" at bounding box center [1024, 184] width 112 height 12
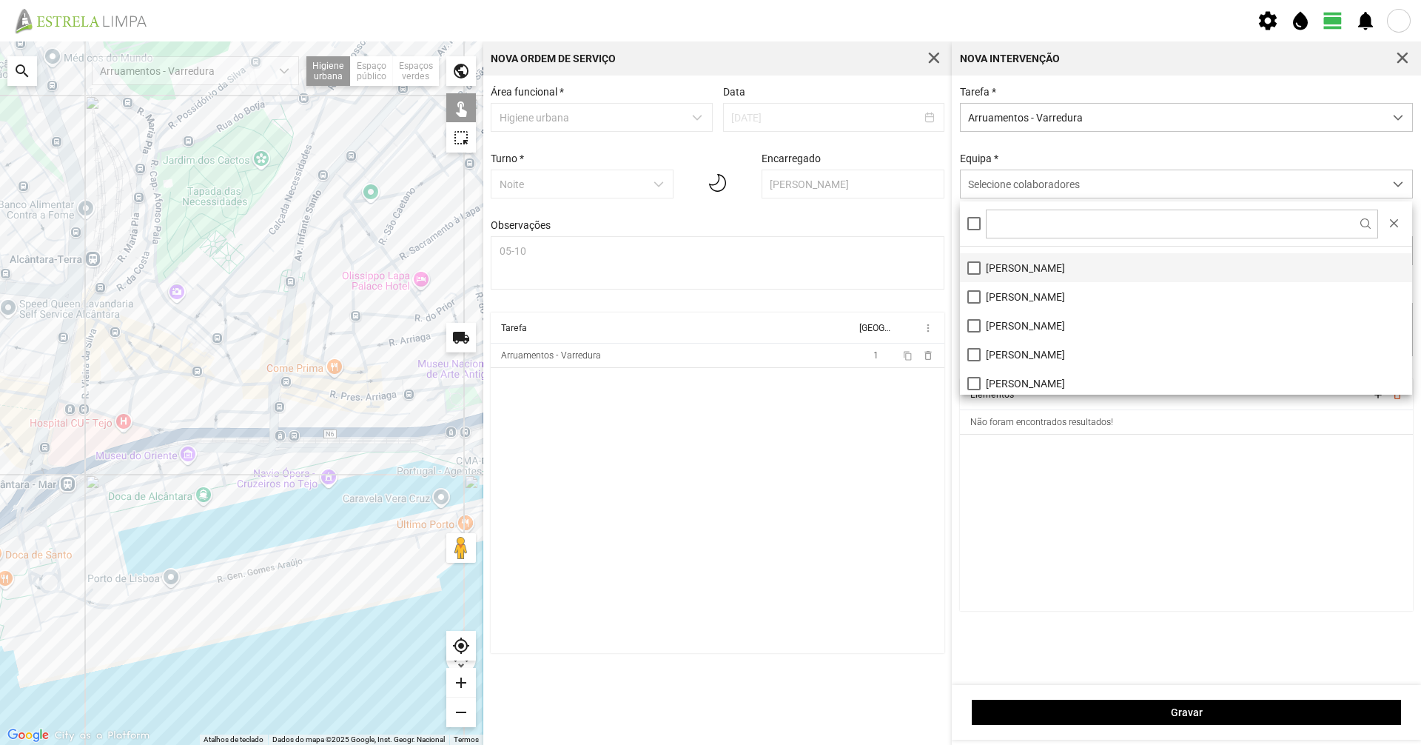
scroll to position [74, 0]
click at [997, 273] on li "[PERSON_NAME]" at bounding box center [1186, 273] width 452 height 29
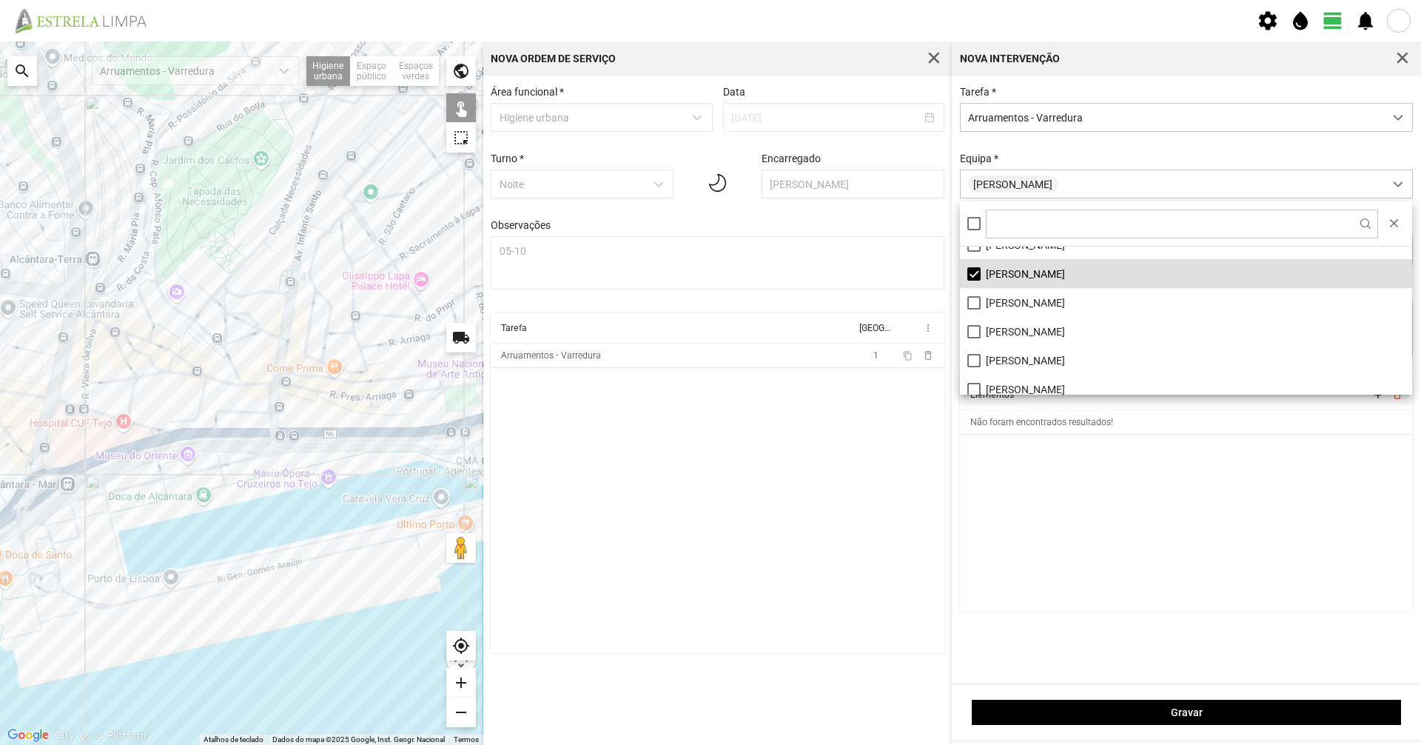
click at [1016, 148] on div "Tarefa * Arruamentos - Varredura Equipa * [PERSON_NAME] Ferramentas Carrinho Pá…" at bounding box center [1187, 232] width 464 height 293
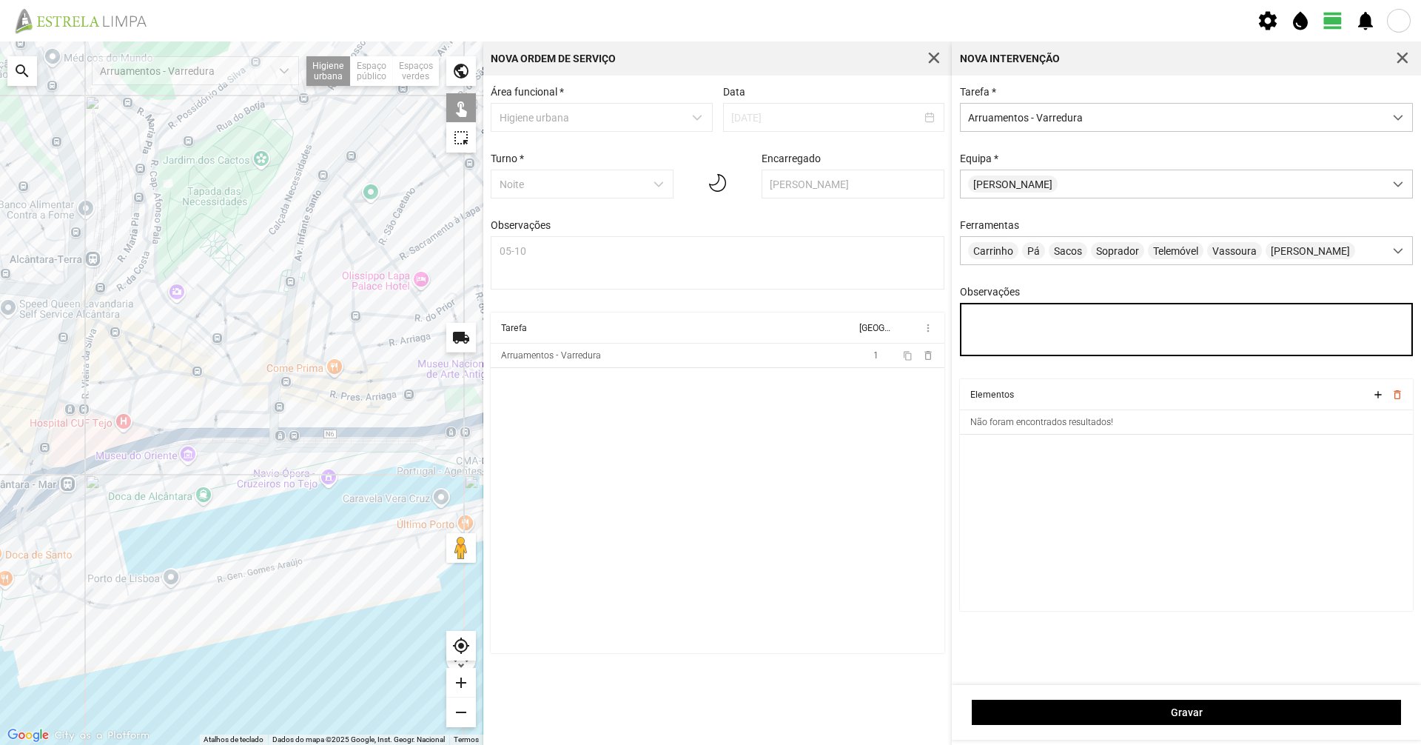
click at [1007, 335] on textarea "Observações" at bounding box center [1187, 329] width 454 height 53
type textarea "[PERSON_NAME]"
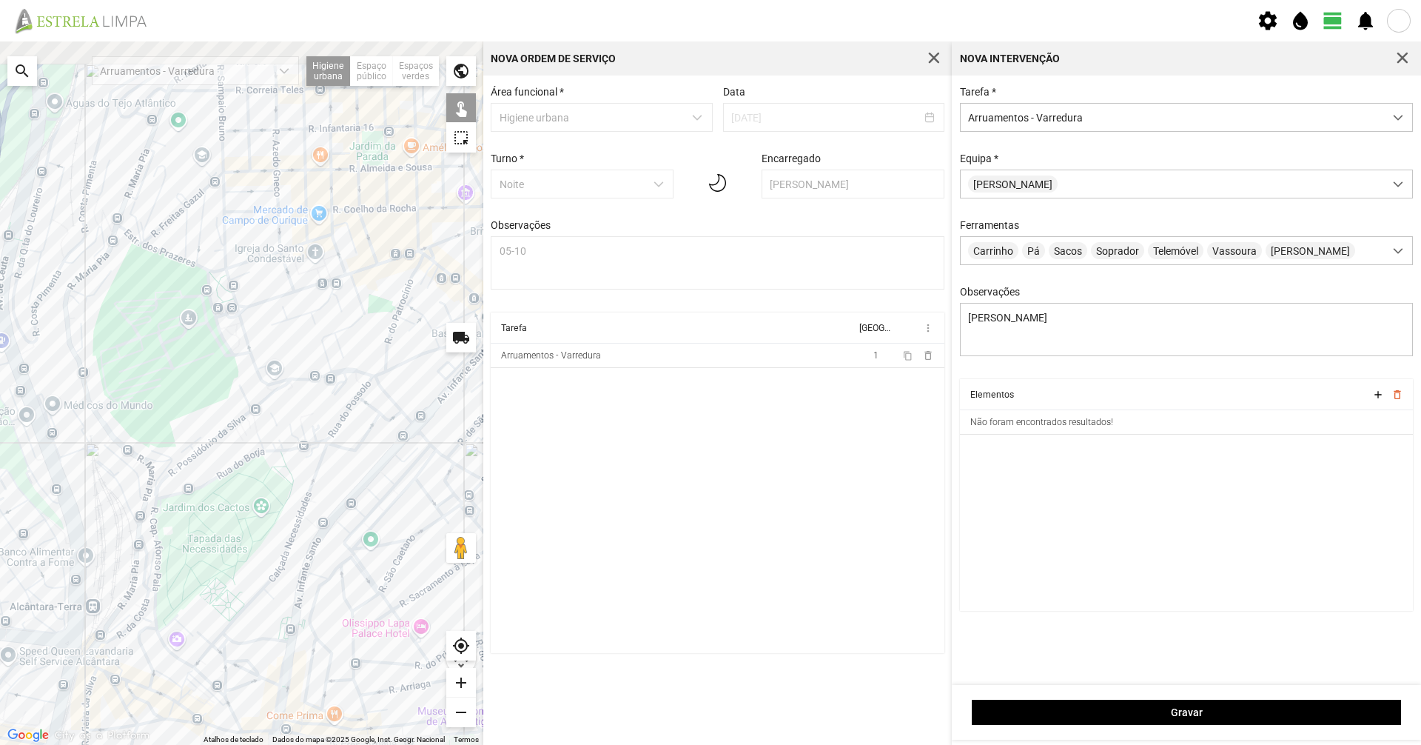
drag, startPoint x: 263, startPoint y: 202, endPoint x: 249, endPoint y: 600, distance: 397.7
click at [249, 600] on div "A carregar..." at bounding box center [241, 392] width 483 height 703
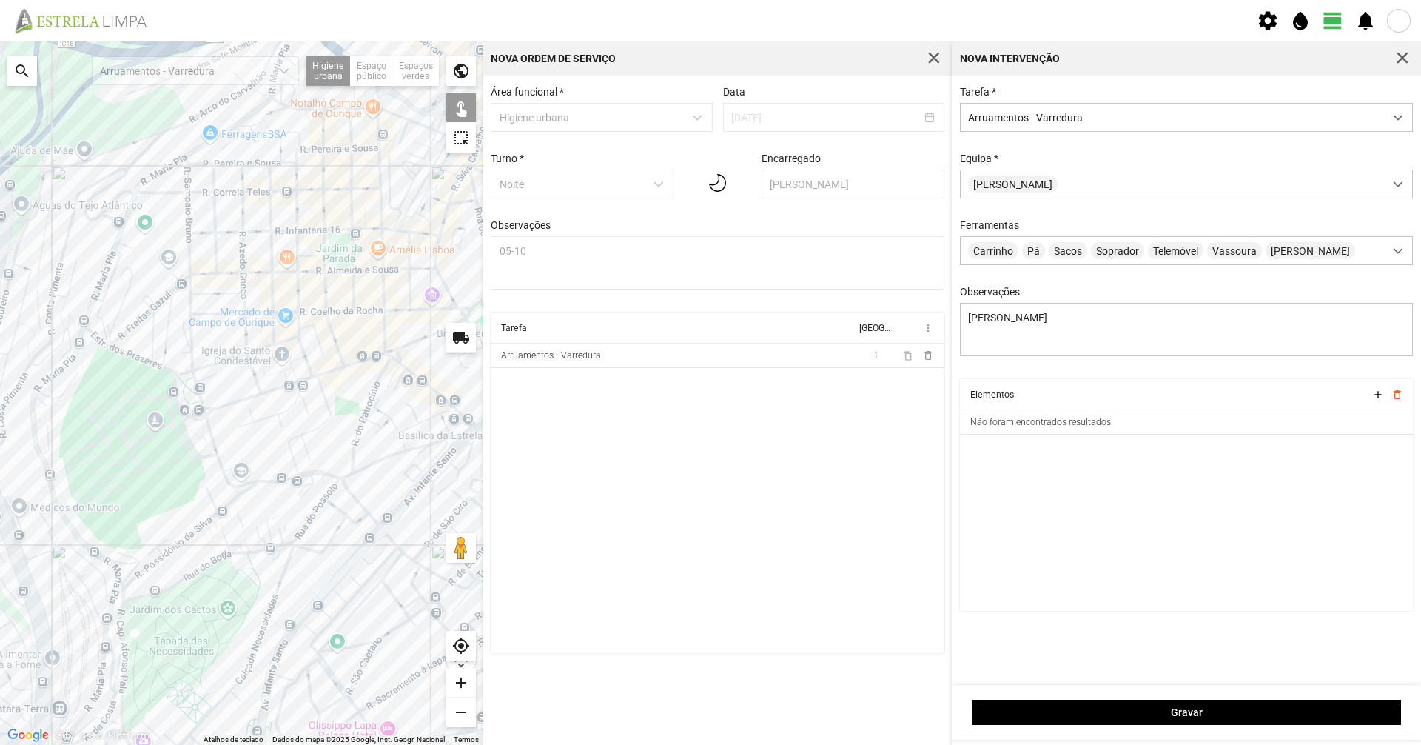
click at [181, 417] on div "A carregar..." at bounding box center [241, 392] width 483 height 703
click at [189, 417] on div "A carregar..." at bounding box center [241, 392] width 483 height 703
click at [184, 429] on div "A carregar..." at bounding box center [241, 392] width 483 height 703
click at [210, 424] on div "A carregar..." at bounding box center [241, 392] width 483 height 703
click at [203, 408] on div "A carregar..." at bounding box center [241, 392] width 483 height 703
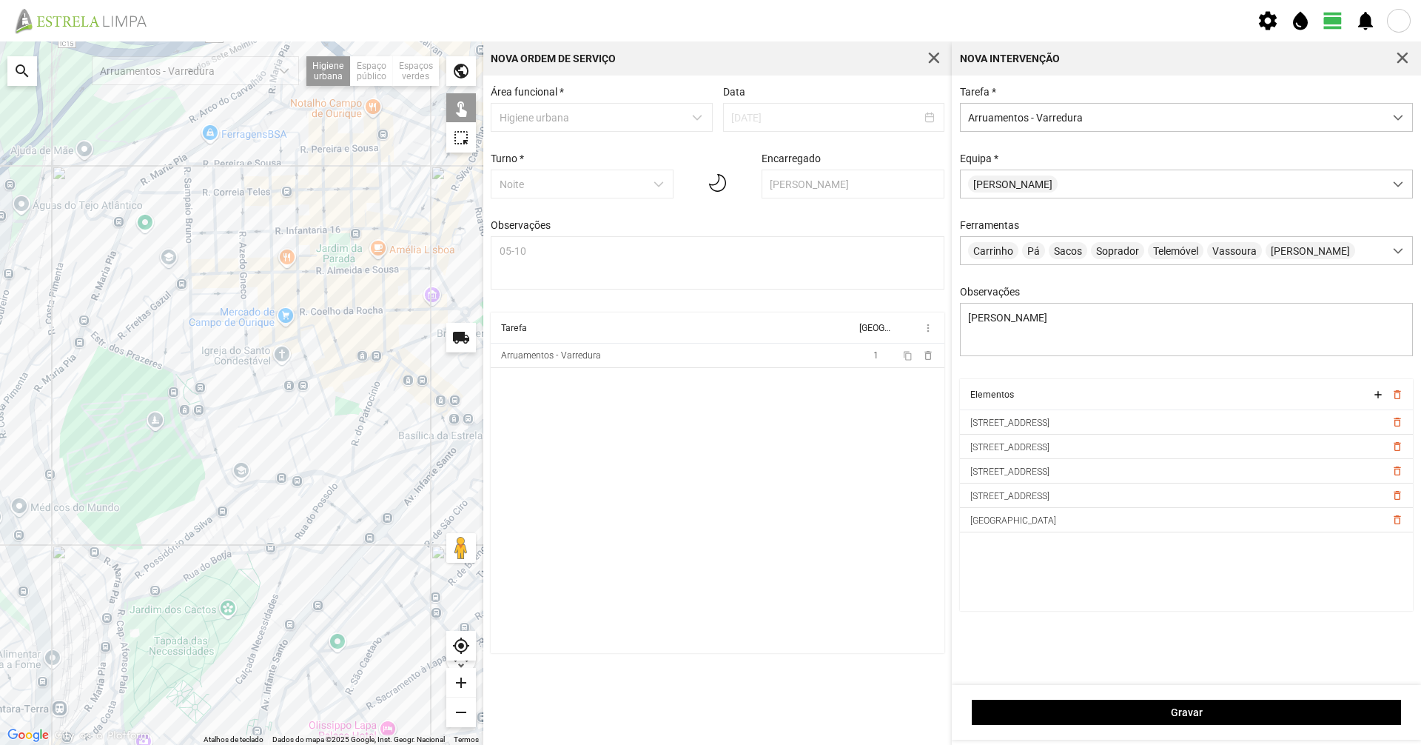
click at [208, 415] on div "A carregar..." at bounding box center [241, 392] width 483 height 703
click at [179, 375] on div "A carregar..." at bounding box center [241, 392] width 483 height 703
click at [226, 475] on div "A carregar..." at bounding box center [241, 392] width 483 height 703
click at [248, 483] on div "A carregar..." at bounding box center [241, 392] width 483 height 703
click at [271, 483] on div "A carregar..." at bounding box center [241, 392] width 483 height 703
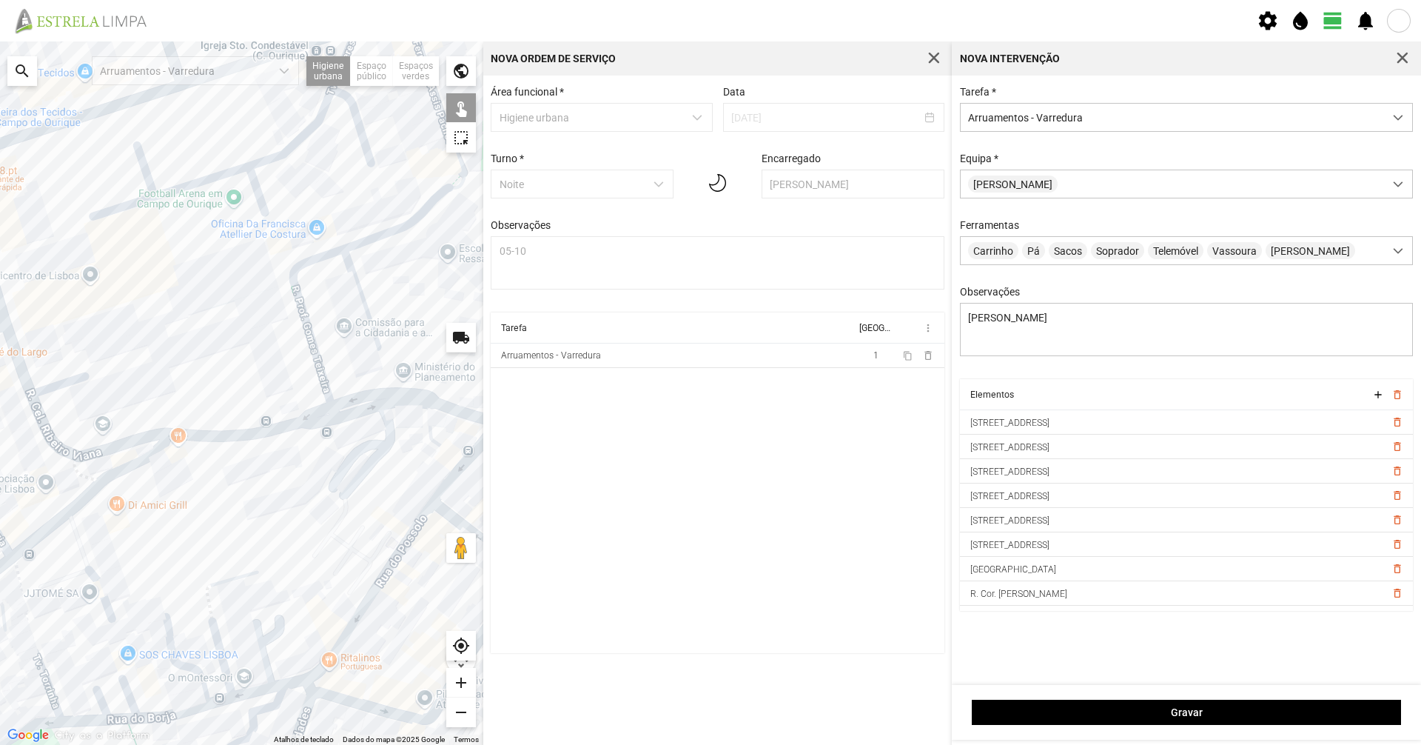
click at [250, 434] on div "A carregar..." at bounding box center [241, 392] width 483 height 703
click at [324, 416] on div "A carregar..." at bounding box center [241, 392] width 483 height 703
click at [326, 411] on div "A carregar..." at bounding box center [241, 392] width 483 height 703
click at [291, 419] on div "A carregar..." at bounding box center [241, 392] width 483 height 703
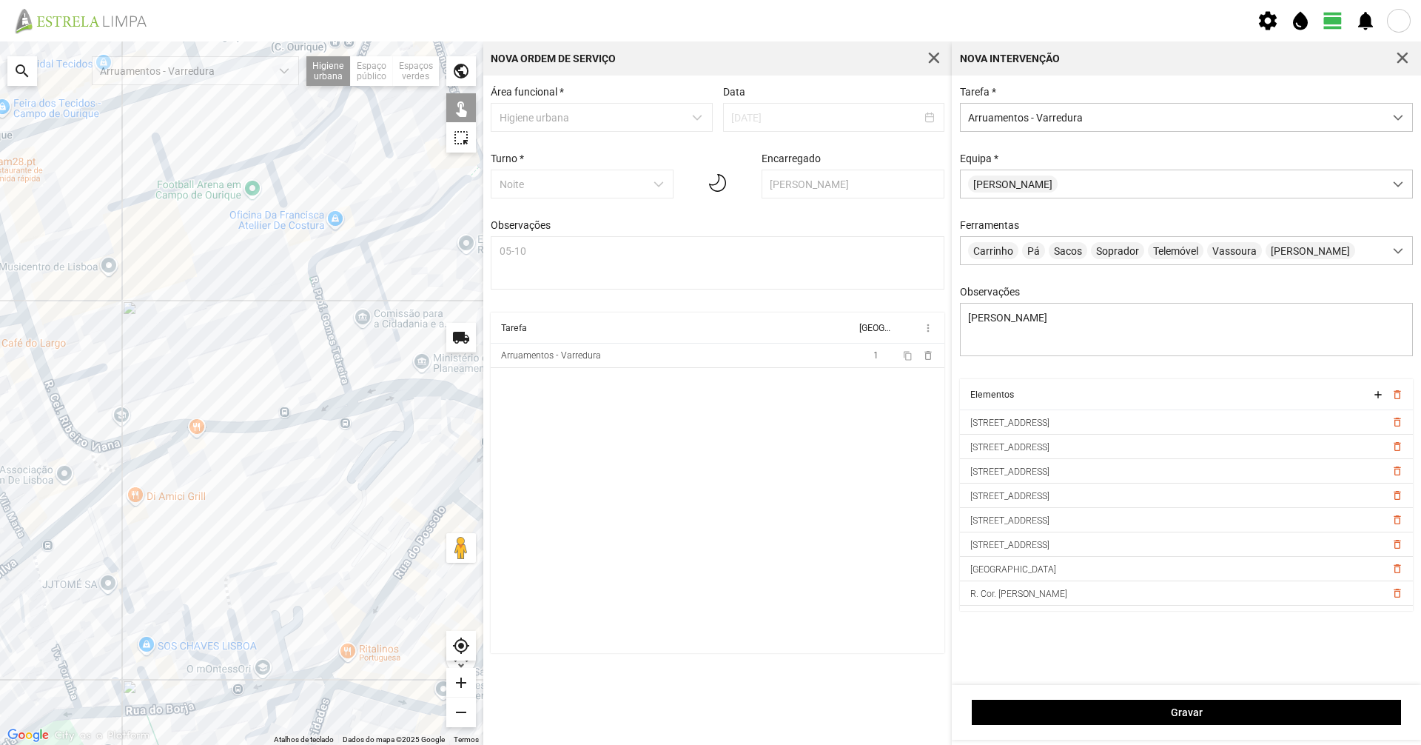
drag, startPoint x: 159, startPoint y: 463, endPoint x: 264, endPoint y: 437, distance: 108.4
click at [264, 437] on div "A carregar..." at bounding box center [241, 392] width 483 height 703
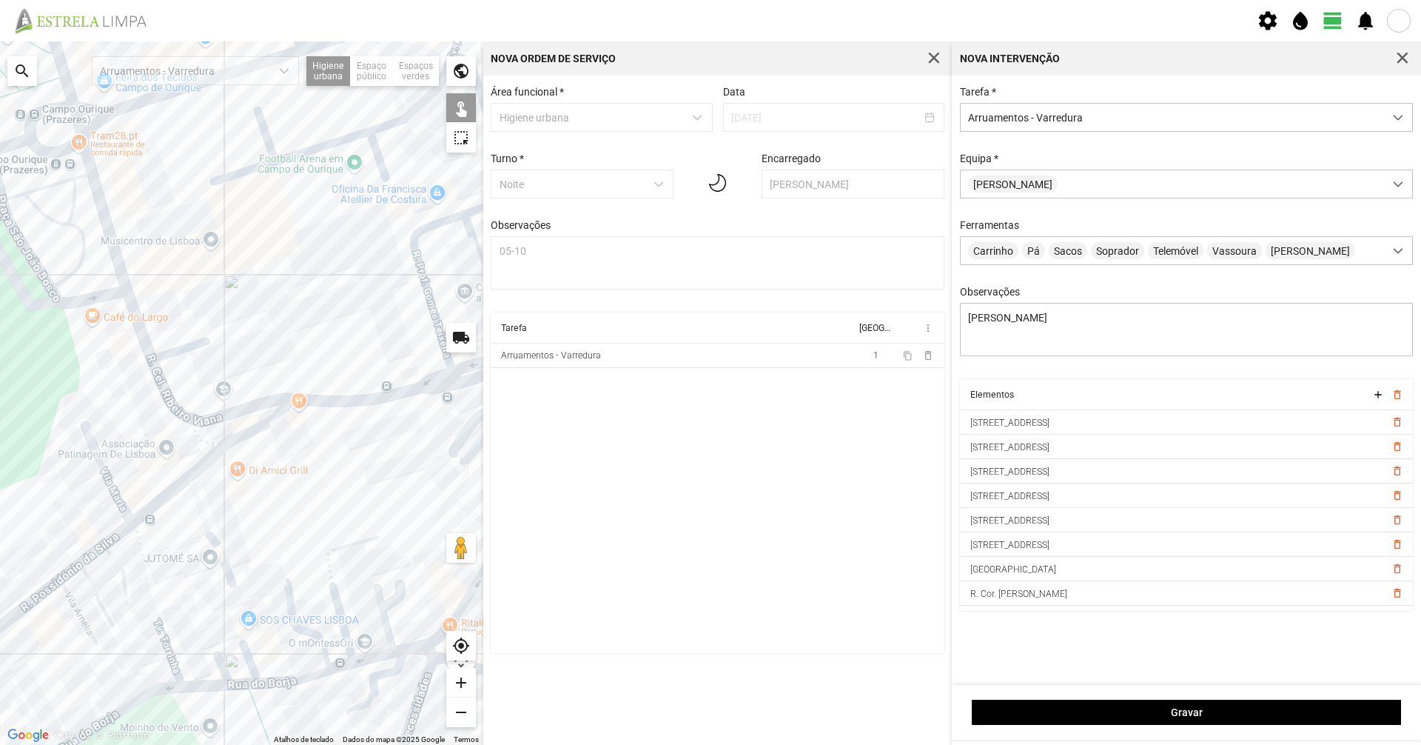
click at [258, 429] on div "A carregar..." at bounding box center [241, 392] width 483 height 703
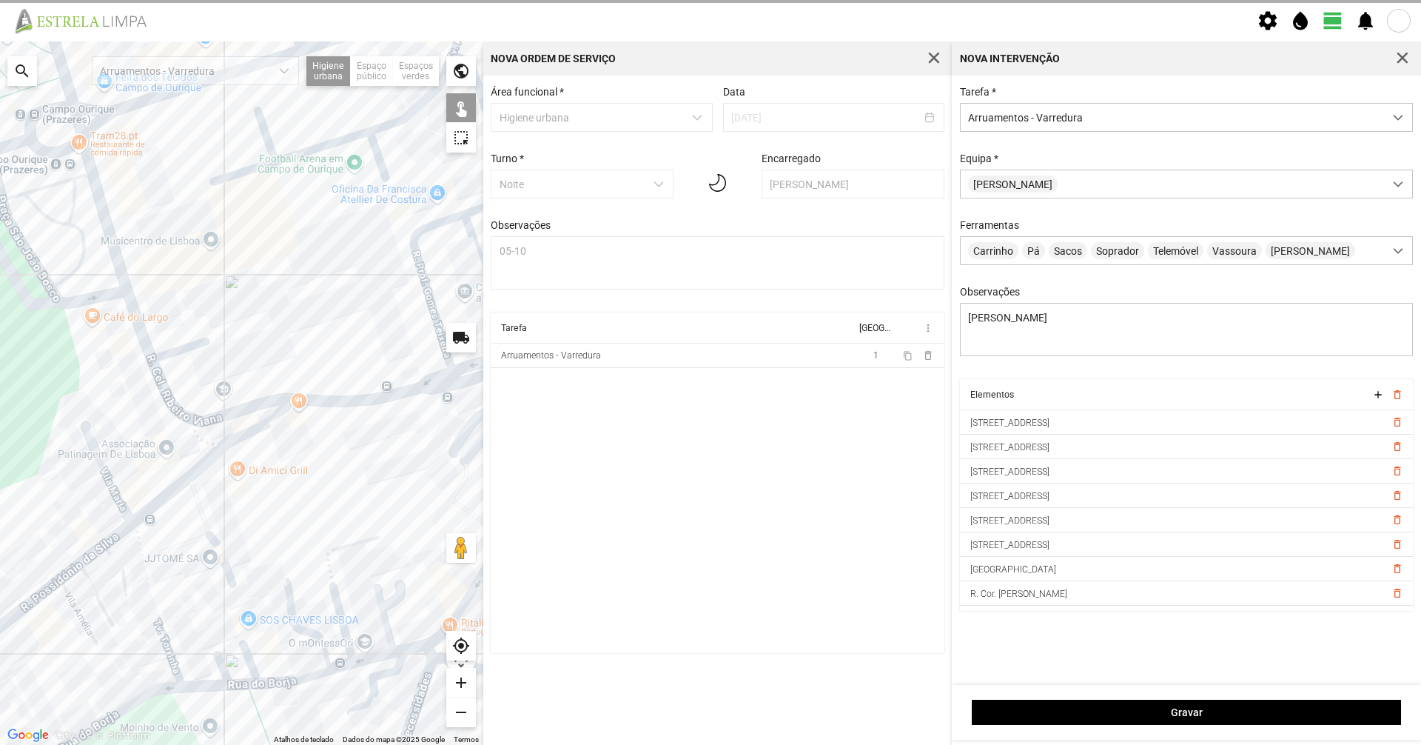
click at [201, 466] on div "A carregar..." at bounding box center [241, 392] width 483 height 703
drag, startPoint x: 201, startPoint y: 478, endPoint x: 332, endPoint y: 404, distance: 151.1
click at [332, 404] on div "A carregar..." at bounding box center [241, 392] width 483 height 703
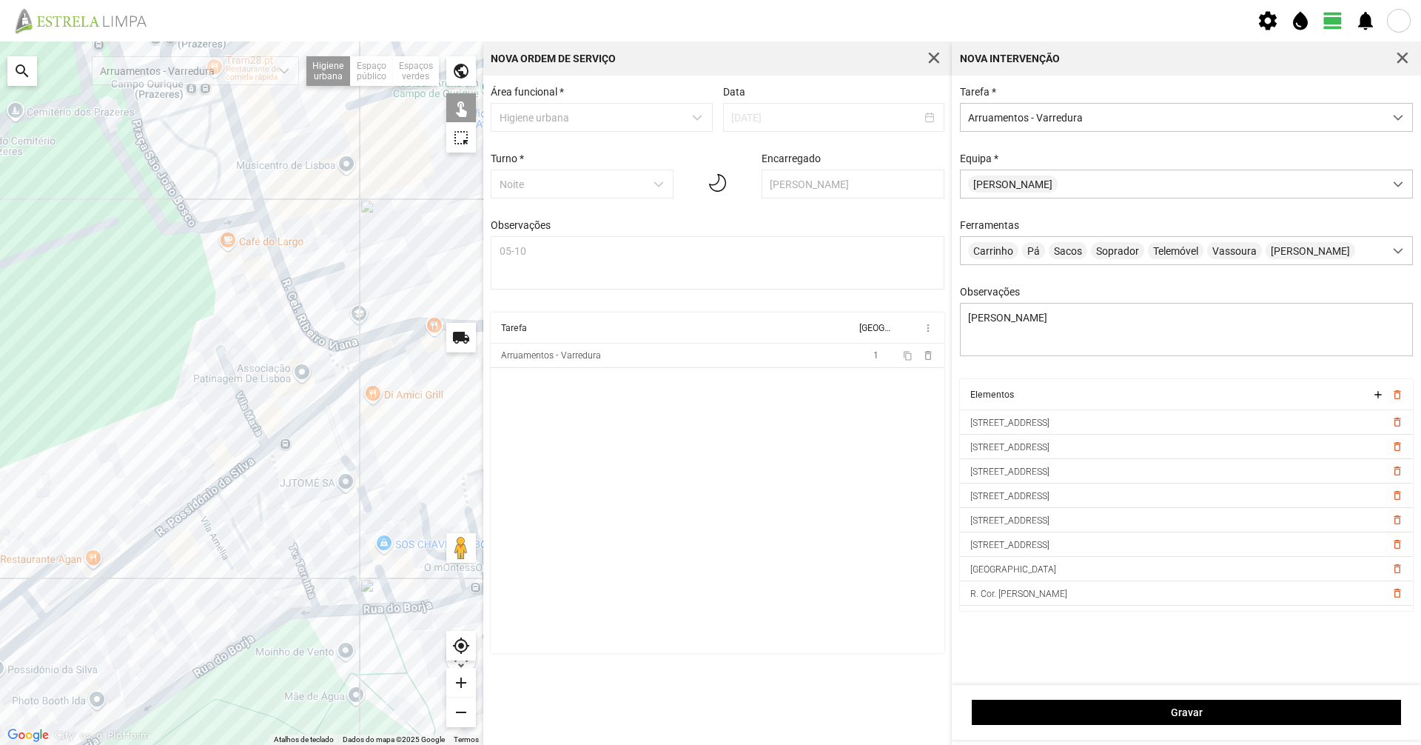
click at [233, 476] on div "A carregar..." at bounding box center [241, 392] width 483 height 703
click at [205, 494] on div "A carregar..." at bounding box center [241, 392] width 483 height 703
drag, startPoint x: 170, startPoint y: 521, endPoint x: 275, endPoint y: 440, distance: 131.9
click at [273, 442] on div "A carregar..." at bounding box center [241, 392] width 483 height 703
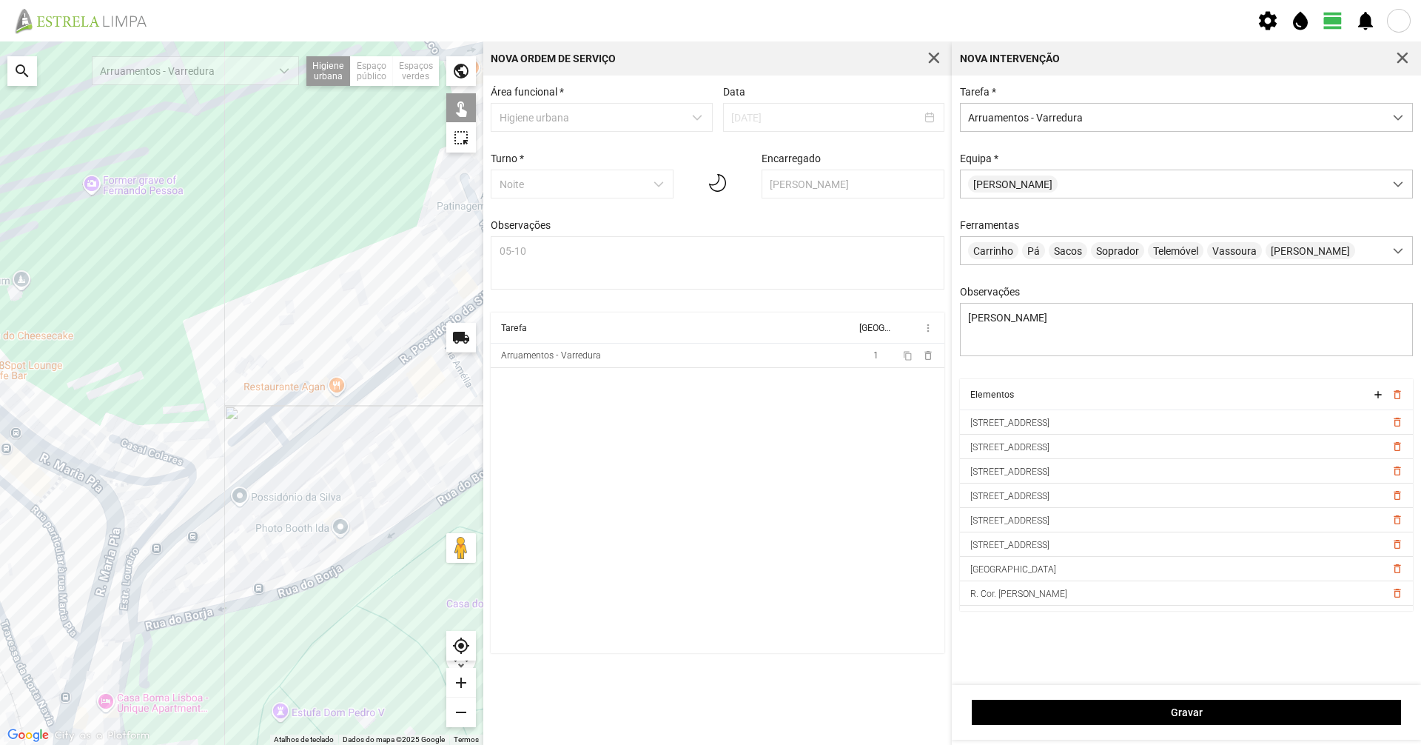
click at [258, 477] on div "A carregar..." at bounding box center [241, 392] width 483 height 703
click at [300, 439] on div "A carregar..." at bounding box center [241, 392] width 483 height 703
click at [128, 640] on div "A carregar..." at bounding box center [241, 392] width 483 height 703
click at [132, 622] on div "A carregar..." at bounding box center [241, 392] width 483 height 703
click at [172, 585] on div "A carregar..." at bounding box center [241, 392] width 483 height 703
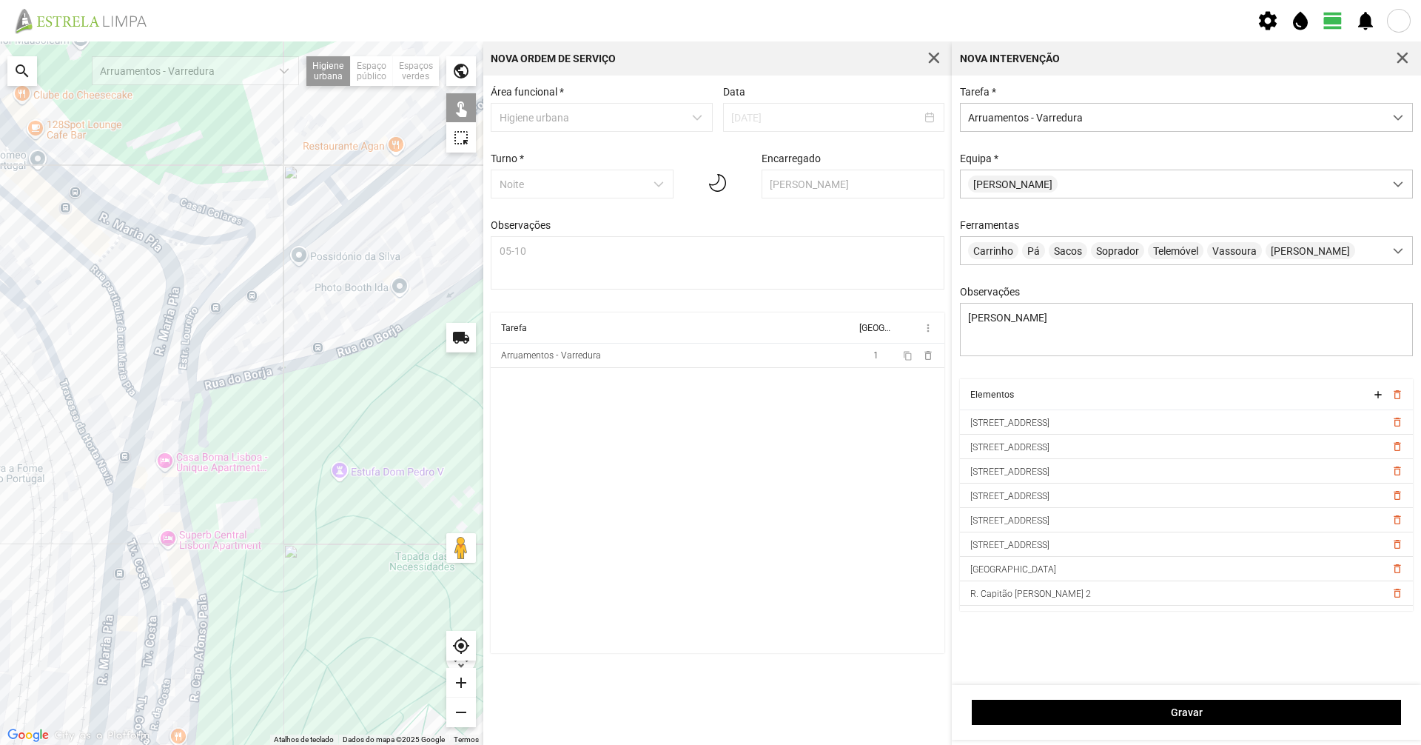
drag, startPoint x: 207, startPoint y: 604, endPoint x: 239, endPoint y: 493, distance: 115.5
click at [238, 494] on div "A carregar..." at bounding box center [241, 392] width 483 height 703
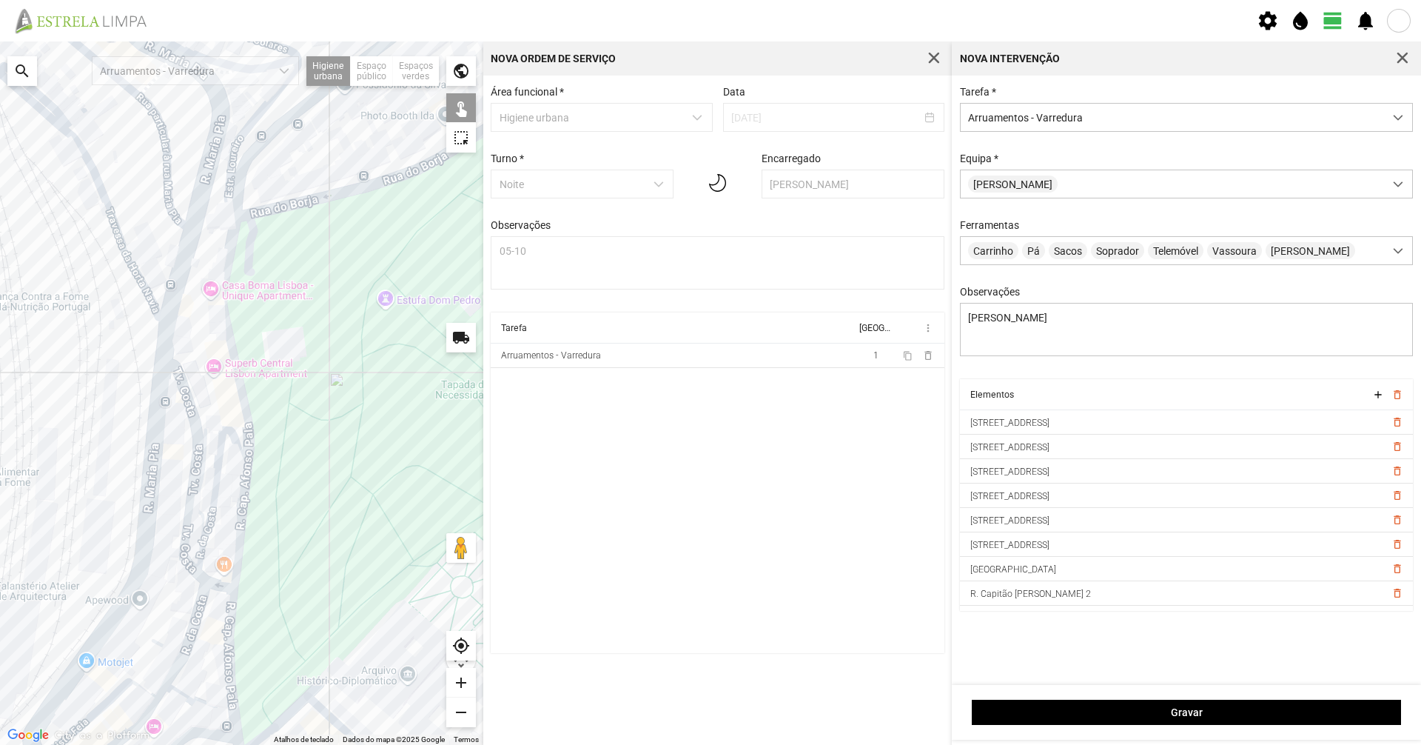
click at [238, 541] on div "A carregar..." at bounding box center [241, 392] width 483 height 703
click at [229, 618] on div "A carregar..." at bounding box center [241, 392] width 483 height 703
drag, startPoint x: 240, startPoint y: 636, endPoint x: 256, endPoint y: 491, distance: 146.0
click at [255, 494] on div "A carregar..." at bounding box center [241, 392] width 483 height 703
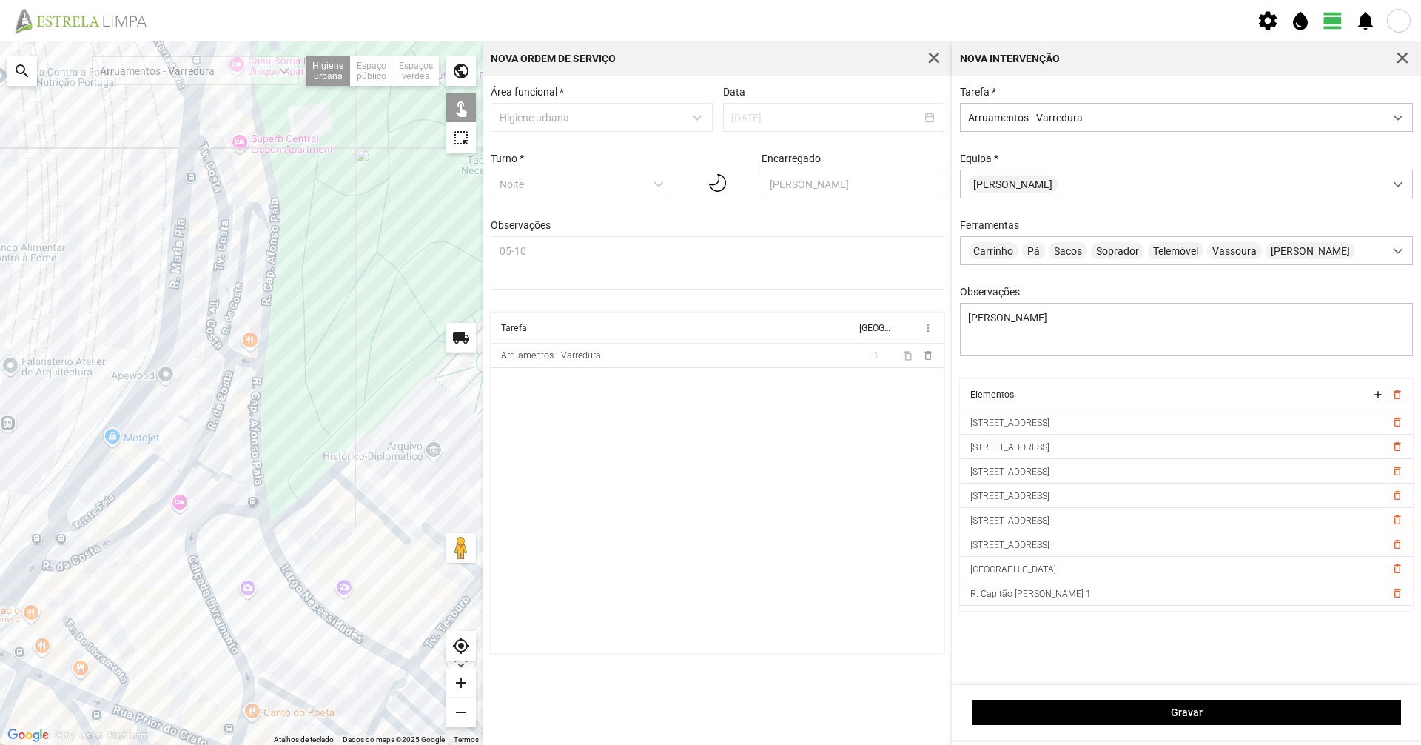
click at [317, 607] on div "A carregar..." at bounding box center [241, 392] width 483 height 703
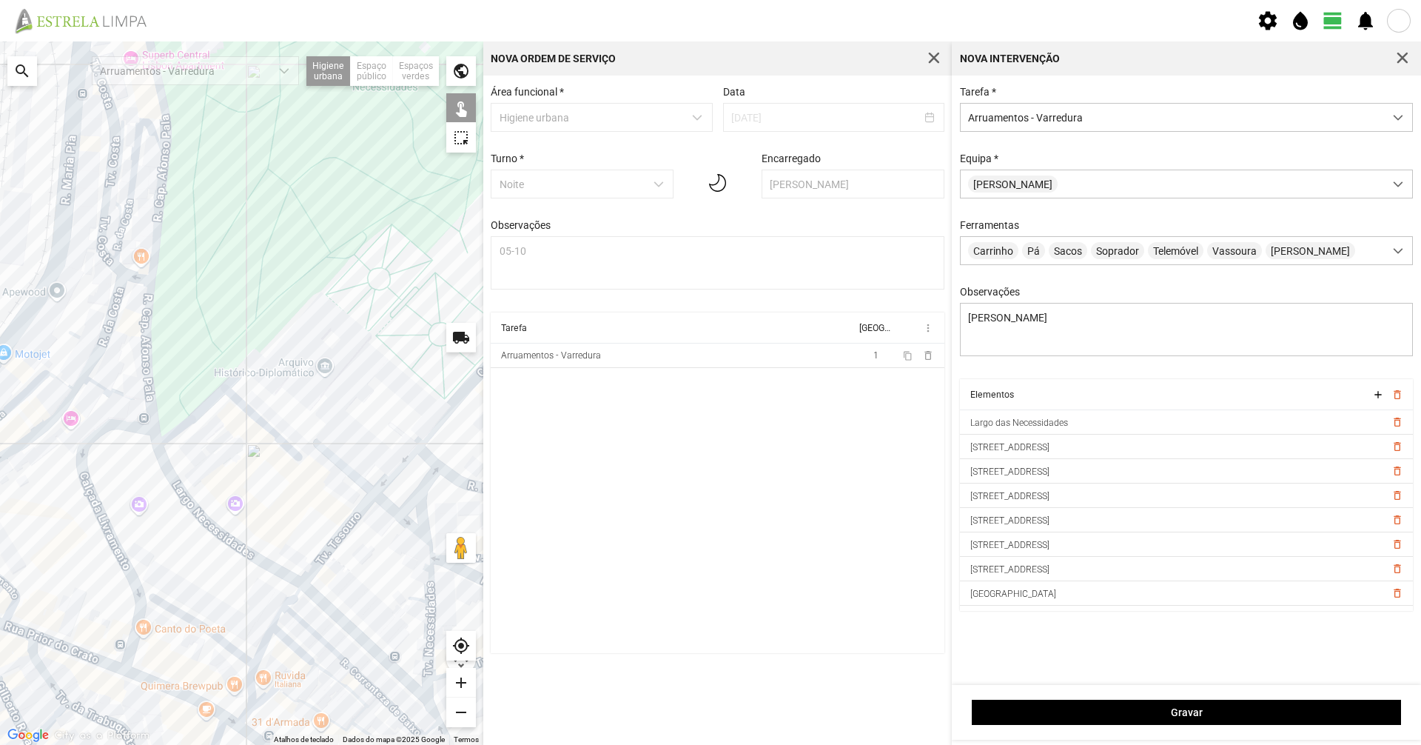
drag, startPoint x: 381, startPoint y: 626, endPoint x: 264, endPoint y: 523, distance: 156.2
click at [265, 525] on div "A carregar..." at bounding box center [241, 392] width 483 height 703
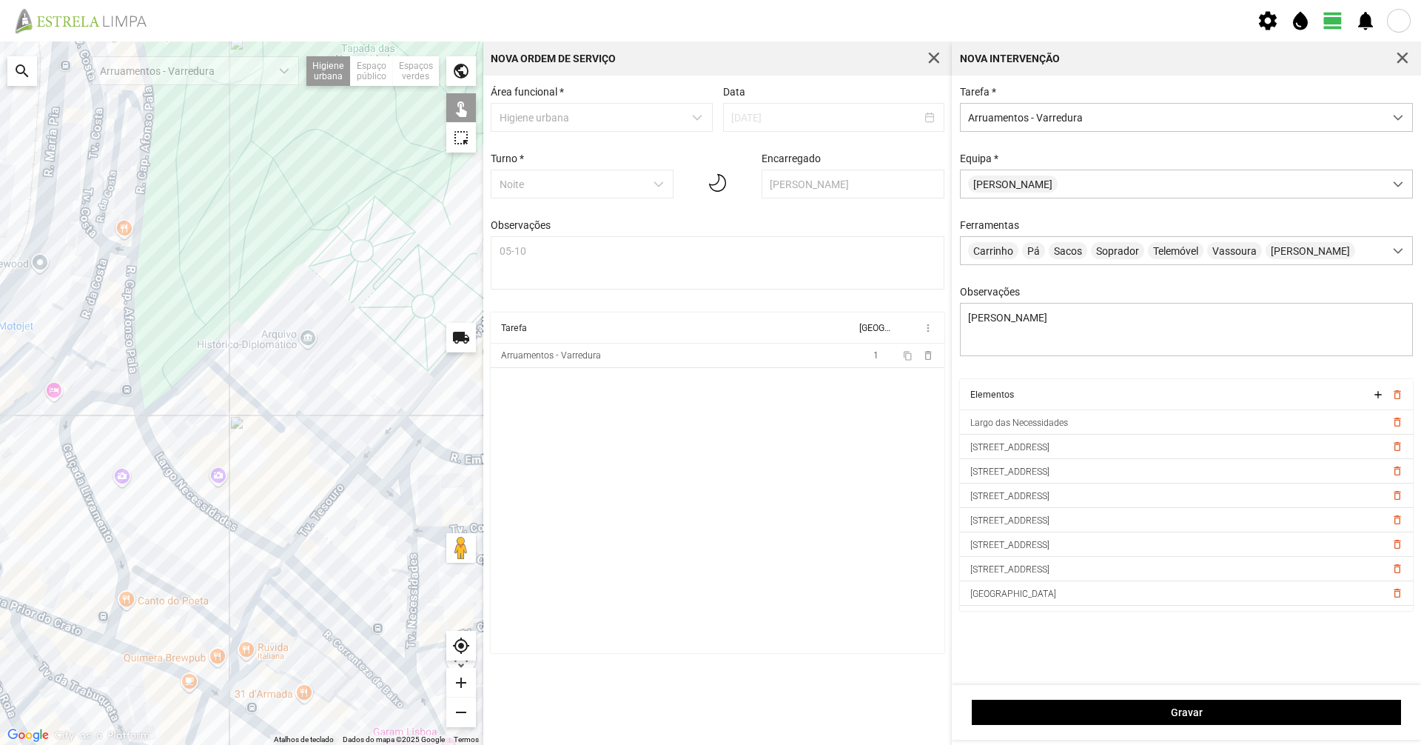
click at [348, 611] on div "A carregar..." at bounding box center [241, 392] width 483 height 703
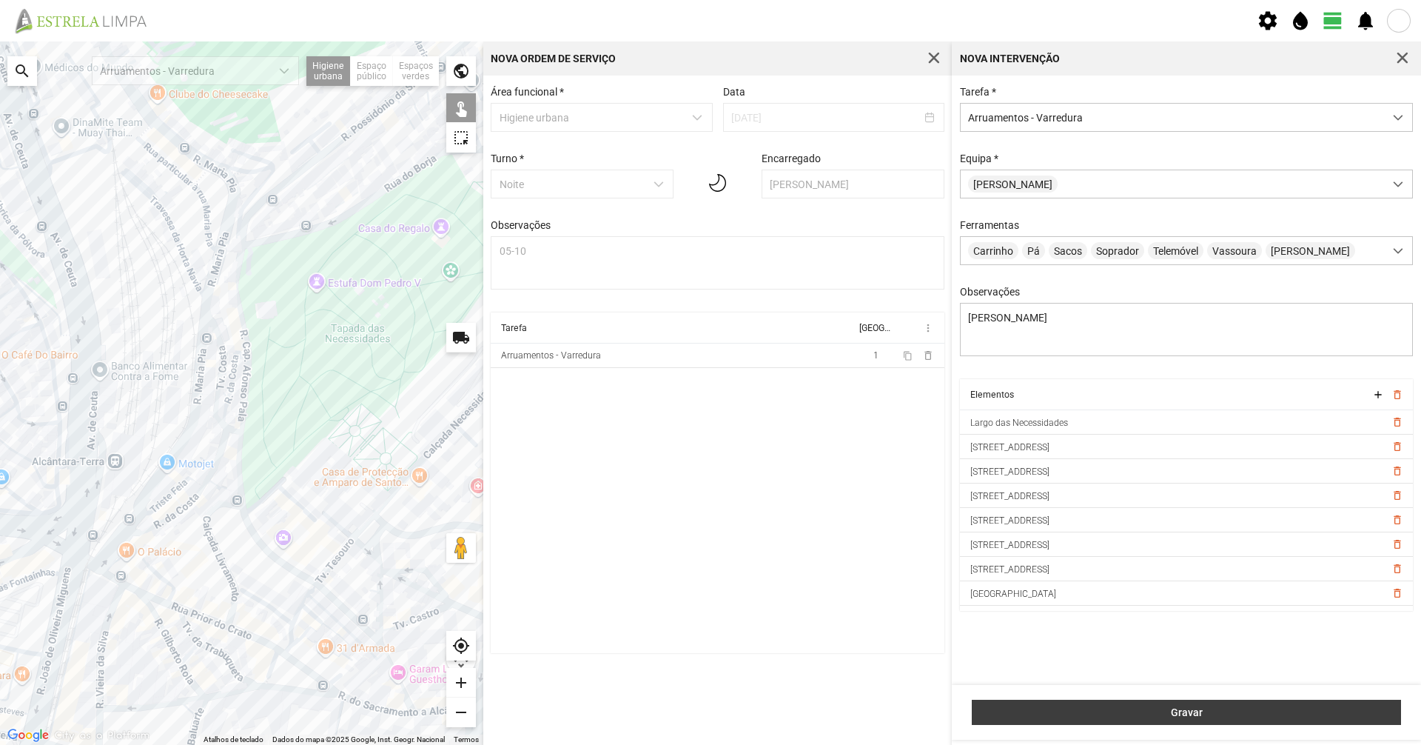
click at [1126, 709] on span "Gravar" at bounding box center [1187, 712] width 414 height 12
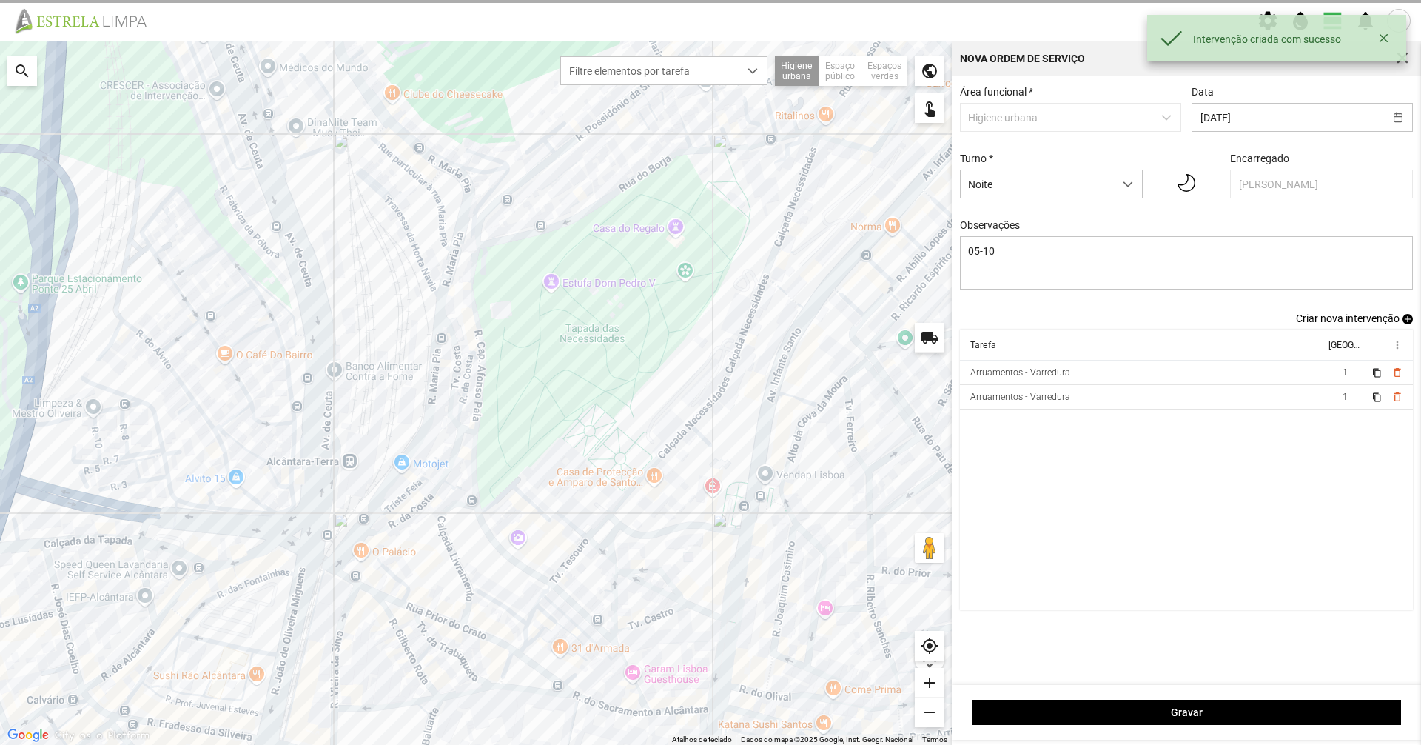
click at [1338, 320] on span "Criar nova intervenção" at bounding box center [1348, 318] width 104 height 12
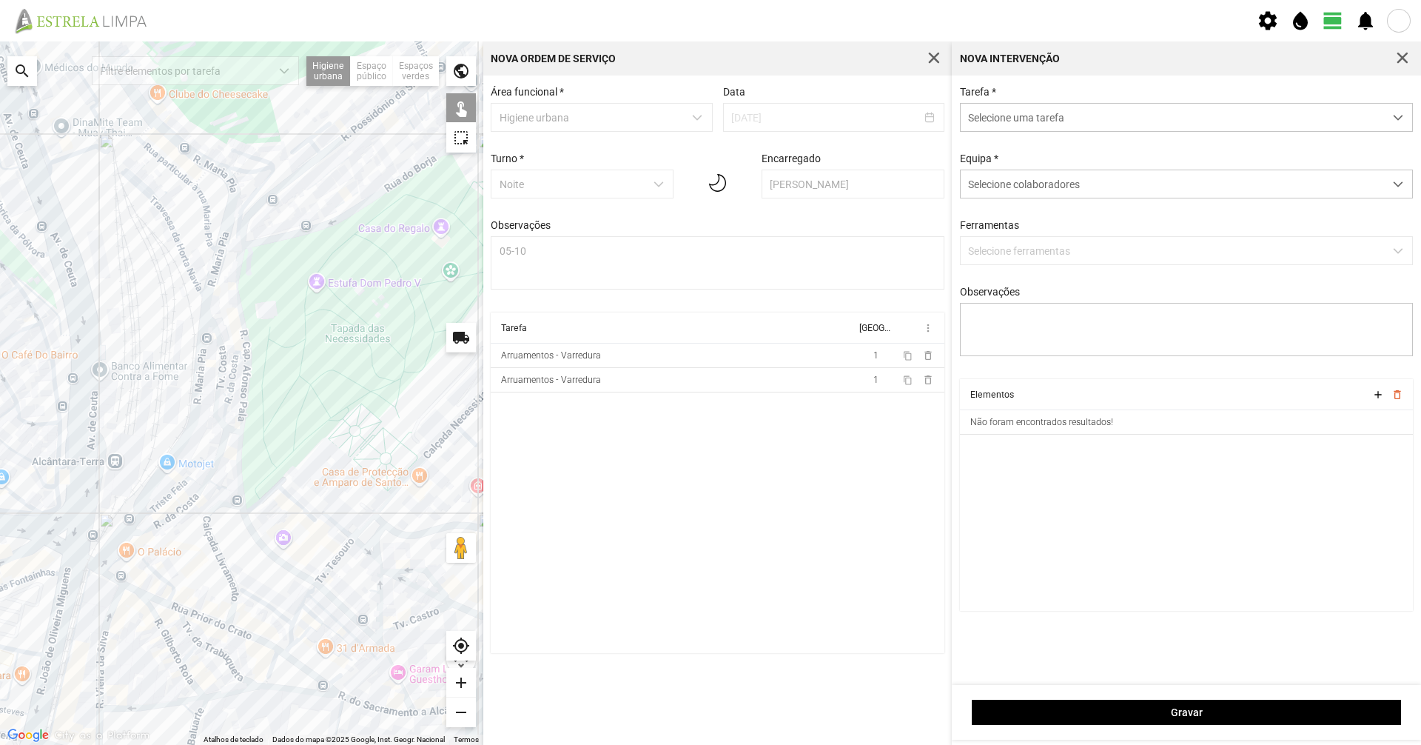
click at [1093, 125] on span "Selecione uma tarefa" at bounding box center [1172, 117] width 423 height 27
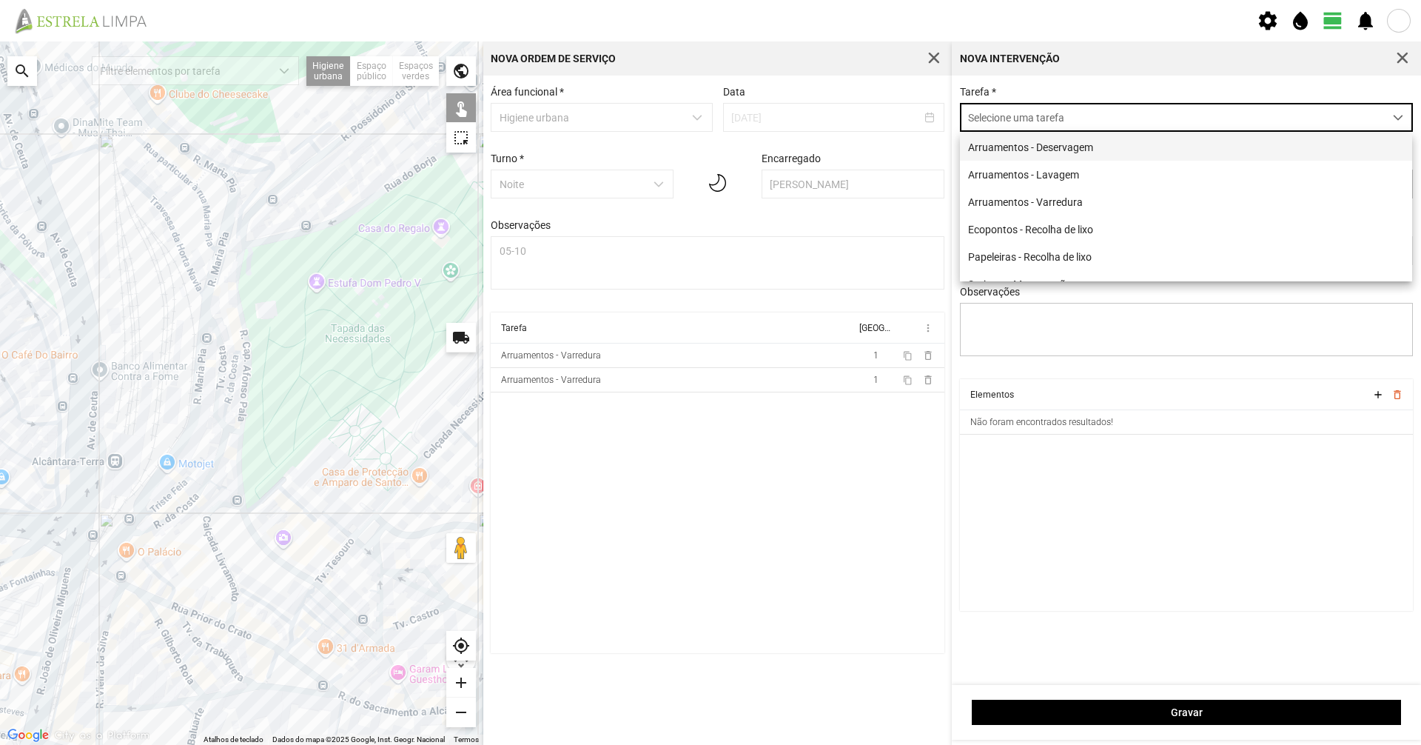
scroll to position [8, 66]
click at [1071, 194] on li "Arruamentos - Varredura" at bounding box center [1186, 201] width 452 height 27
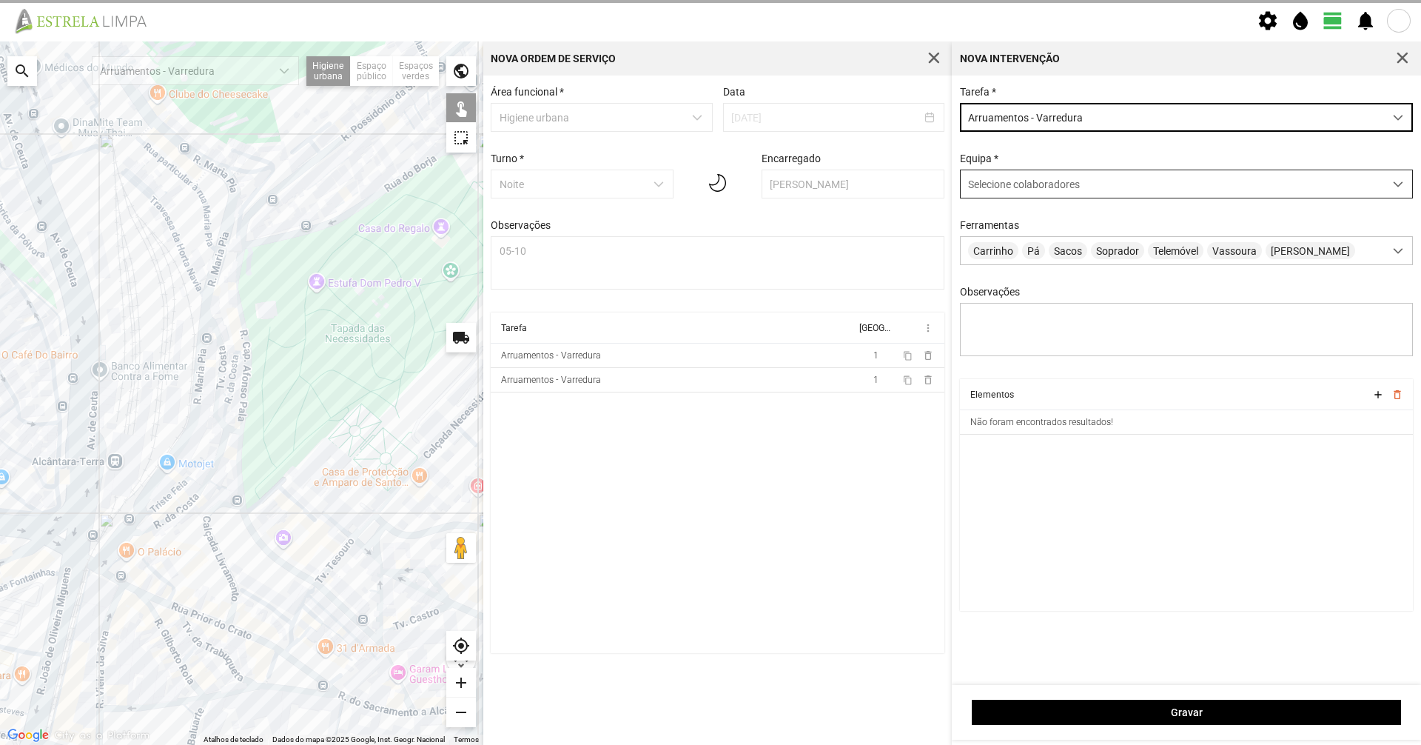
click at [1064, 177] on div "Selecione colaboradores" at bounding box center [1172, 183] width 423 height 27
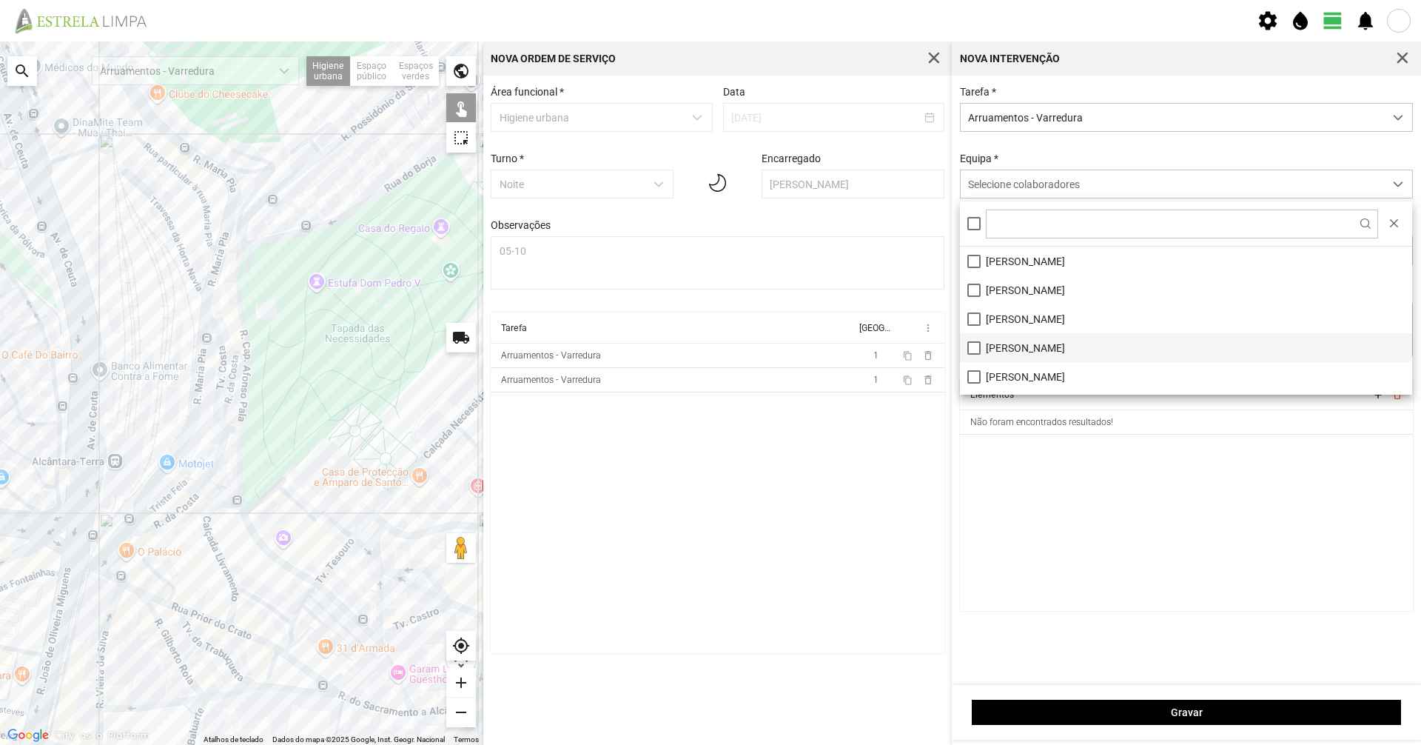
click at [1039, 340] on li "[PERSON_NAME]" at bounding box center [1186, 347] width 452 height 29
click at [1053, 154] on div "Equipa * [PERSON_NAME]" at bounding box center [1187, 175] width 464 height 46
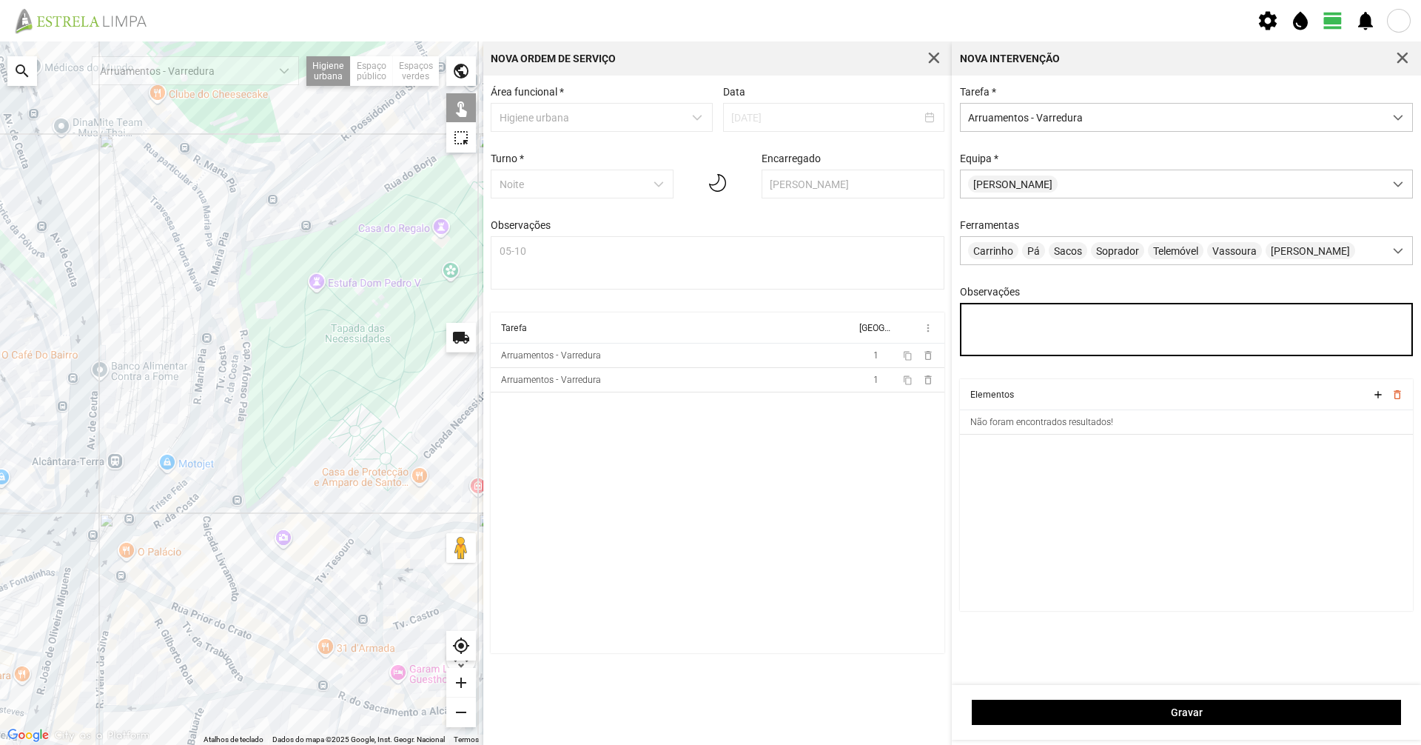
click at [1007, 334] on textarea "Observações" at bounding box center [1187, 329] width 454 height 53
type textarea "[PERSON_NAME]"
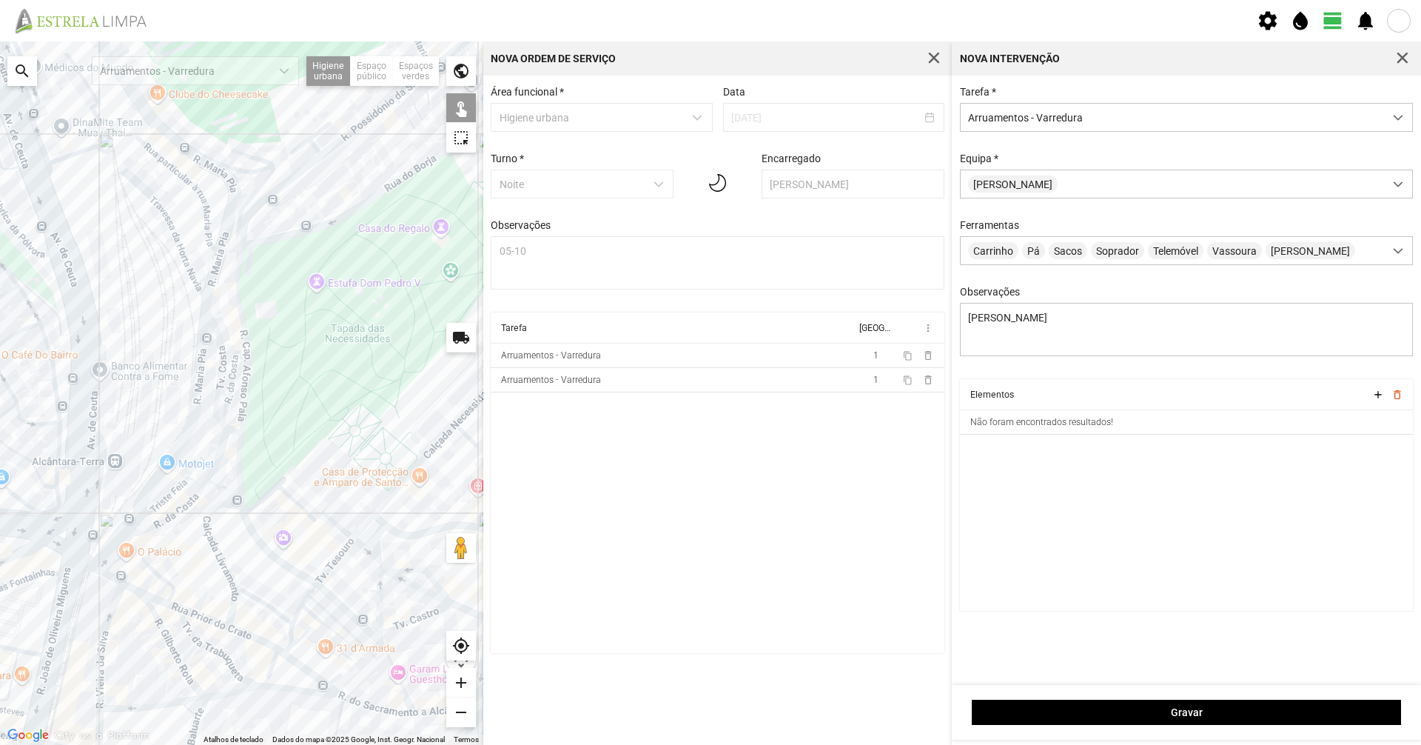
drag, startPoint x: 289, startPoint y: 446, endPoint x: 233, endPoint y: 548, distance: 115.6
click at [233, 548] on div "A carregar..." at bounding box center [241, 392] width 483 height 703
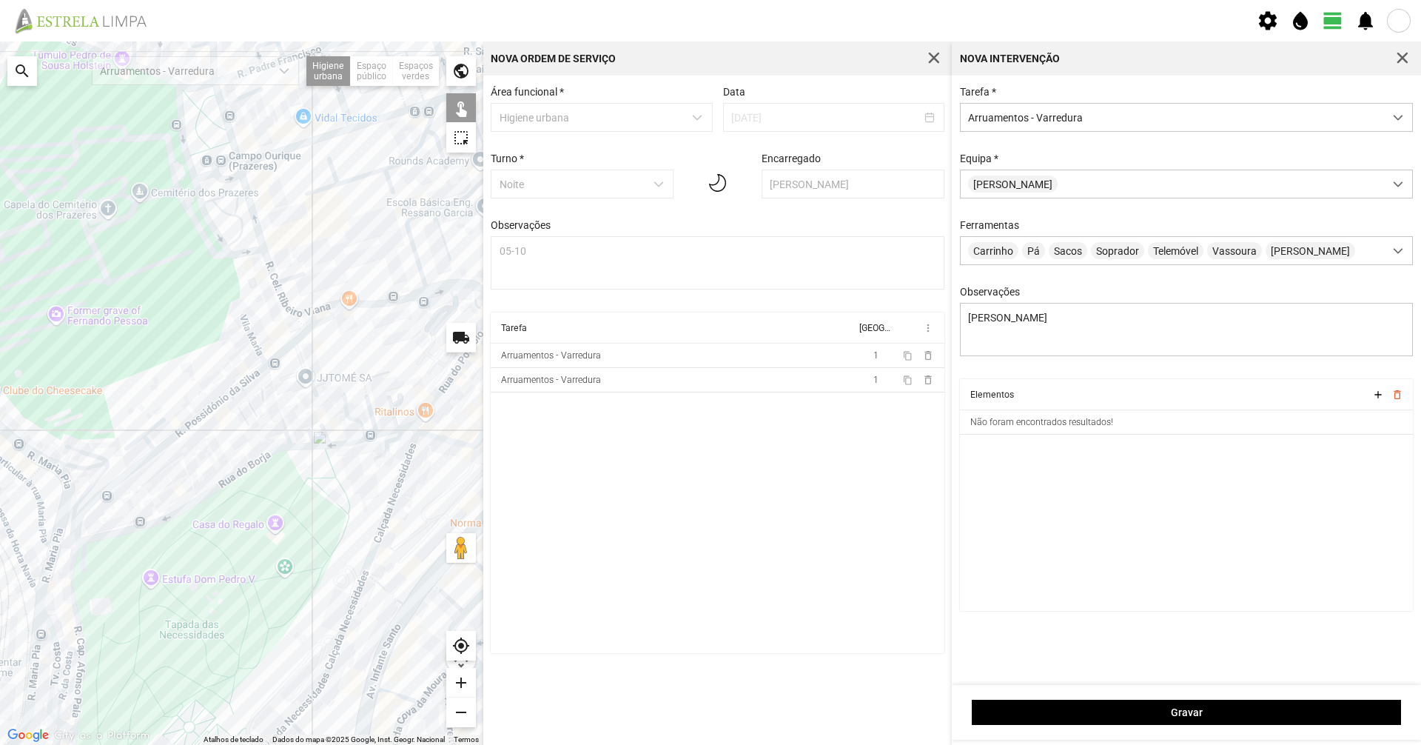
click at [224, 483] on div "A carregar..." at bounding box center [241, 392] width 483 height 703
click at [306, 446] on div "A carregar..." at bounding box center [241, 392] width 483 height 703
click at [321, 446] on div "A carregar..." at bounding box center [241, 392] width 483 height 703
click at [349, 440] on div "A carregar..." at bounding box center [241, 392] width 483 height 703
click at [385, 429] on div "A carregar..." at bounding box center [241, 392] width 483 height 703
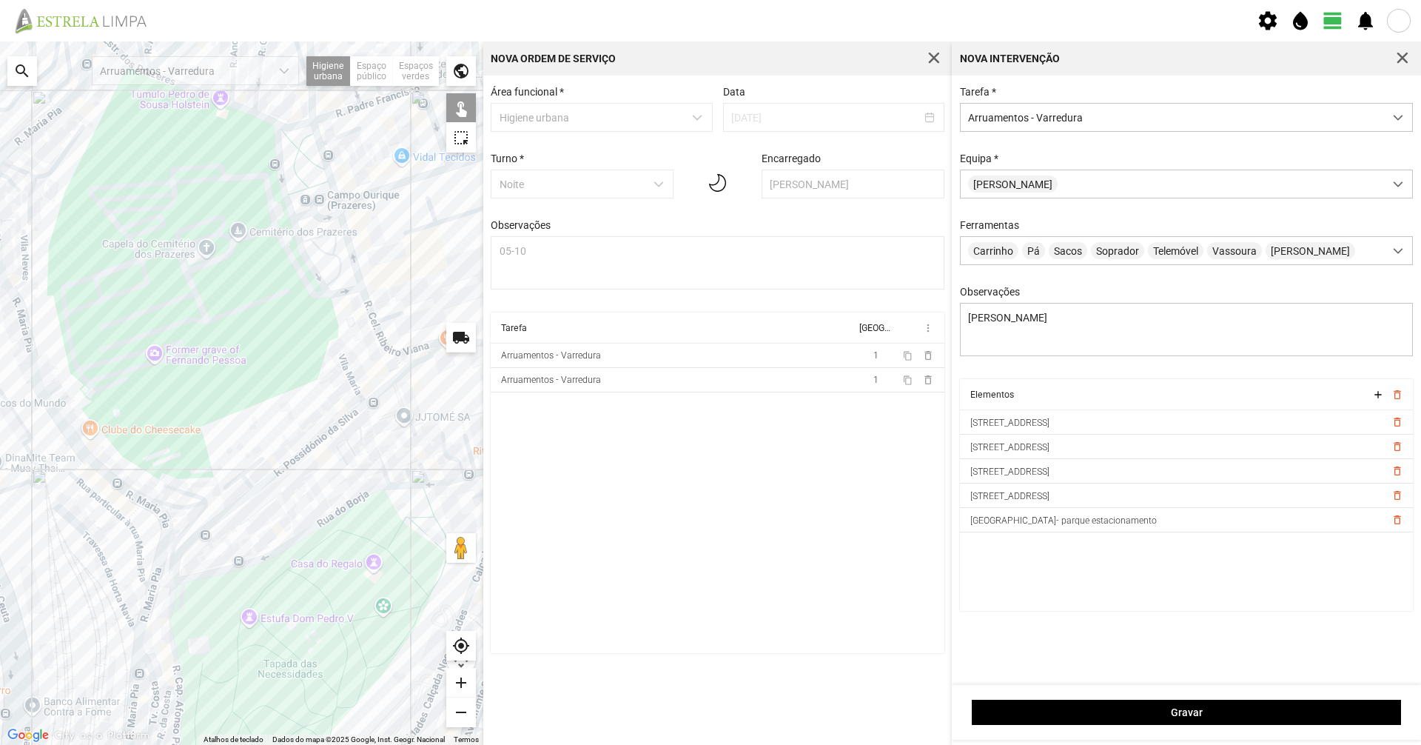
drag, startPoint x: 132, startPoint y: 152, endPoint x: 247, endPoint y: 198, distance: 123.8
click at [247, 198] on div "A carregar..." at bounding box center [241, 392] width 483 height 703
click at [198, 513] on div "A carregar..." at bounding box center [241, 392] width 483 height 703
click at [189, 506] on div "A carregar..." at bounding box center [241, 392] width 483 height 703
click at [164, 501] on div "A carregar..." at bounding box center [241, 392] width 483 height 703
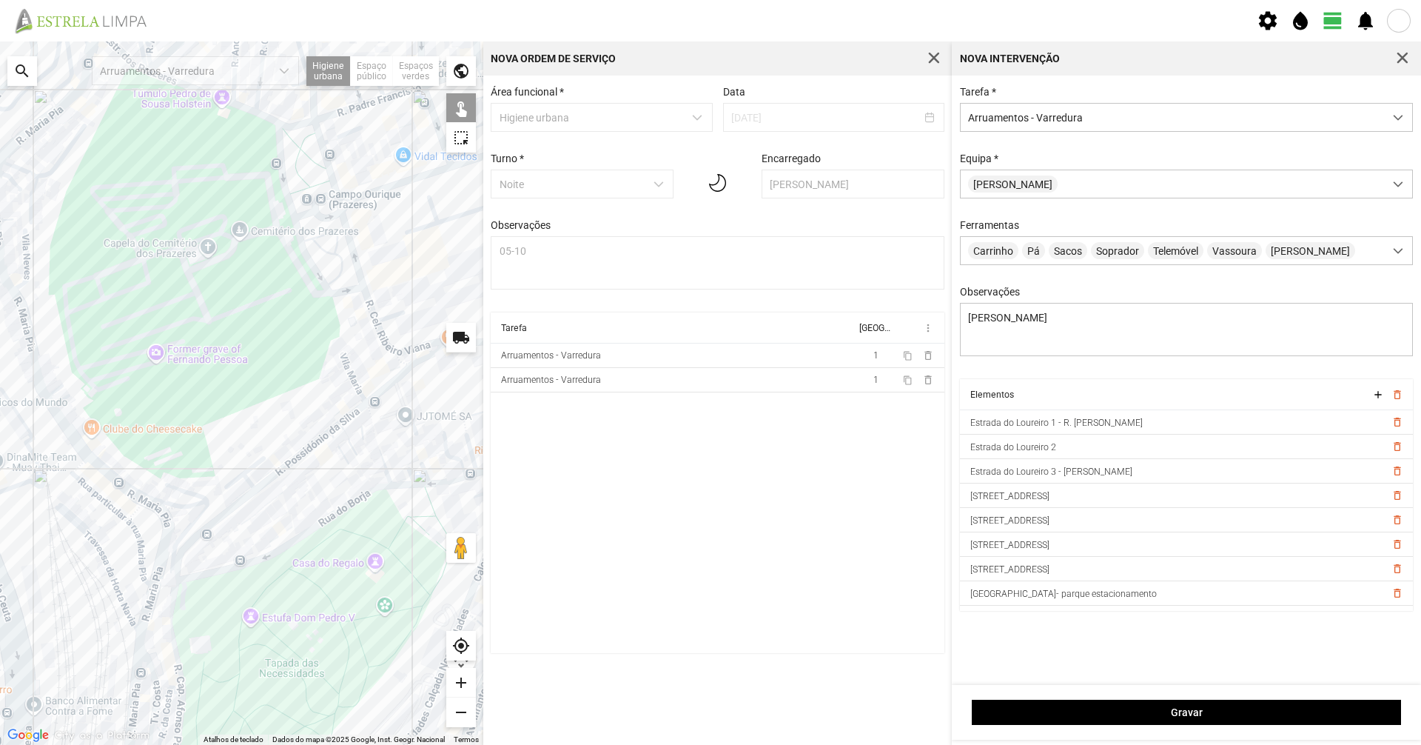
click at [166, 528] on div "A carregar..." at bounding box center [241, 392] width 483 height 703
click at [148, 500] on div "A carregar..." at bounding box center [241, 392] width 483 height 703
click at [133, 494] on div "A carregar..." at bounding box center [241, 392] width 483 height 703
click at [72, 432] on div "A carregar..." at bounding box center [241, 392] width 483 height 703
click at [56, 401] on div "A carregar..." at bounding box center [241, 392] width 483 height 703
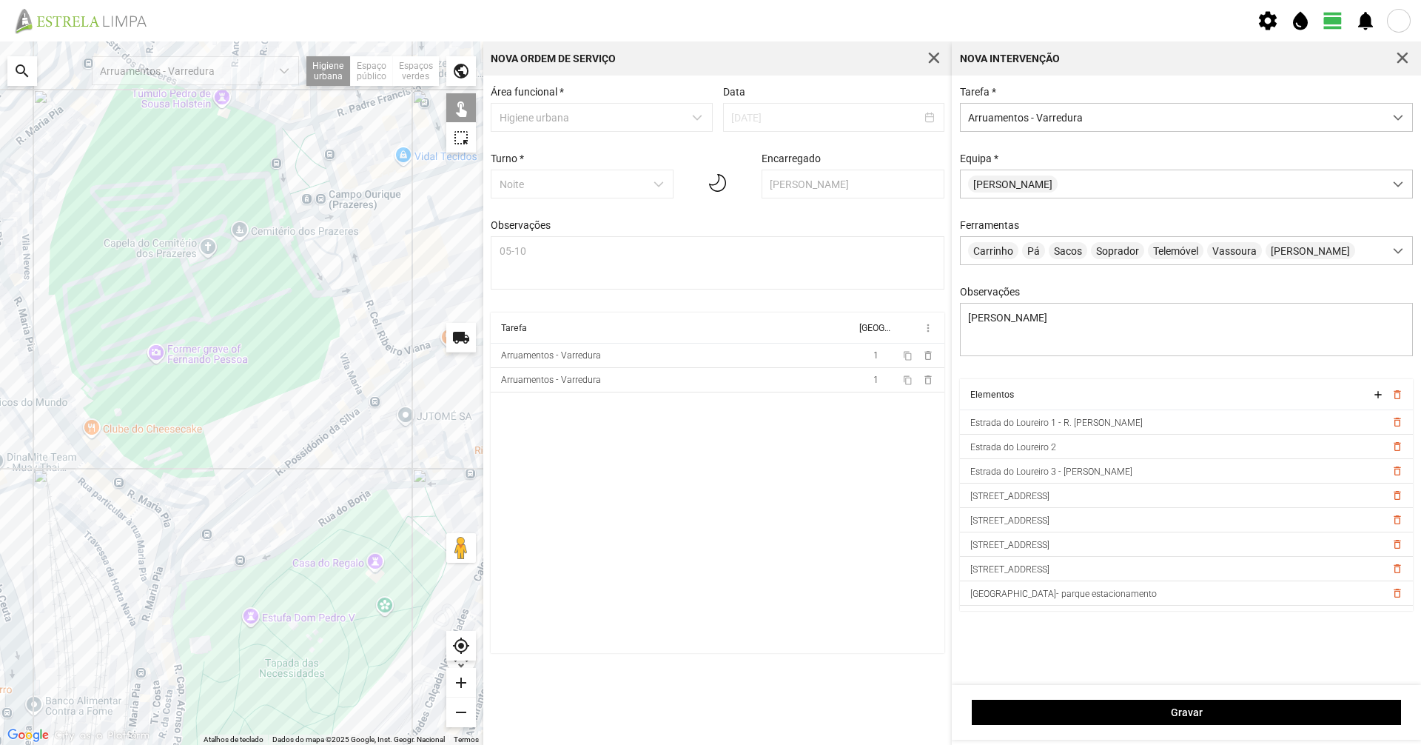
click at [150, 602] on div "A carregar..." at bounding box center [241, 392] width 483 height 703
click at [141, 644] on div "A carregar..." at bounding box center [241, 392] width 483 height 703
click at [138, 665] on div "A carregar..." at bounding box center [241, 392] width 483 height 703
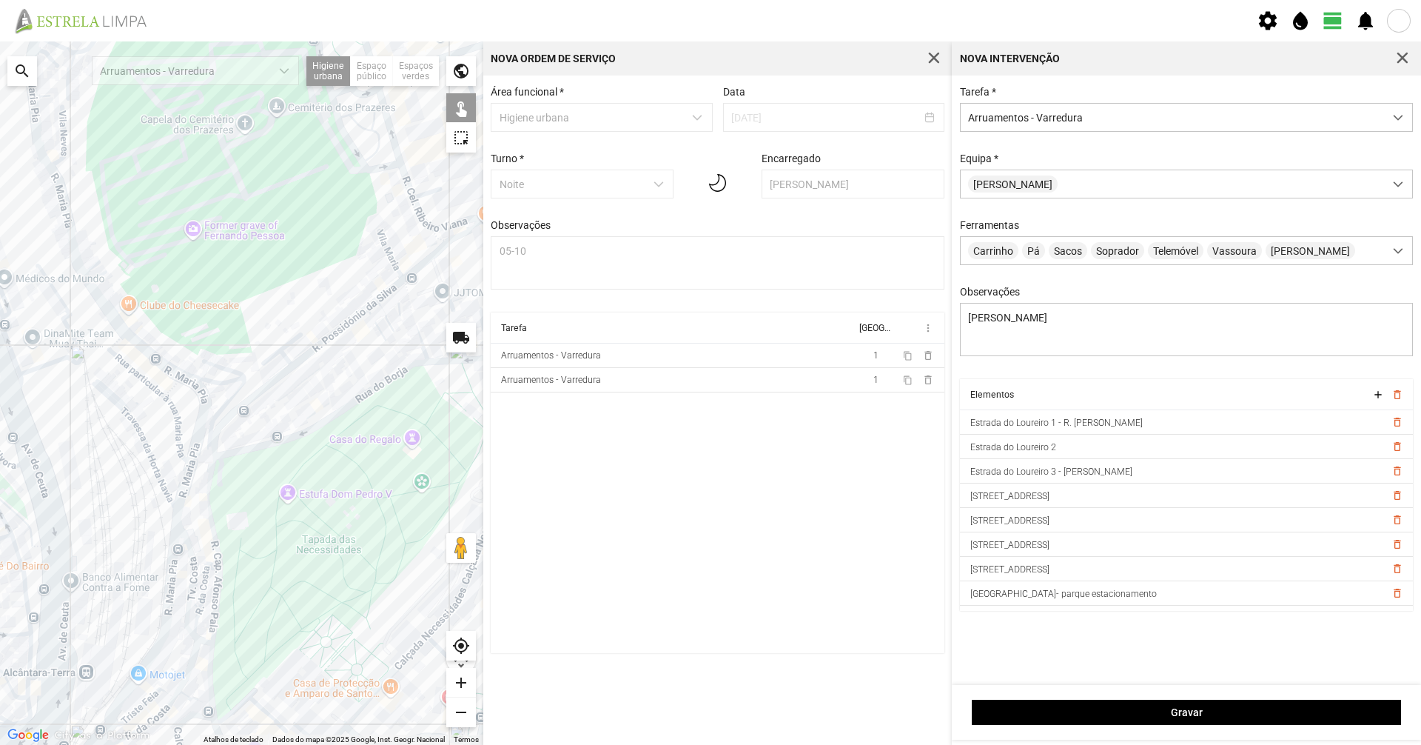
drag, startPoint x: 96, startPoint y: 655, endPoint x: 141, endPoint y: 500, distance: 161.9
click at [141, 500] on div "A carregar..." at bounding box center [241, 392] width 483 height 703
click at [175, 571] on div "A carregar..." at bounding box center [241, 392] width 483 height 703
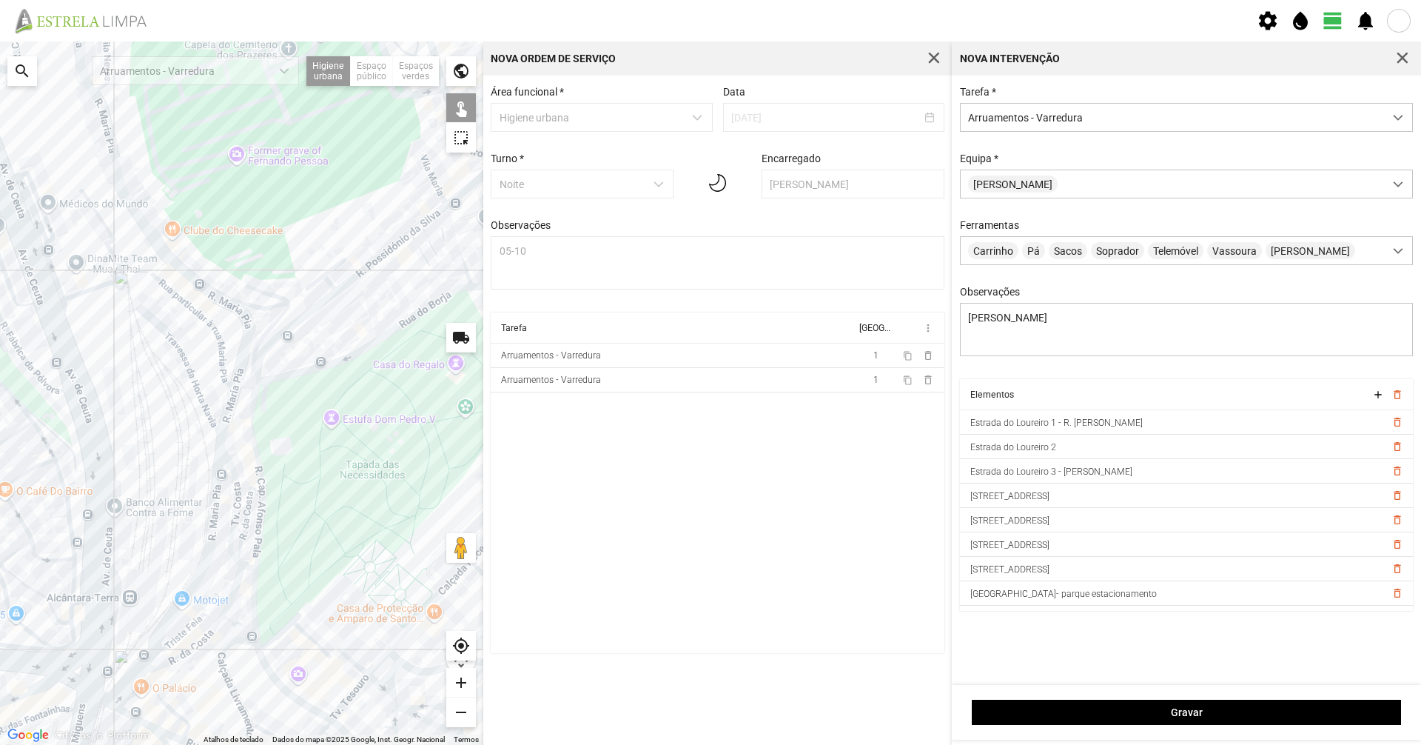
drag, startPoint x: 116, startPoint y: 608, endPoint x: 175, endPoint y: 498, distance: 125.2
click at [175, 498] on div "A carregar..." at bounding box center [241, 392] width 483 height 703
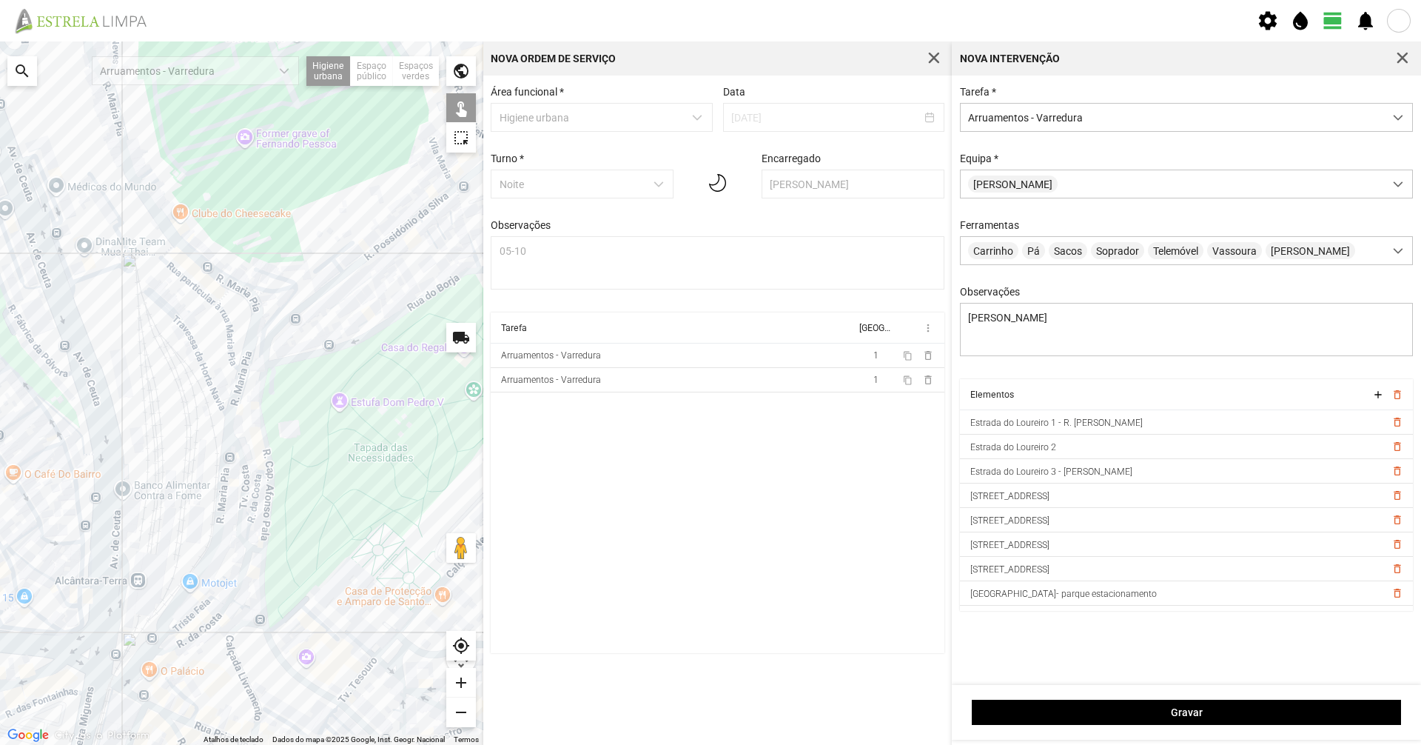
click at [148, 656] on div "A carregar..." at bounding box center [241, 392] width 483 height 703
click at [155, 638] on div "A carregar..." at bounding box center [241, 392] width 483 height 703
click at [230, 336] on div "A carregar..." at bounding box center [241, 392] width 483 height 703
click at [198, 288] on div "A carregar..." at bounding box center [241, 392] width 483 height 703
click at [165, 250] on div "A carregar..." at bounding box center [241, 392] width 483 height 703
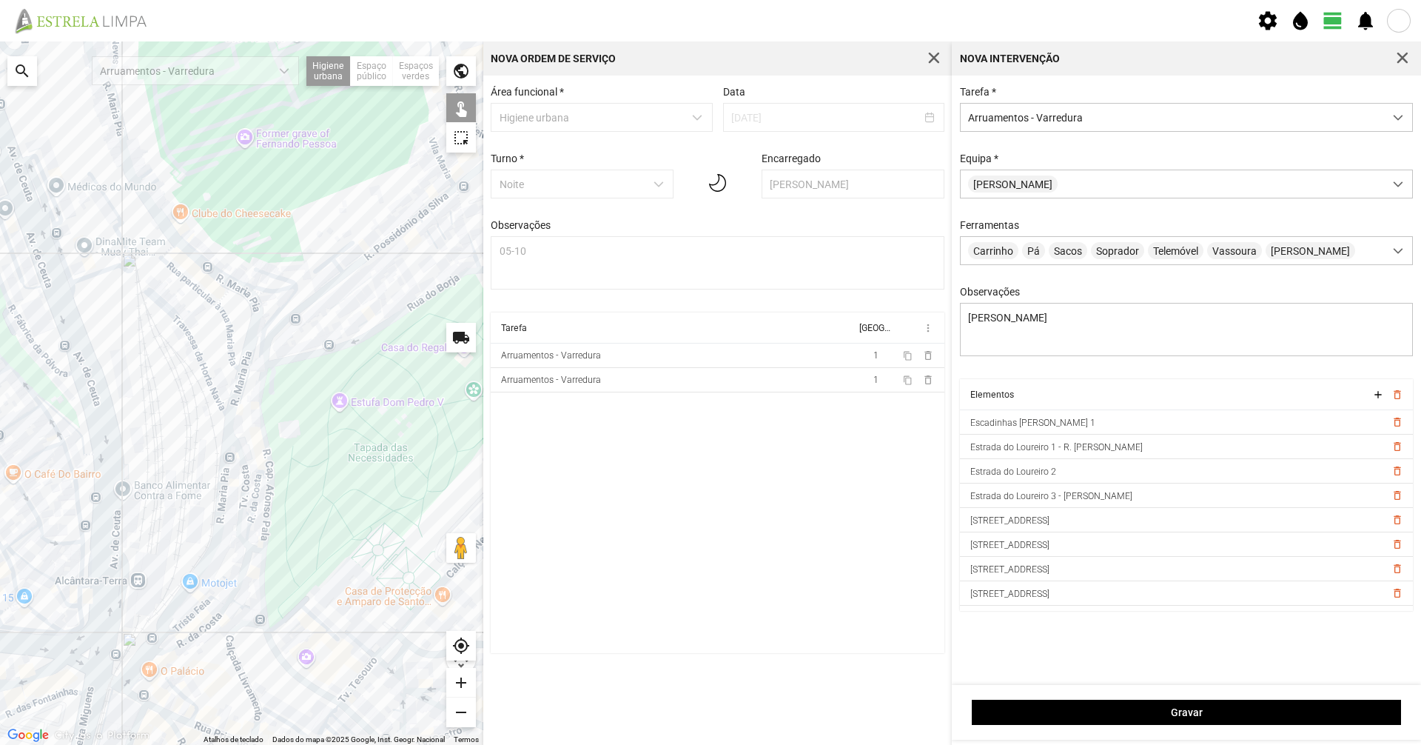
click at [226, 295] on div "A carregar..." at bounding box center [241, 392] width 483 height 703
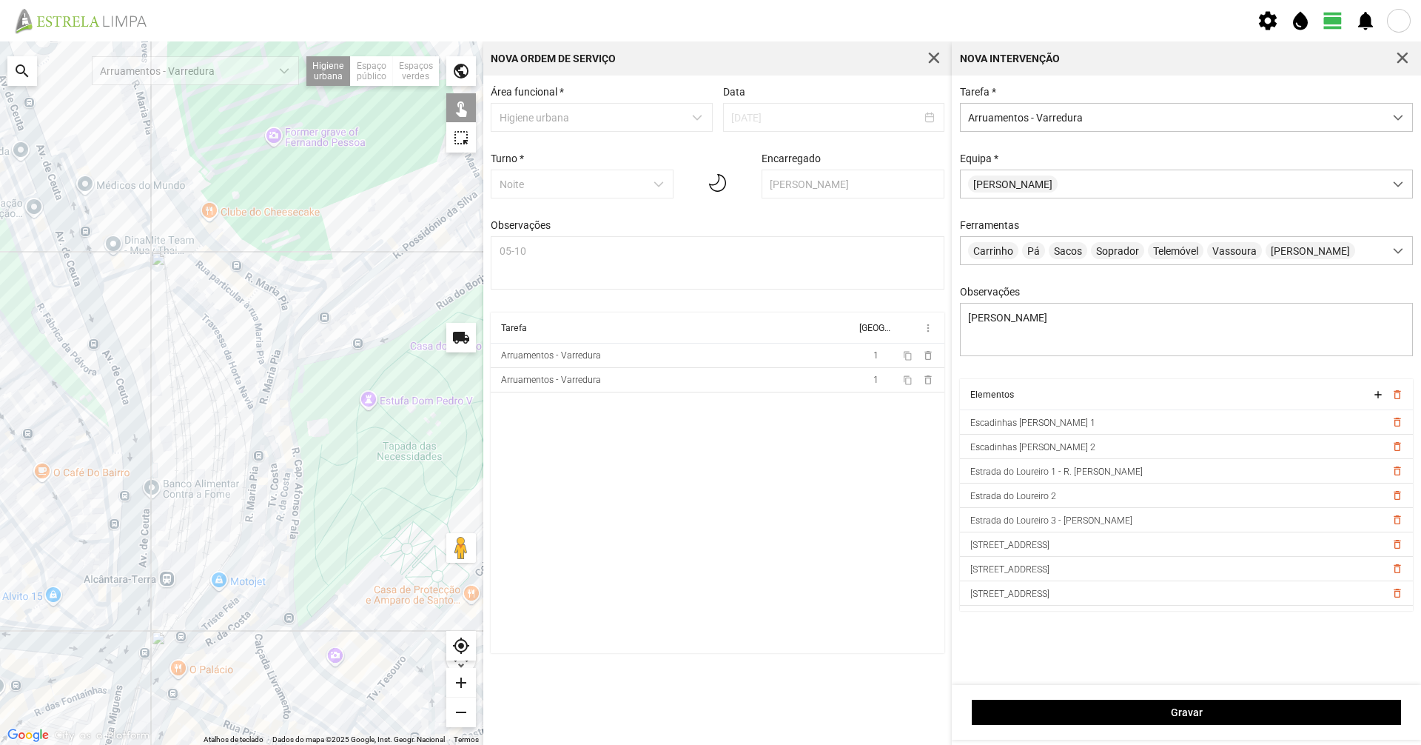
drag, startPoint x: 155, startPoint y: 396, endPoint x: 185, endPoint y: 394, distance: 30.4
click at [185, 394] on div "A carregar..." at bounding box center [241, 392] width 483 height 703
click at [74, 250] on div "A carregar..." at bounding box center [241, 392] width 483 height 703
click at [101, 281] on div "A carregar..." at bounding box center [241, 392] width 483 height 703
click at [89, 300] on div "A carregar..." at bounding box center [241, 392] width 483 height 703
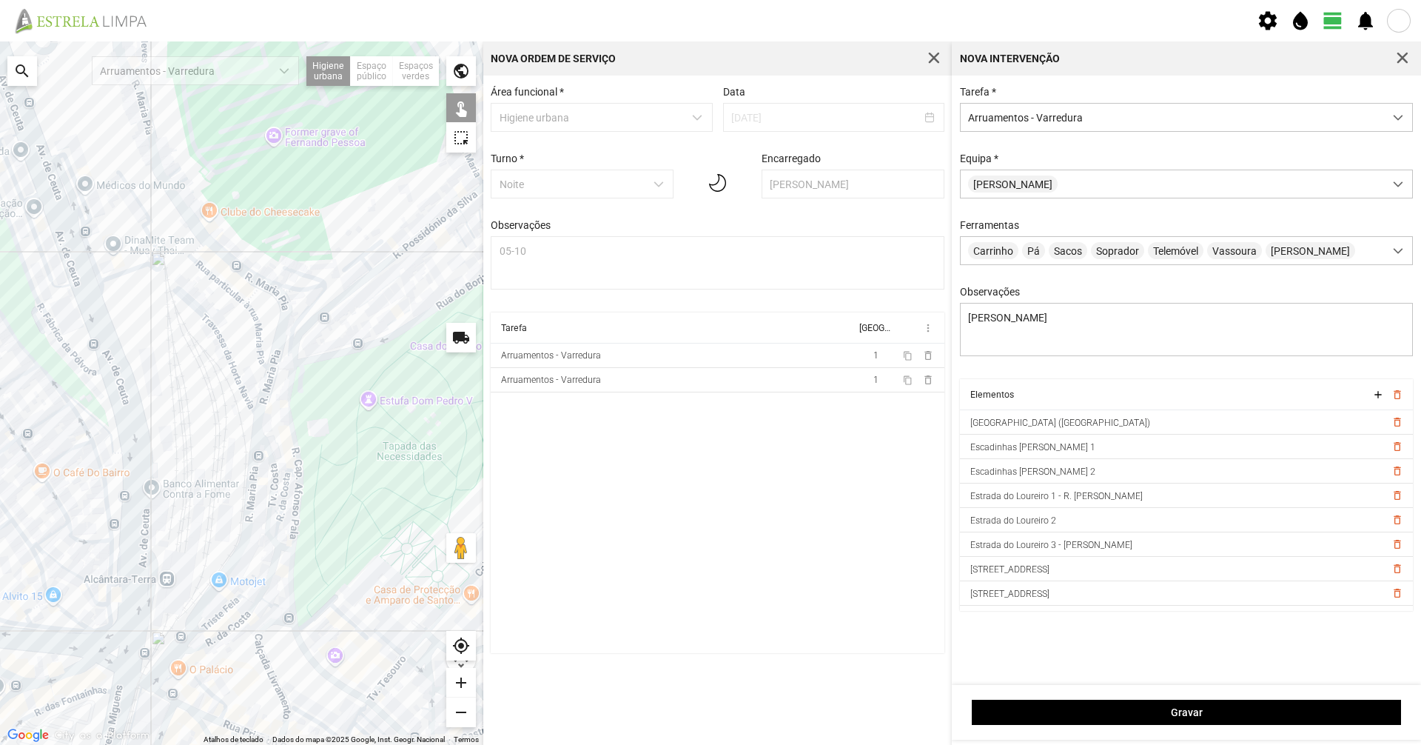
click at [91, 303] on div "A carregar..." at bounding box center [241, 392] width 483 height 703
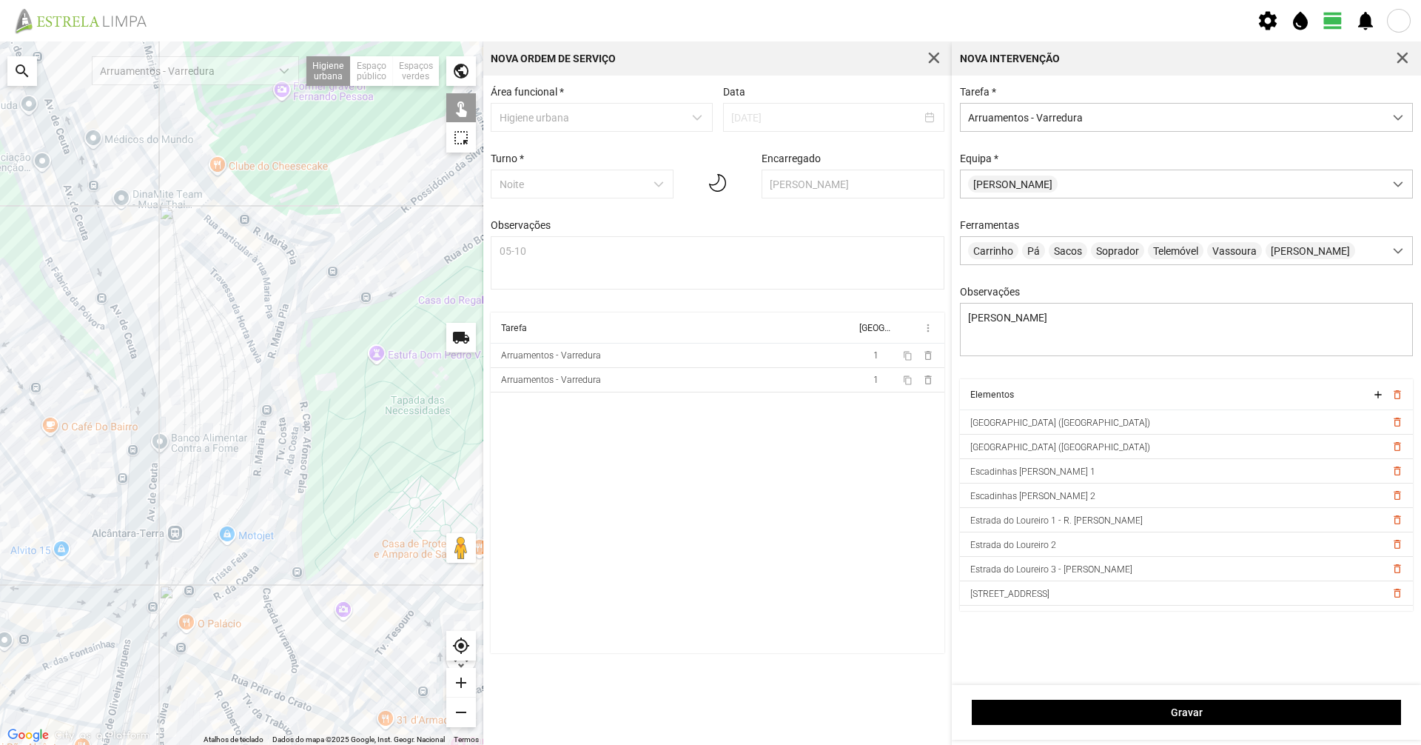
drag, startPoint x: 78, startPoint y: 437, endPoint x: 87, endPoint y: 382, distance: 56.2
click at [87, 382] on div "A carregar..." at bounding box center [241, 392] width 483 height 703
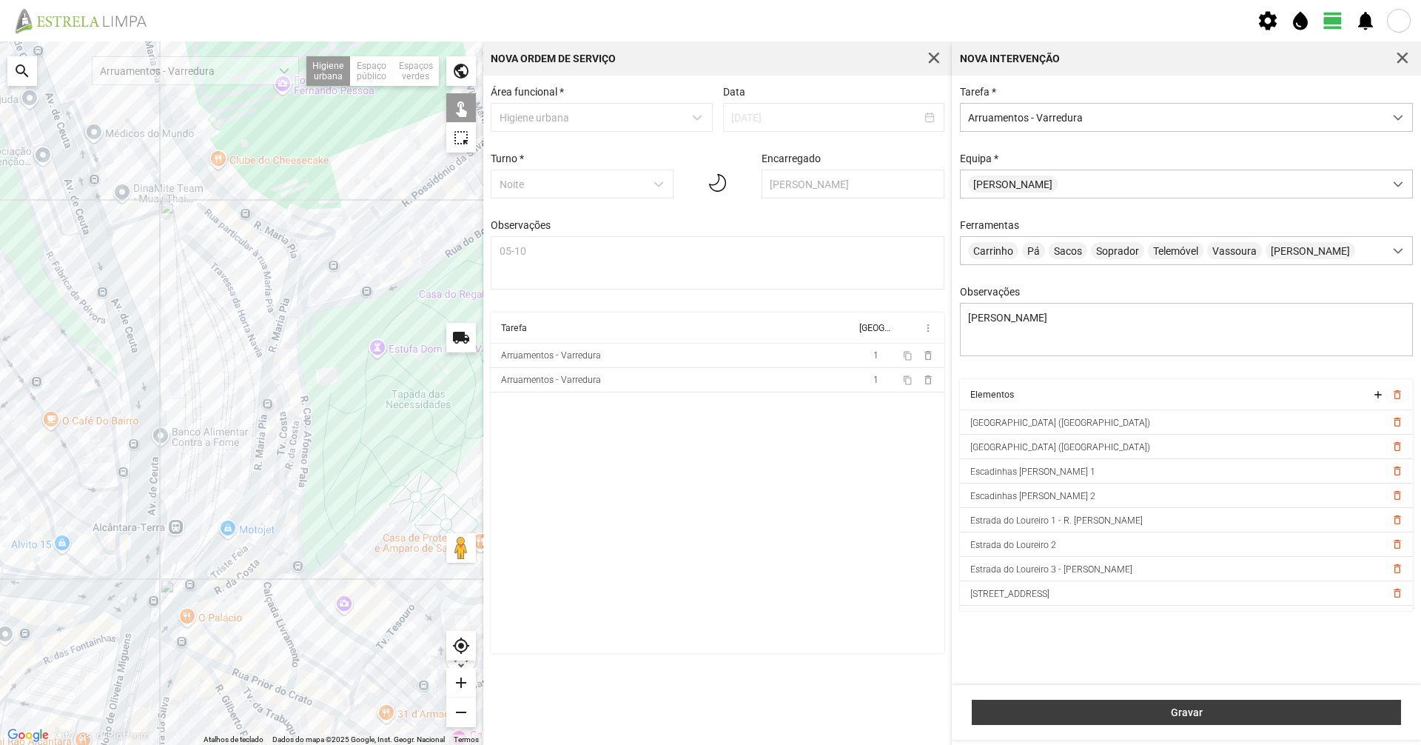
click at [1145, 717] on span "Gravar" at bounding box center [1187, 712] width 414 height 12
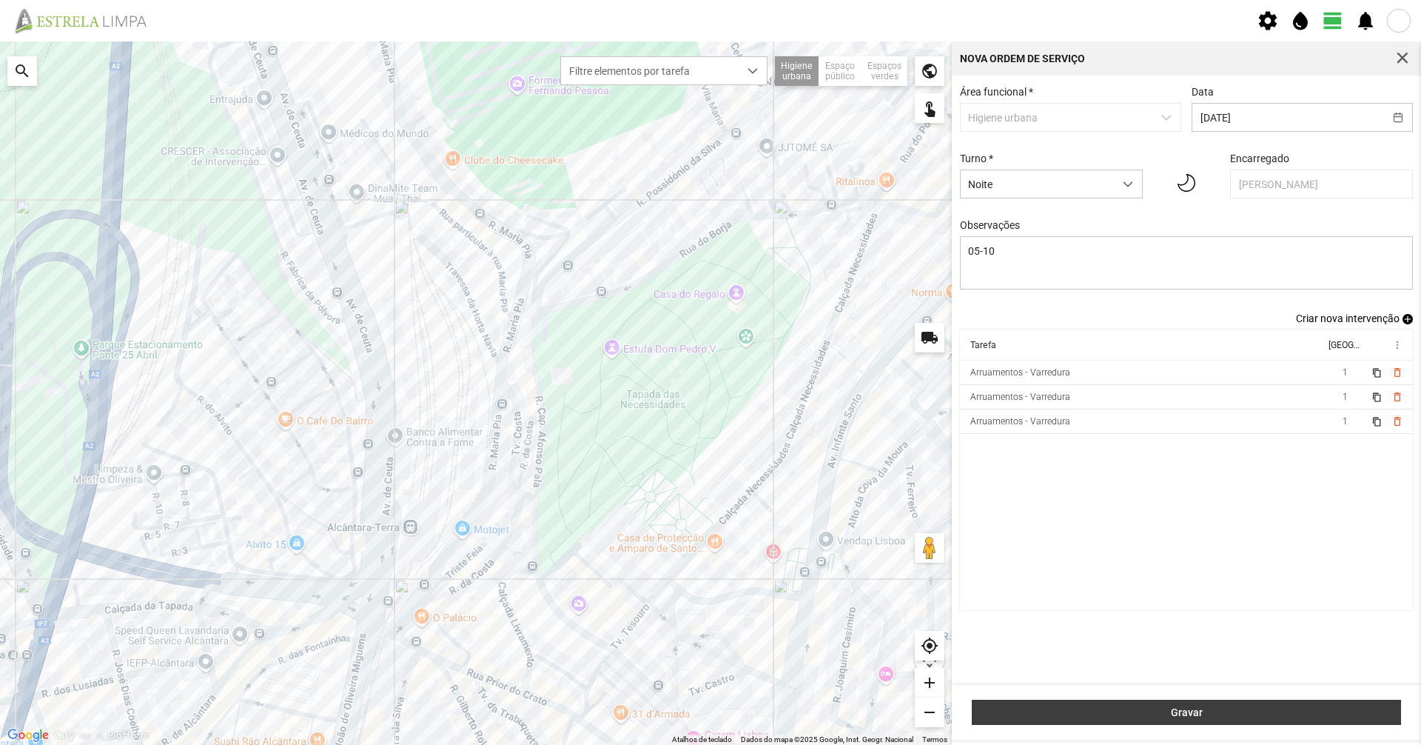
click at [1238, 711] on span "Gravar" at bounding box center [1187, 712] width 414 height 12
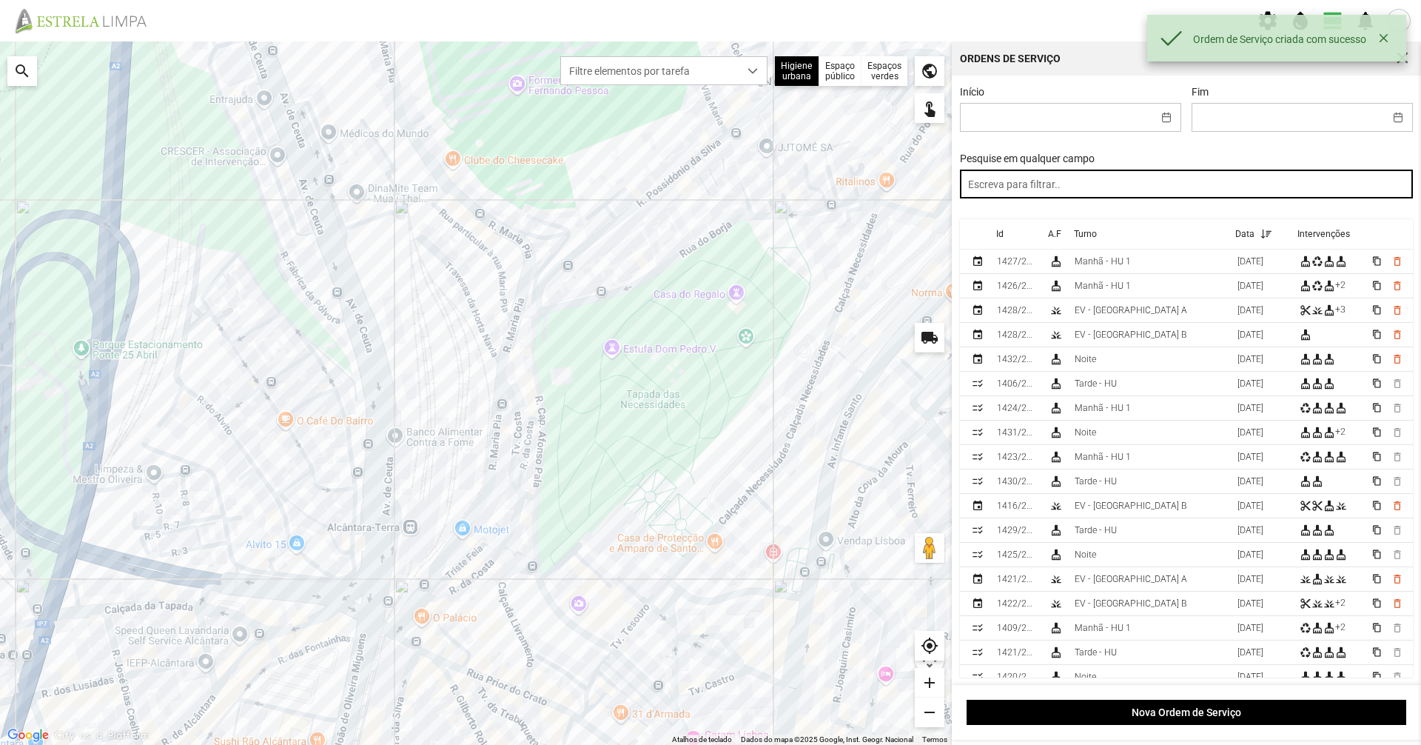
click at [1034, 198] on input "text" at bounding box center [1187, 183] width 454 height 29
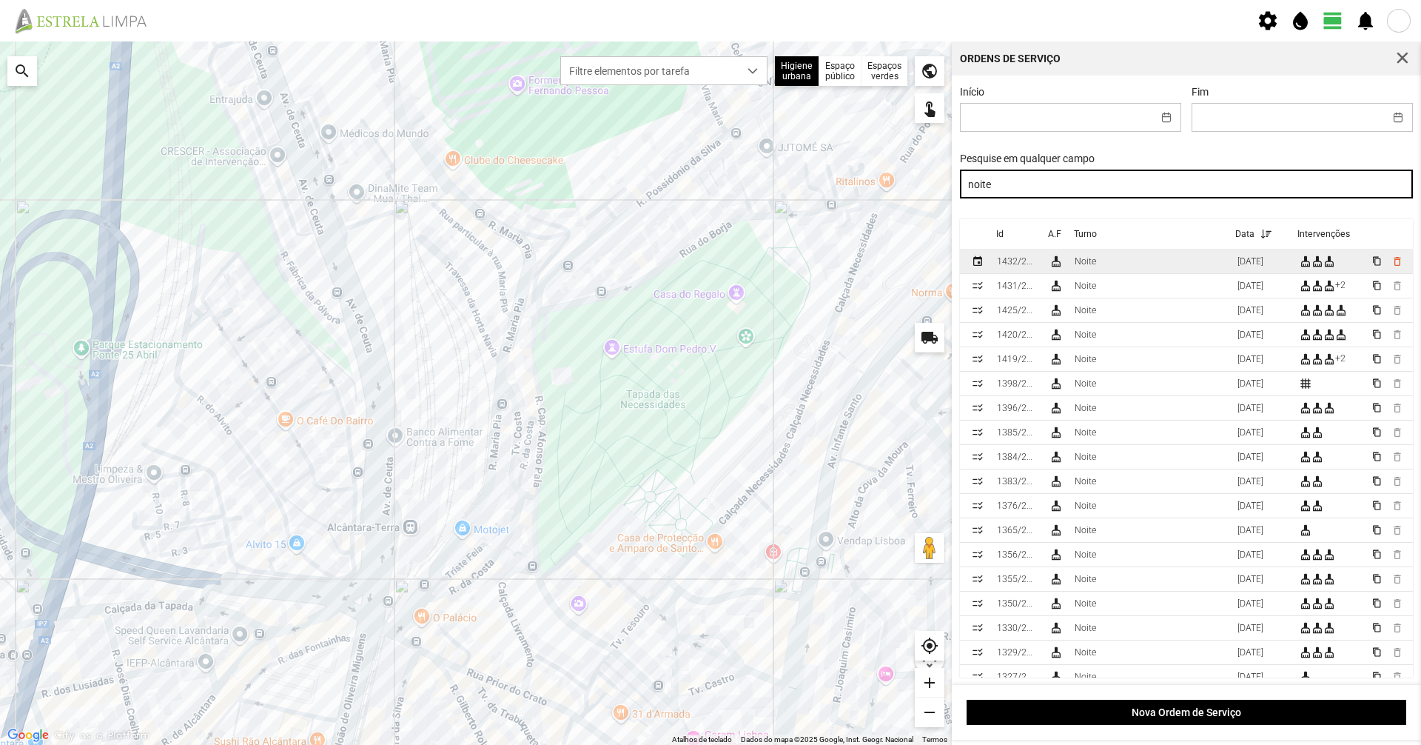
type input "noite"
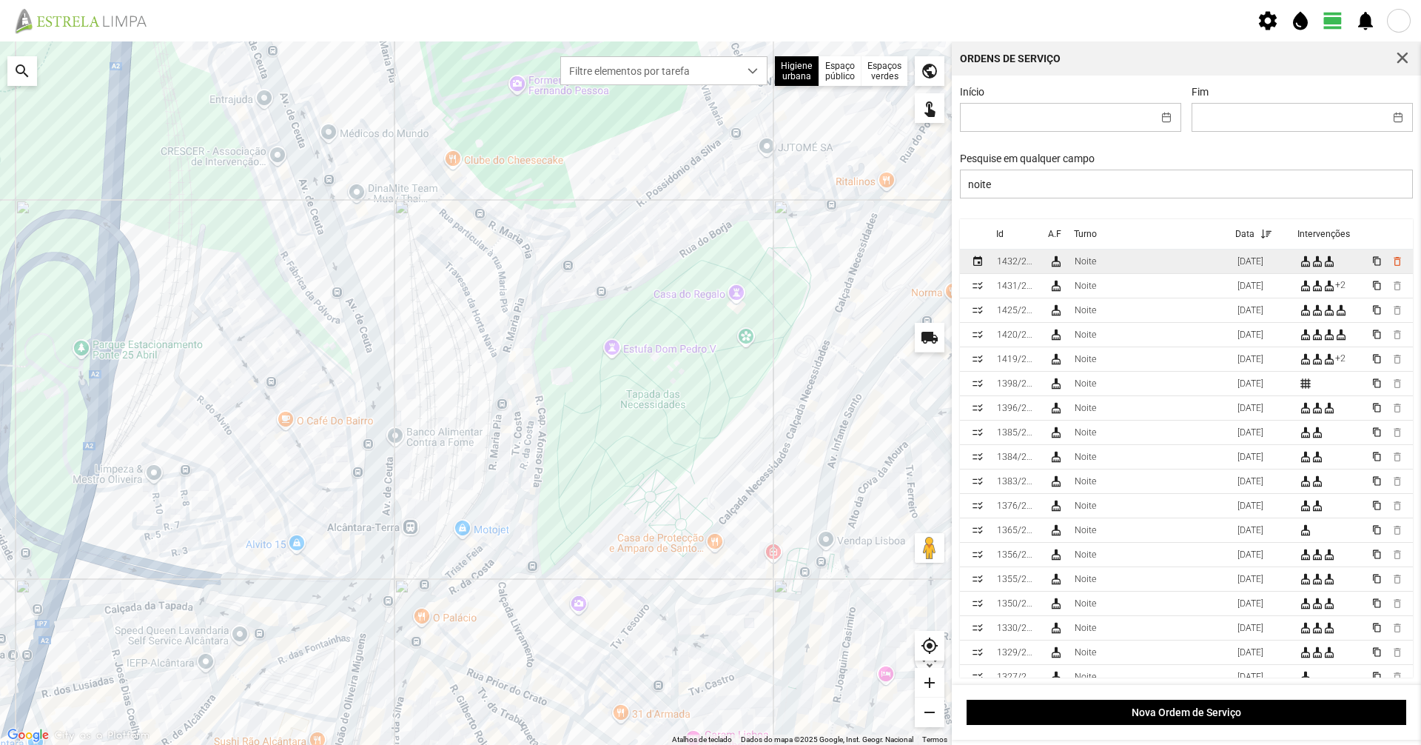
click at [1024, 266] on div "1432/2025" at bounding box center [1017, 261] width 40 height 10
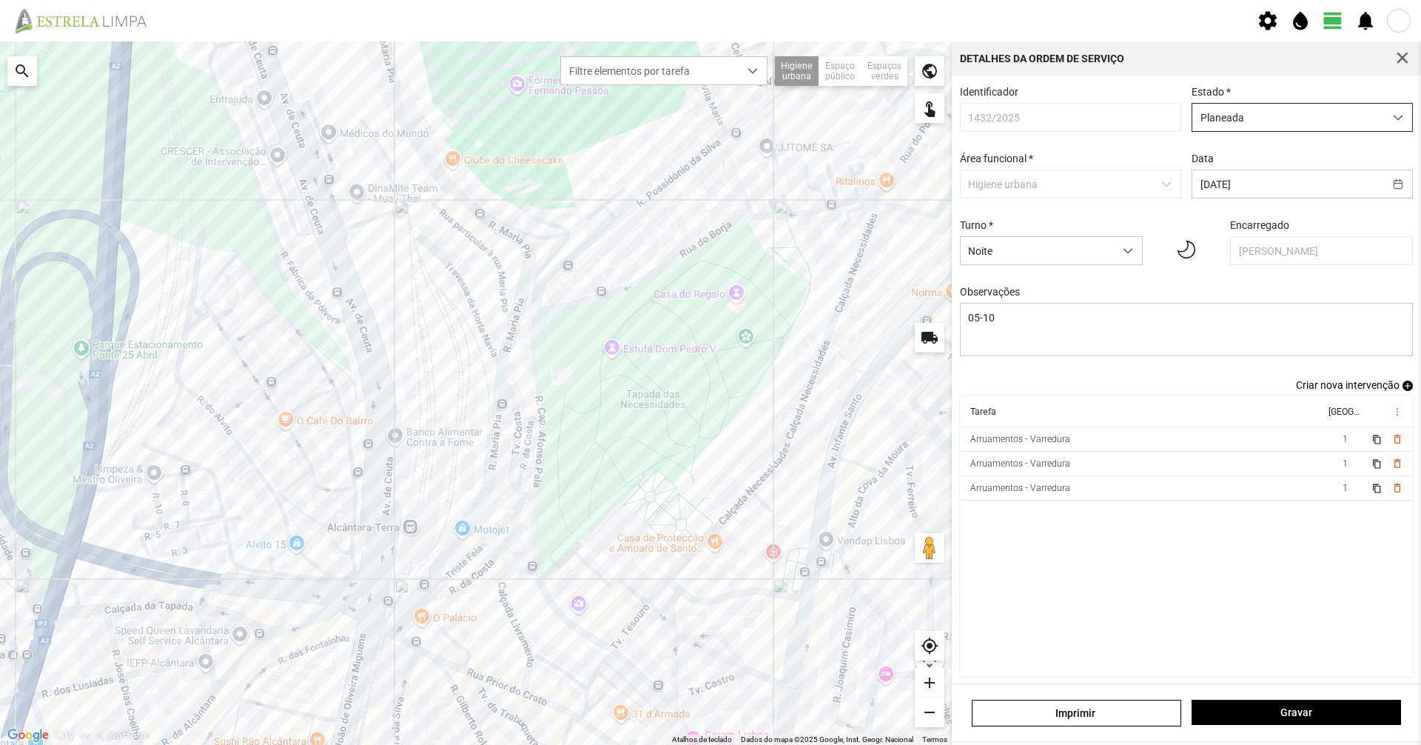
click at [1212, 131] on span "Planeada" at bounding box center [1288, 117] width 192 height 27
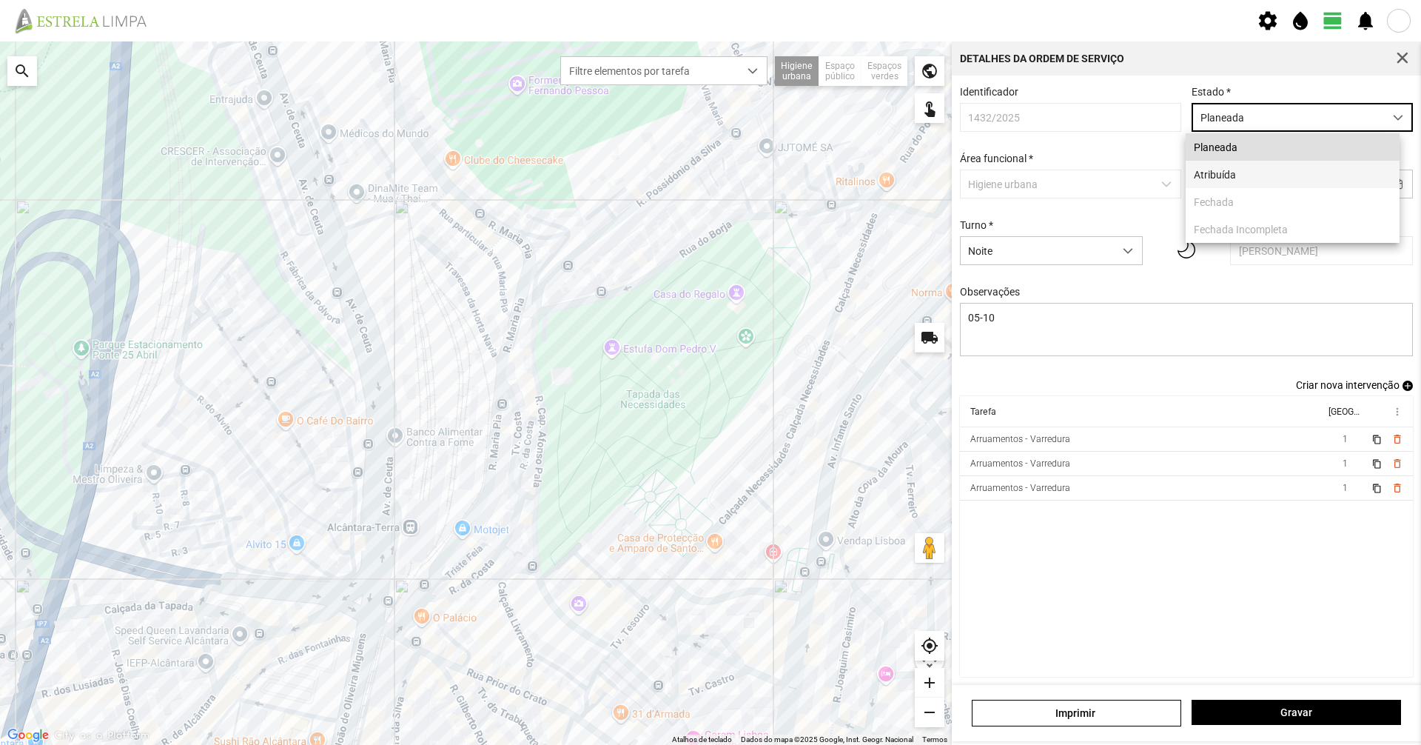
click at [1203, 172] on li "Atribuída" at bounding box center [1293, 174] width 214 height 27
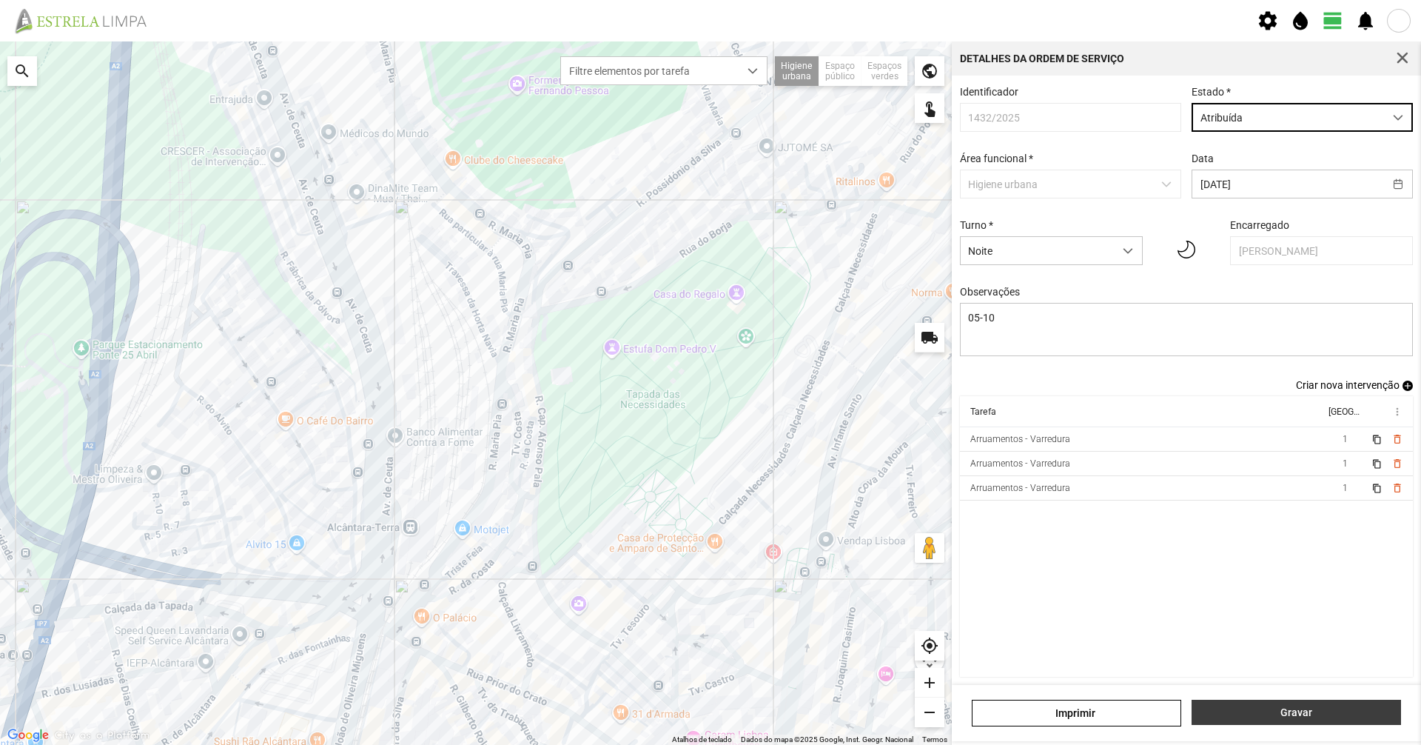
click at [1271, 716] on span "Gravar" at bounding box center [1297, 712] width 194 height 12
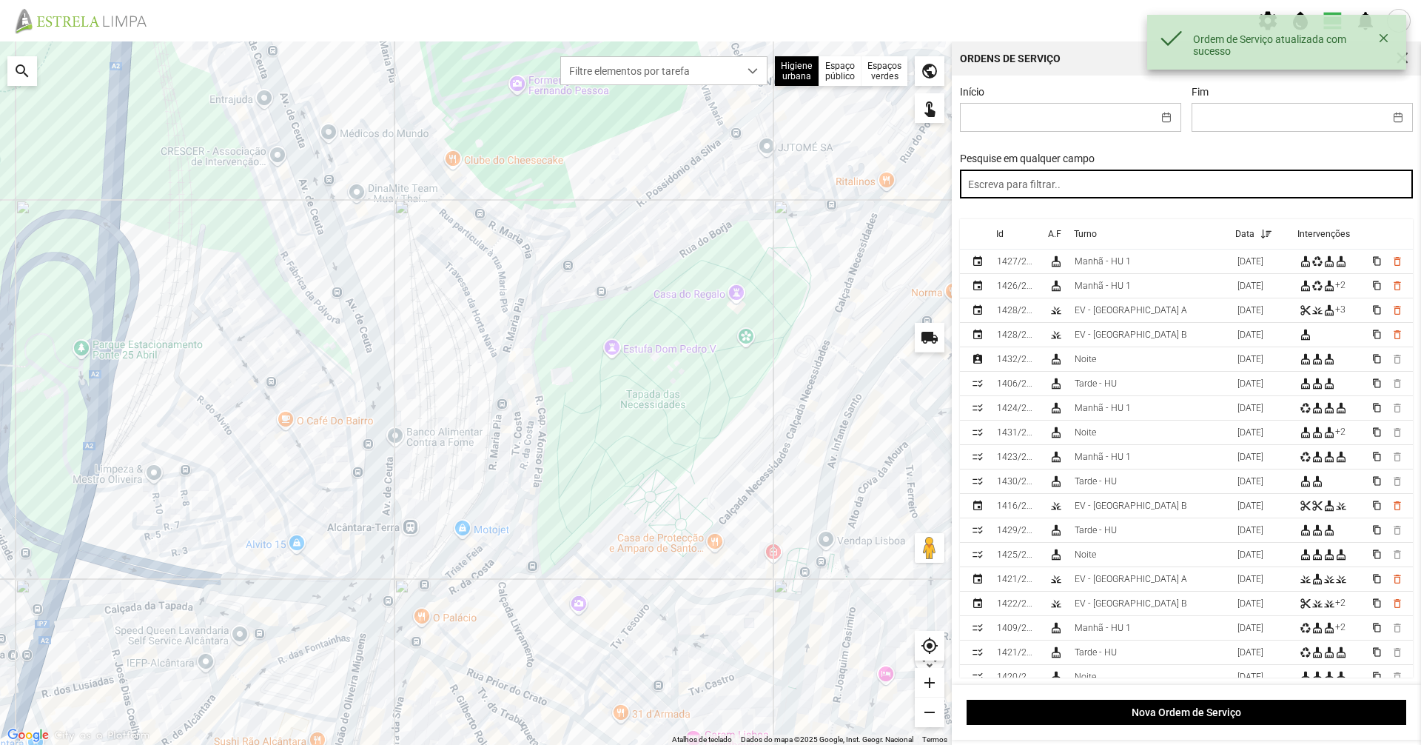
click at [1085, 184] on input "text" at bounding box center [1187, 183] width 454 height 29
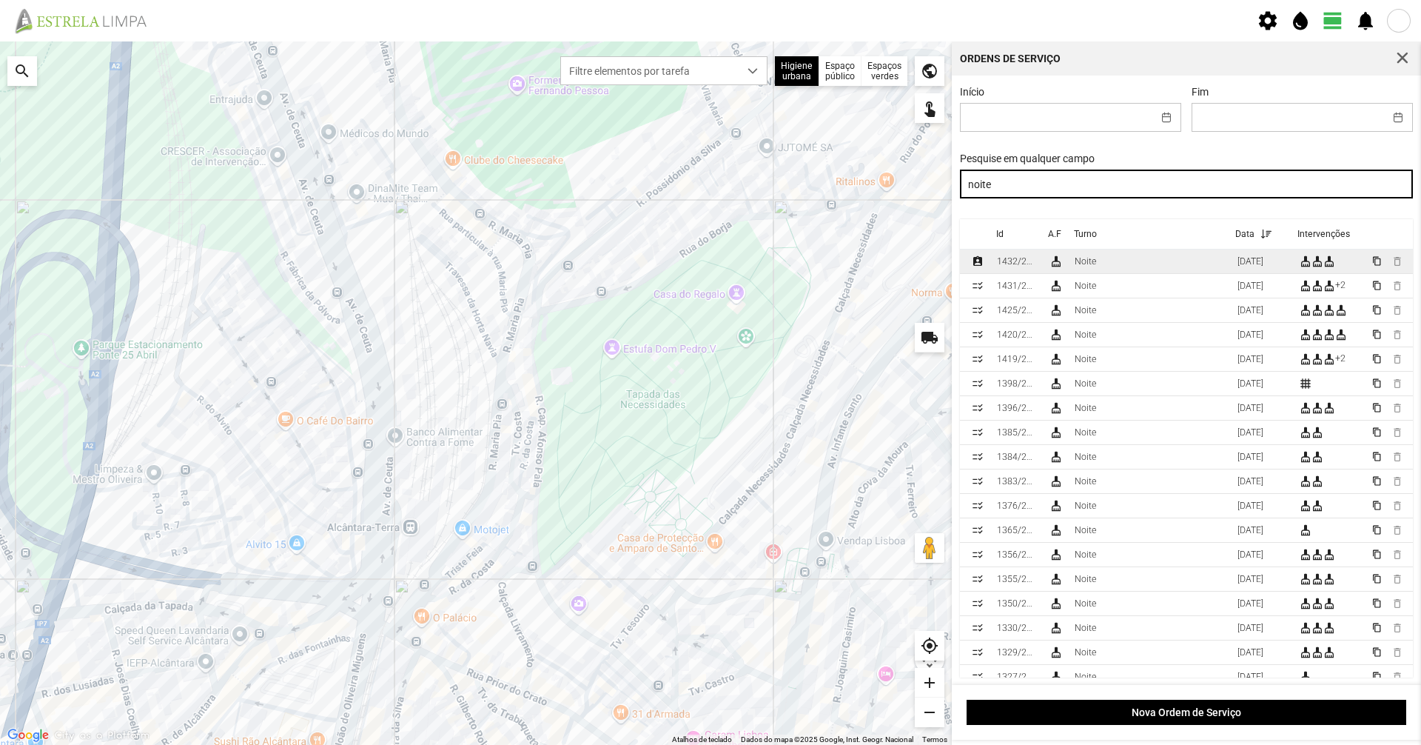
type input "noite"
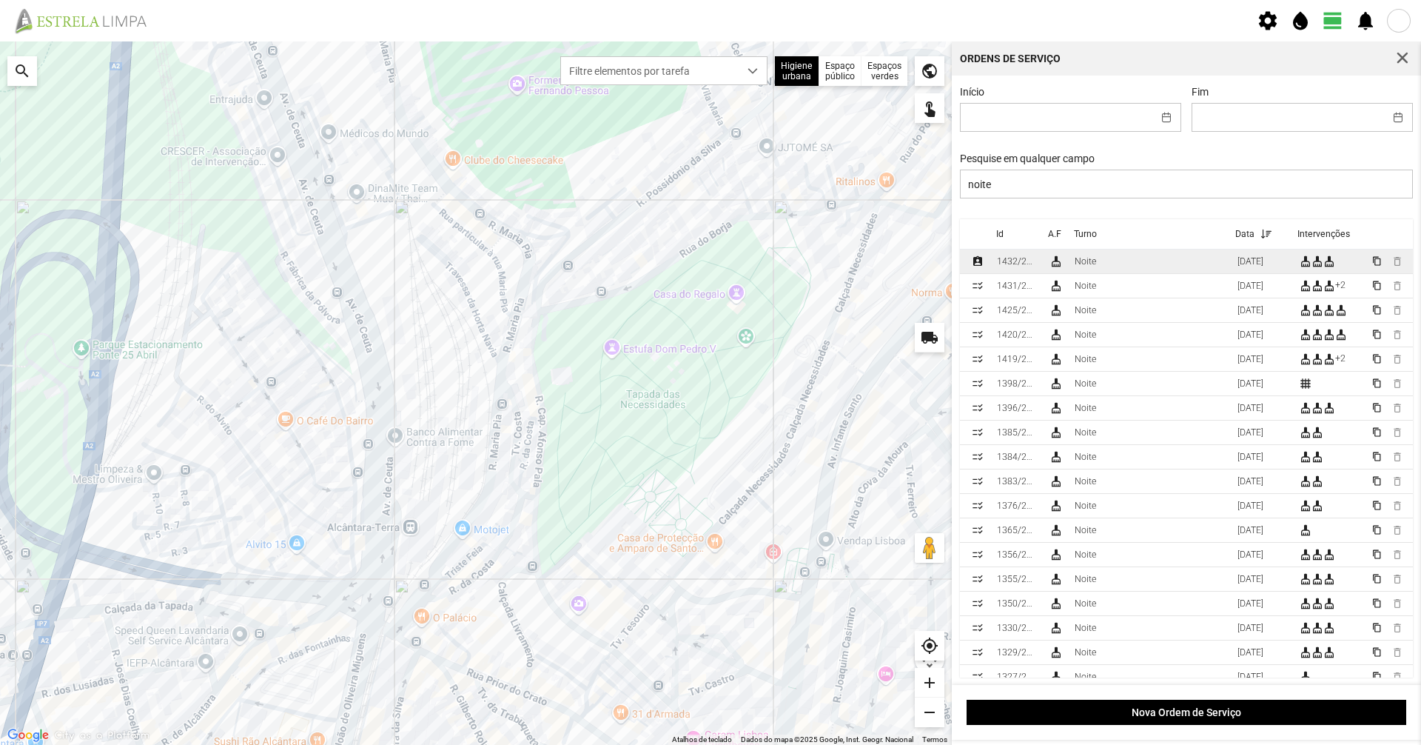
click at [1094, 256] on td "Noite" at bounding box center [1150, 261] width 163 height 24
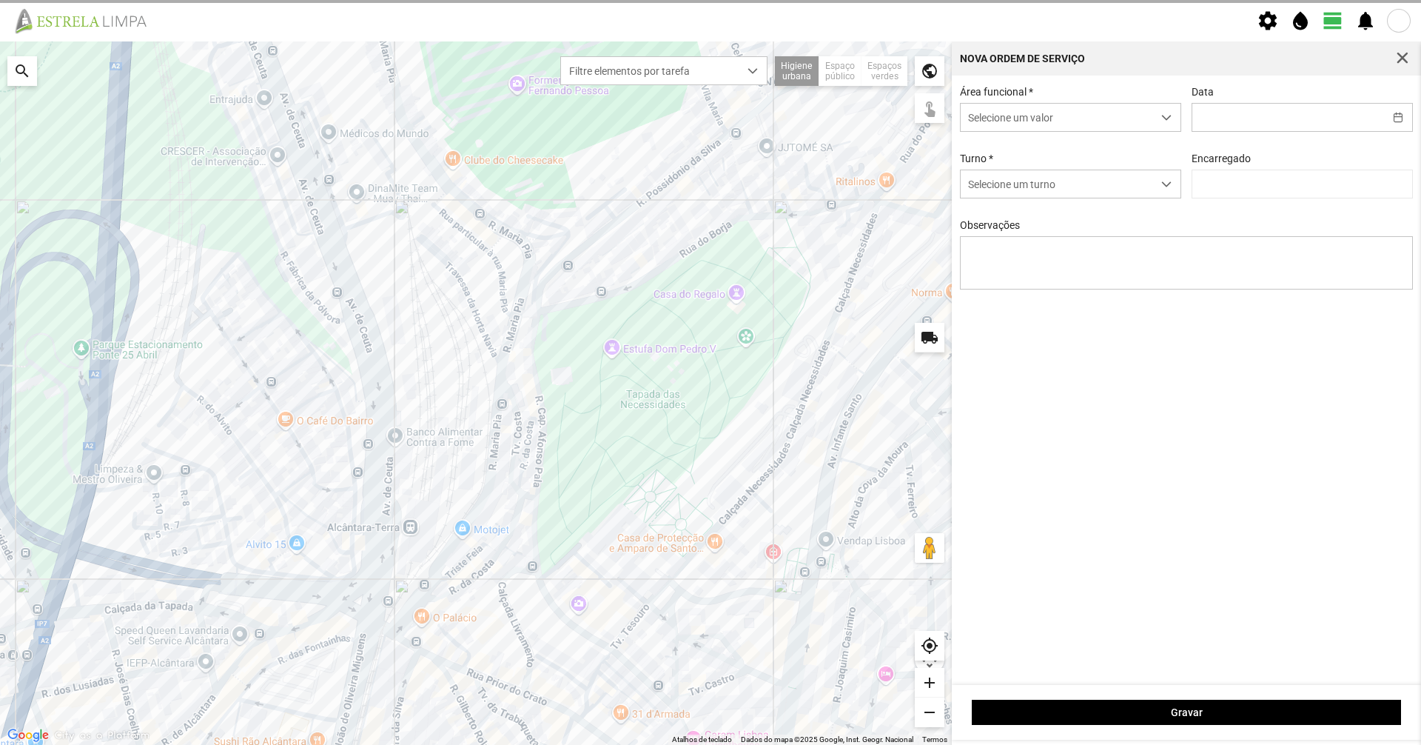
type input "[DATE]"
type textarea "05-10"
type input "[PERSON_NAME]"
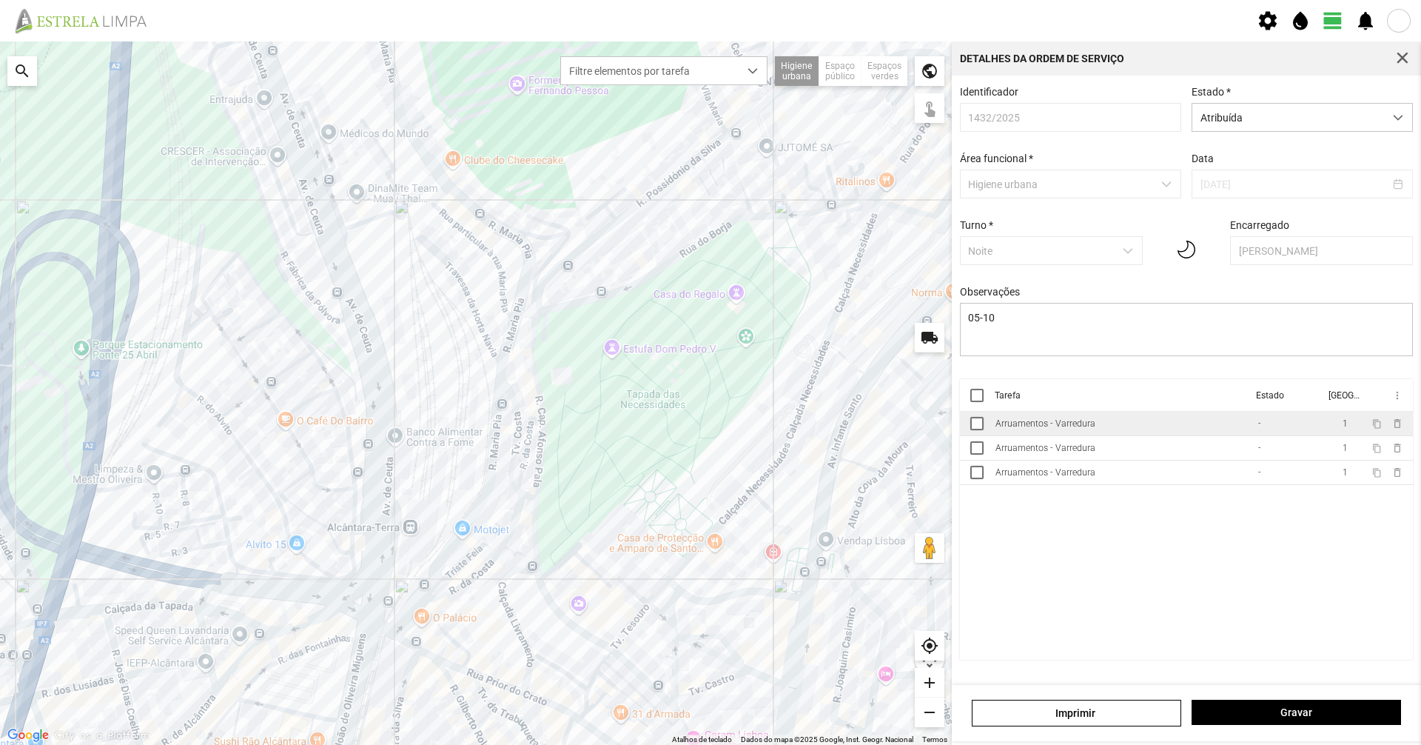
click at [1136, 418] on td "Arruamentos - Varredura" at bounding box center [1121, 424] width 263 height 24
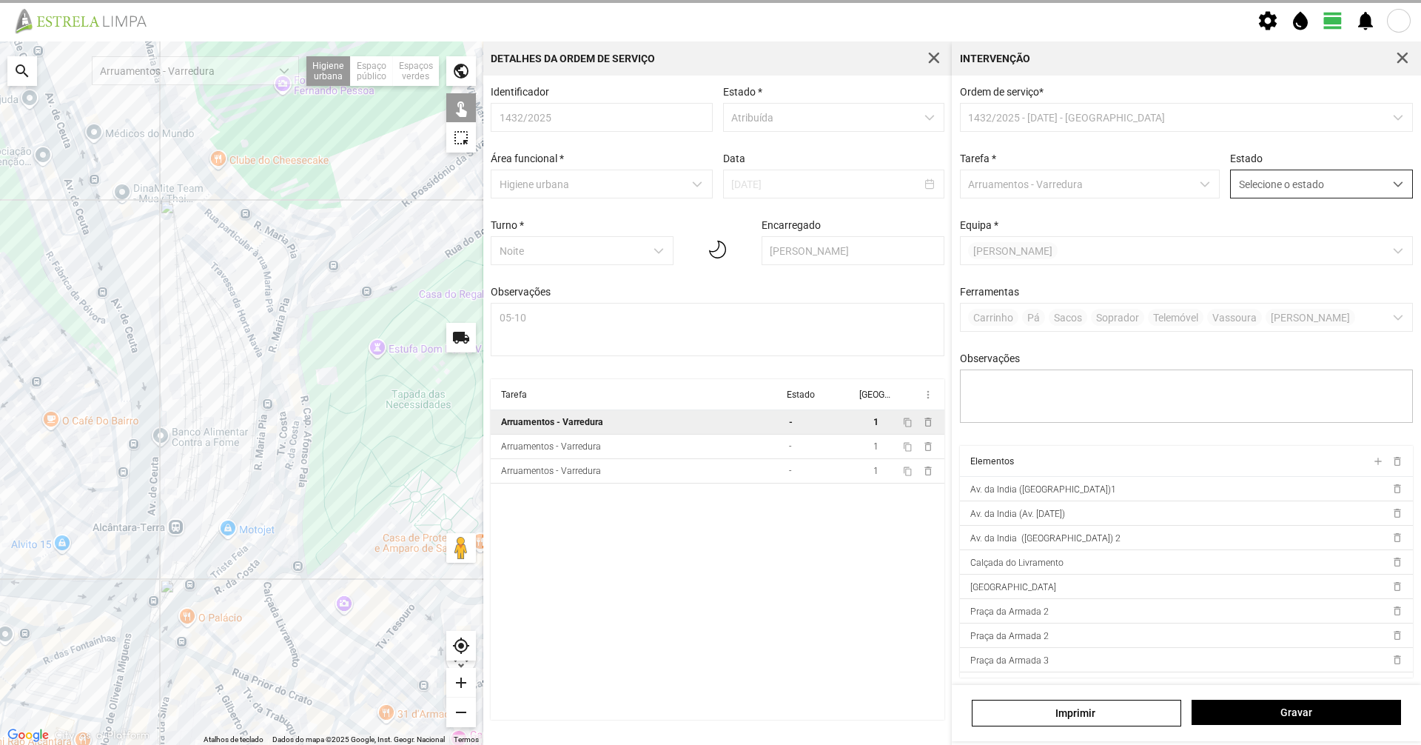
click at [1263, 183] on span "Selecione o estado" at bounding box center [1307, 183] width 153 height 27
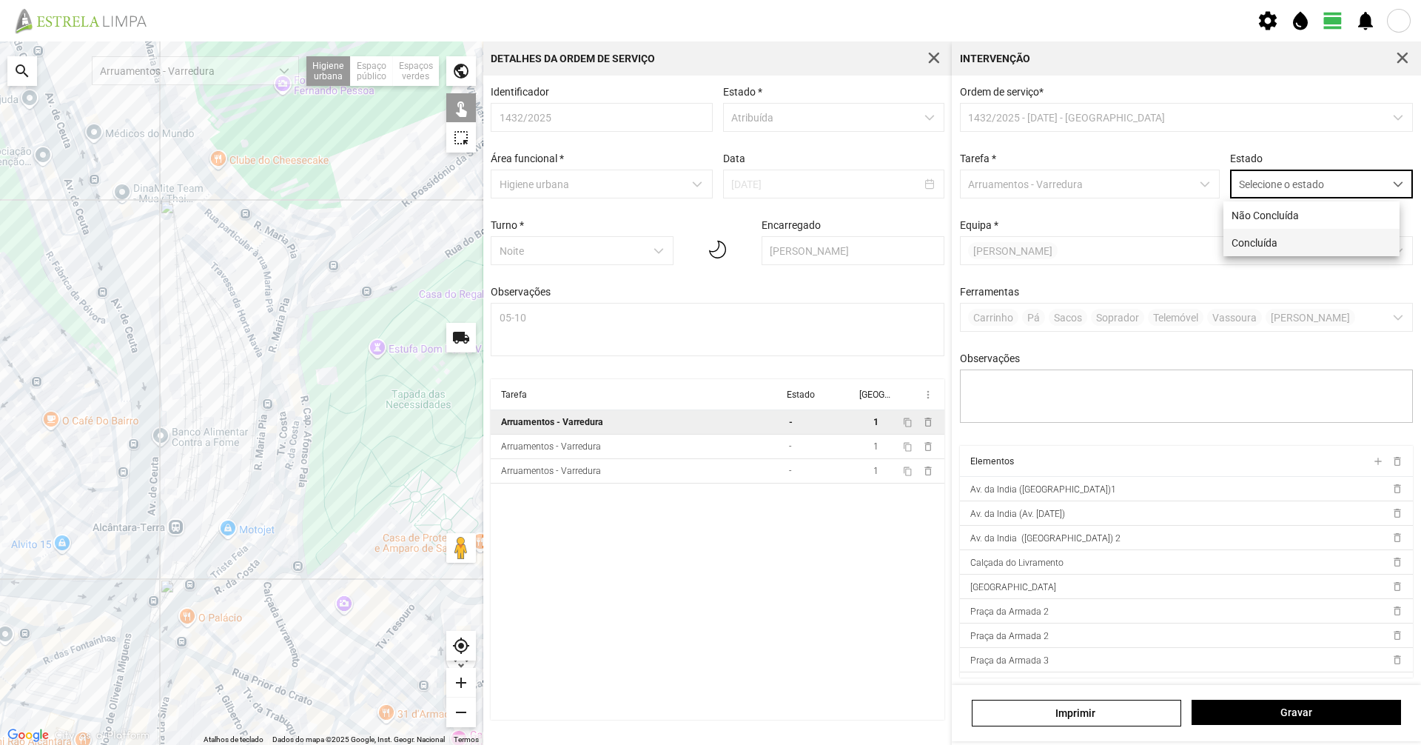
click at [1260, 244] on li "Concluída" at bounding box center [1311, 242] width 176 height 27
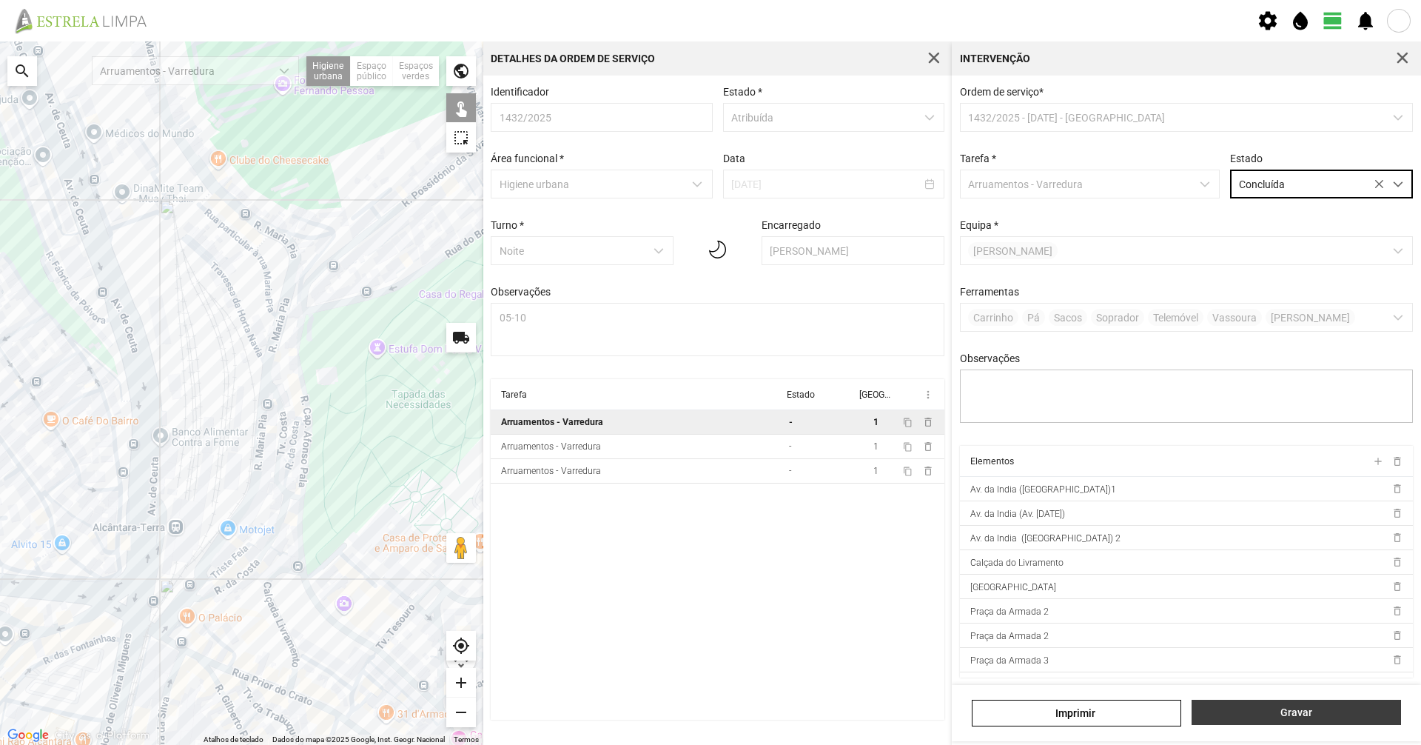
click at [1326, 711] on span "Gravar" at bounding box center [1297, 712] width 194 height 12
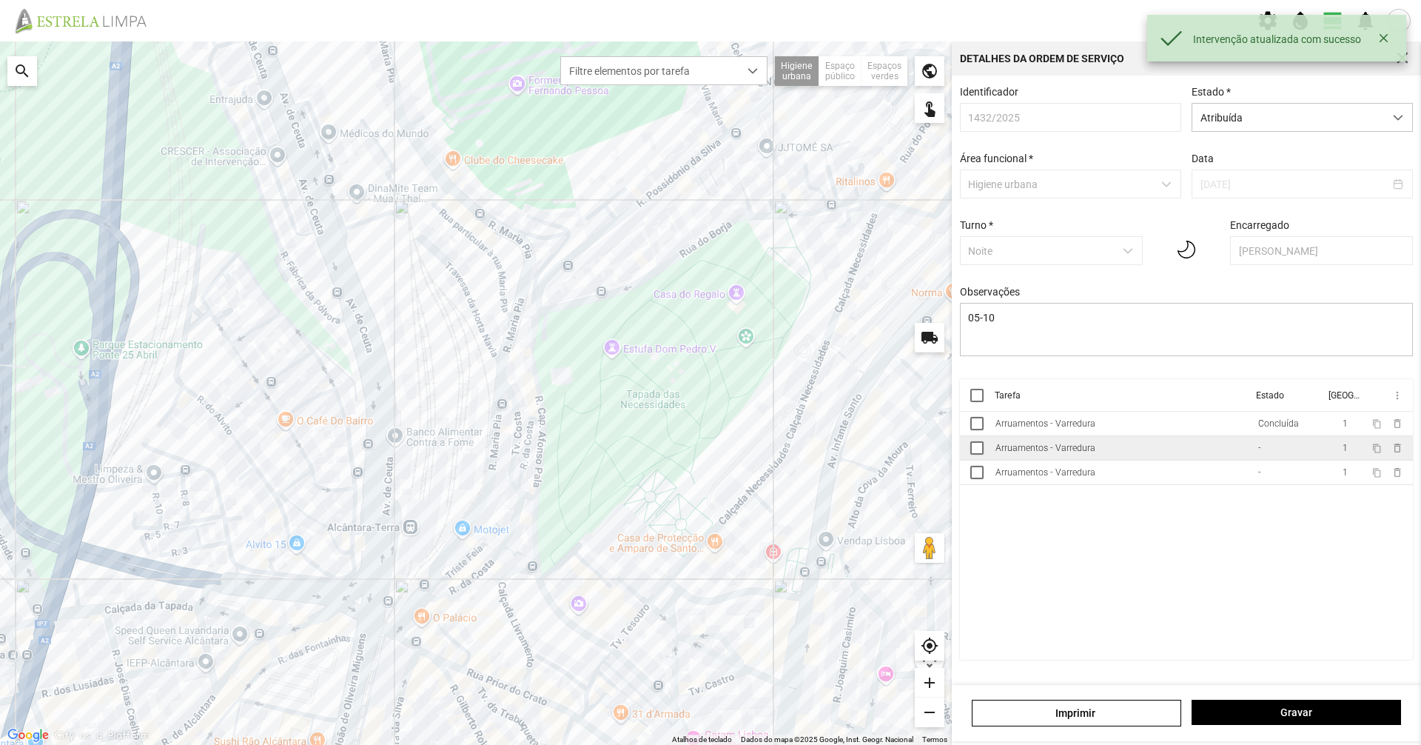
click at [1067, 460] on td "Arruamentos - Varredura" at bounding box center [1121, 448] width 263 height 24
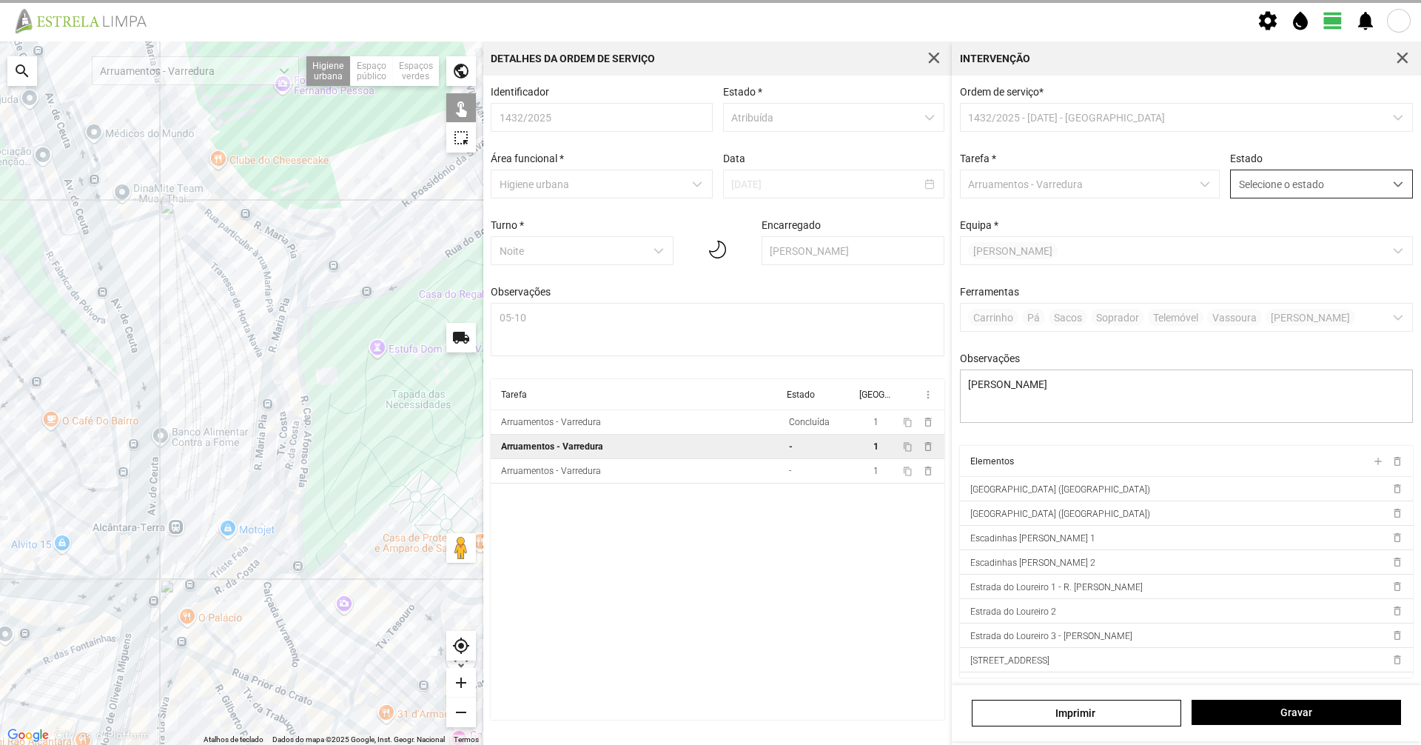
click at [1257, 185] on span "Selecione o estado" at bounding box center [1307, 183] width 153 height 27
click at [1240, 247] on li "Concluída" at bounding box center [1311, 242] width 176 height 27
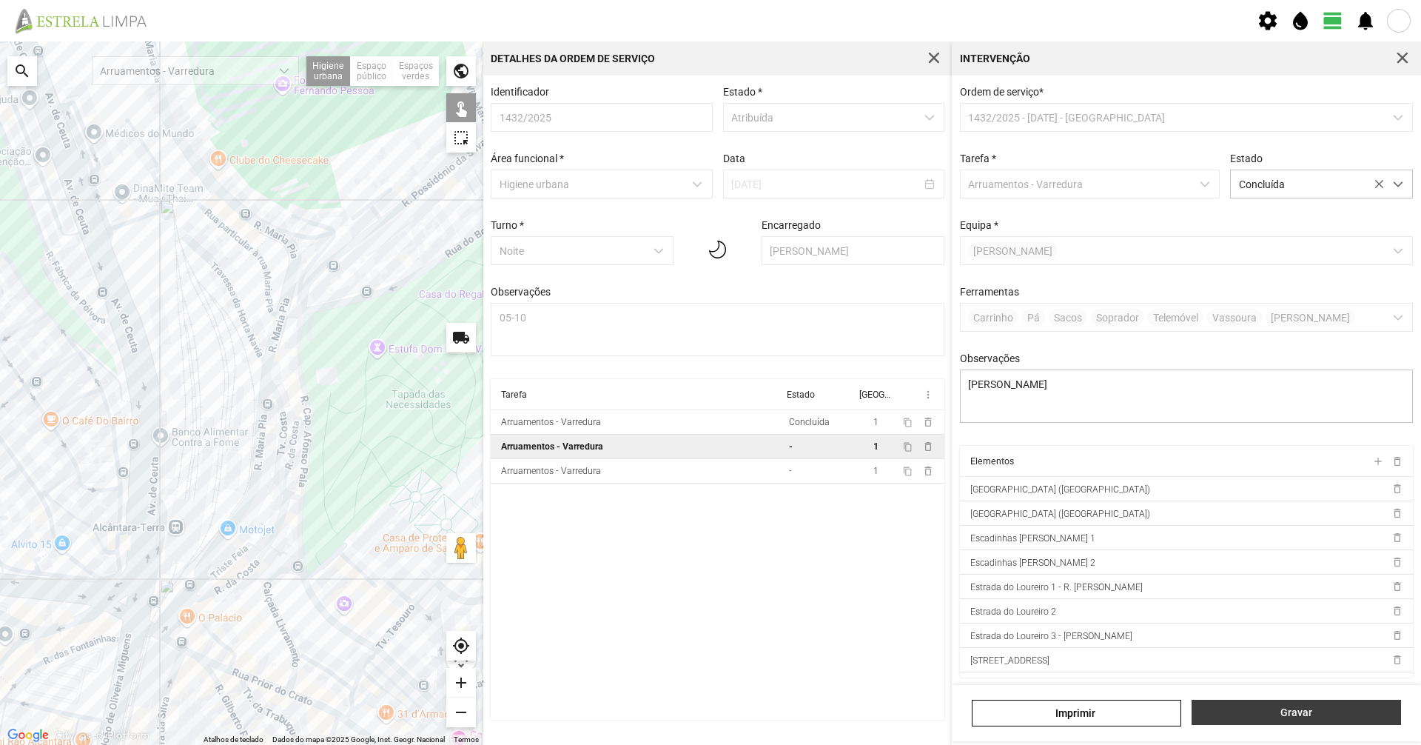
click at [1248, 715] on span "Gravar" at bounding box center [1297, 712] width 194 height 12
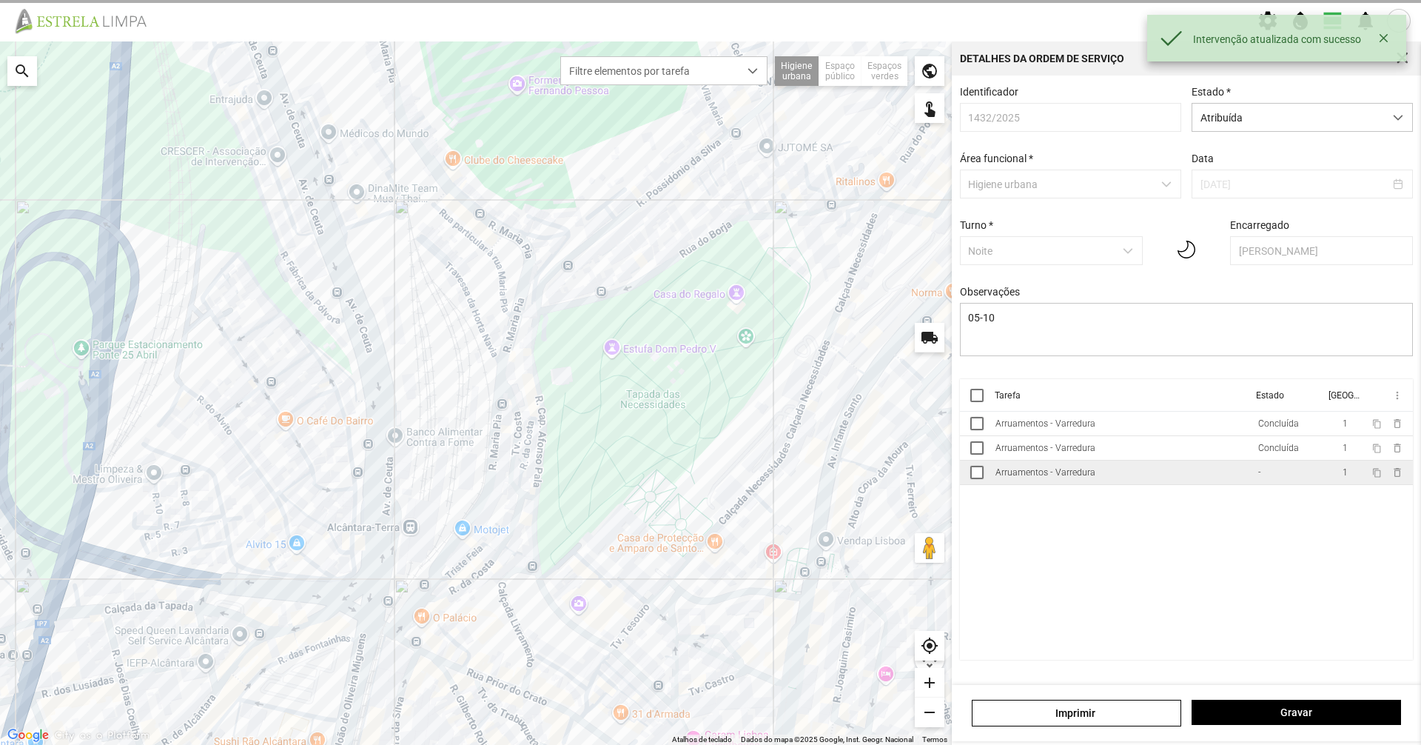
click at [1024, 485] on td "Arruamentos - Varredura" at bounding box center [1121, 472] width 263 height 24
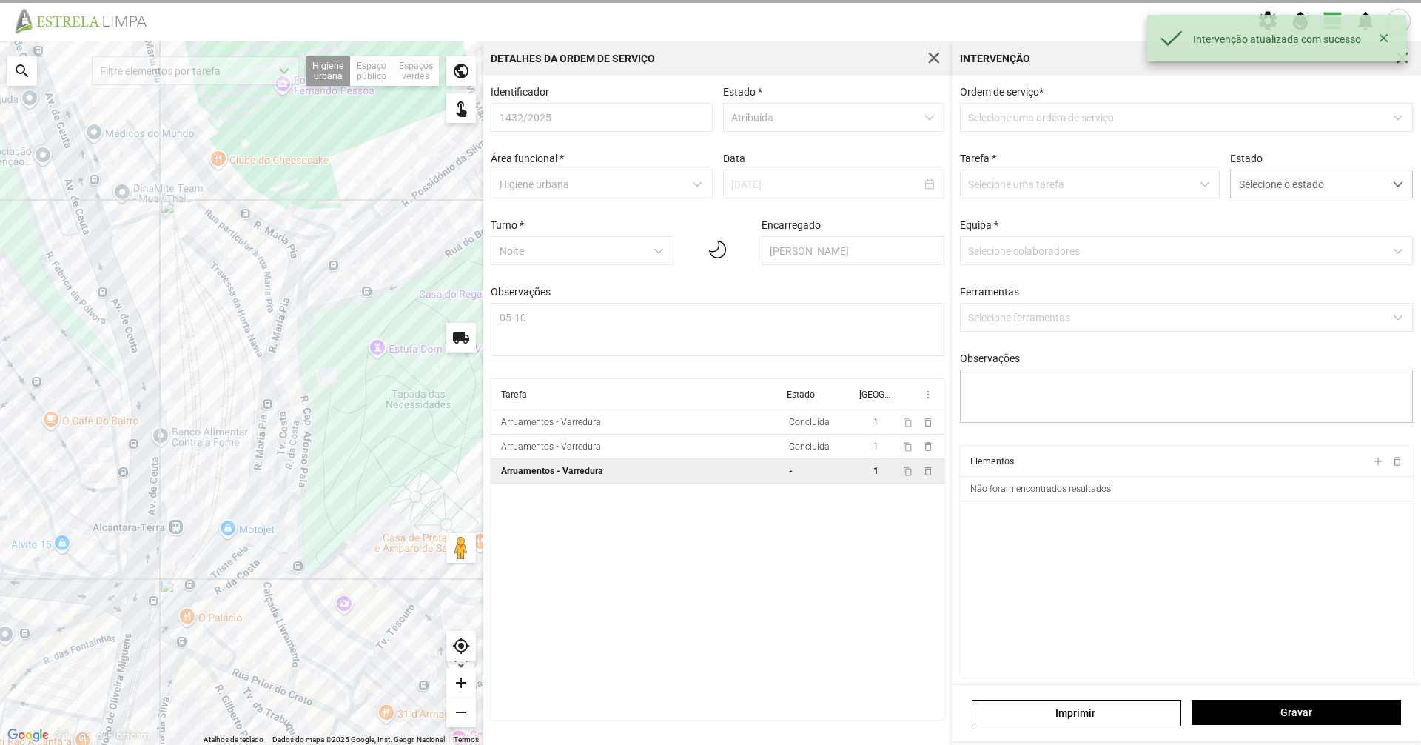
type textarea "[PERSON_NAME]"
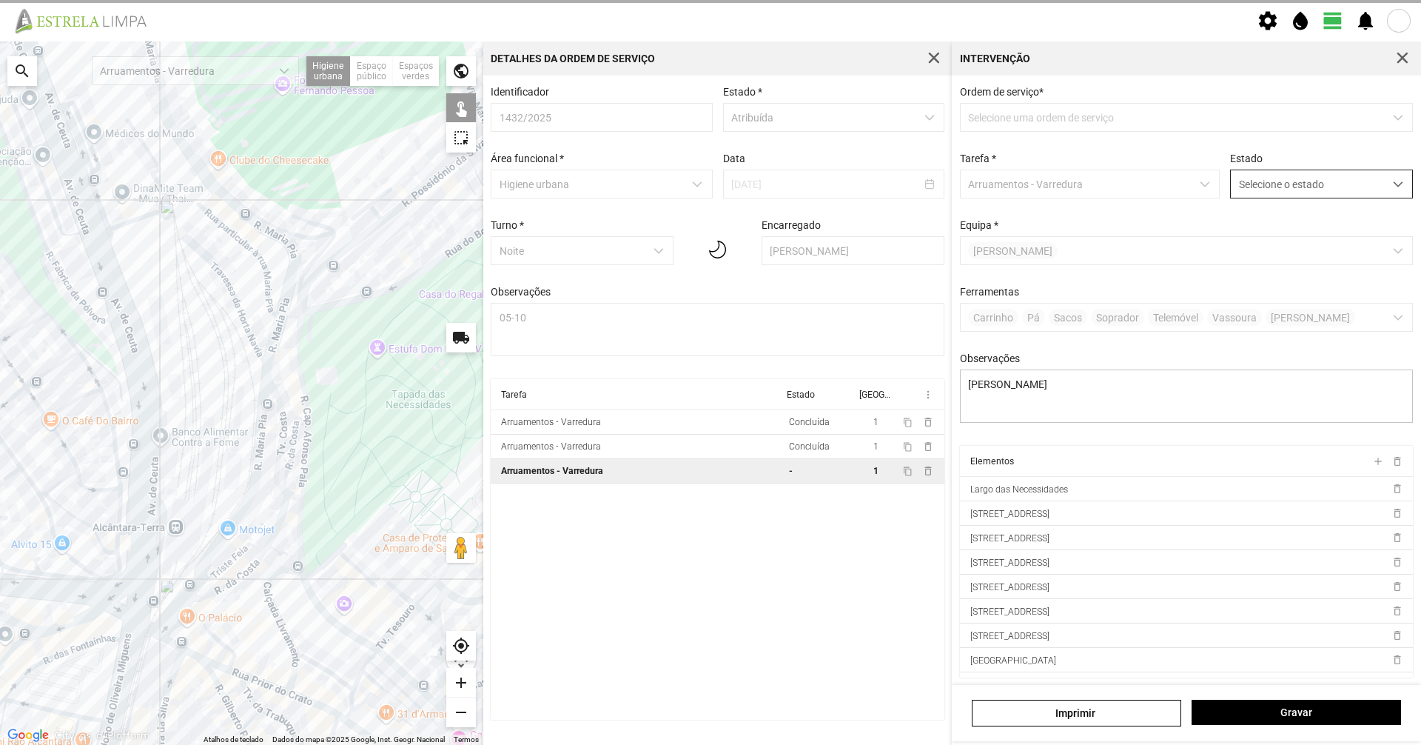
click at [1251, 179] on span "Selecione o estado" at bounding box center [1307, 183] width 153 height 27
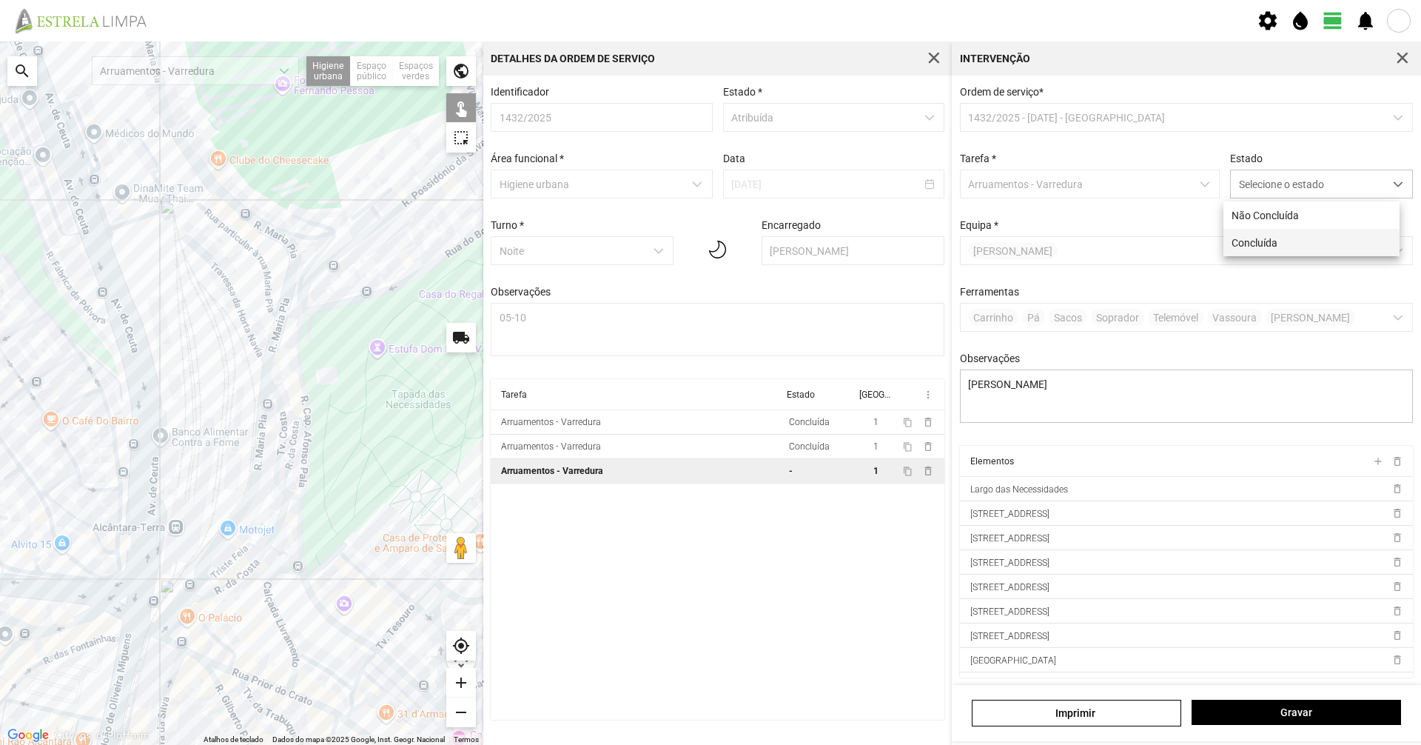
click at [1235, 241] on li "Concluída" at bounding box center [1311, 242] width 176 height 27
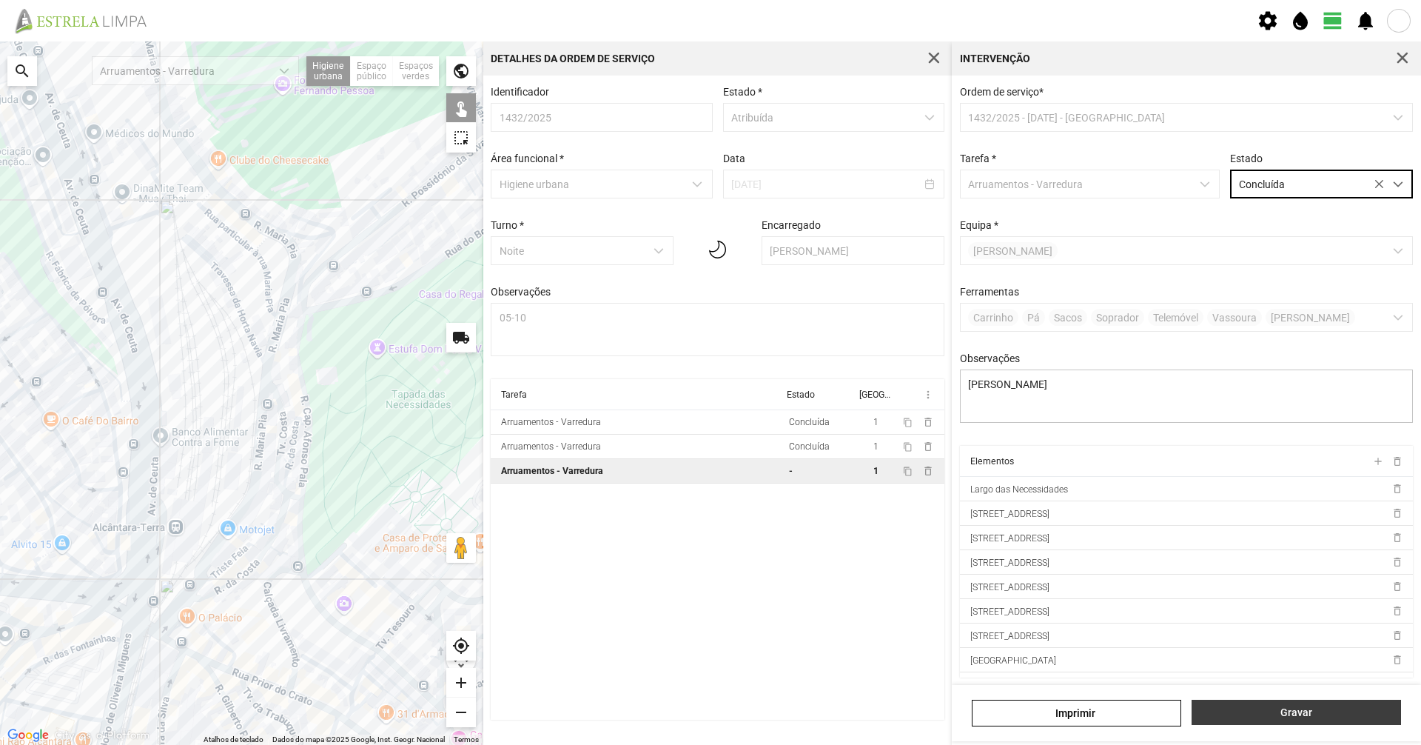
click at [1301, 716] on span "Gravar" at bounding box center [1297, 712] width 194 height 12
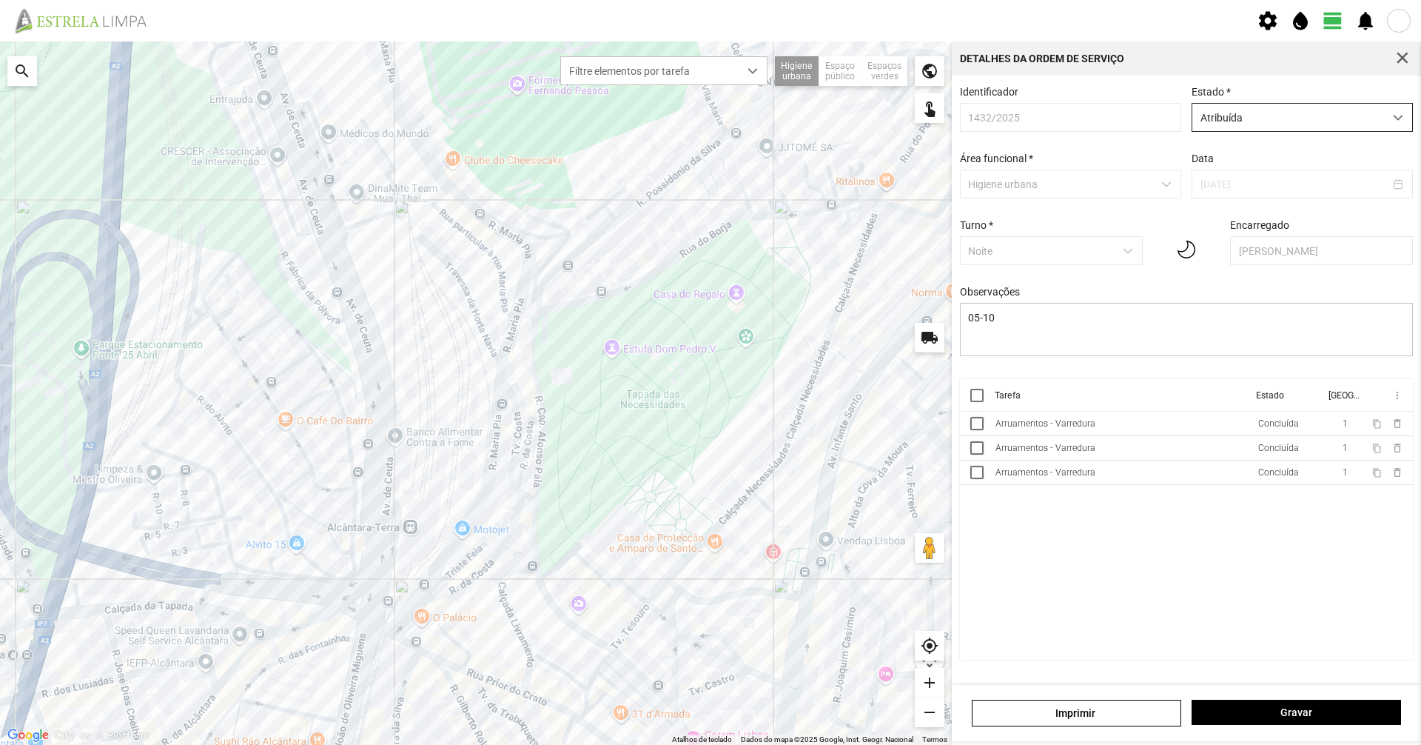
click at [1220, 126] on span "Atribuída" at bounding box center [1288, 117] width 192 height 27
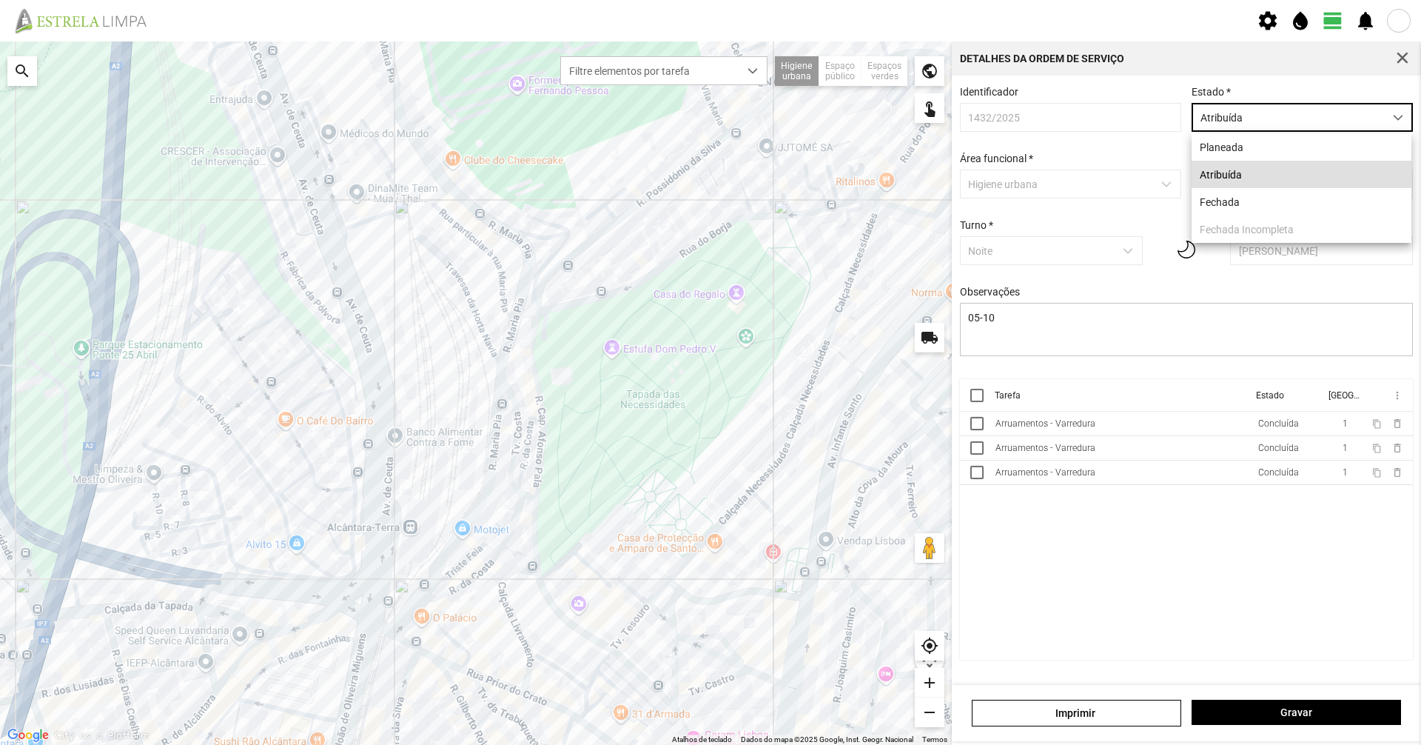
scroll to position [8, 66]
click at [1220, 208] on li "Fechada" at bounding box center [1302, 201] width 220 height 27
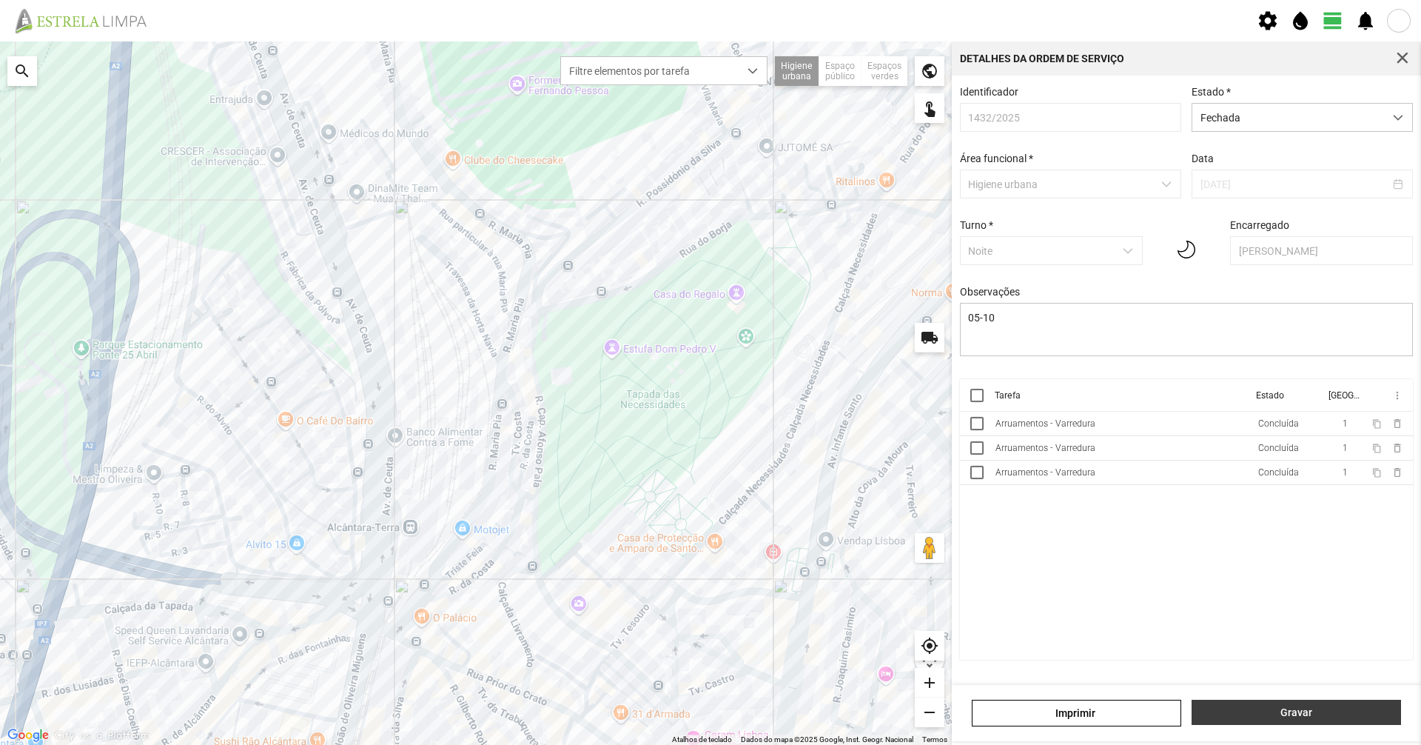
click at [1246, 715] on span "Gravar" at bounding box center [1297, 712] width 194 height 12
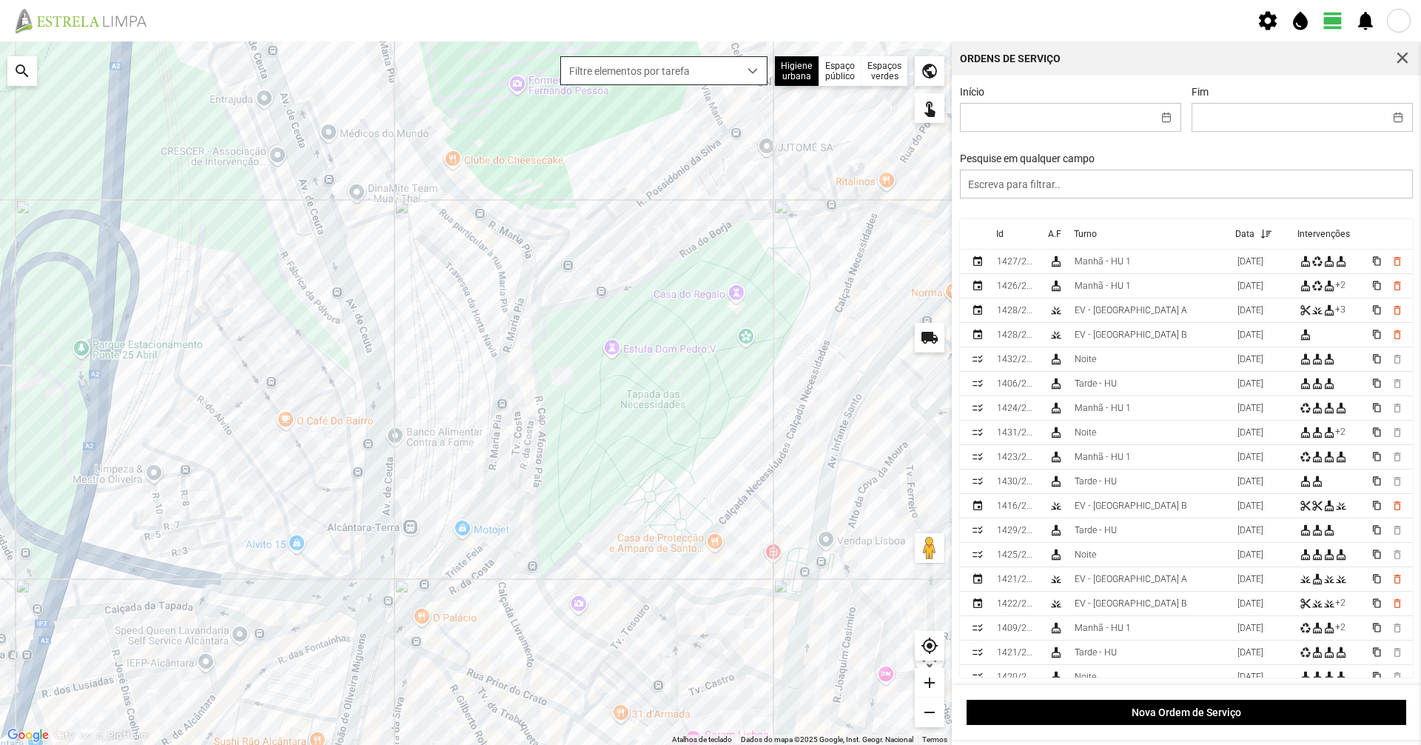
click at [701, 71] on span "Filtre elementos por tarefa" at bounding box center [650, 70] width 178 height 27
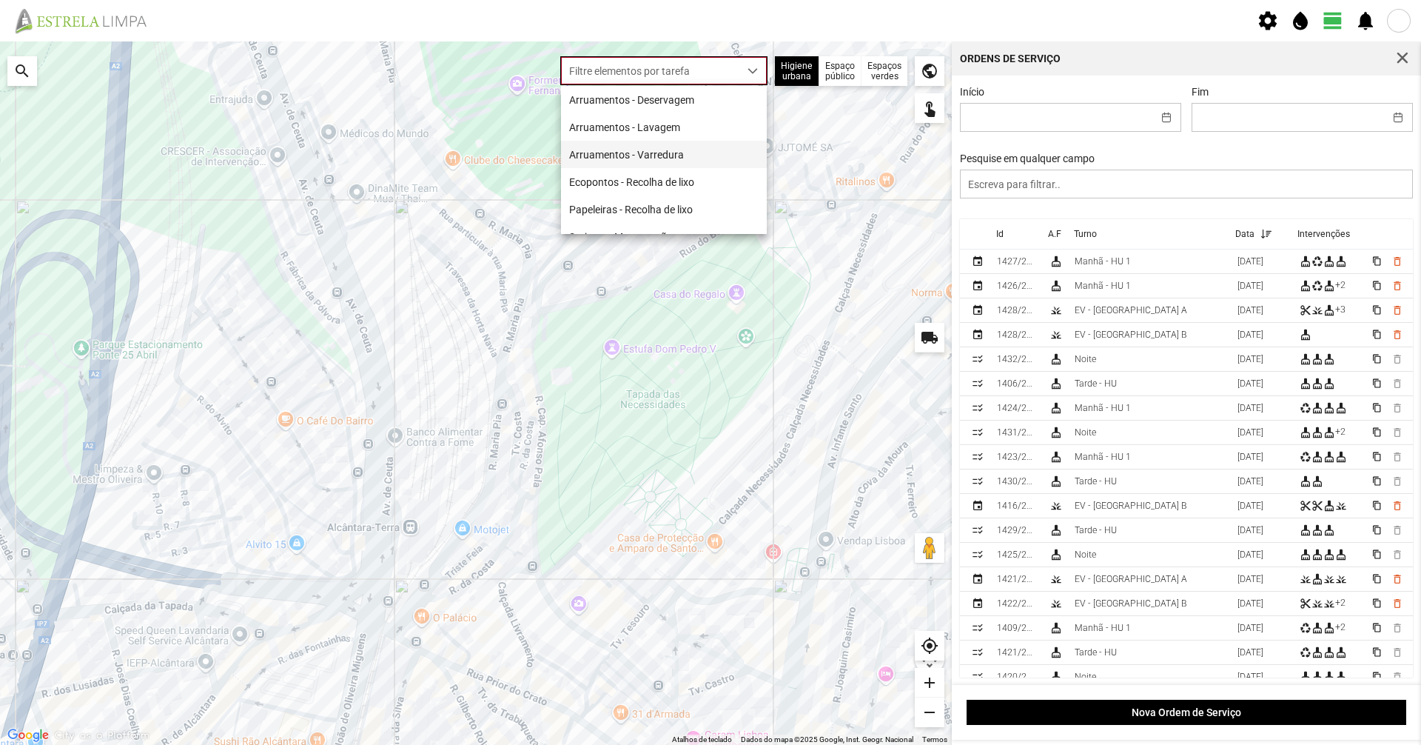
click at [686, 164] on li "Arruamentos - Varredura" at bounding box center [664, 154] width 206 height 27
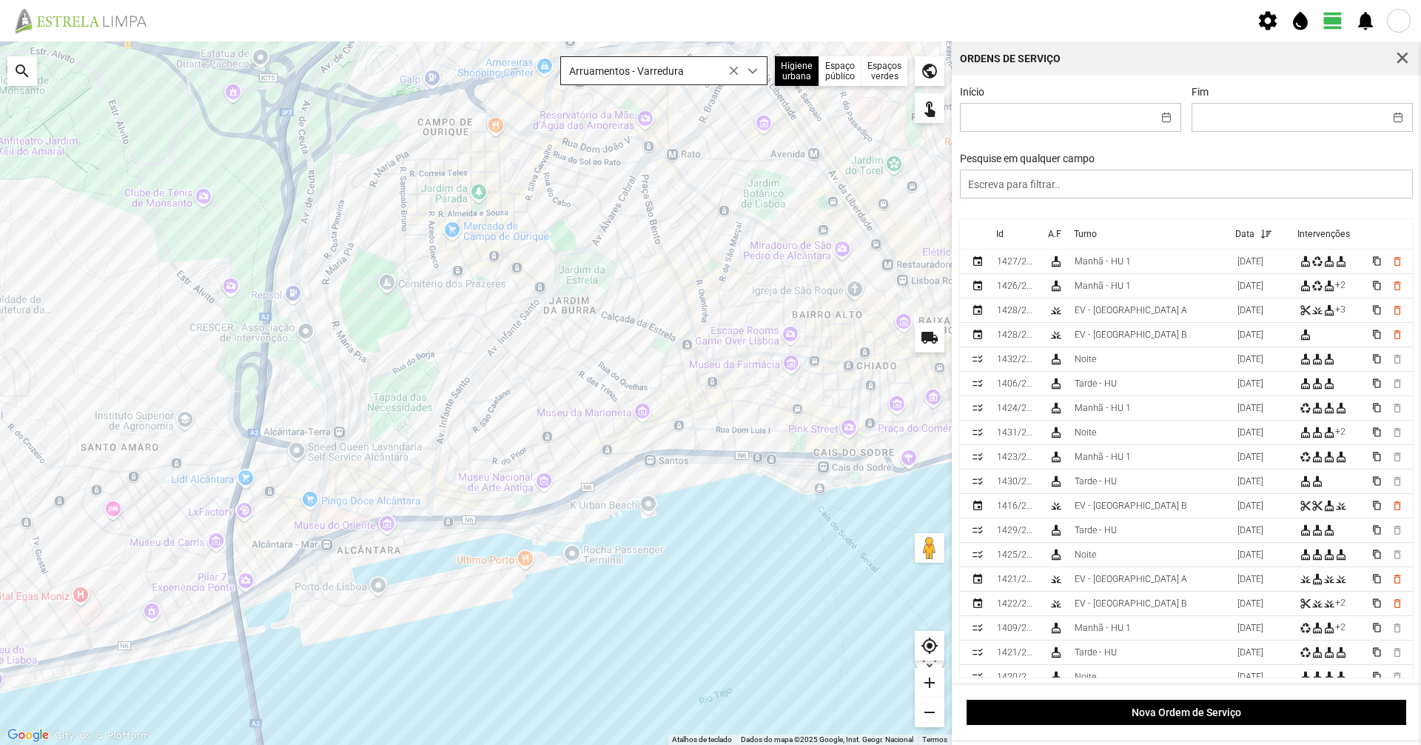
click at [659, 64] on span "Arruamentos - Varredura" at bounding box center [650, 70] width 178 height 27
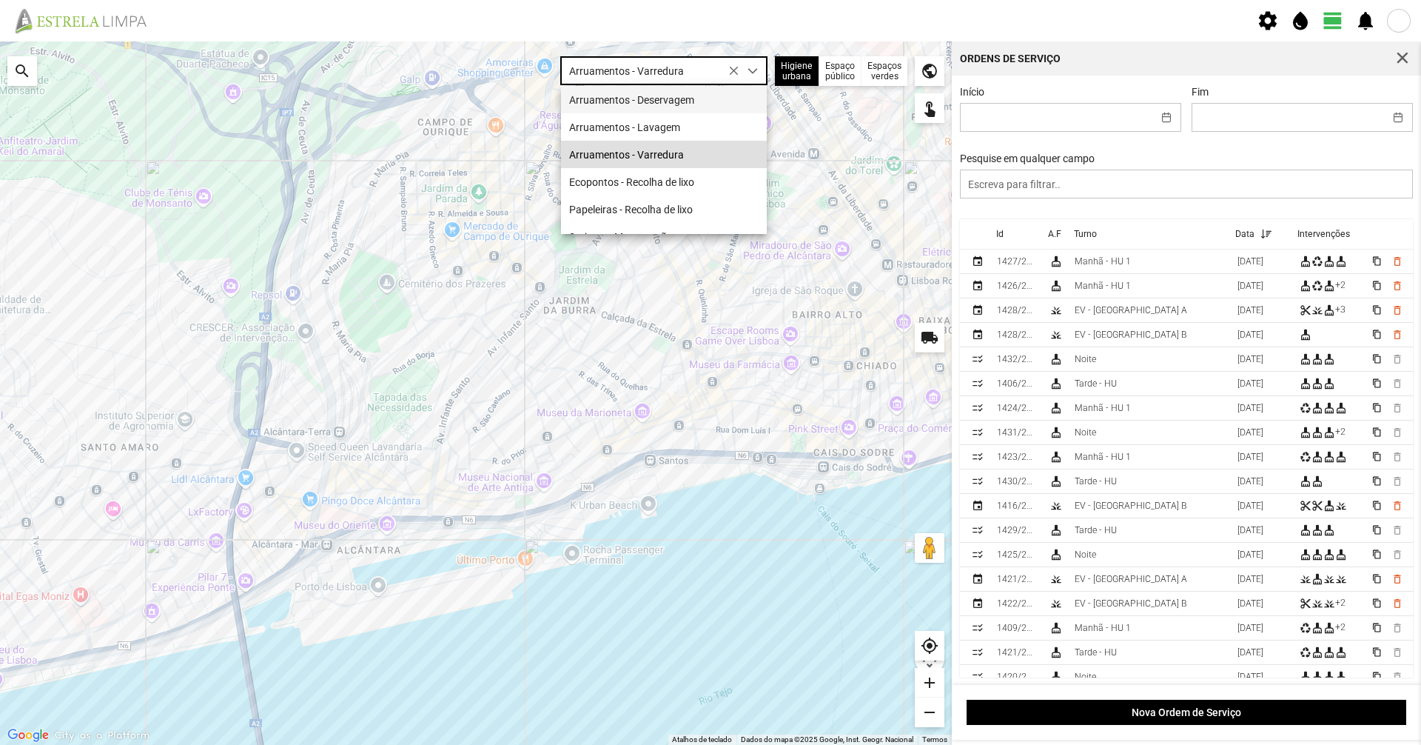
click at [699, 101] on li "Arruamentos - Deservagem" at bounding box center [664, 99] width 206 height 27
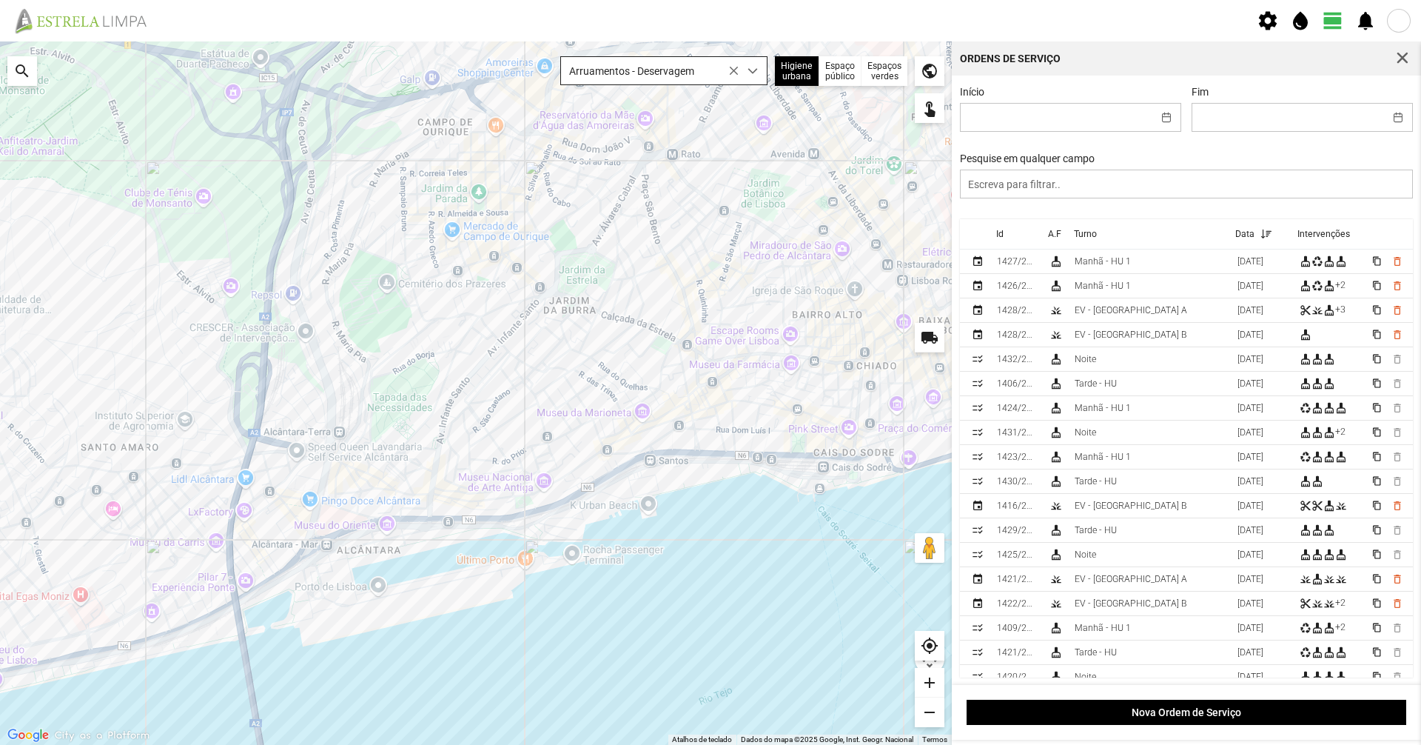
click at [722, 84] on span "Arruamentos - Deservagem" at bounding box center [650, 70] width 178 height 27
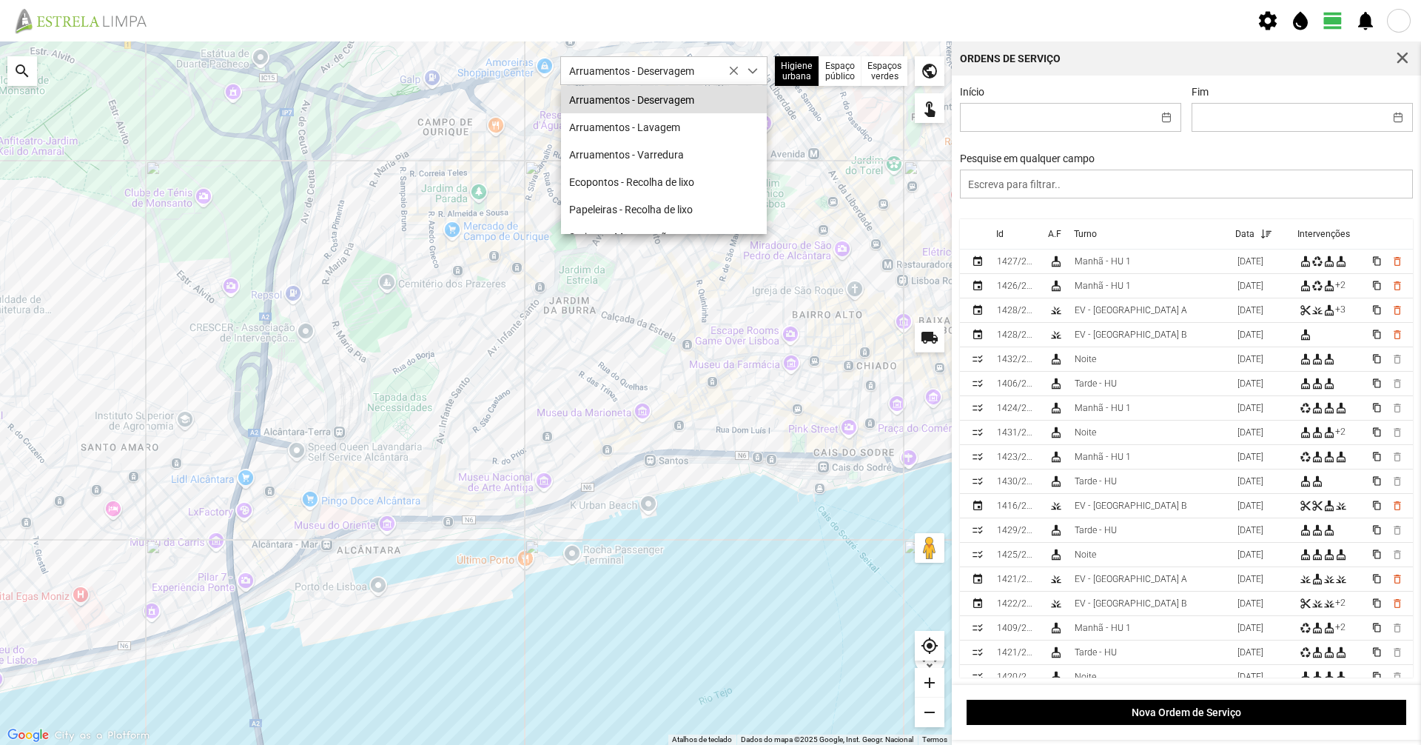
click at [881, 174] on div "A carregar..." at bounding box center [476, 392] width 952 height 703
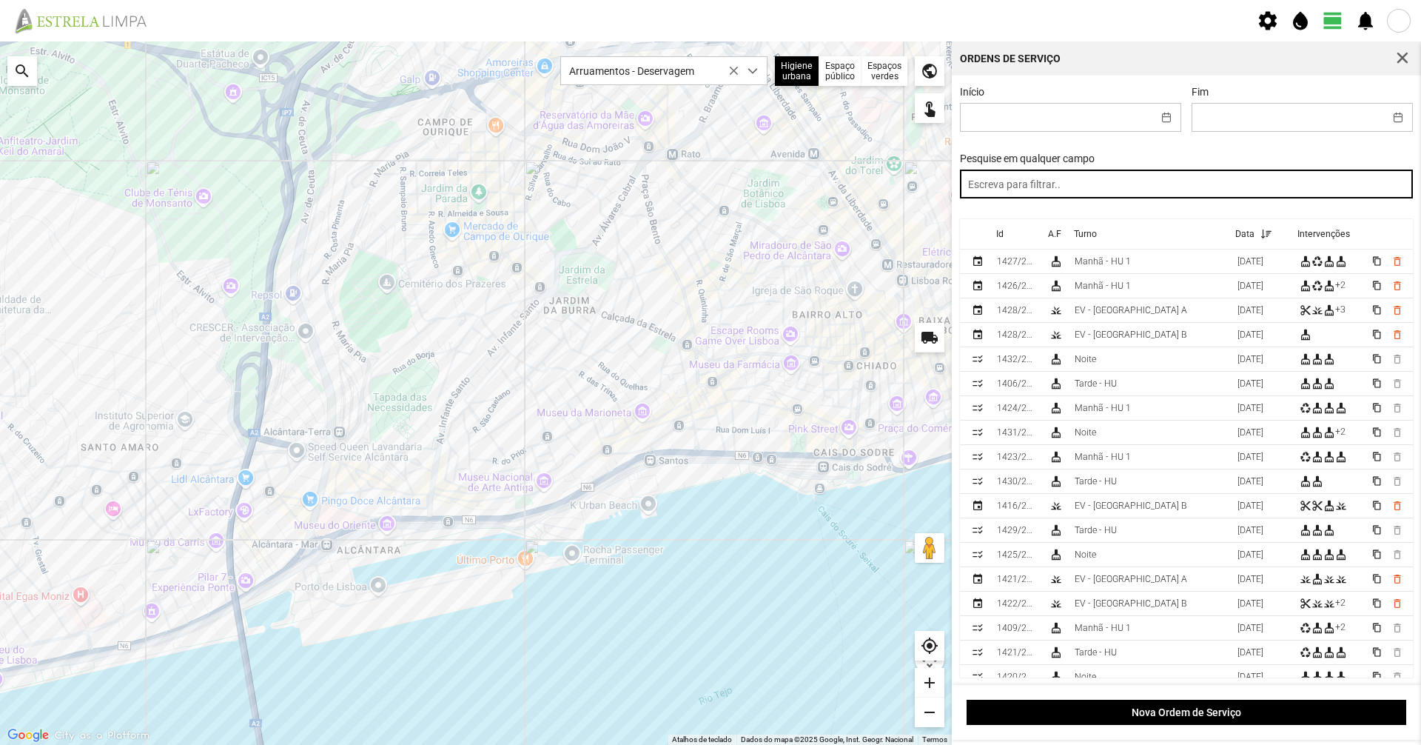
click at [1038, 189] on input "text" at bounding box center [1187, 183] width 454 height 29
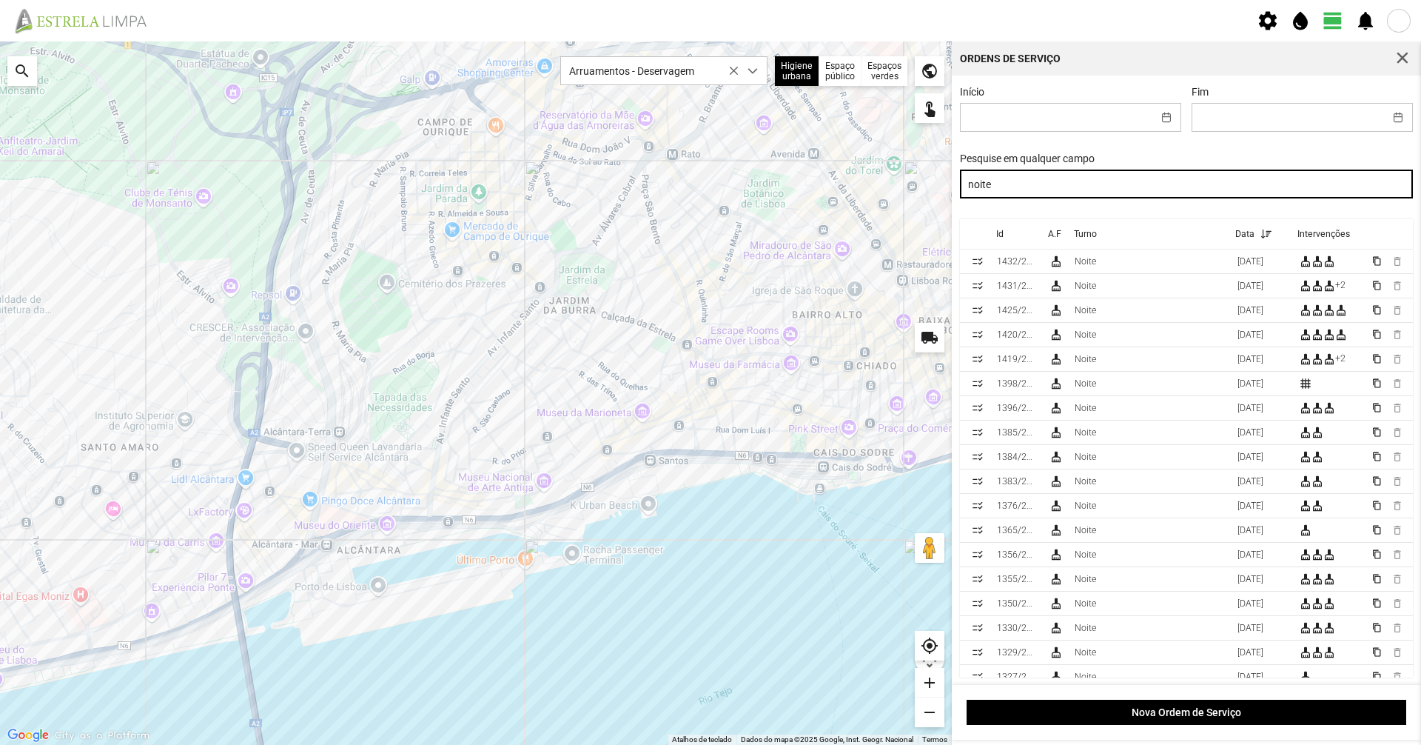
drag, startPoint x: 1038, startPoint y: 189, endPoint x: 837, endPoint y: 169, distance: 202.3
click at [837, 169] on div "Para navegar no mapa com gestos de toque, toque duas vezes sem soltar no mapa e…" at bounding box center [710, 392] width 1421 height 703
drag, startPoint x: 1015, startPoint y: 183, endPoint x: 792, endPoint y: 180, distance: 222.8
click at [792, 180] on div "Para navegar no mapa com gestos de toque, toque duas vezes sem soltar no mapa e…" at bounding box center [710, 392] width 1421 height 703
type input "tarde"
